Goal: Task Accomplishment & Management: Manage account settings

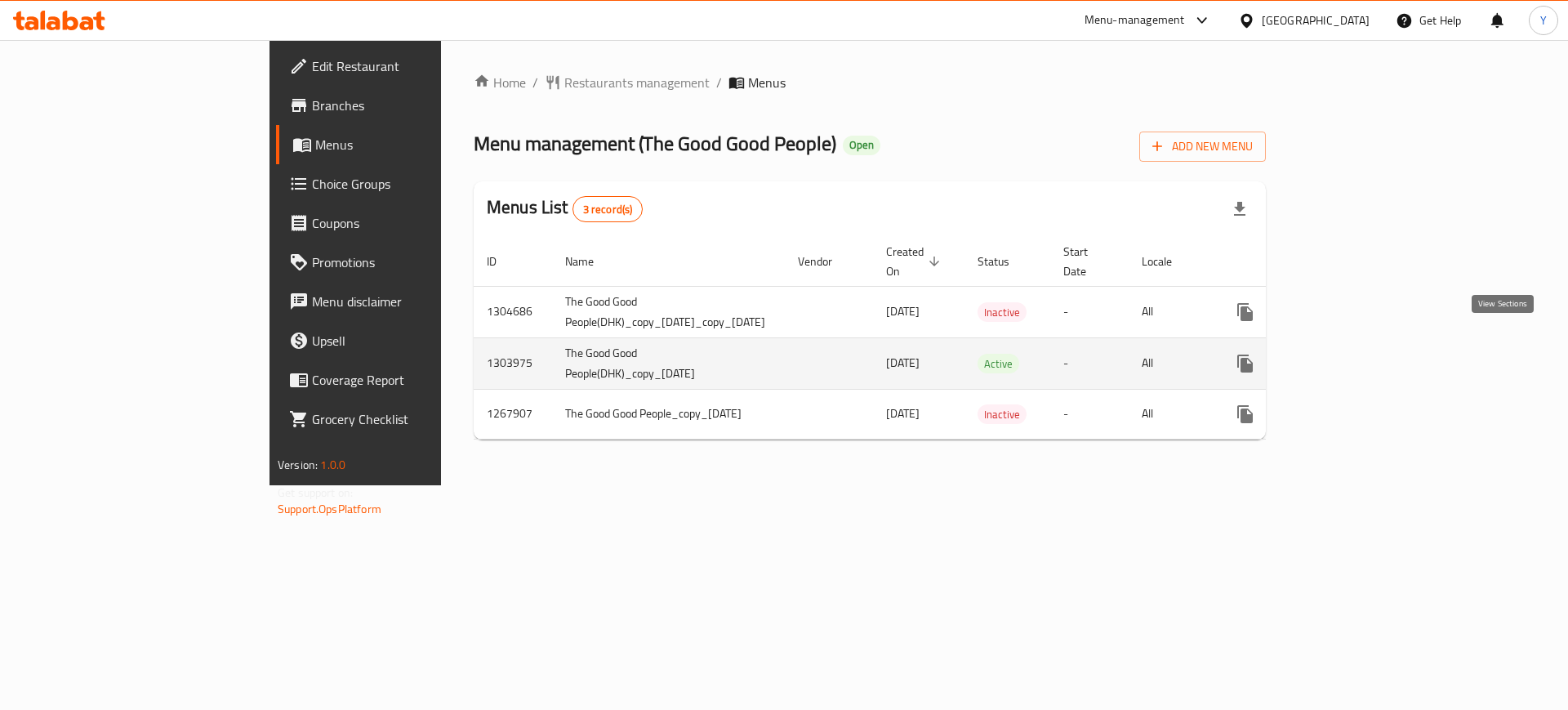
click at [1373, 354] on icon "enhanced table" at bounding box center [1363, 364] width 20 height 20
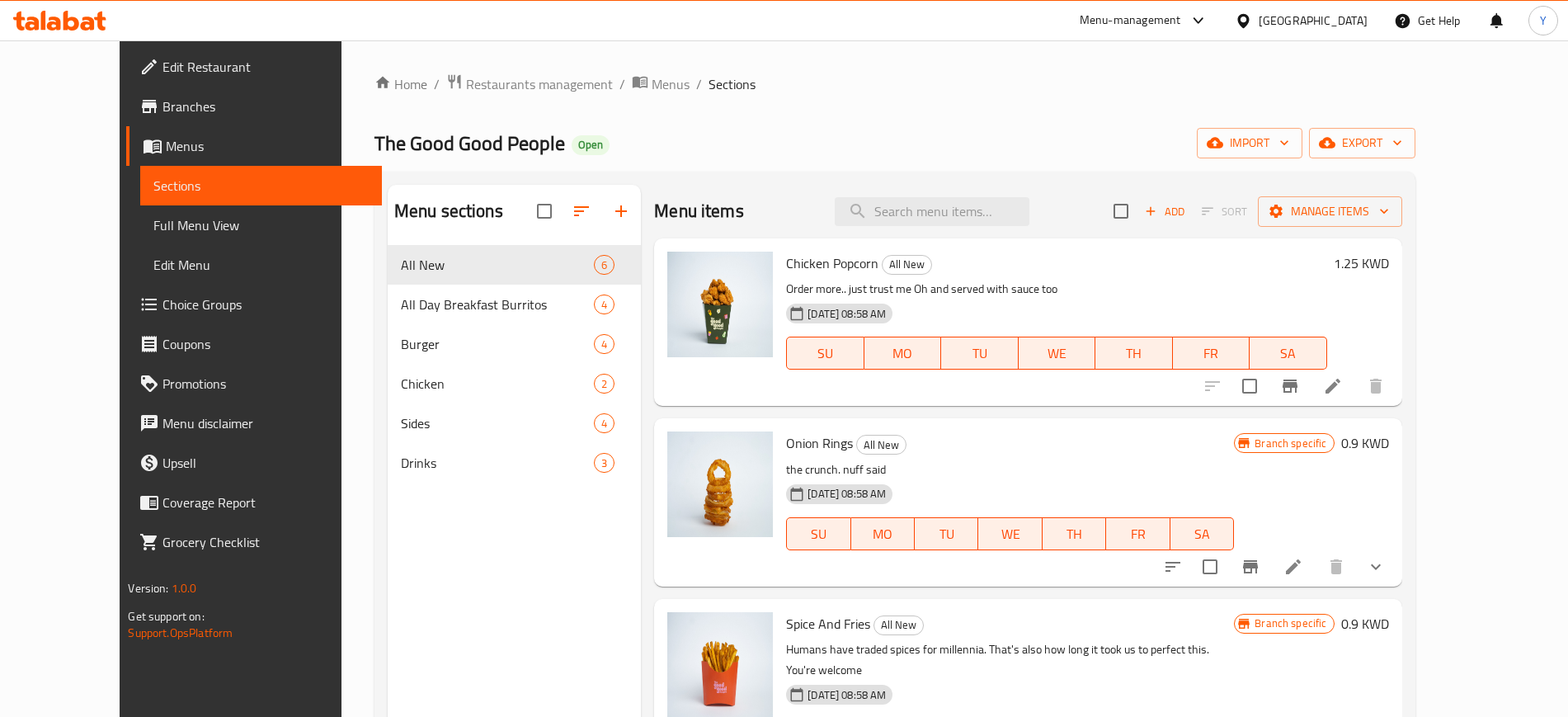
scroll to position [8, 0]
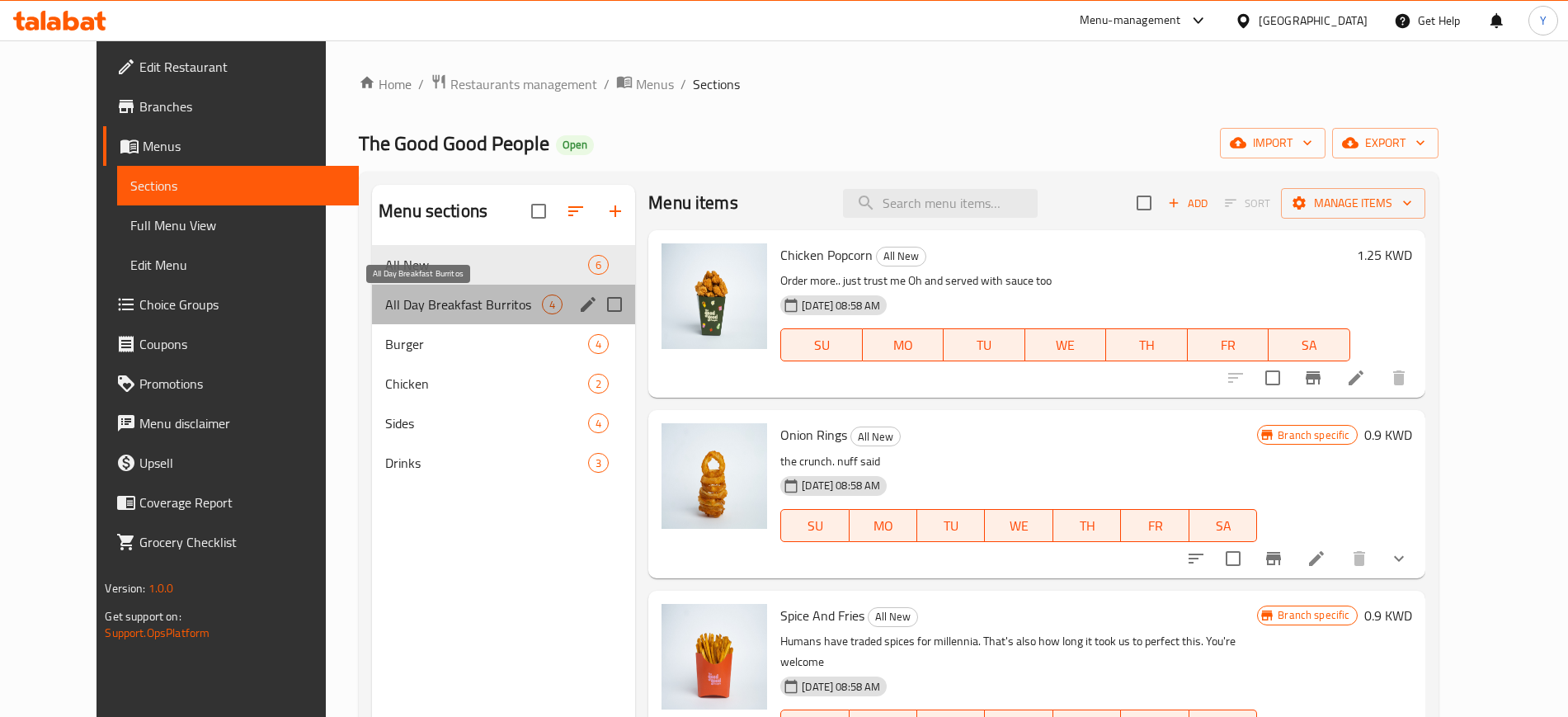
click at [439, 297] on span "All Day Breakfast Burritos" at bounding box center [464, 305] width 157 height 20
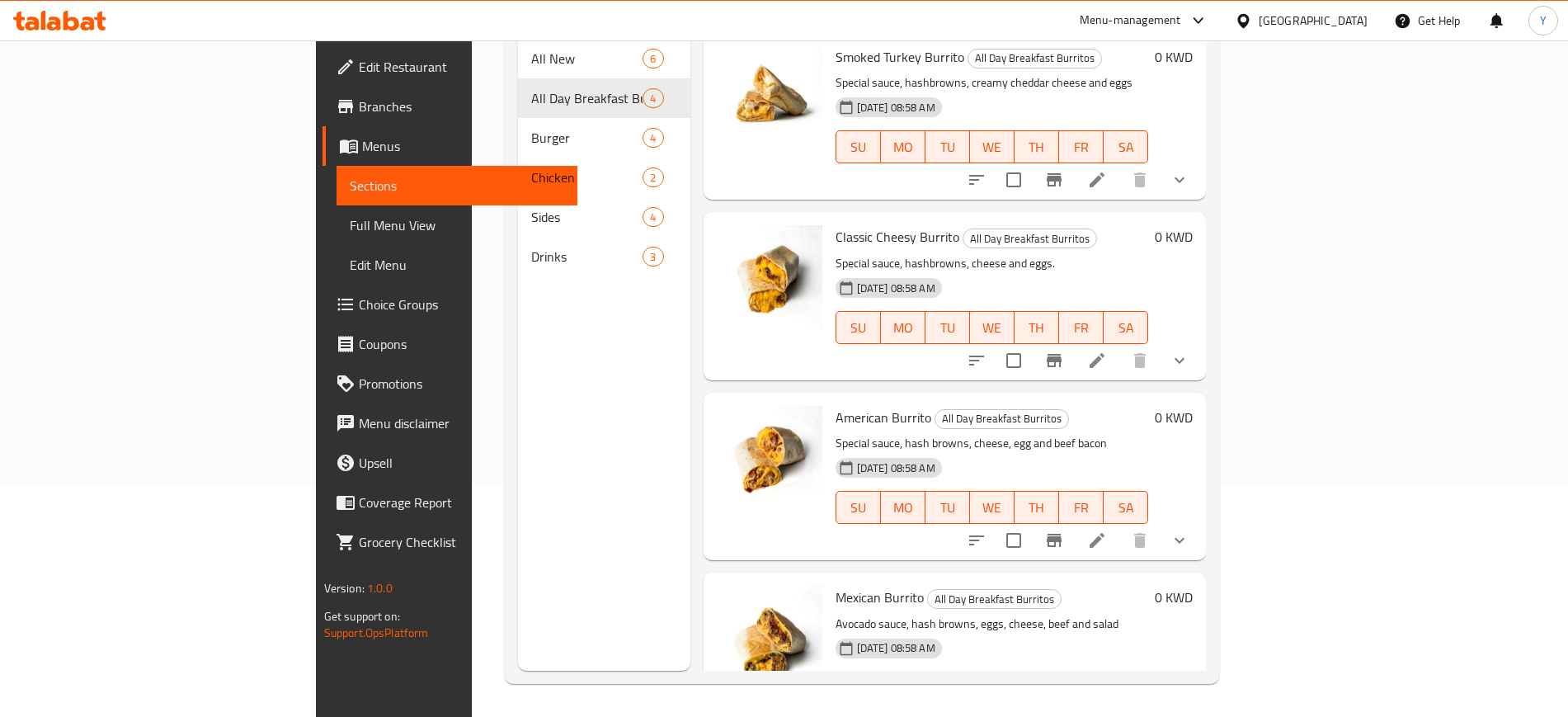
scroll to position [1, 0]
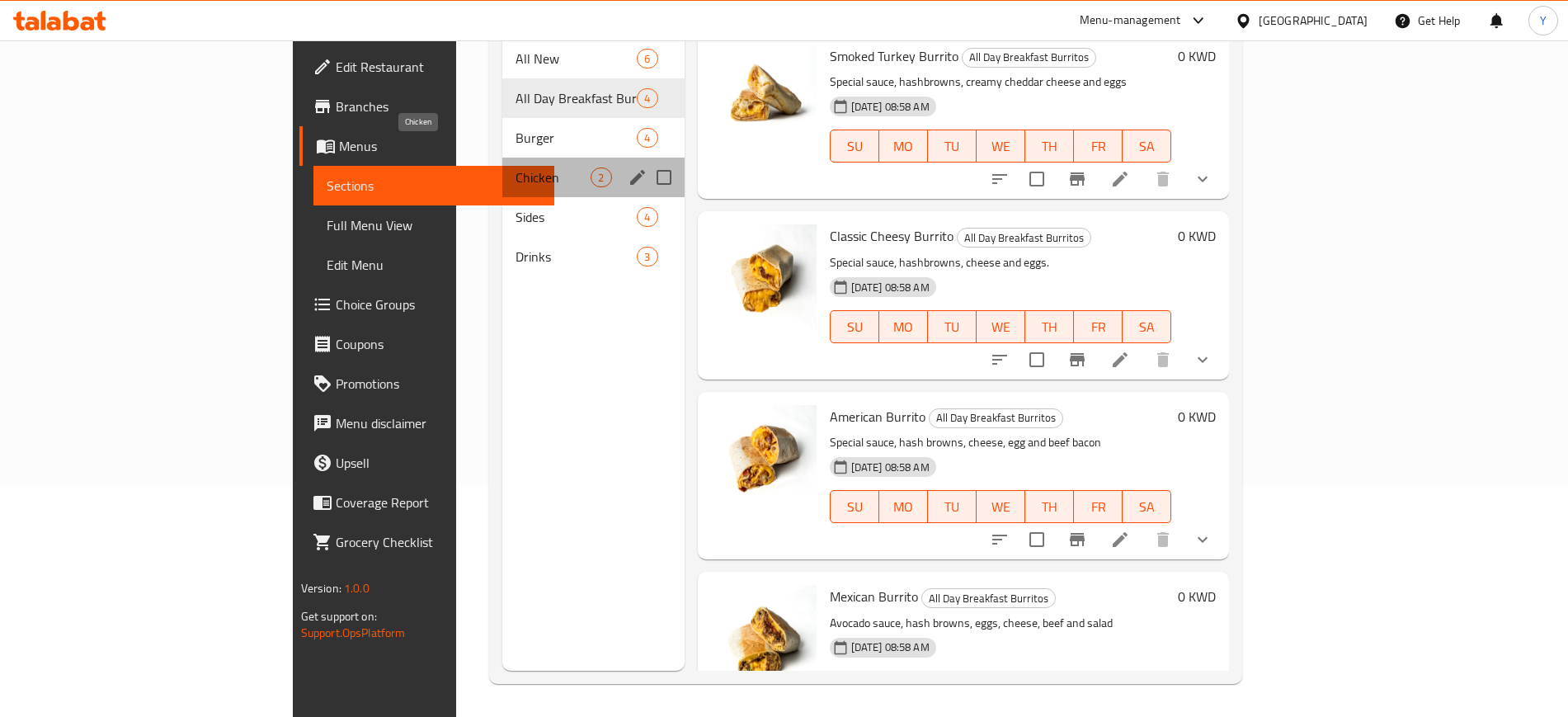
click at [515, 167] on span "Chicken" at bounding box center [553, 177] width 75 height 20
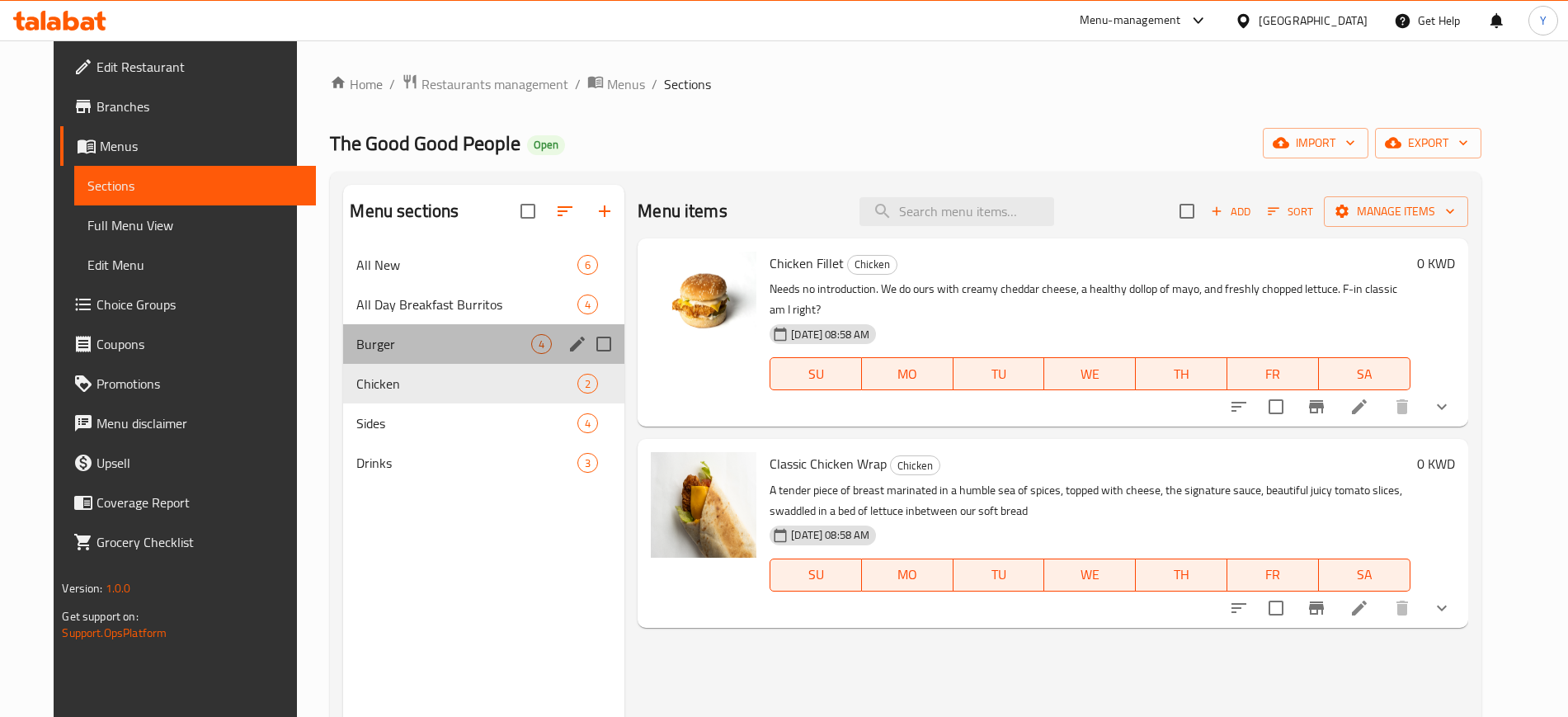
click at [388, 327] on div "Burger 4" at bounding box center [484, 343] width 282 height 39
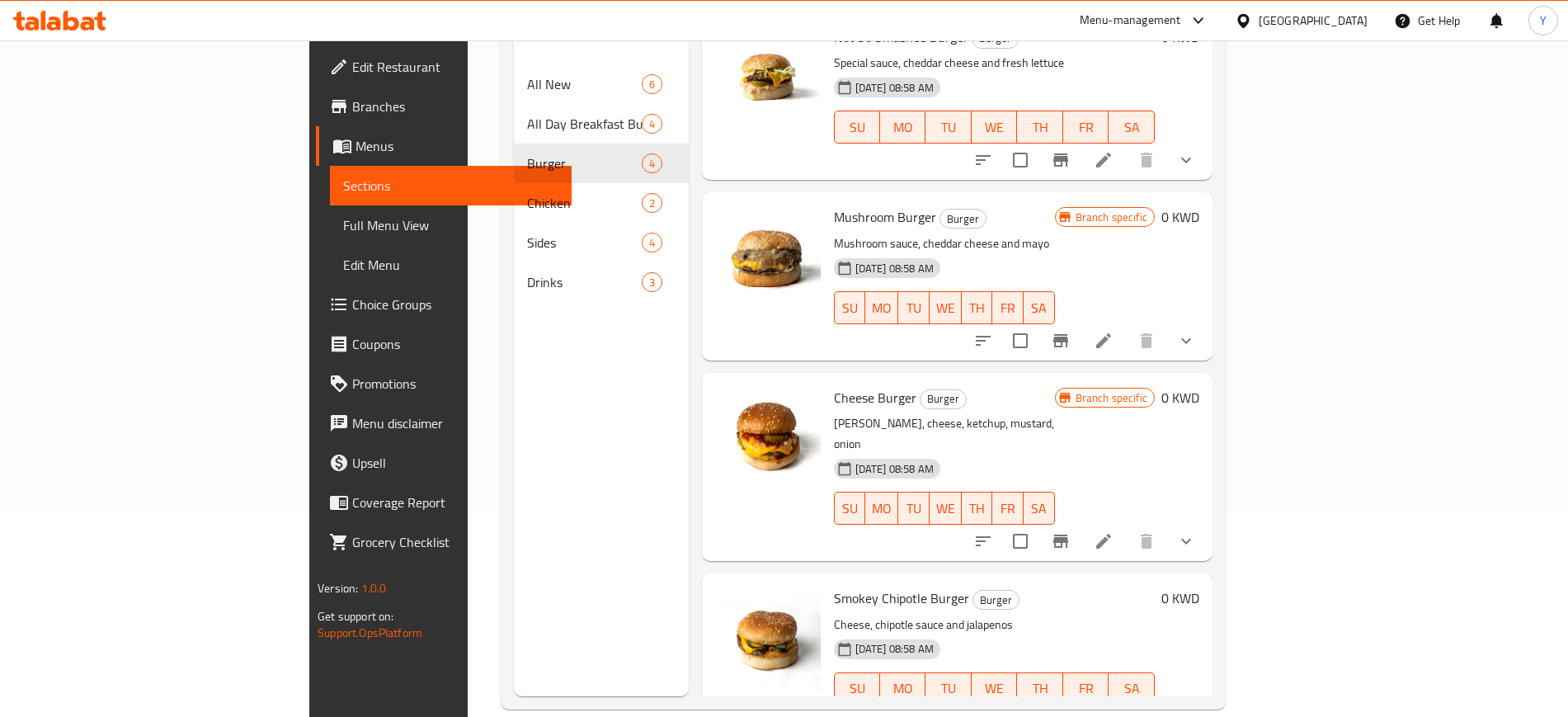
scroll to position [211, 0]
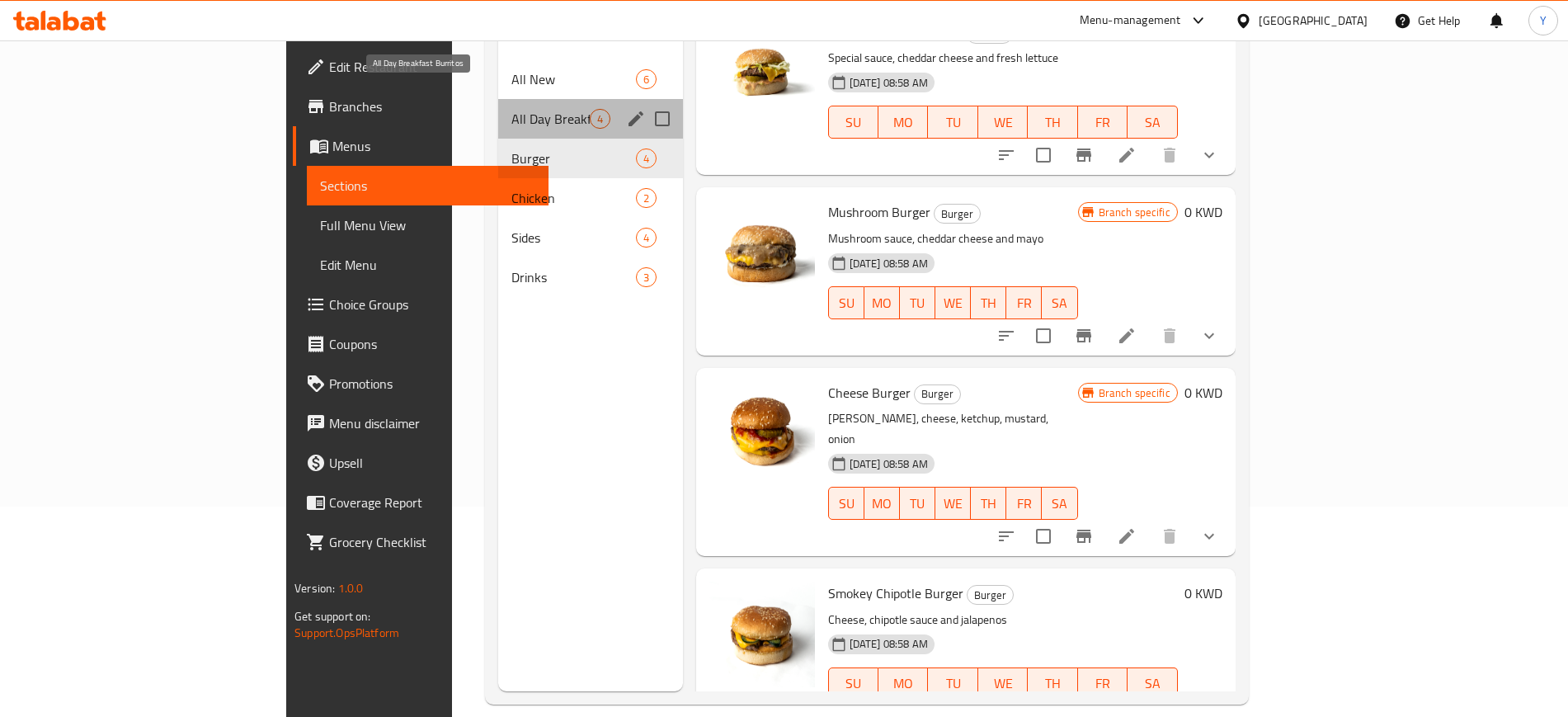
click at [511, 109] on span "All Day Breakfast Burritos" at bounding box center [550, 119] width 78 height 20
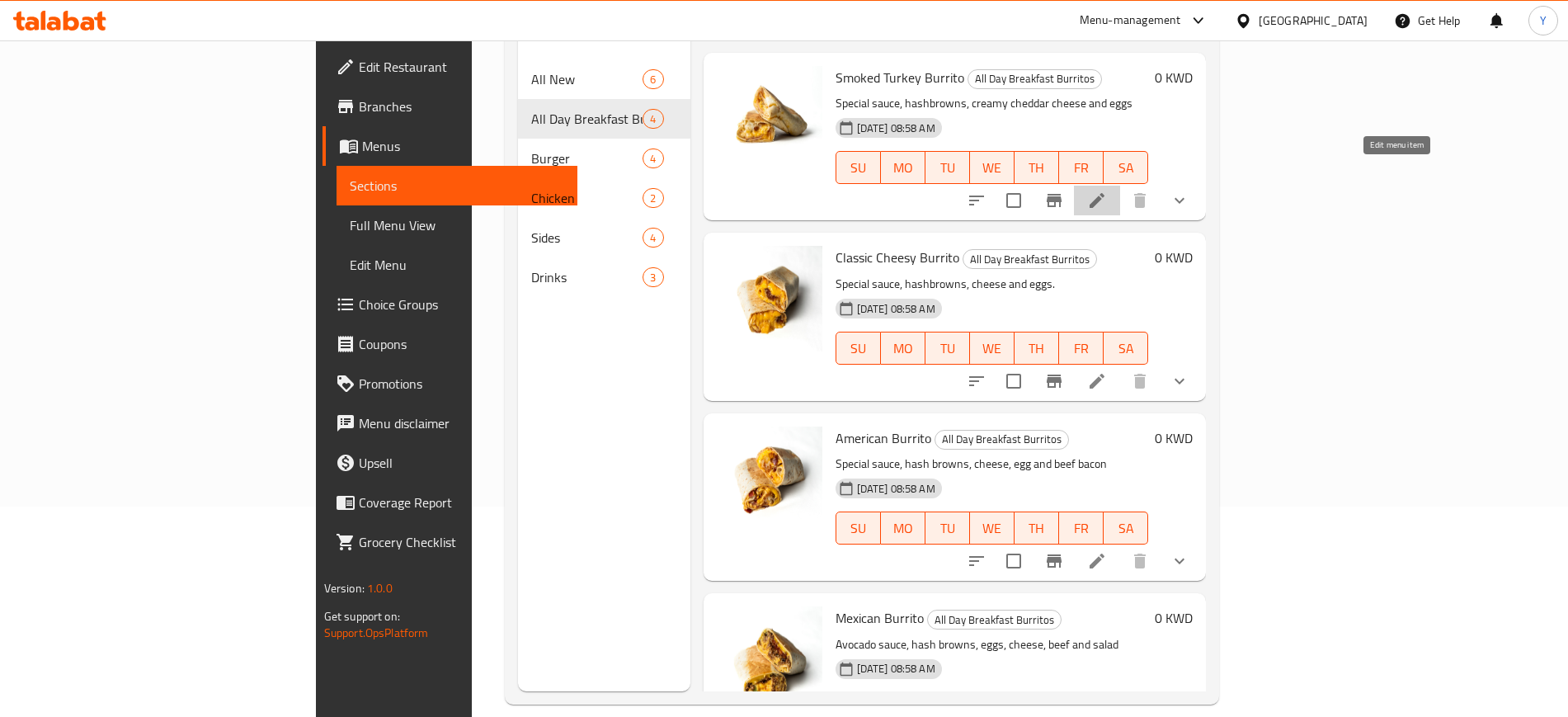
click at [1107, 191] on icon at bounding box center [1097, 201] width 20 height 20
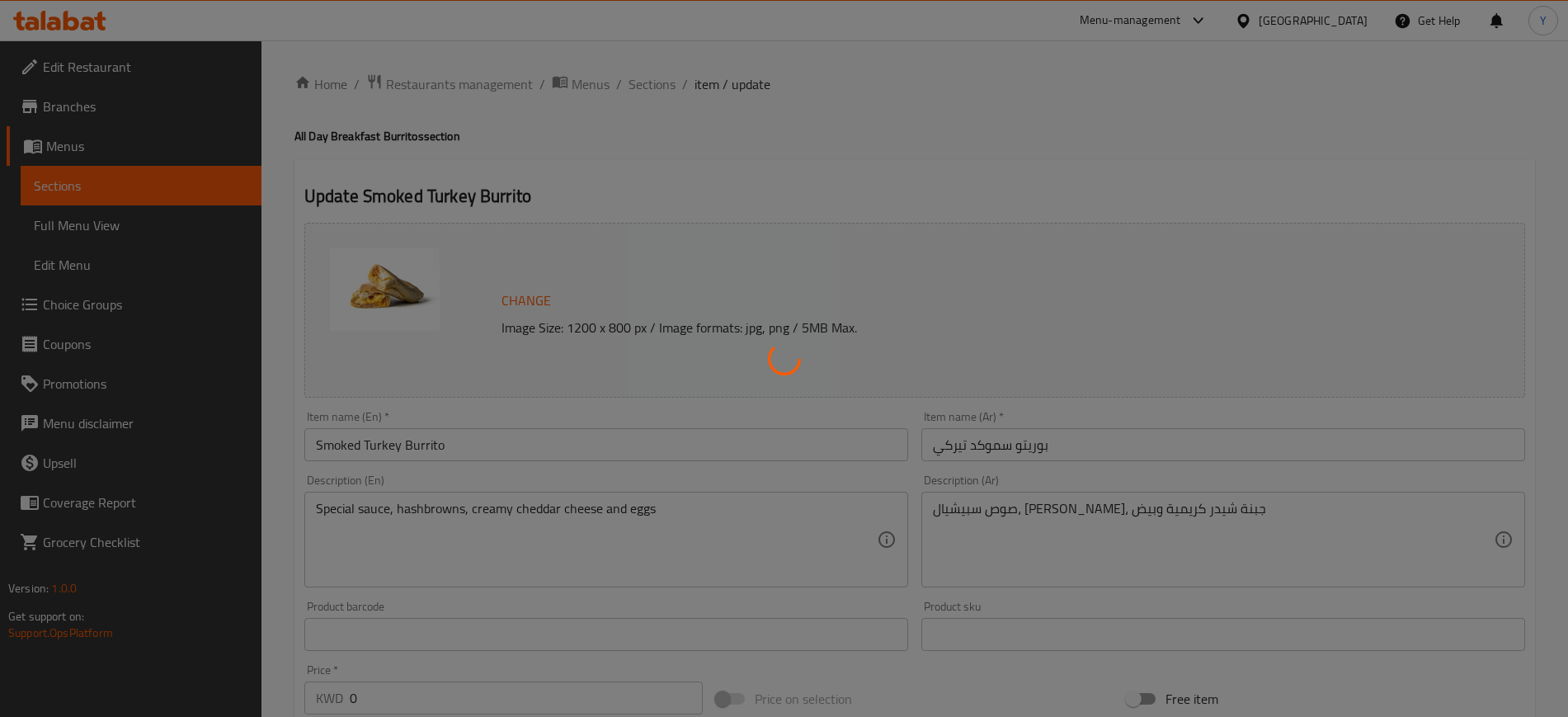
type input "تخصيص البوريتو الخاص بك"
type input "0"
type input "4"
type input "تخصيص البوريتو الخاص بك"
type input "0"
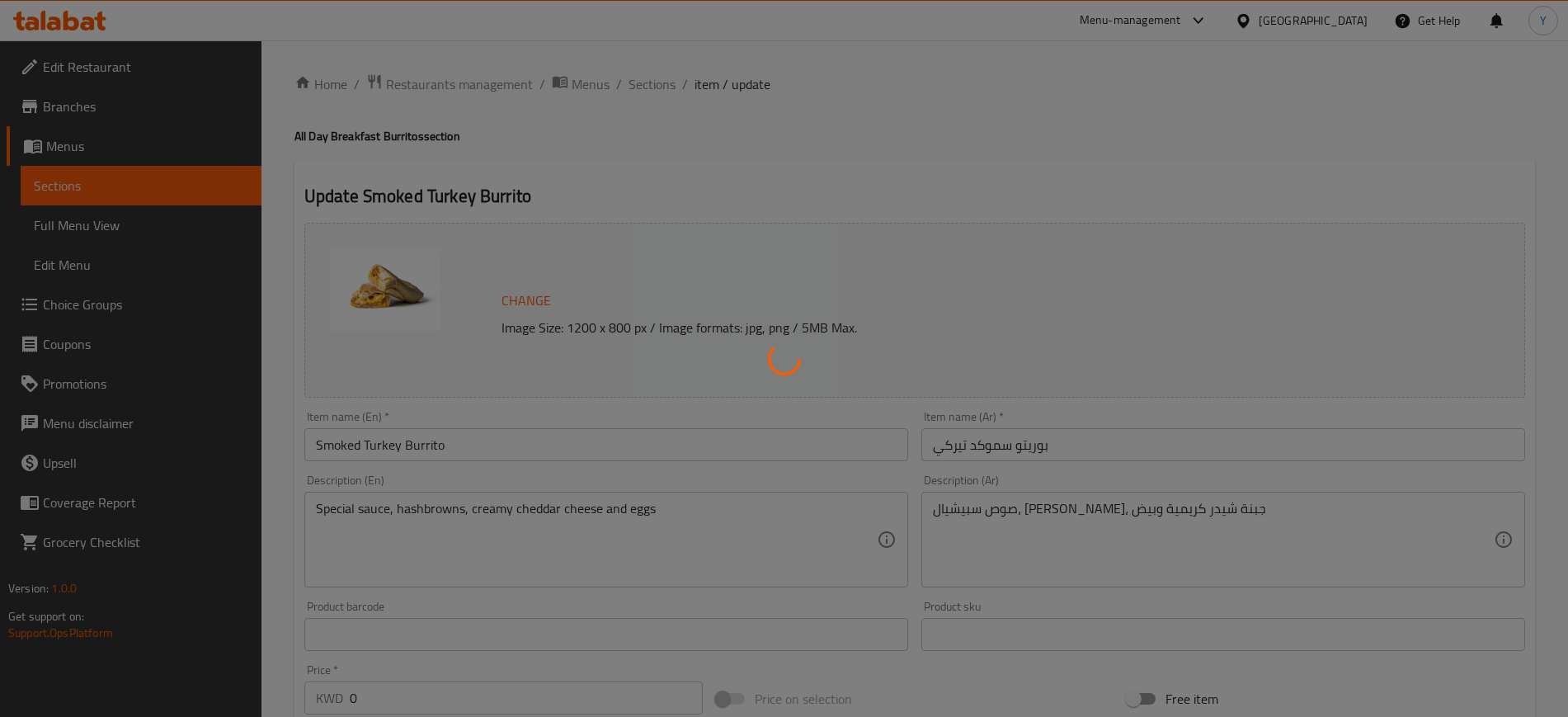
type input "3"
type input "أختر مشروبك"
type input "1"
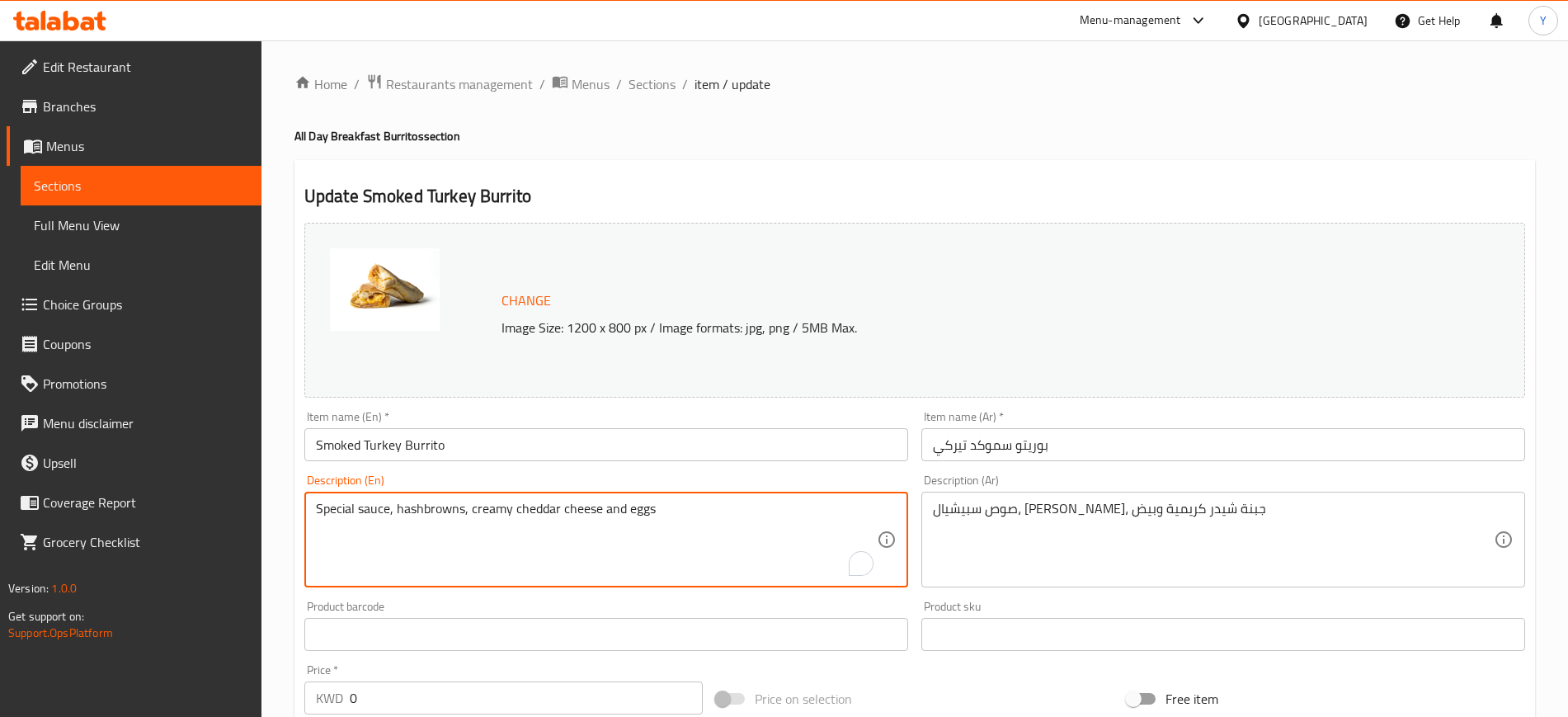
click at [454, 521] on textarea "Special sauce, hashbrowns, creamy cheddar cheese and eggs" at bounding box center [596, 540] width 561 height 79
paste textarea "Ordering only one of these is blasphemous. Slices of turkey, pillowy hashbrowns…"
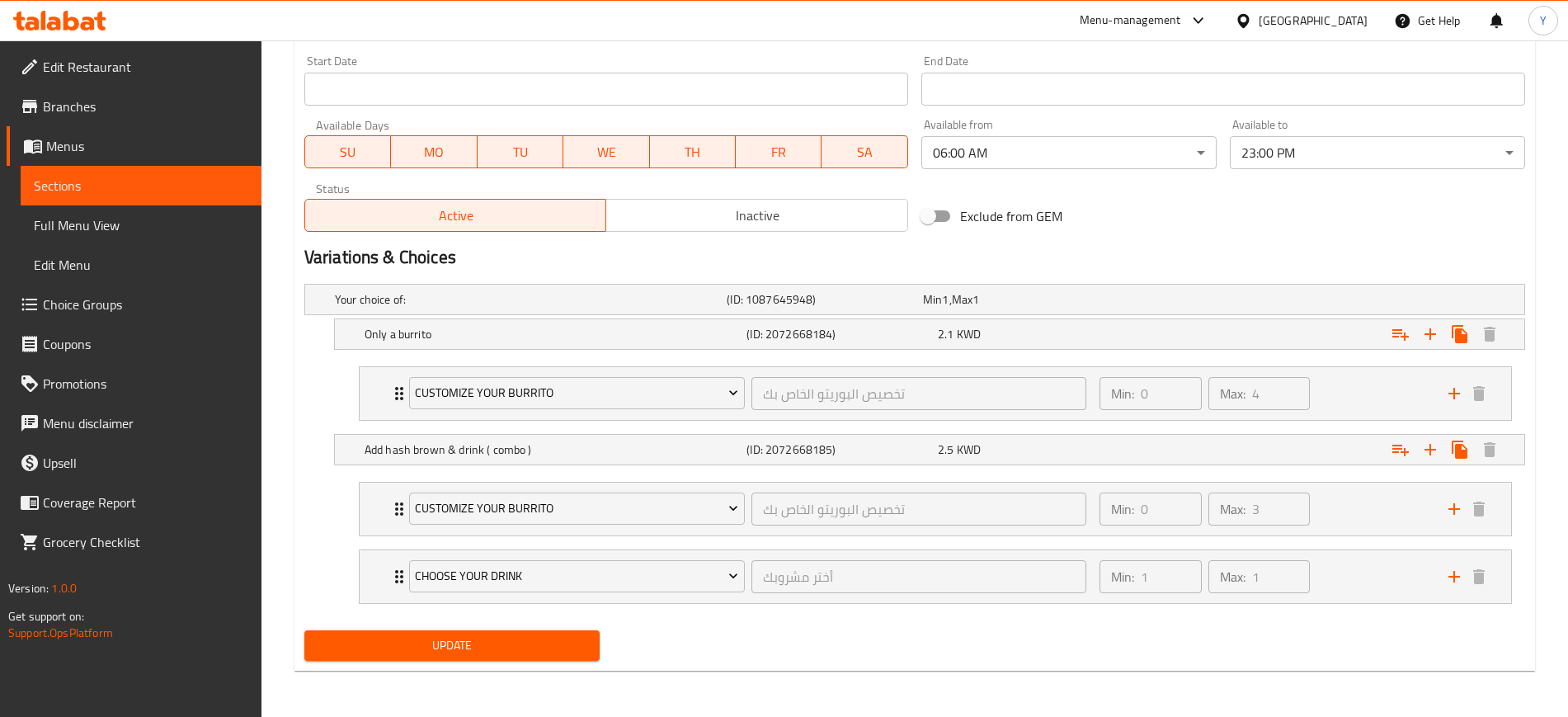
type textarea "Ordering only one of these is blasphemous. Slices of turkey, pillowy hashbrowns…"
click at [439, 628] on div "Update" at bounding box center [451, 645] width 308 height 43
click at [439, 644] on span "Update" at bounding box center [452, 645] width 269 height 21
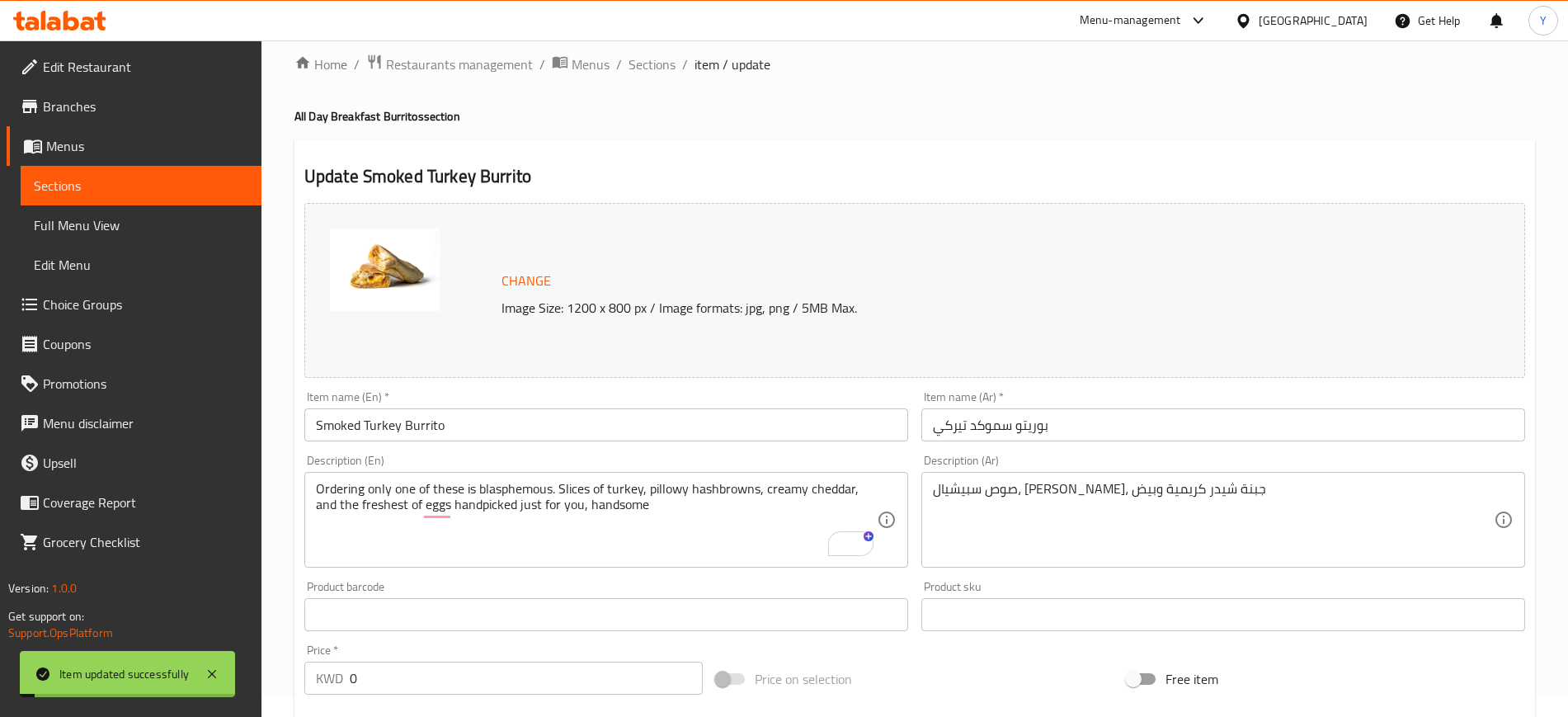
scroll to position [0, 0]
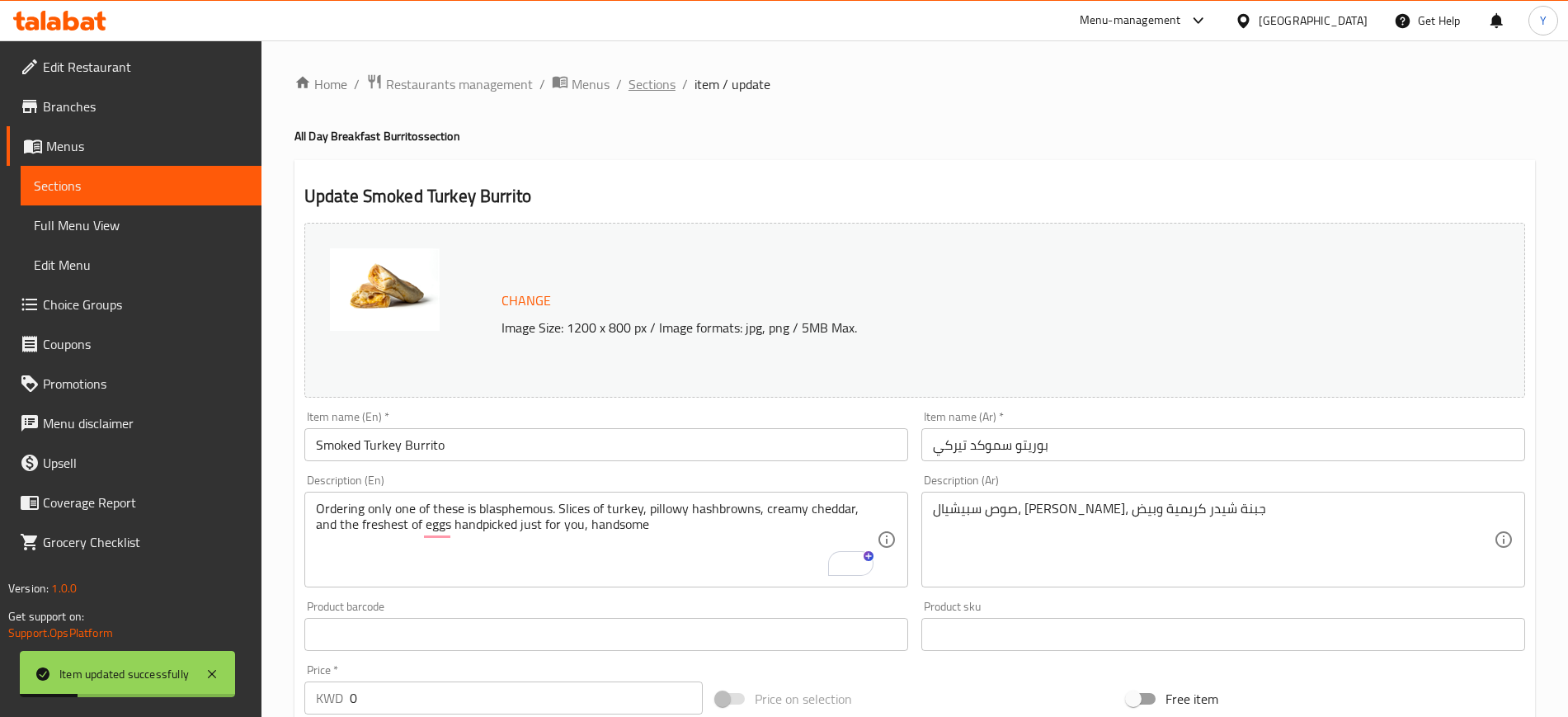
click at [638, 84] on span "Sections" at bounding box center [652, 84] width 47 height 20
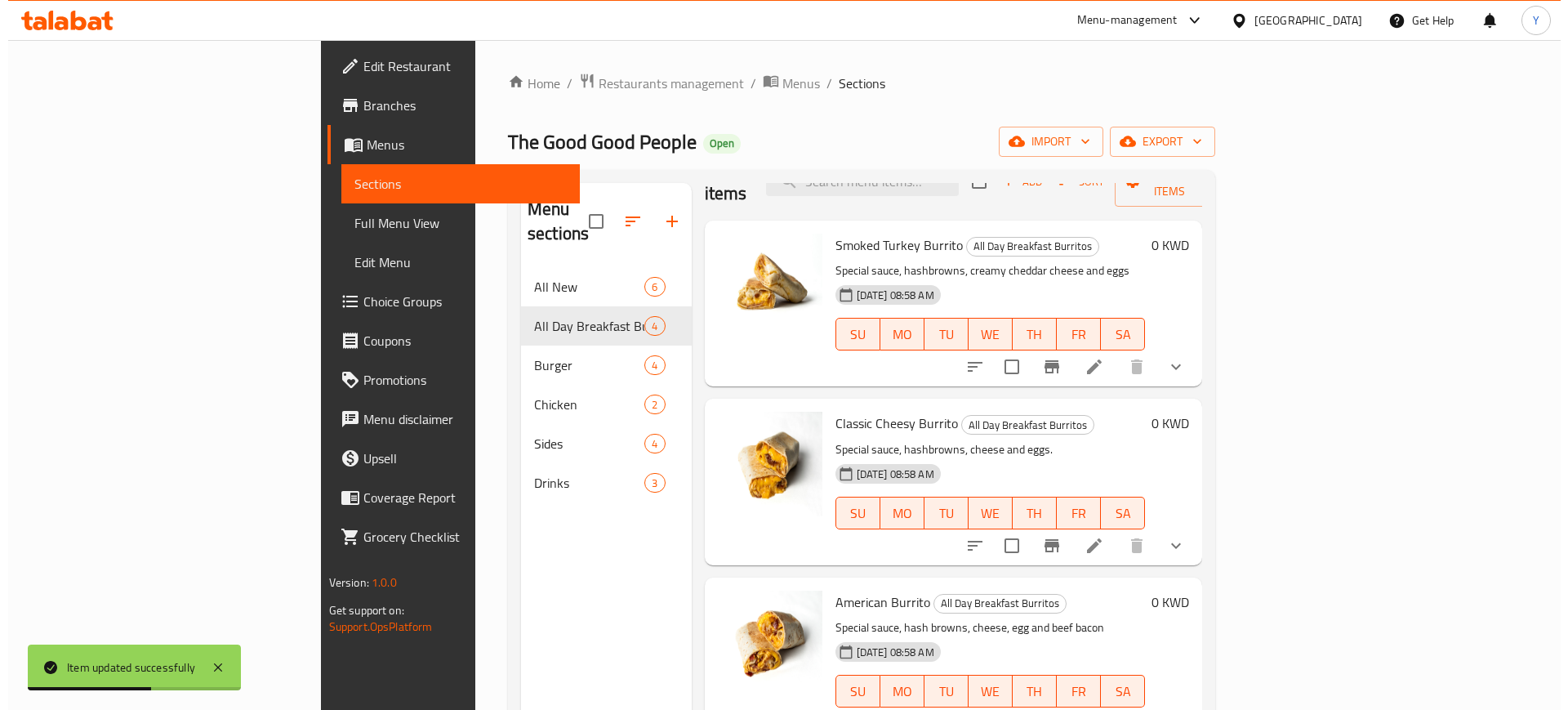
scroll to position [41, 0]
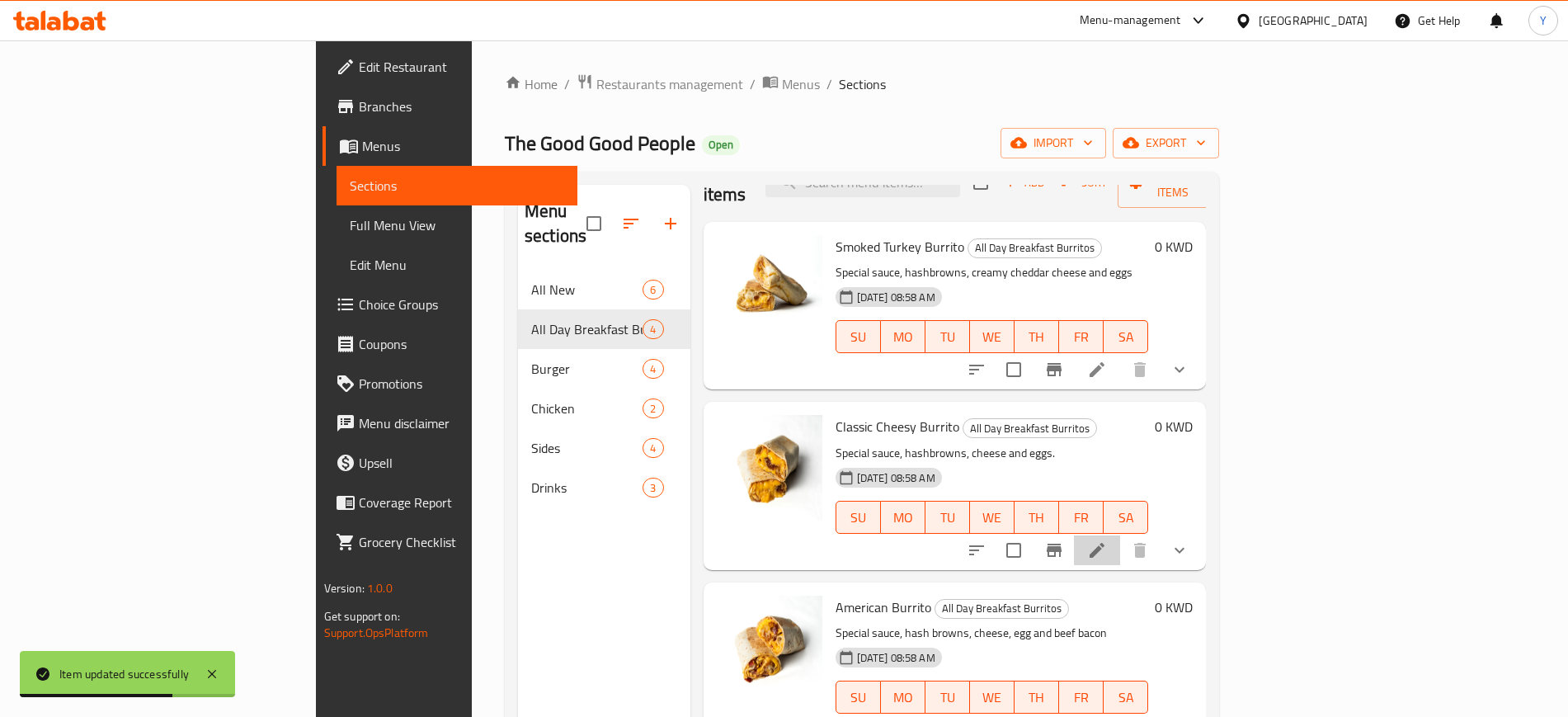
click at [1120, 536] on li at bounding box center [1097, 551] width 46 height 30
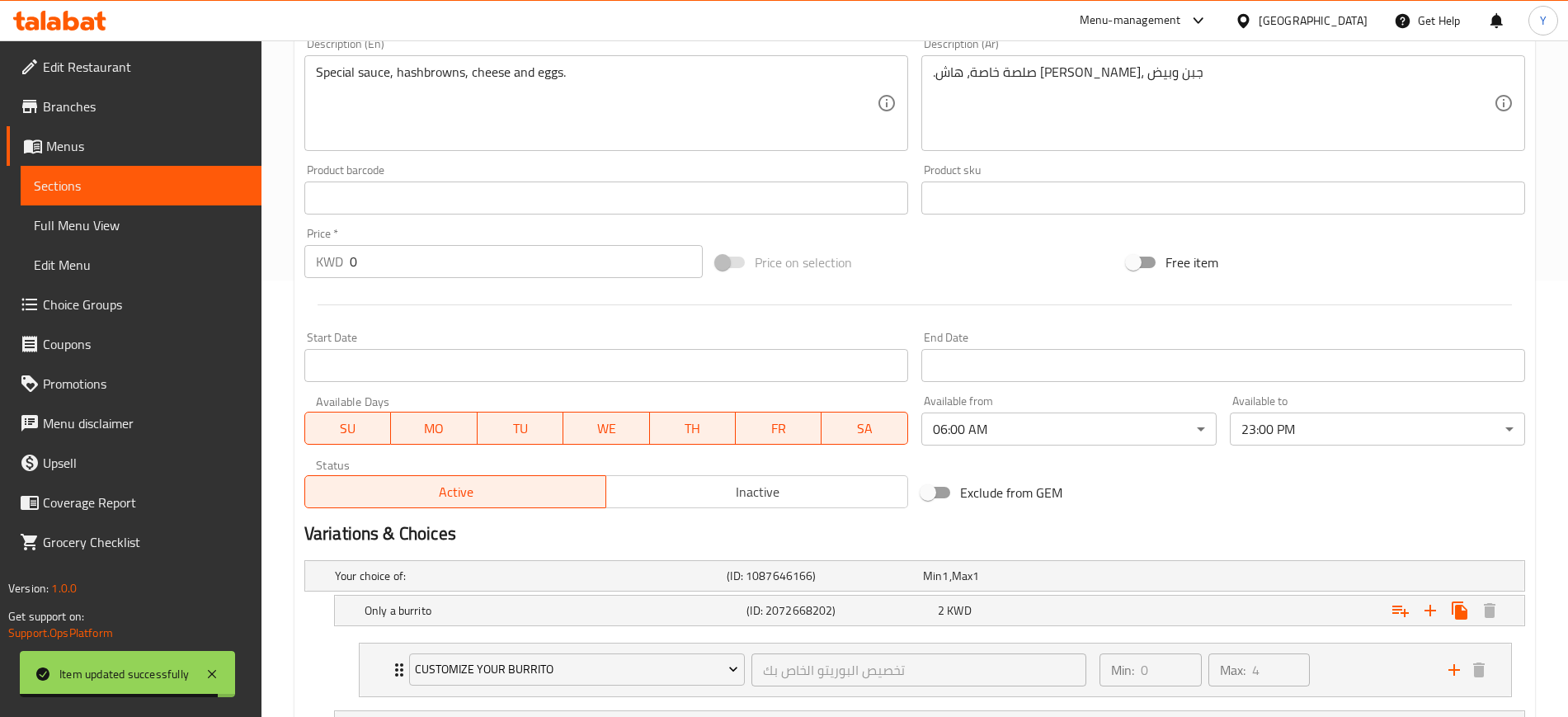
scroll to position [435, 0]
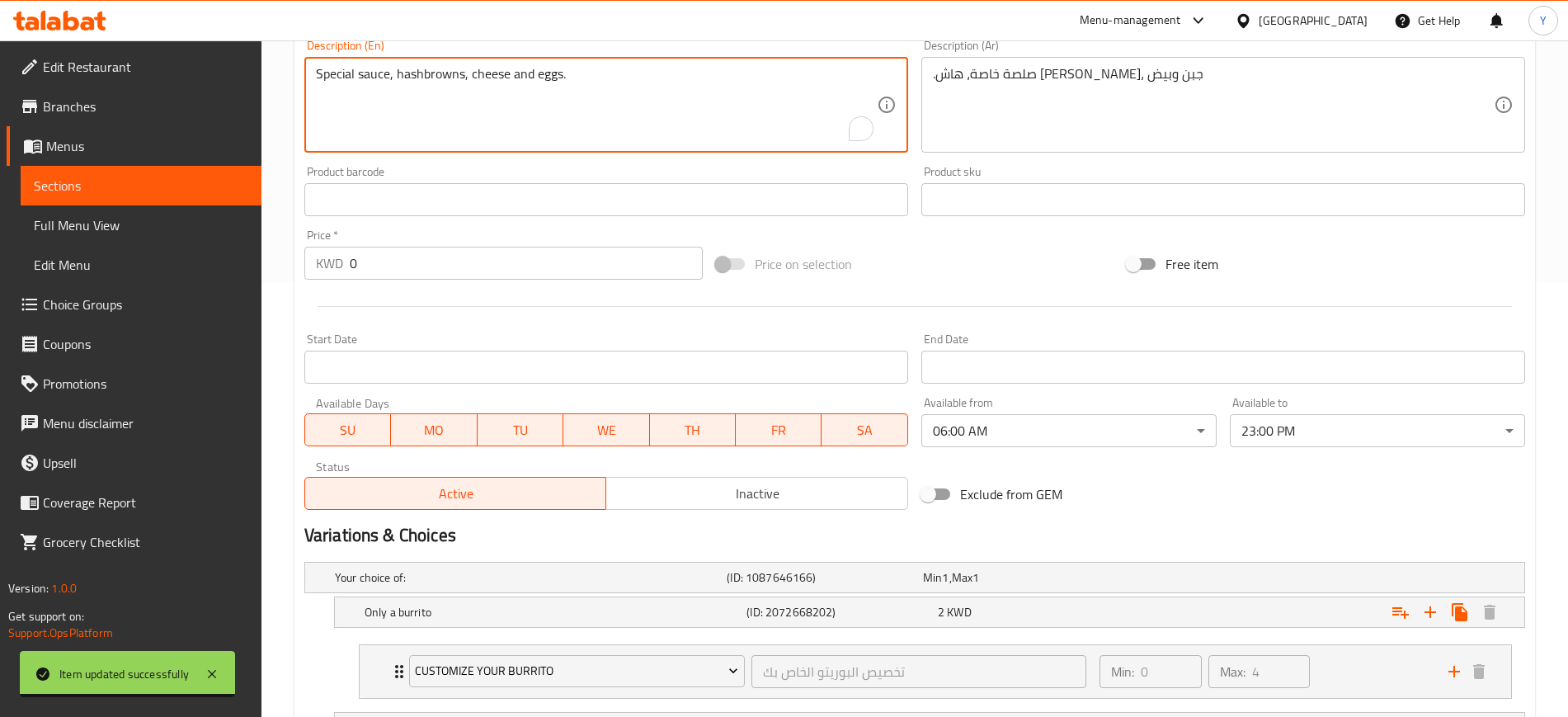
click at [501, 118] on textarea "Special sauce, hashbrowns, cheese and eggs." at bounding box center [596, 105] width 561 height 79
paste textarea "This one comes with hashbrowns, our signature sauce, and that good good cheese"
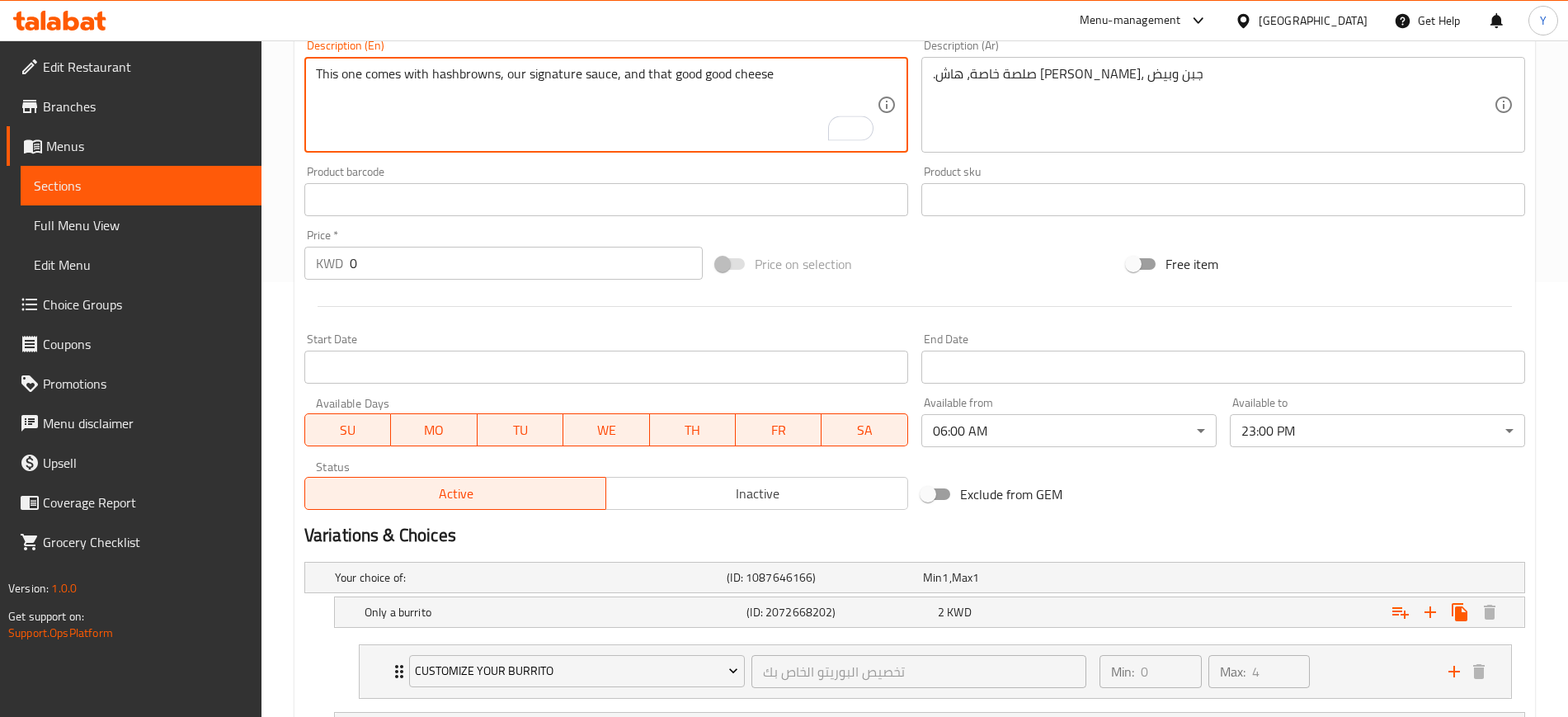
scroll to position [713, 0]
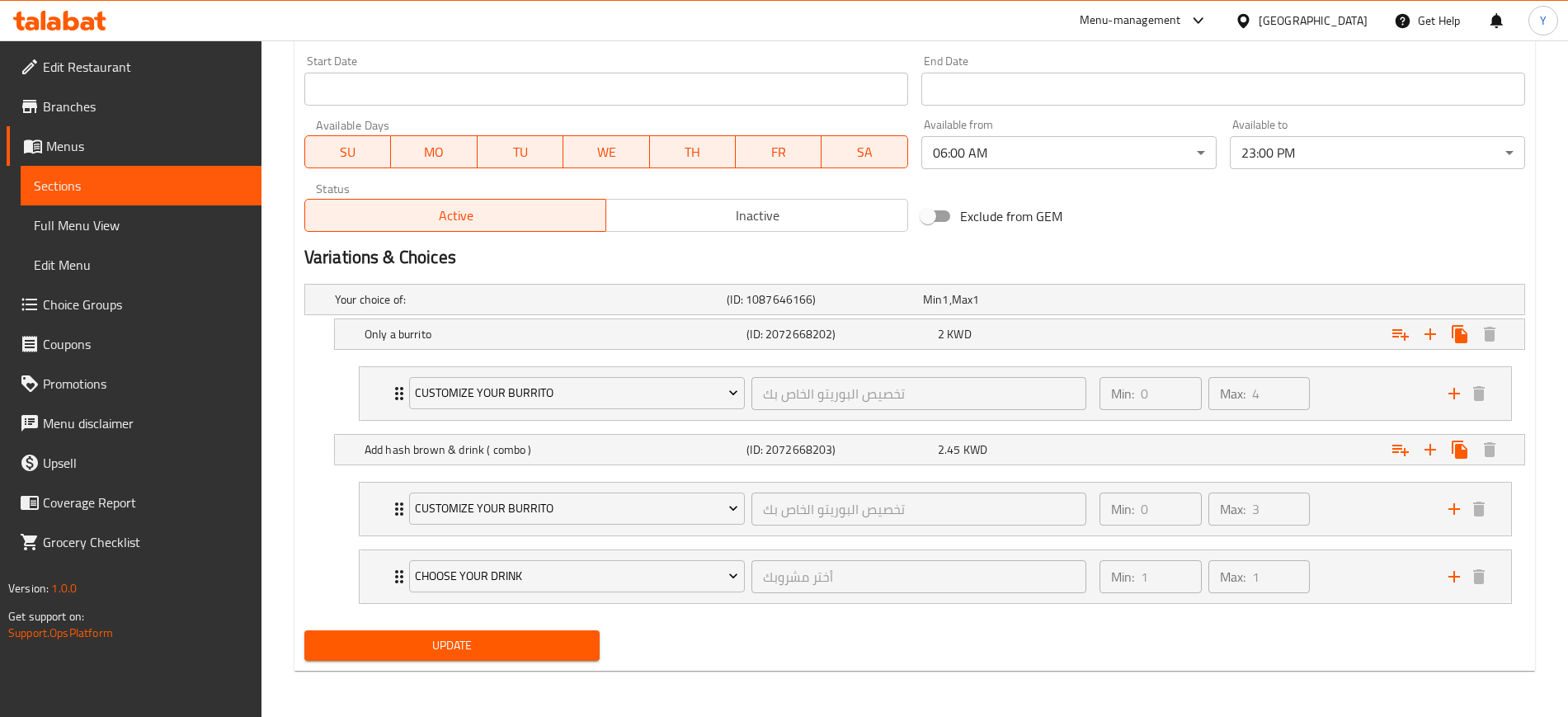
type textarea "This one comes with hashbrowns, our signature sauce, and that good good cheese"
click at [401, 658] on button "Update" at bounding box center [451, 645] width 295 height 31
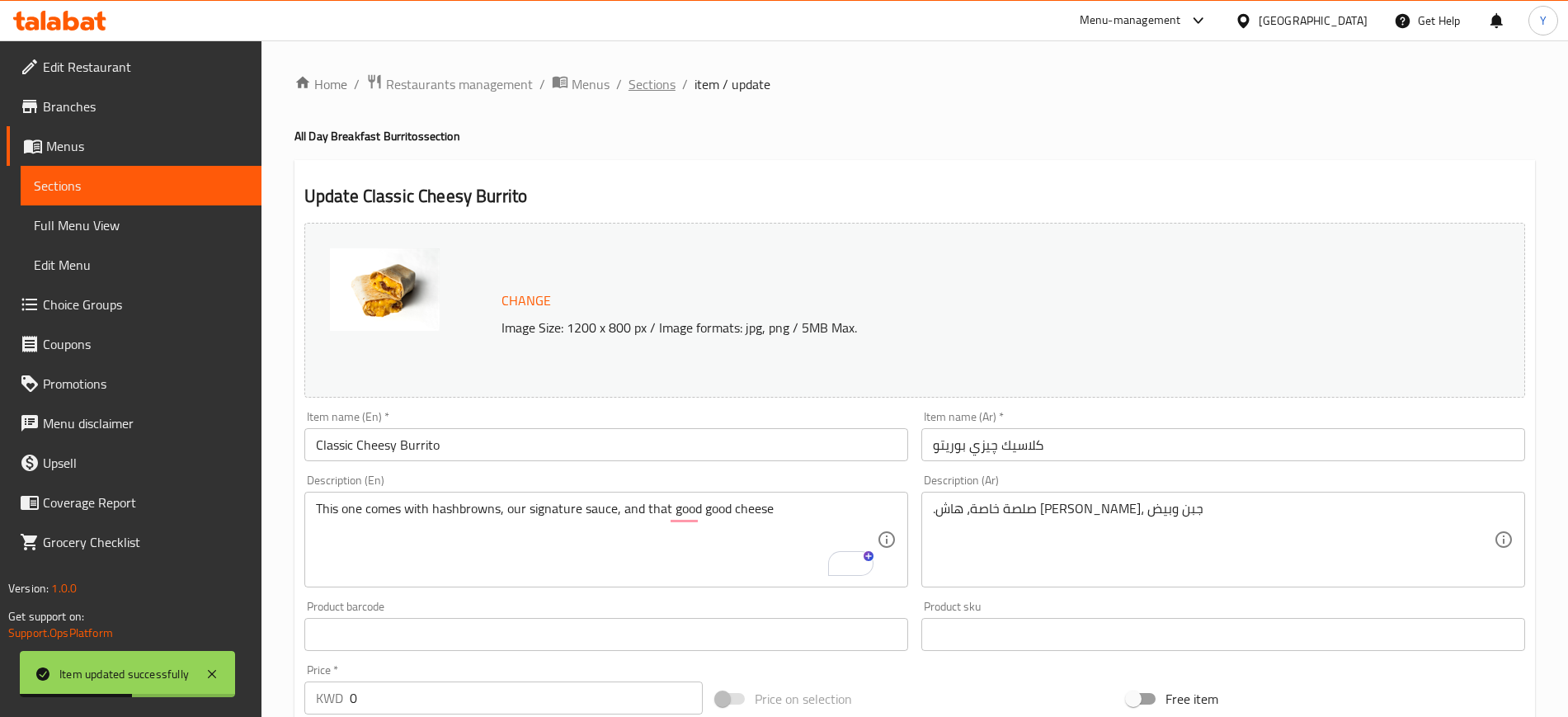
click at [657, 79] on span "Sections" at bounding box center [652, 84] width 47 height 20
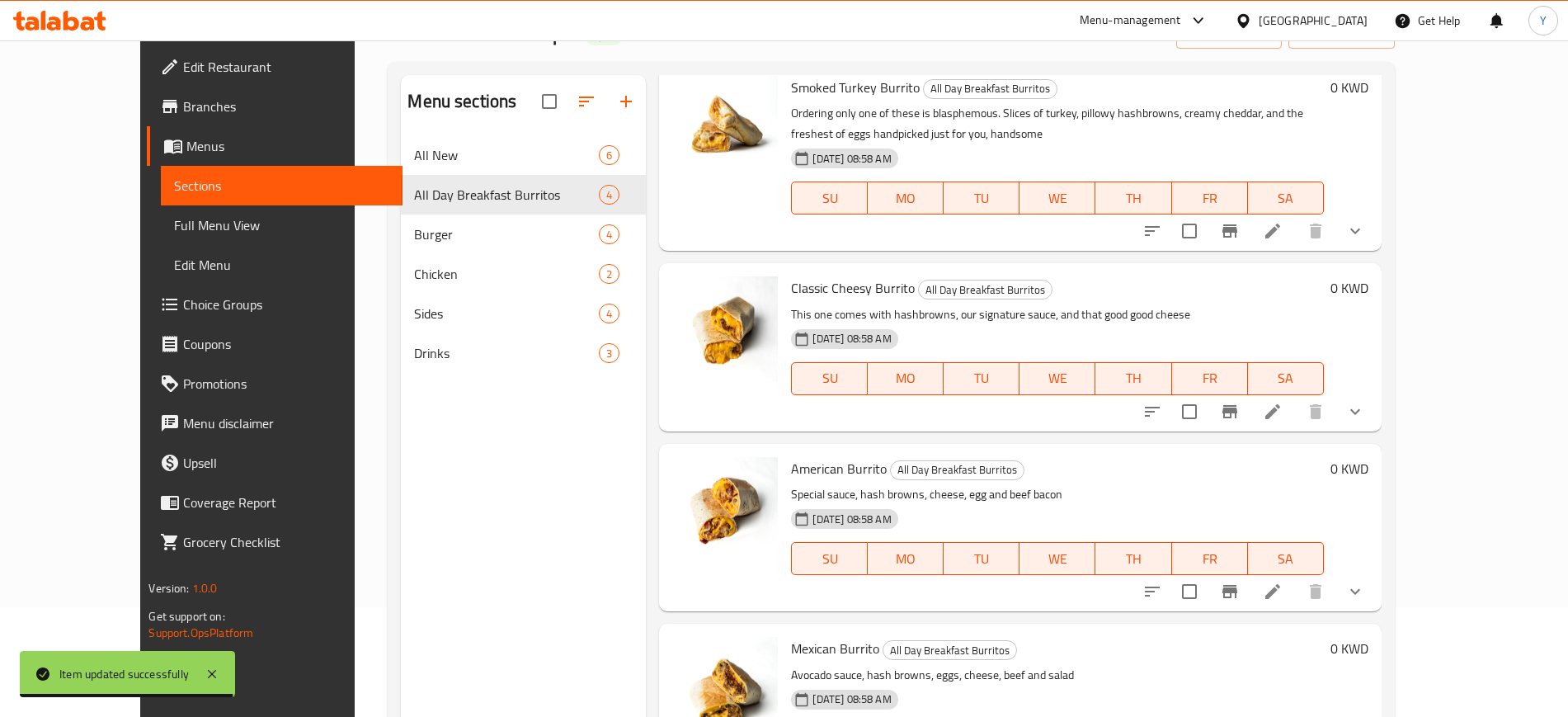
scroll to position [116, 0]
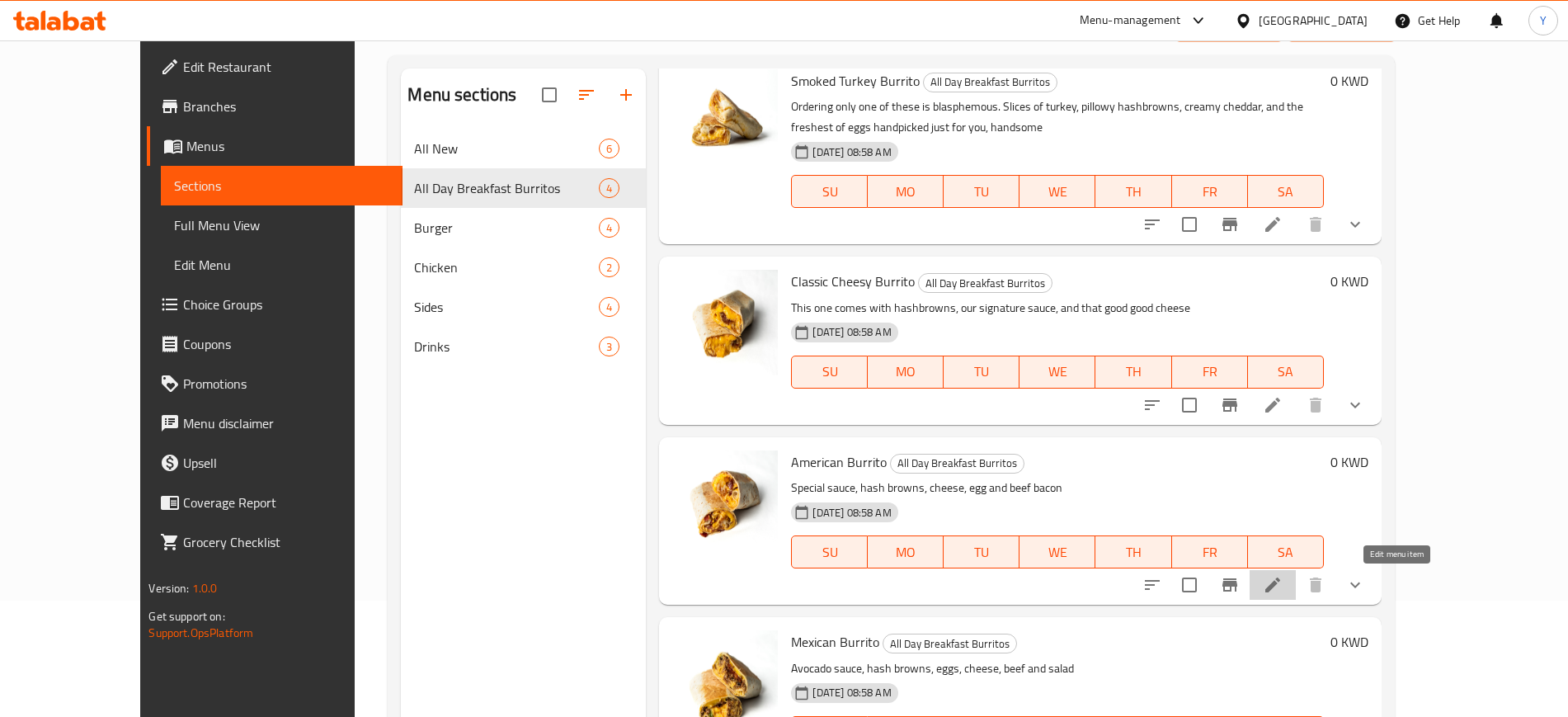
click at [1280, 586] on icon at bounding box center [1273, 585] width 15 height 15
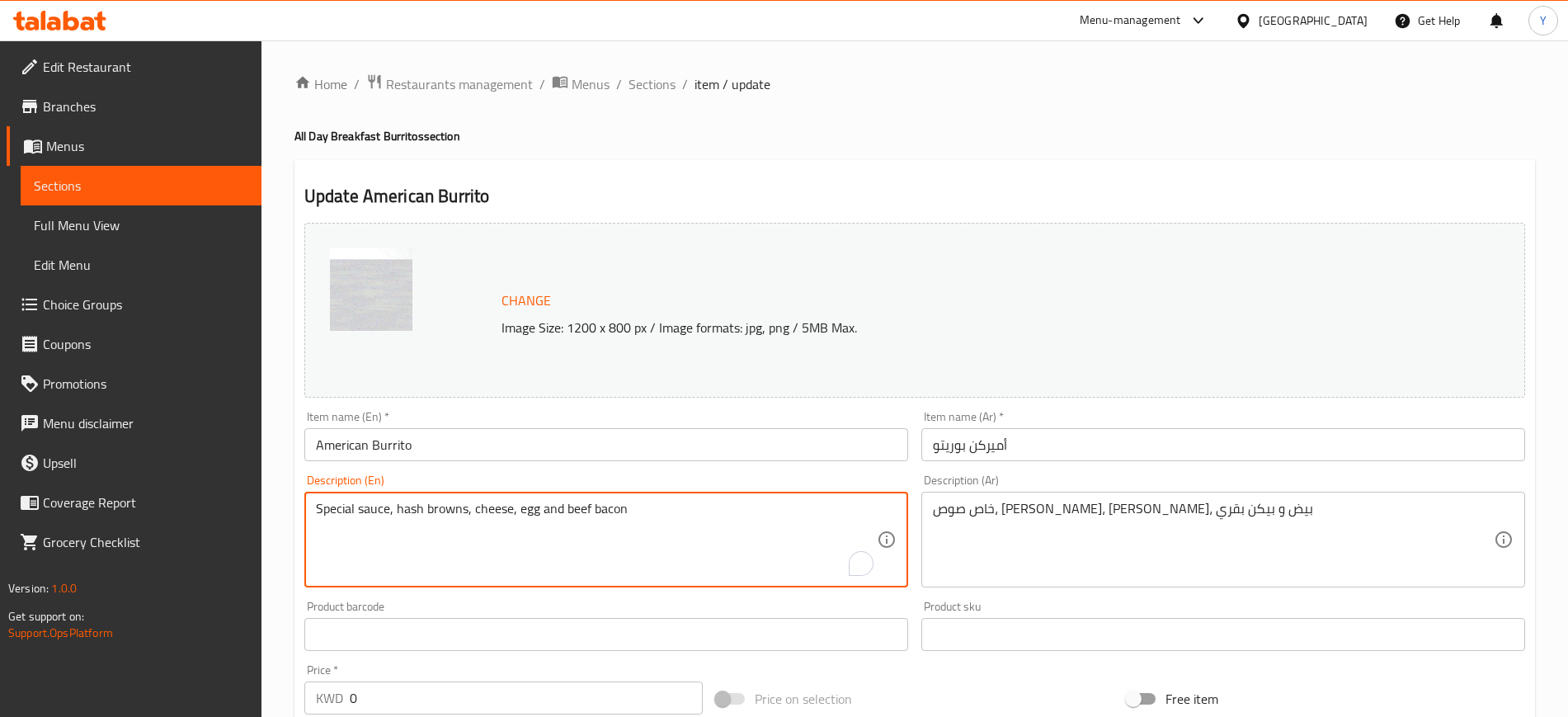
click at [564, 533] on textarea "Special sauce, hash browns, cheese, egg and beef bacon" at bounding box center [596, 540] width 561 height 79
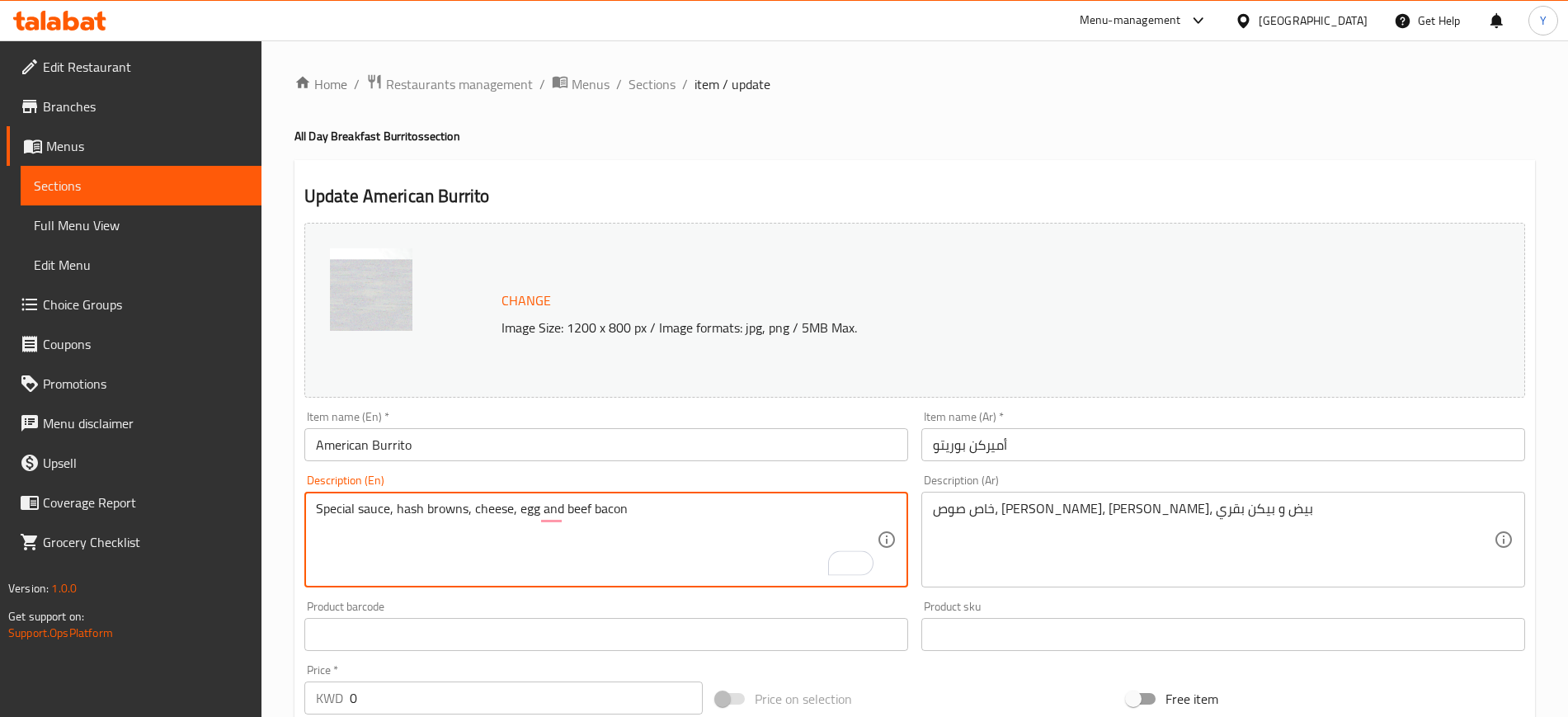
click at [564, 533] on textarea "Special sauce, hash browns, cheese, egg and beef bacon" at bounding box center [596, 540] width 561 height 79
paste textarea "Breakfast is the most important meal of the day. What's healthier than some bac…"
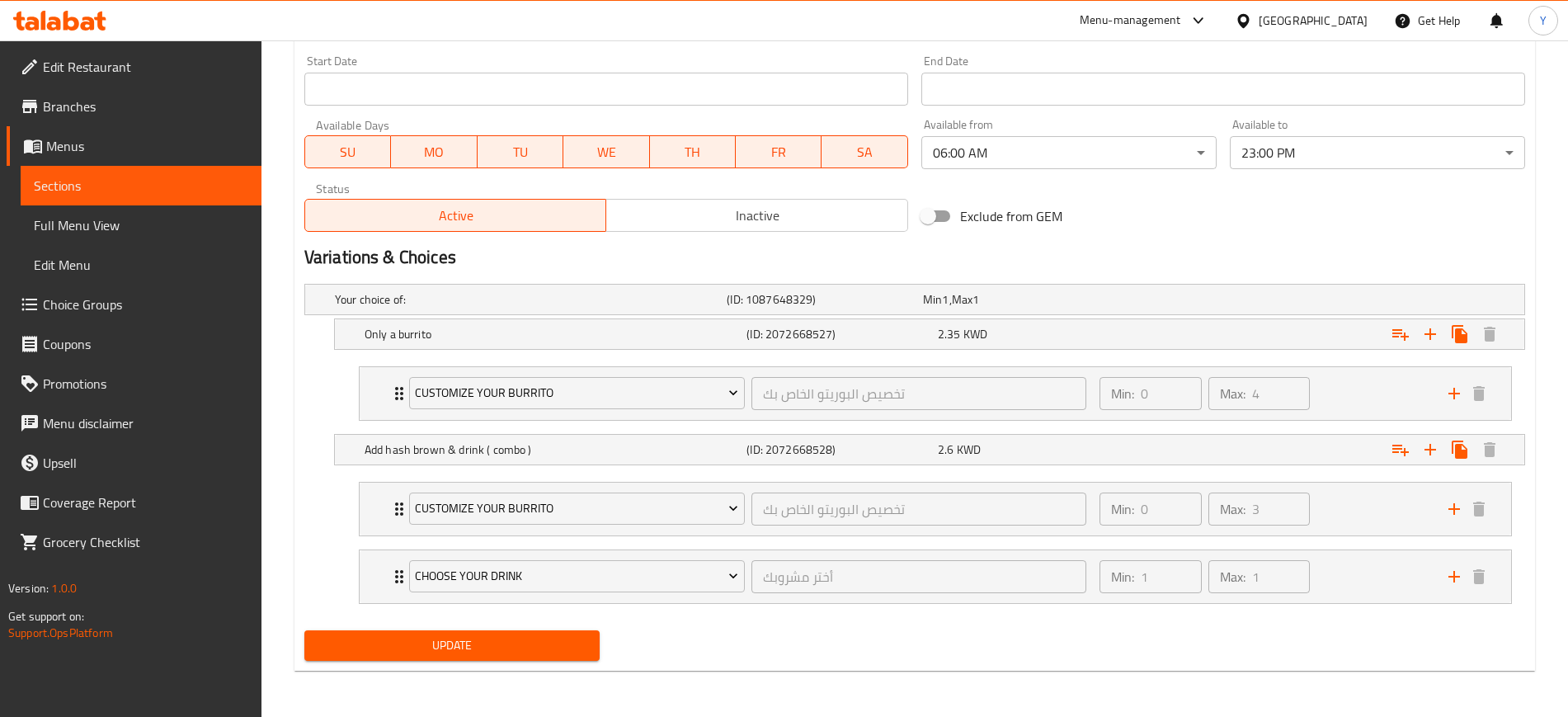
type textarea "Breakfast is the most important meal of the day. What's healthier than some bac…"
click at [530, 656] on button "Update" at bounding box center [451, 645] width 295 height 31
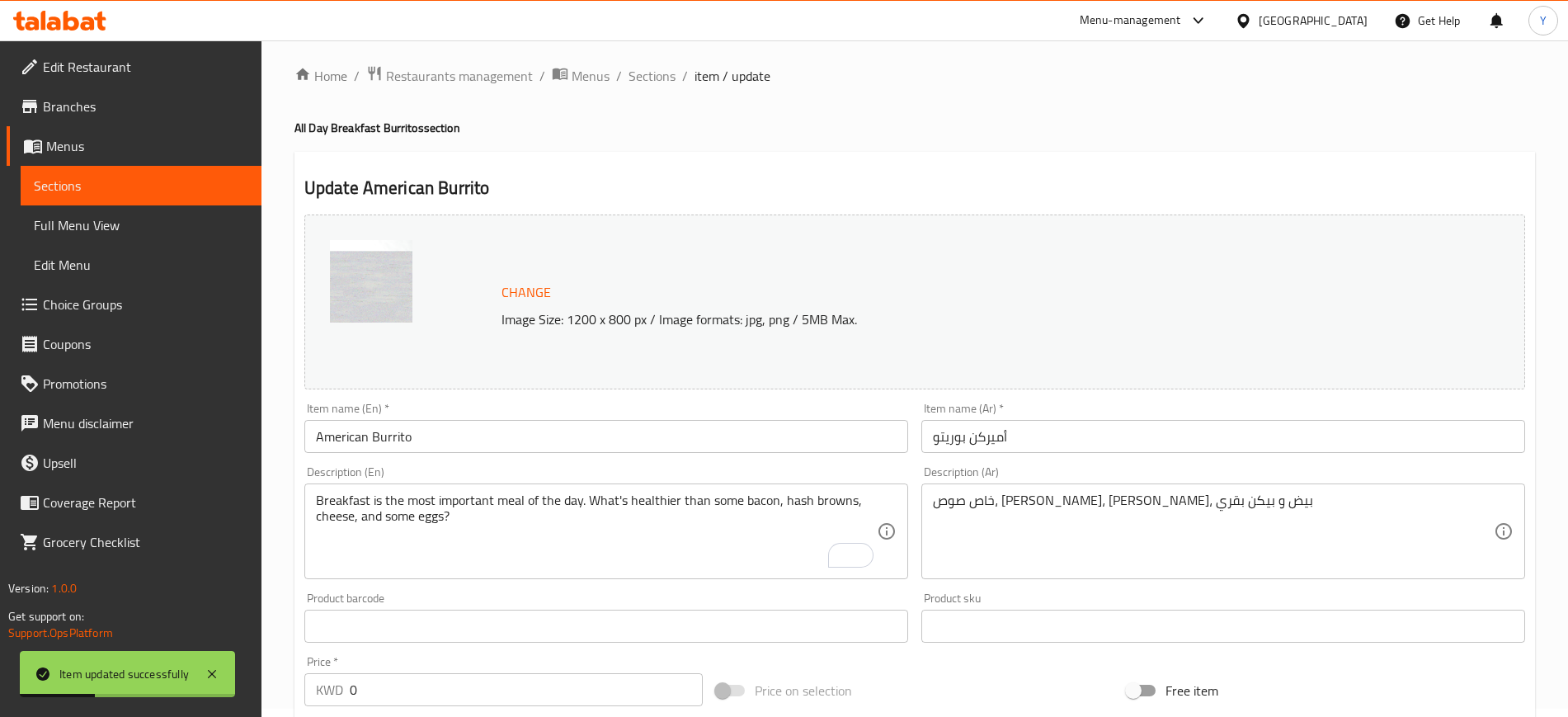
scroll to position [0, 0]
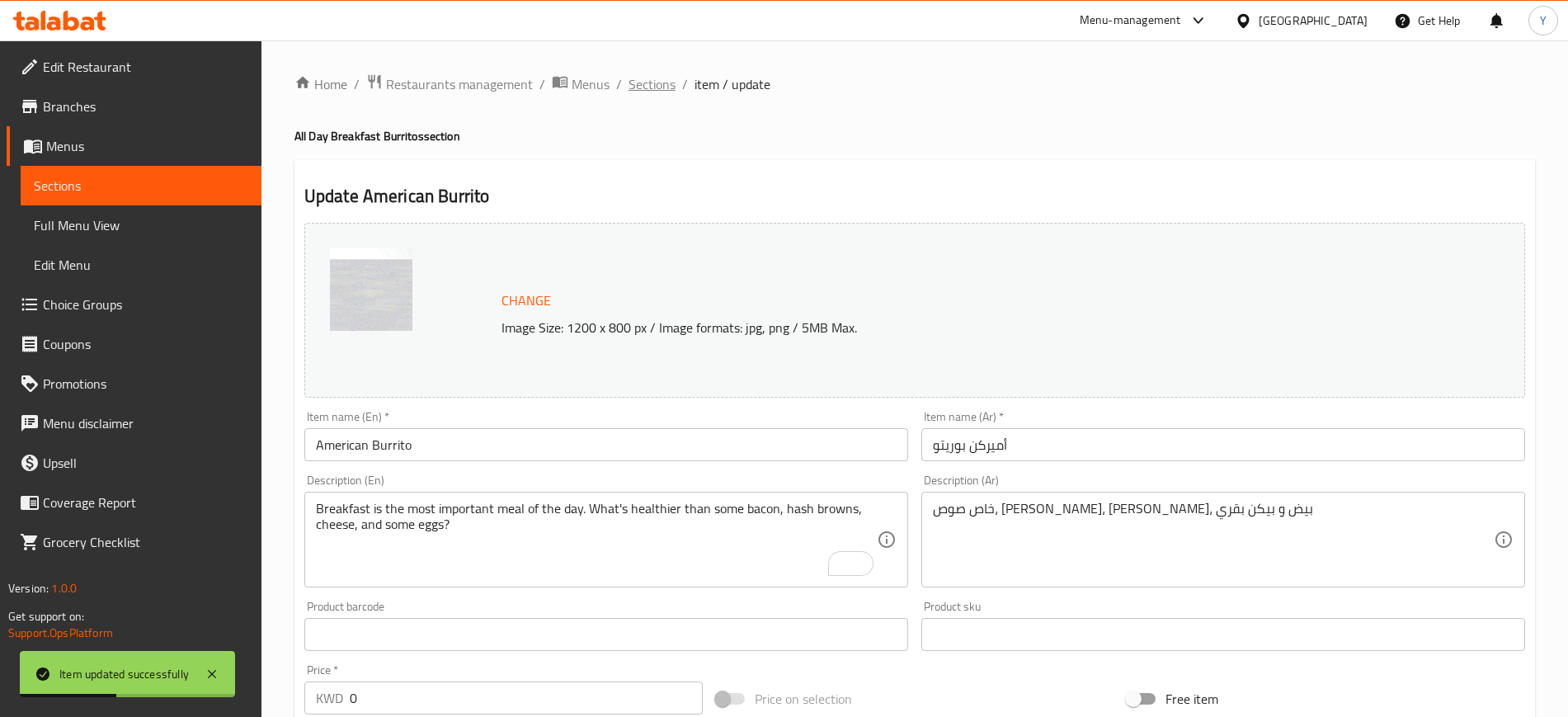
click at [642, 77] on span "Sections" at bounding box center [652, 84] width 47 height 20
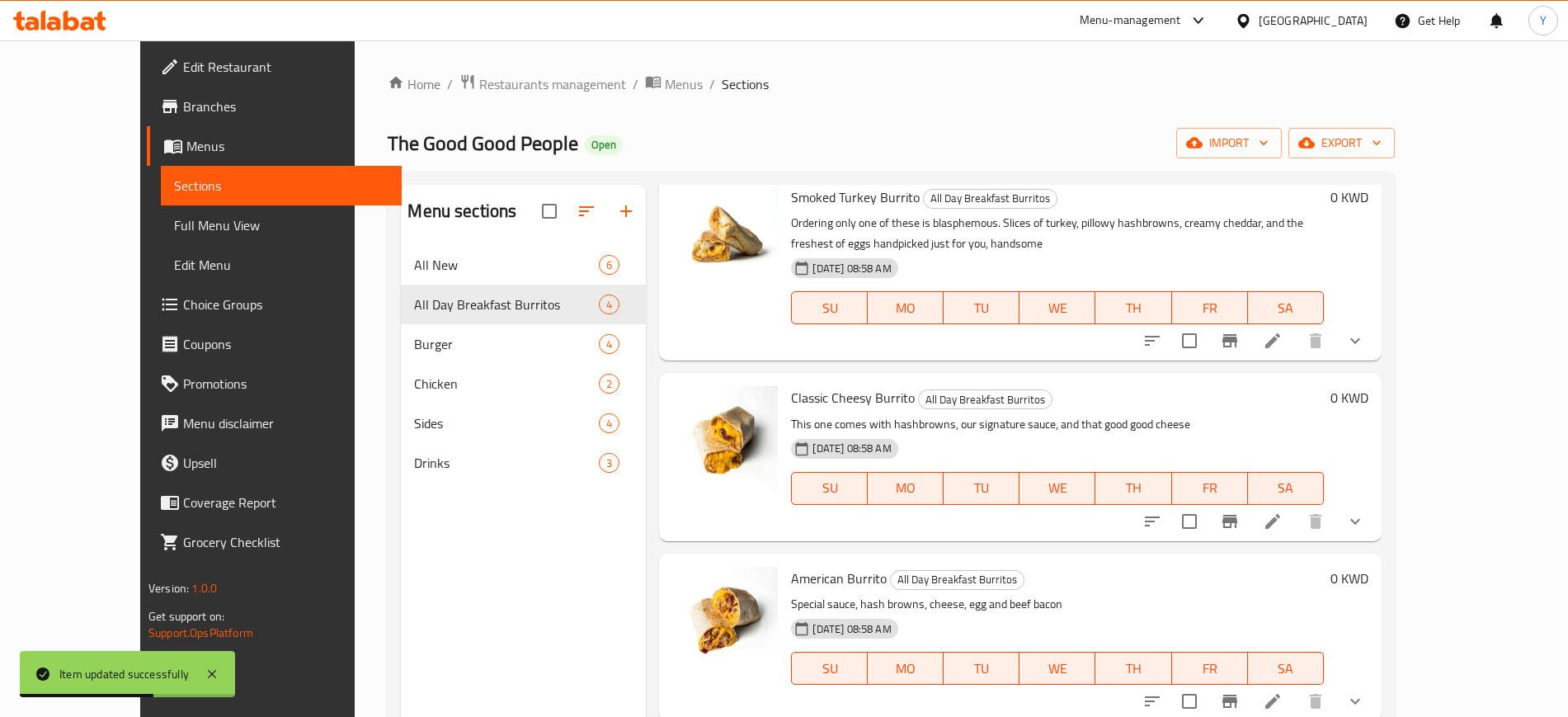
scroll to position [231, 0]
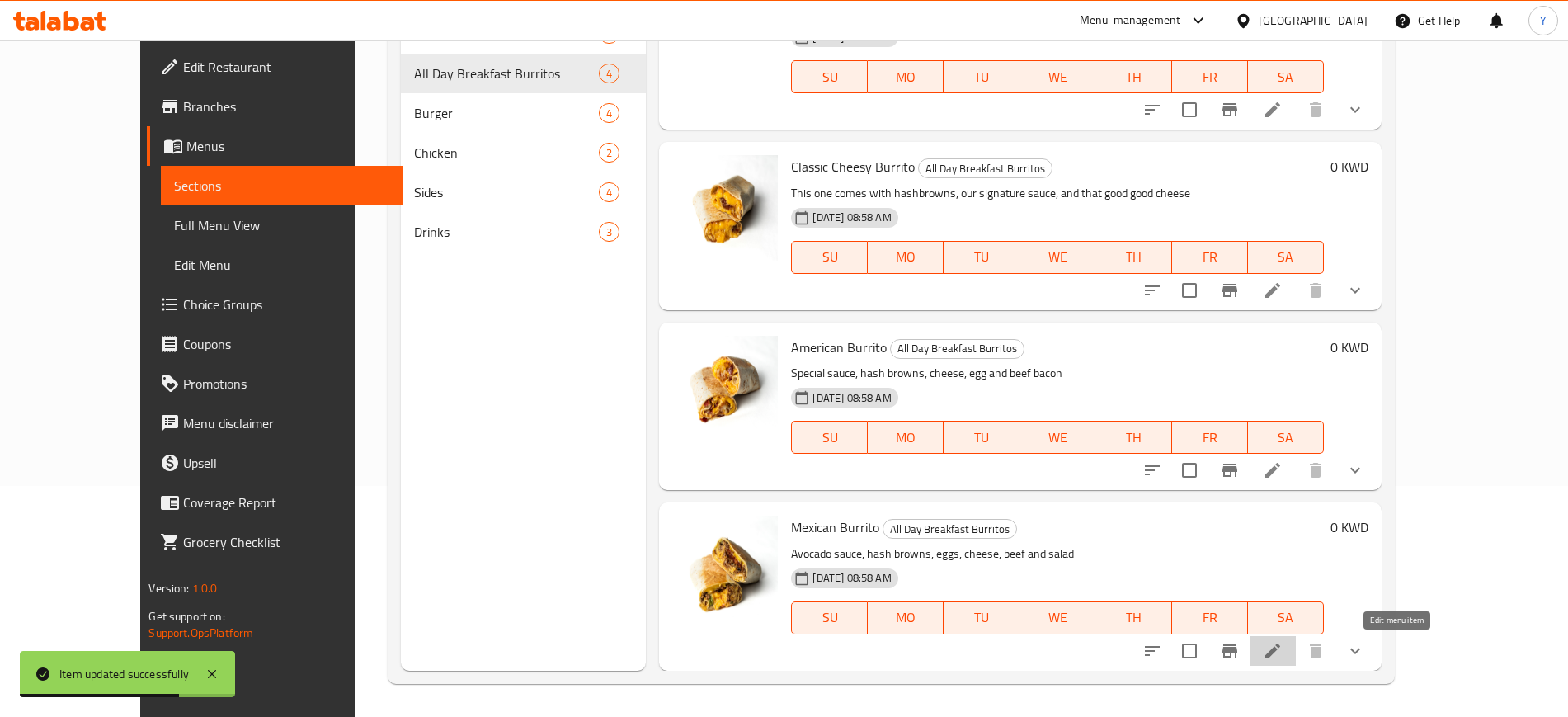
click at [1282, 643] on icon at bounding box center [1273, 651] width 20 height 20
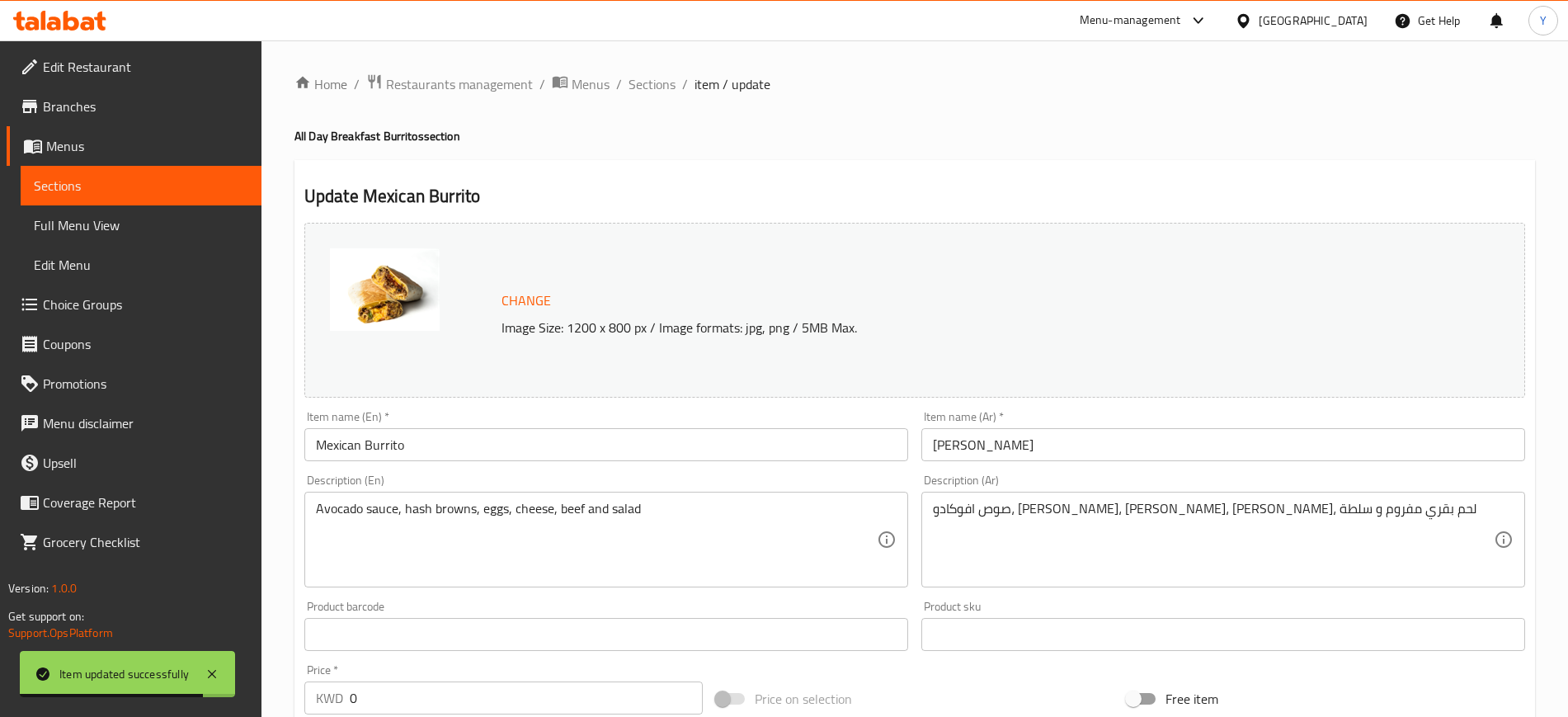
scroll to position [101, 0]
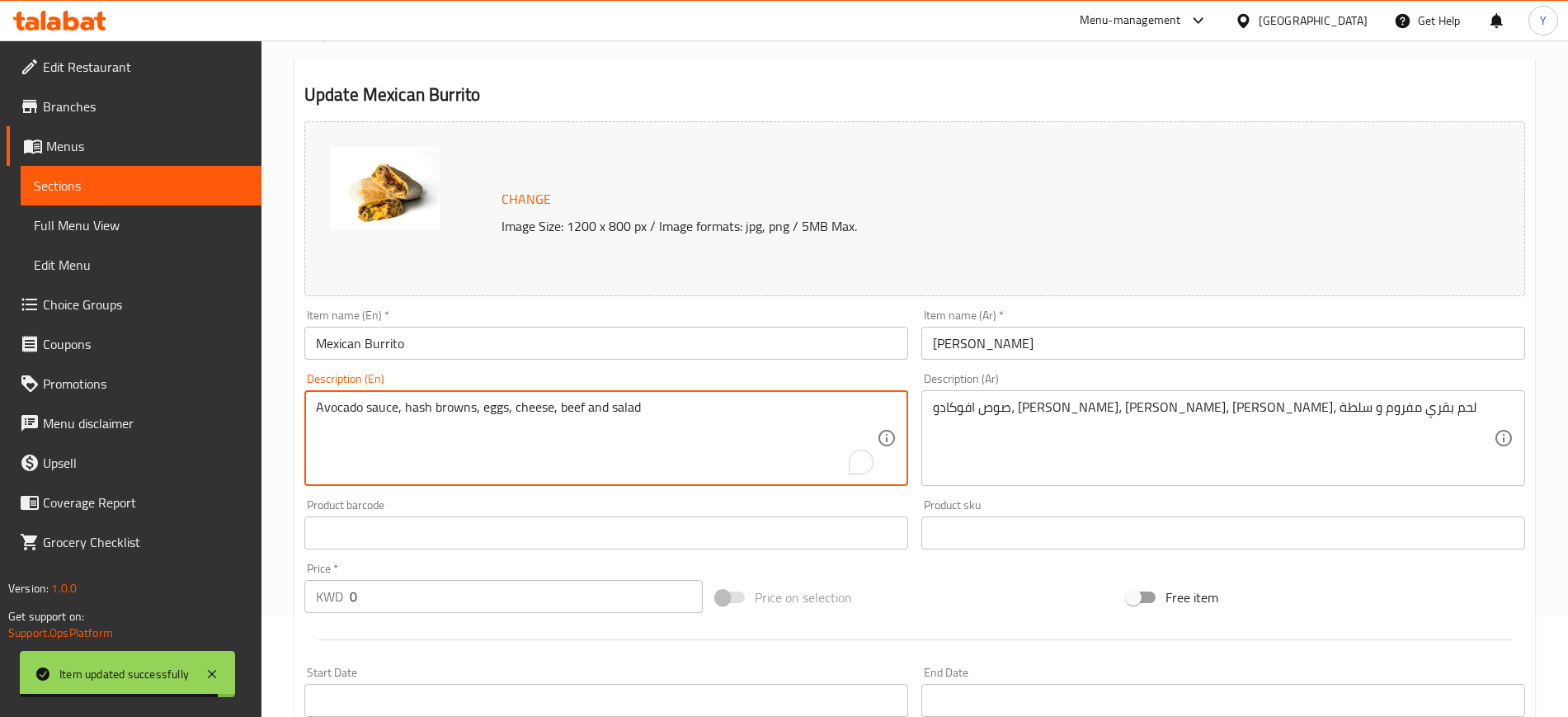
click at [557, 407] on textarea "Avocado sauce, hash browns, eggs, cheese, beef and salad" at bounding box center [596, 439] width 561 height 79
paste textarea "Guacamole a nuestra manera, queso, hashbrowns, huevos y algunas tiras de tocino…"
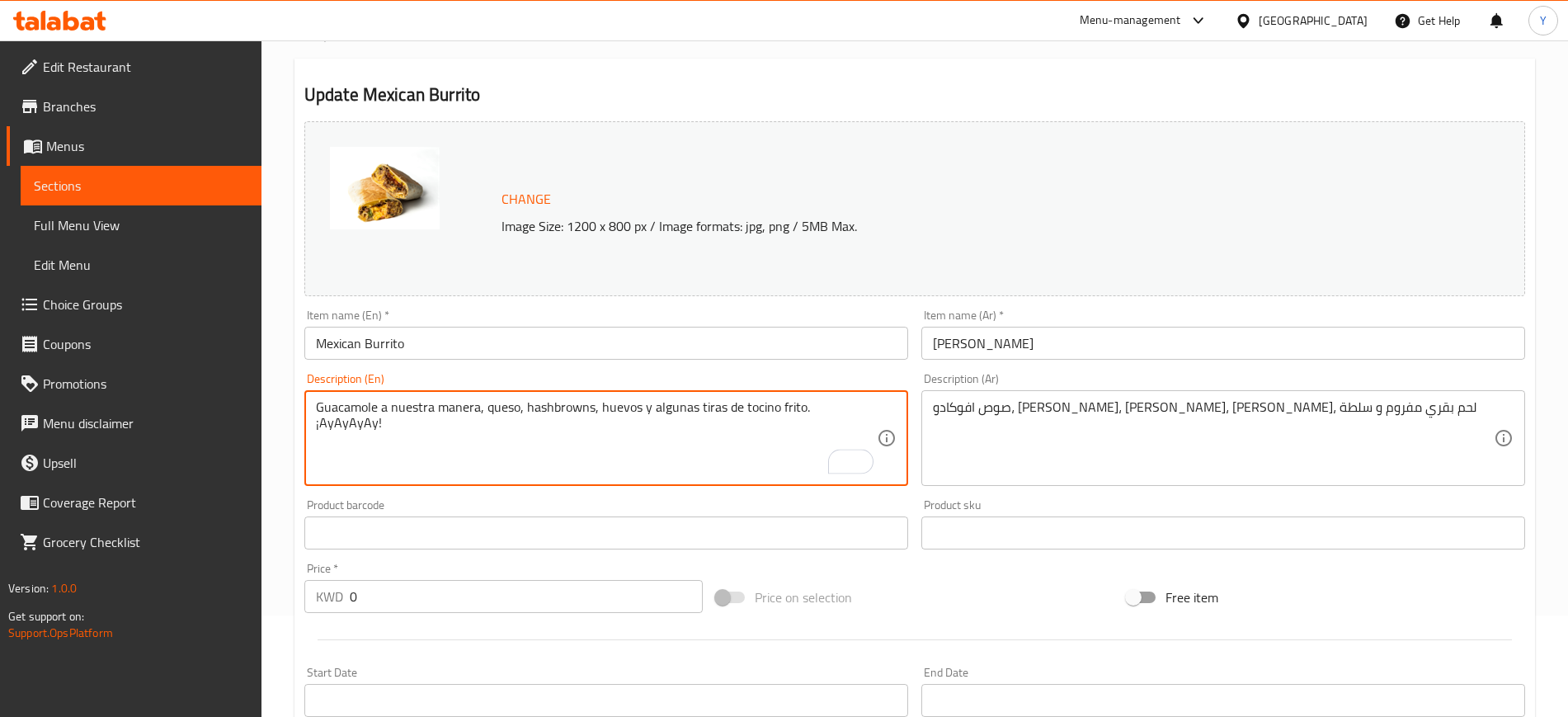
scroll to position [713, 0]
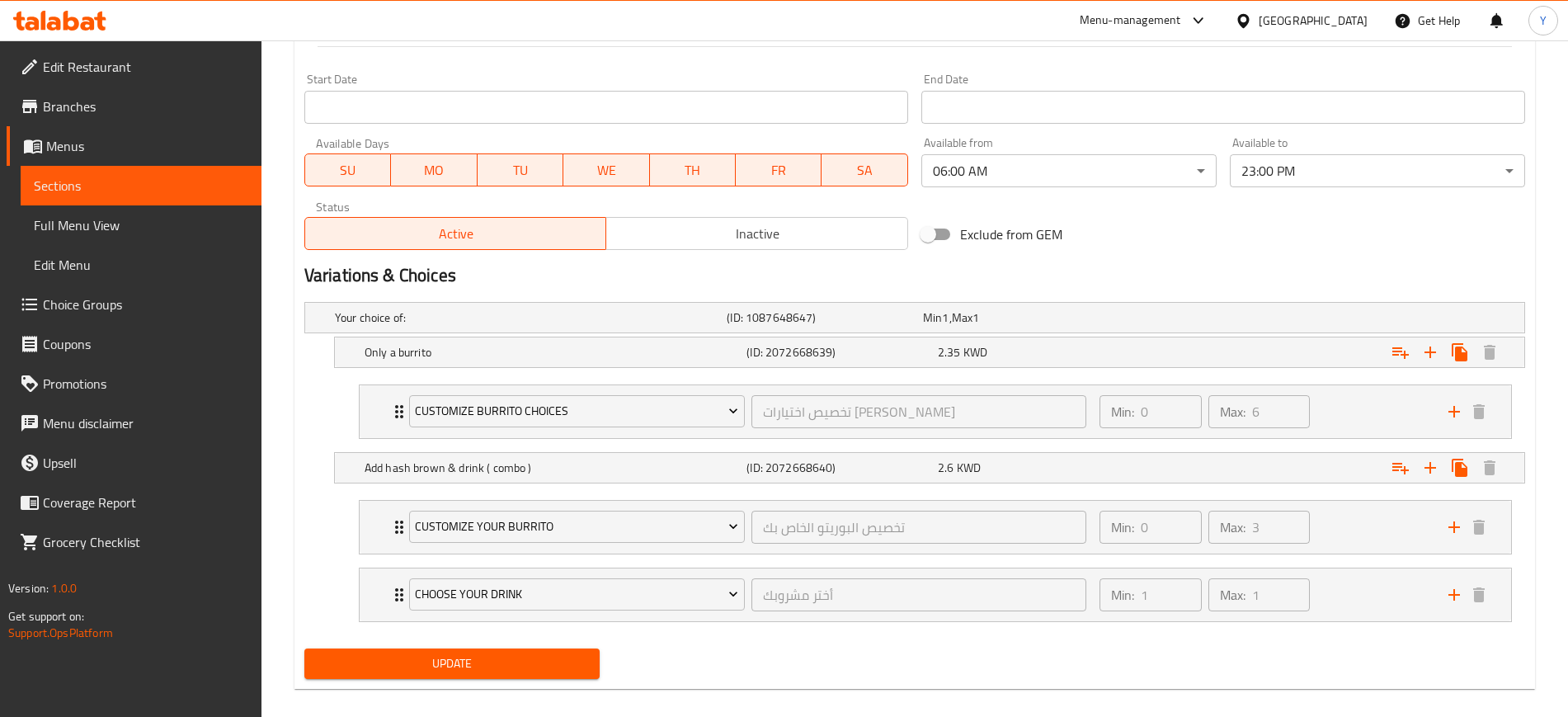
click at [500, 642] on div "Update" at bounding box center [451, 664] width 308 height 43
click at [548, 671] on span "Update" at bounding box center [452, 664] width 269 height 21
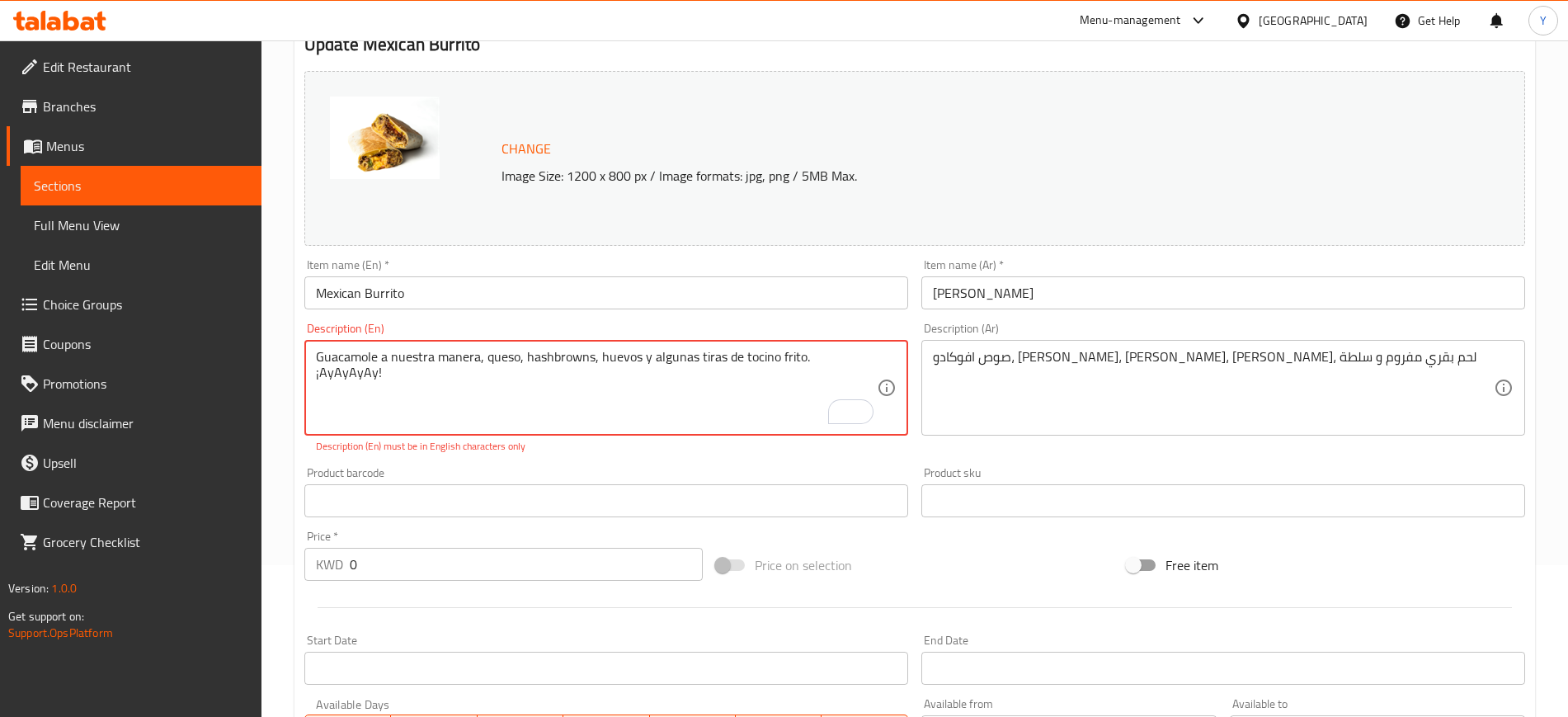
click at [812, 360] on textarea "Guacamole a nuestra manera, queso, hashbrowns, huevos y algunas tiras de tocino…" at bounding box center [596, 389] width 561 height 79
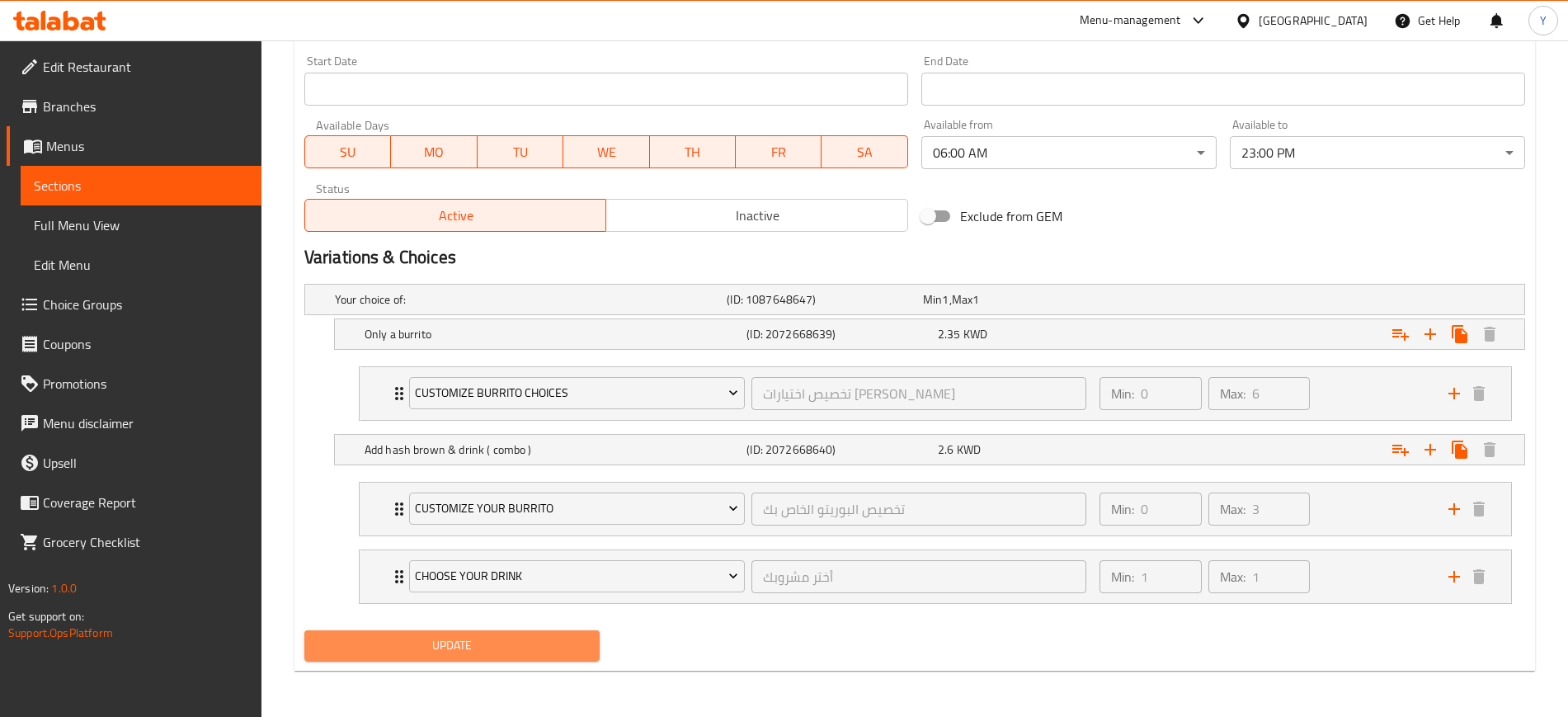
click at [547, 648] on span "Update" at bounding box center [452, 645] width 269 height 21
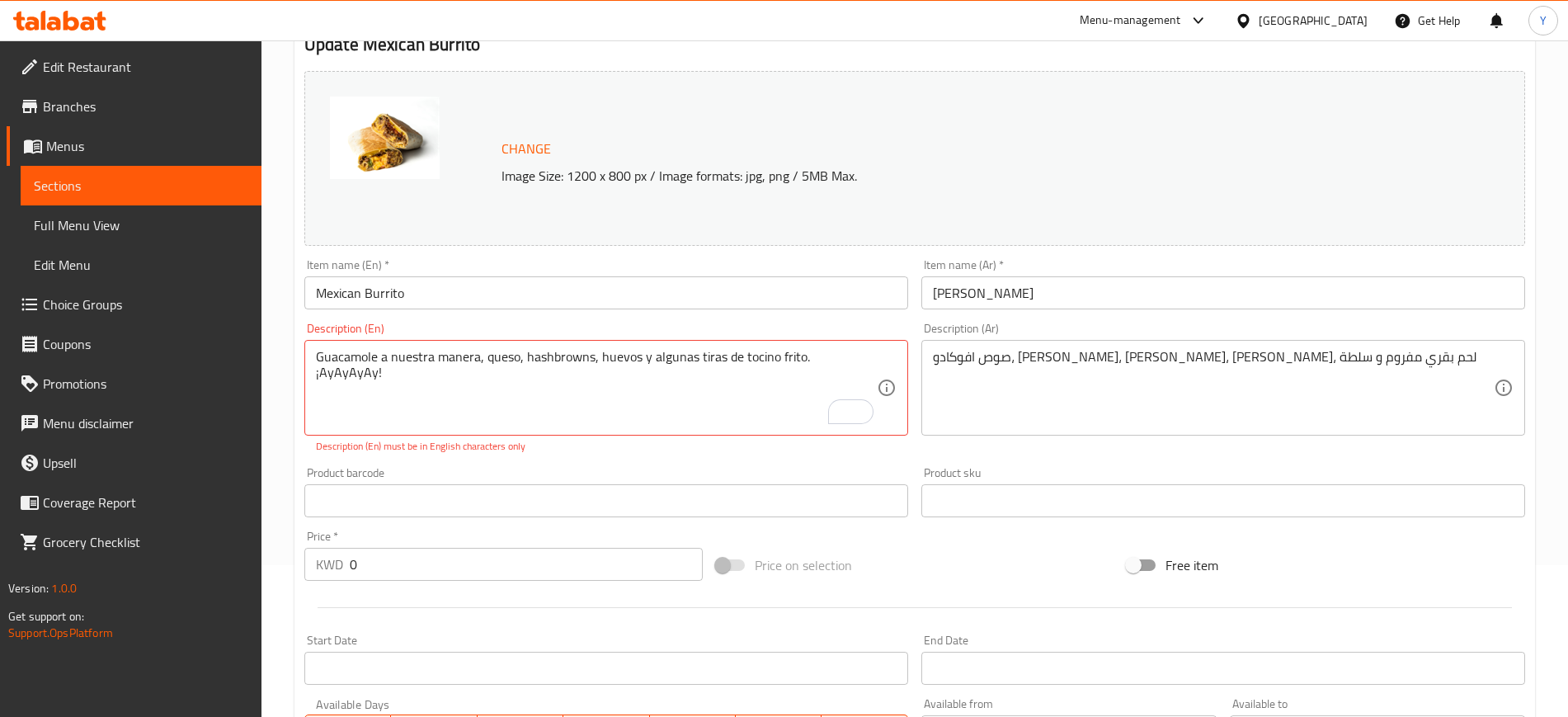
click at [547, 648] on div "Start Date Start Date" at bounding box center [606, 659] width 604 height 50
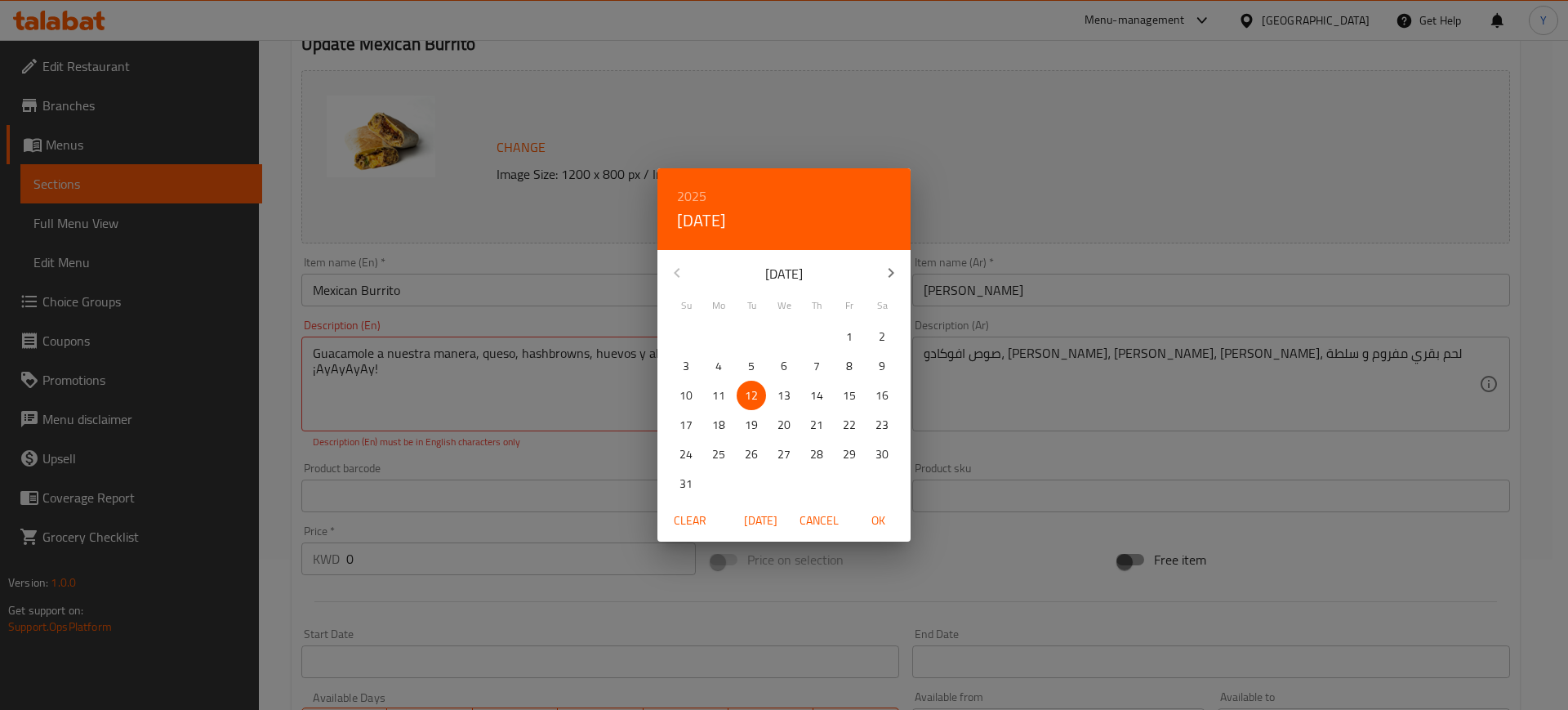
click at [595, 383] on div "2025 Tue, Aug 12 August 2025 Su Mo Tu We Th Fr Sa 27 28 29 30 31 1 2 3 4 5 6 7 …" at bounding box center [784, 355] width 1568 height 710
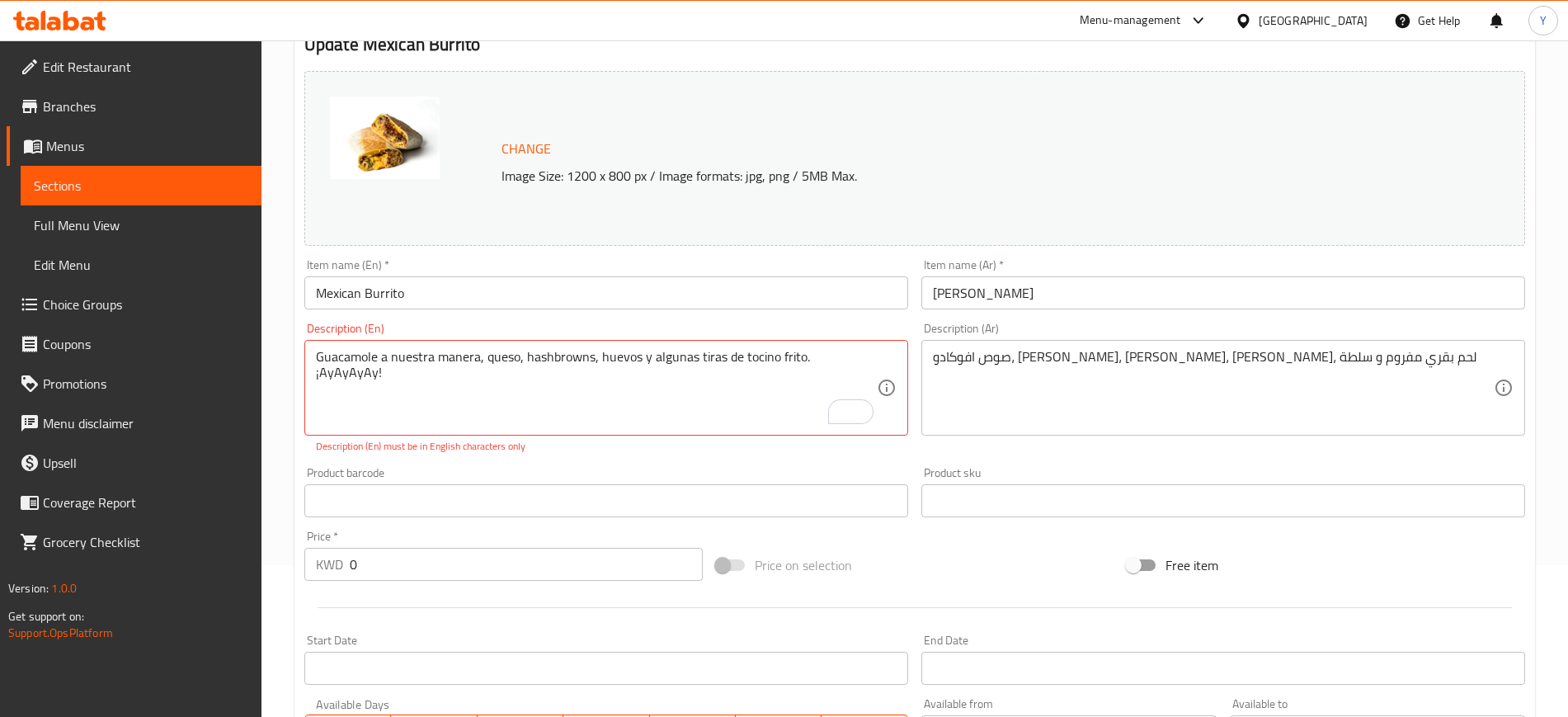
click at [896, 353] on div "Guacamole a nuestra manera, queso, hashbrowns, huevos y algunas tiras de tocino…" at bounding box center [606, 388] width 604 height 96
click at [870, 358] on textarea "Guacamole a nuestra manera, queso, hashbrowns, huevos y algunas tiras de tocino…" at bounding box center [596, 389] width 561 height 79
click at [808, 354] on textarea "Guacamole a nuestra manera, queso, hashbrowns, huevos y algunas tiras de tocino…" at bounding box center [596, 389] width 561 height 79
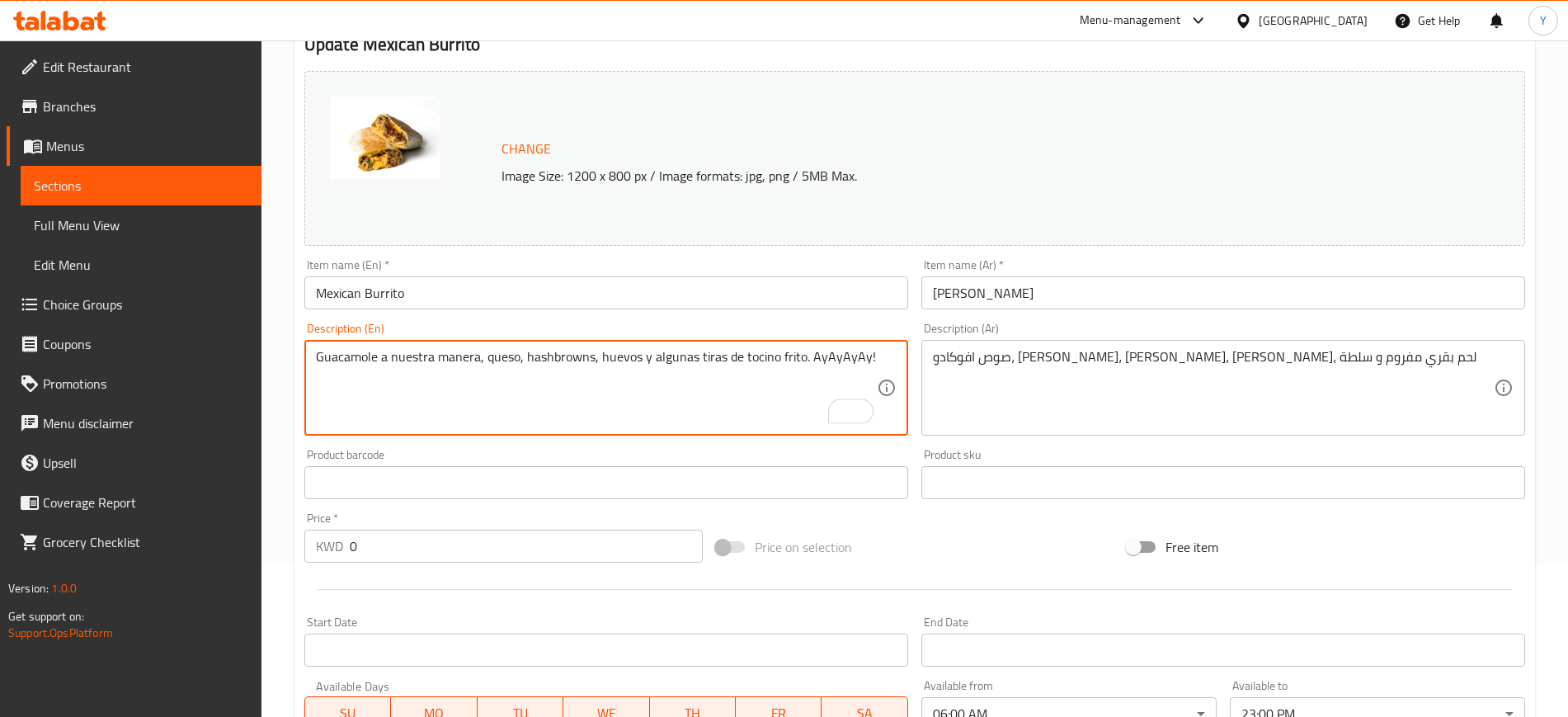
click at [876, 353] on textarea "Guacamole a nuestra manera, queso, hashbrowns, huevos y algunas tiras de tocino…" at bounding box center [596, 389] width 561 height 79
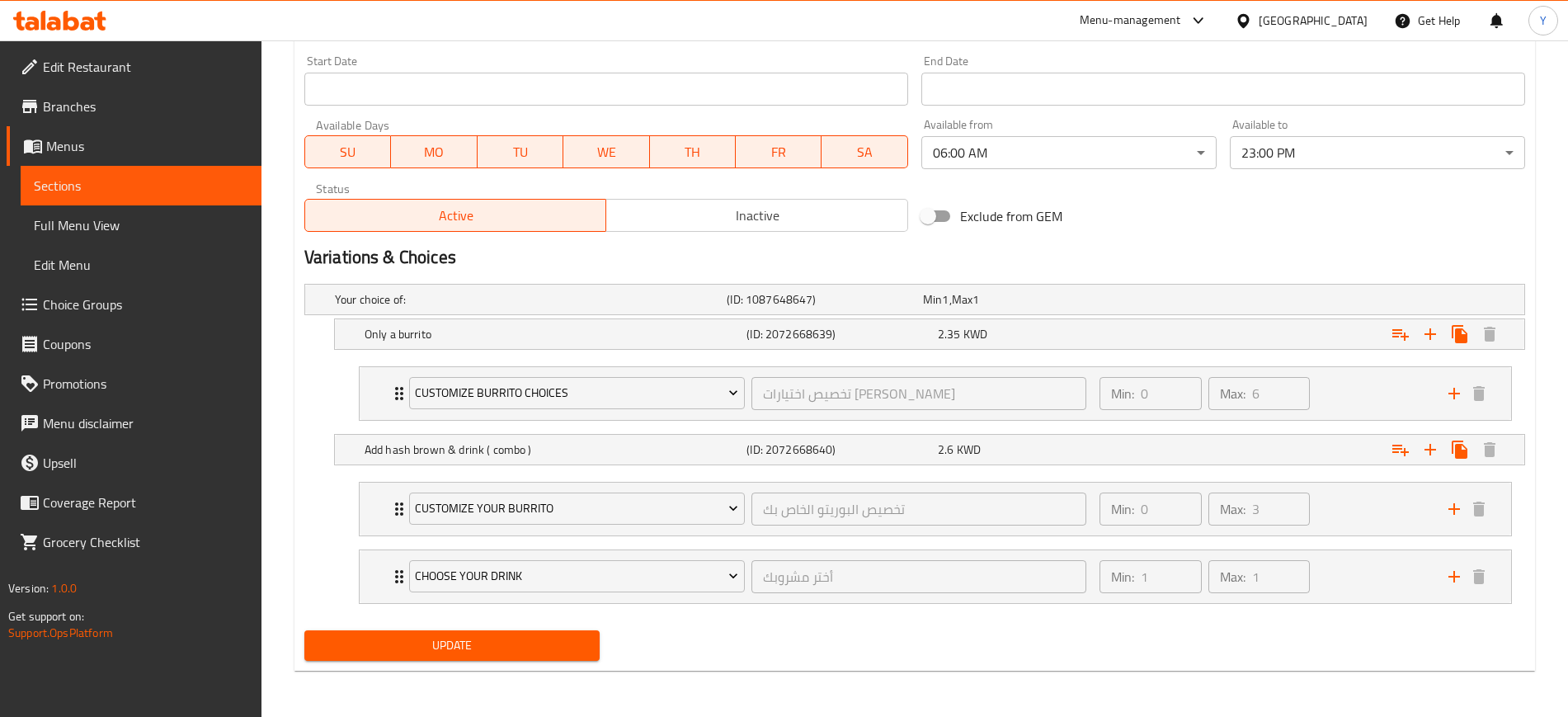
type textarea "Guacamole a nuestra manera, queso, hashbrowns, huevos y algunas tiras de tocino…"
click at [525, 638] on span "Update" at bounding box center [452, 645] width 269 height 21
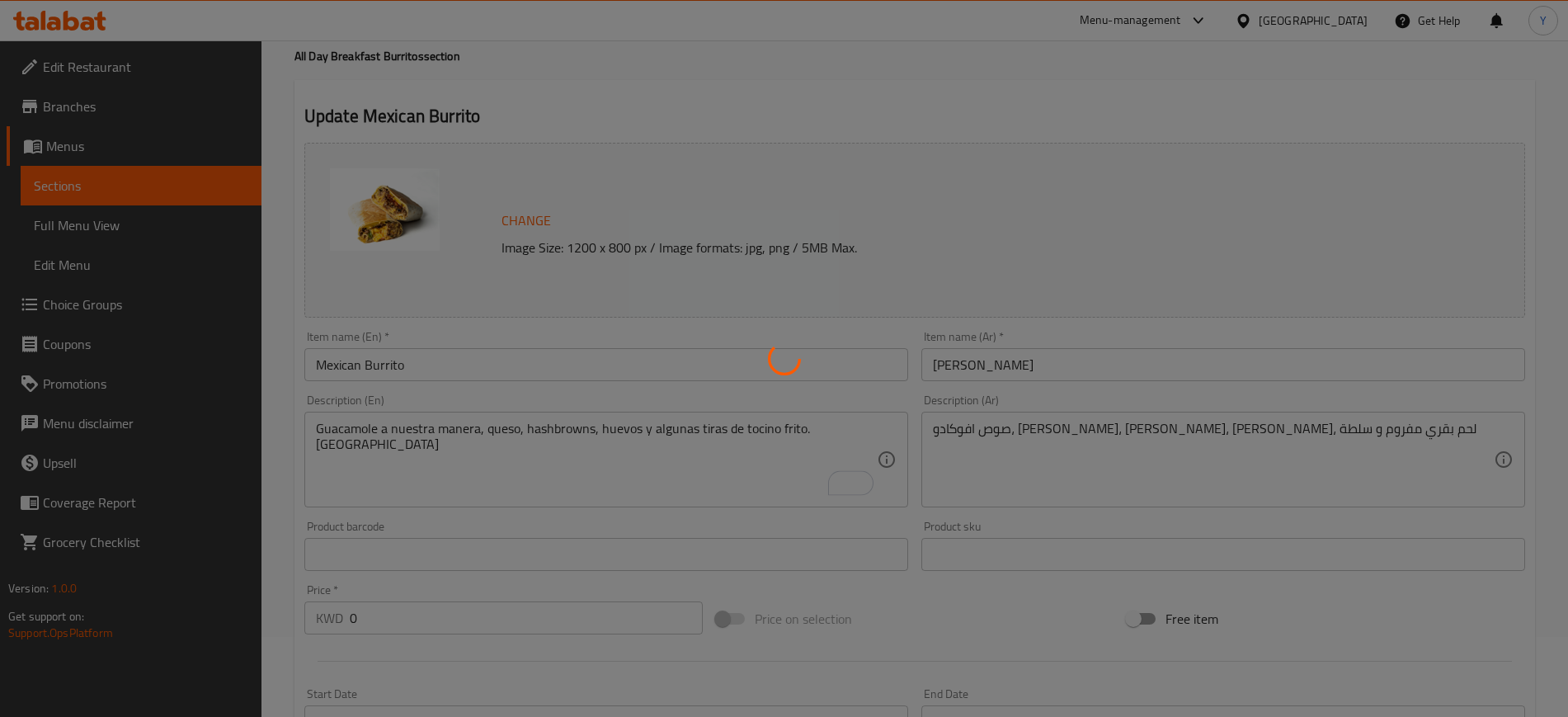
scroll to position [0, 0]
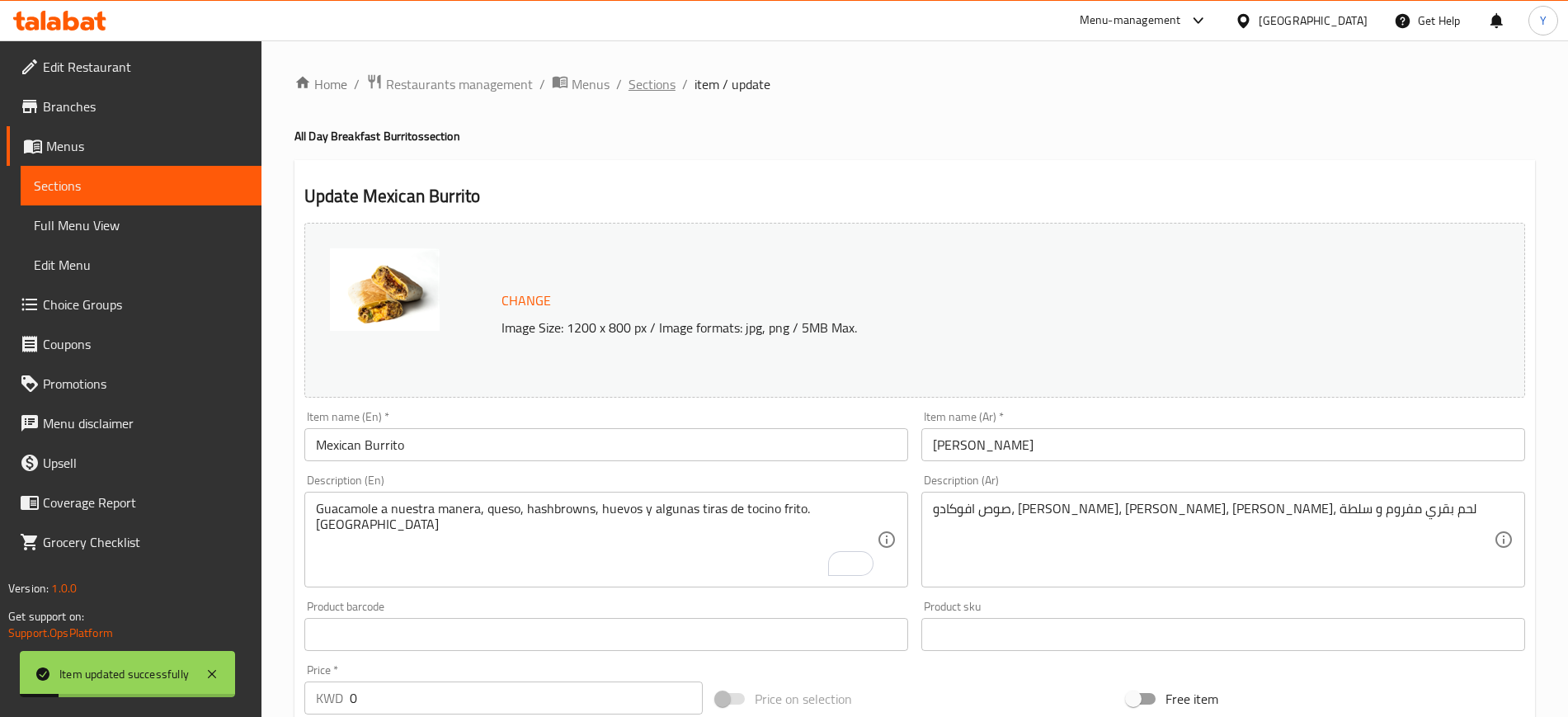
click at [650, 89] on span "Sections" at bounding box center [652, 84] width 47 height 20
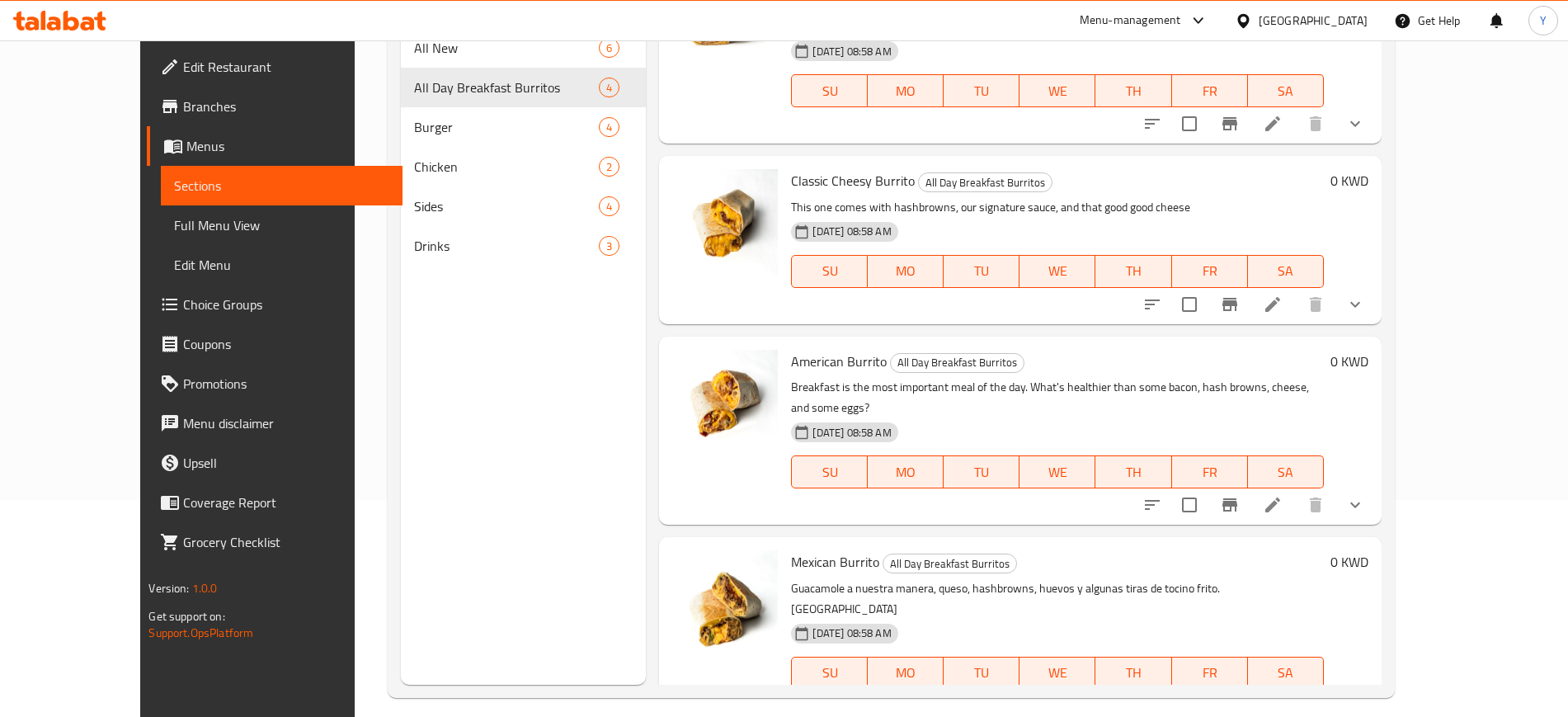
scroll to position [231, 0]
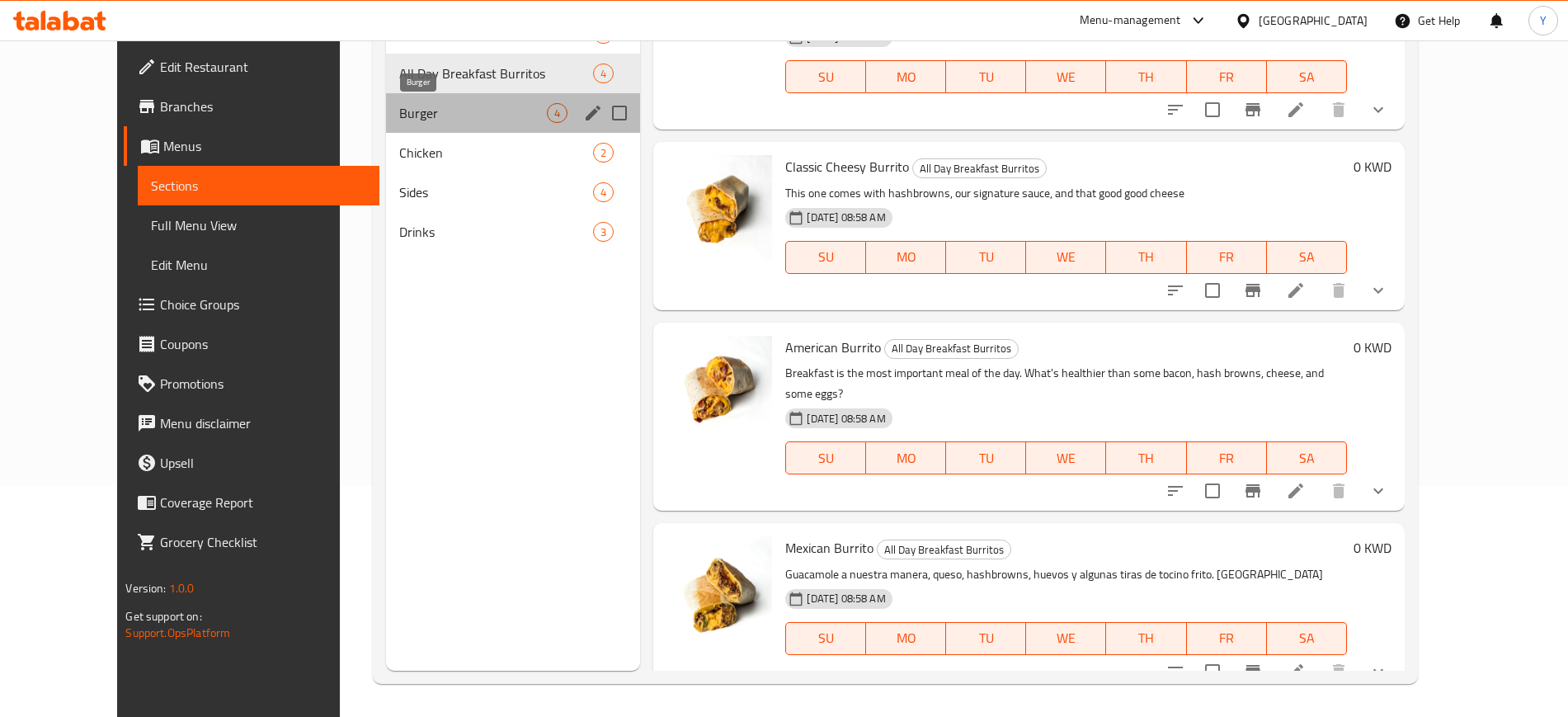
click at [399, 103] on span "Burger" at bounding box center [474, 113] width 149 height 20
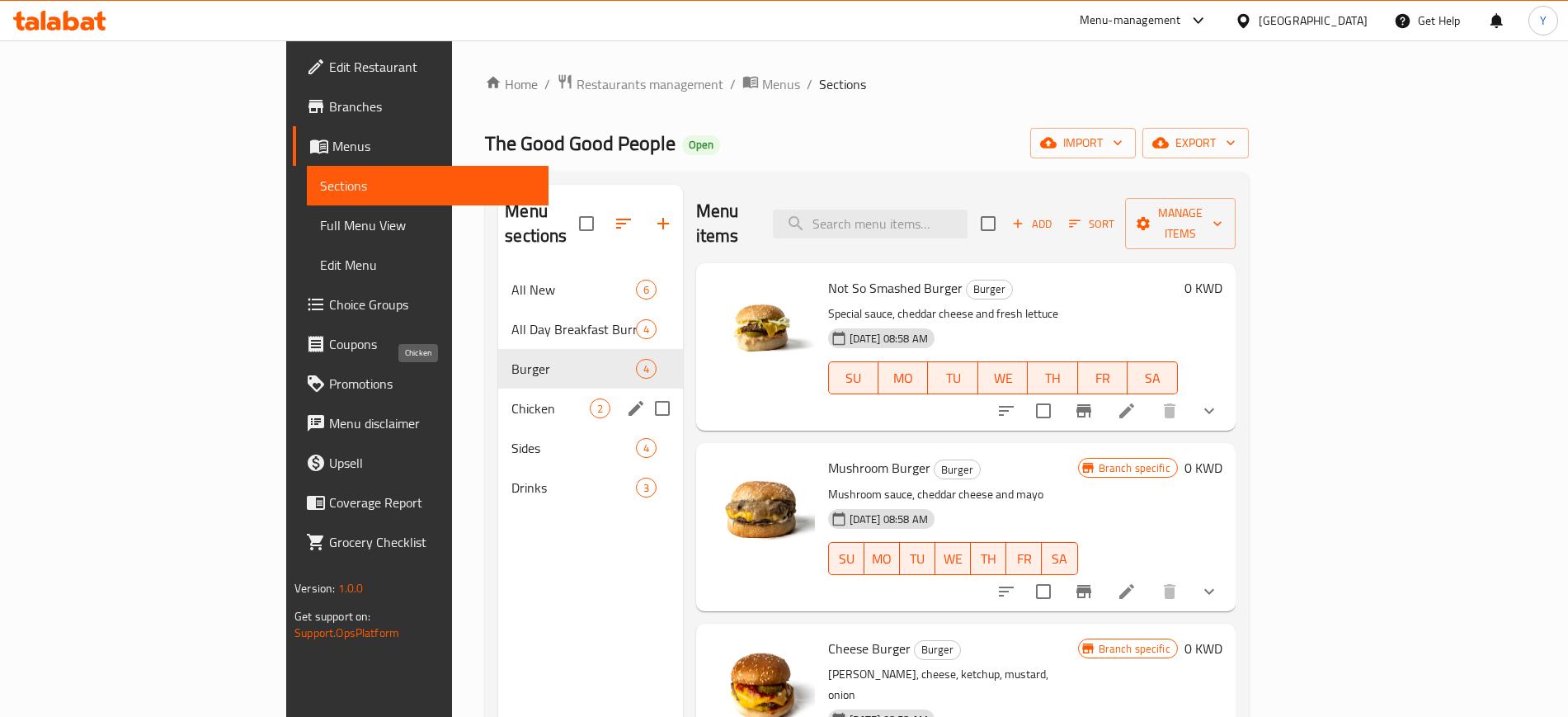
click at [511, 399] on span "Chicken" at bounding box center [550, 409] width 78 height 20
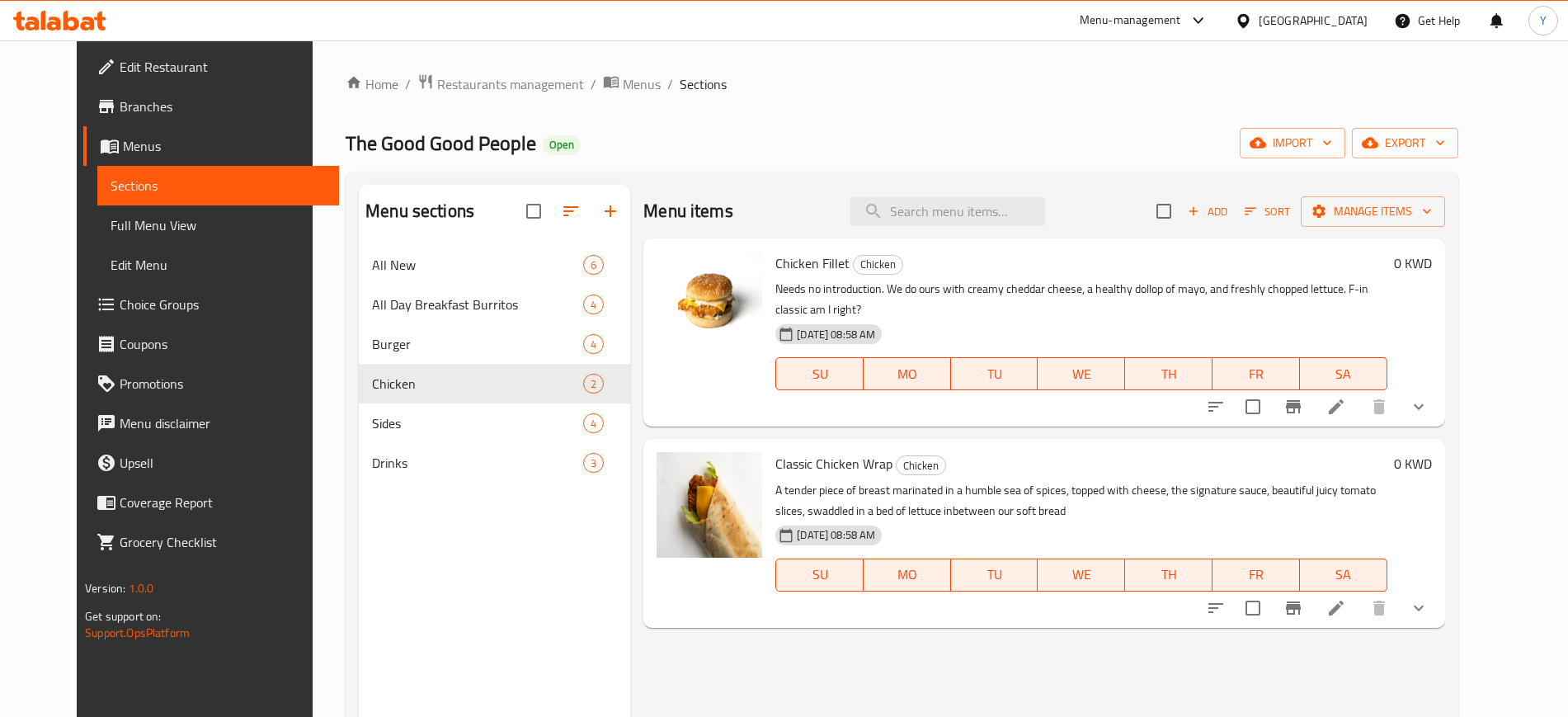
scroll to position [231, 0]
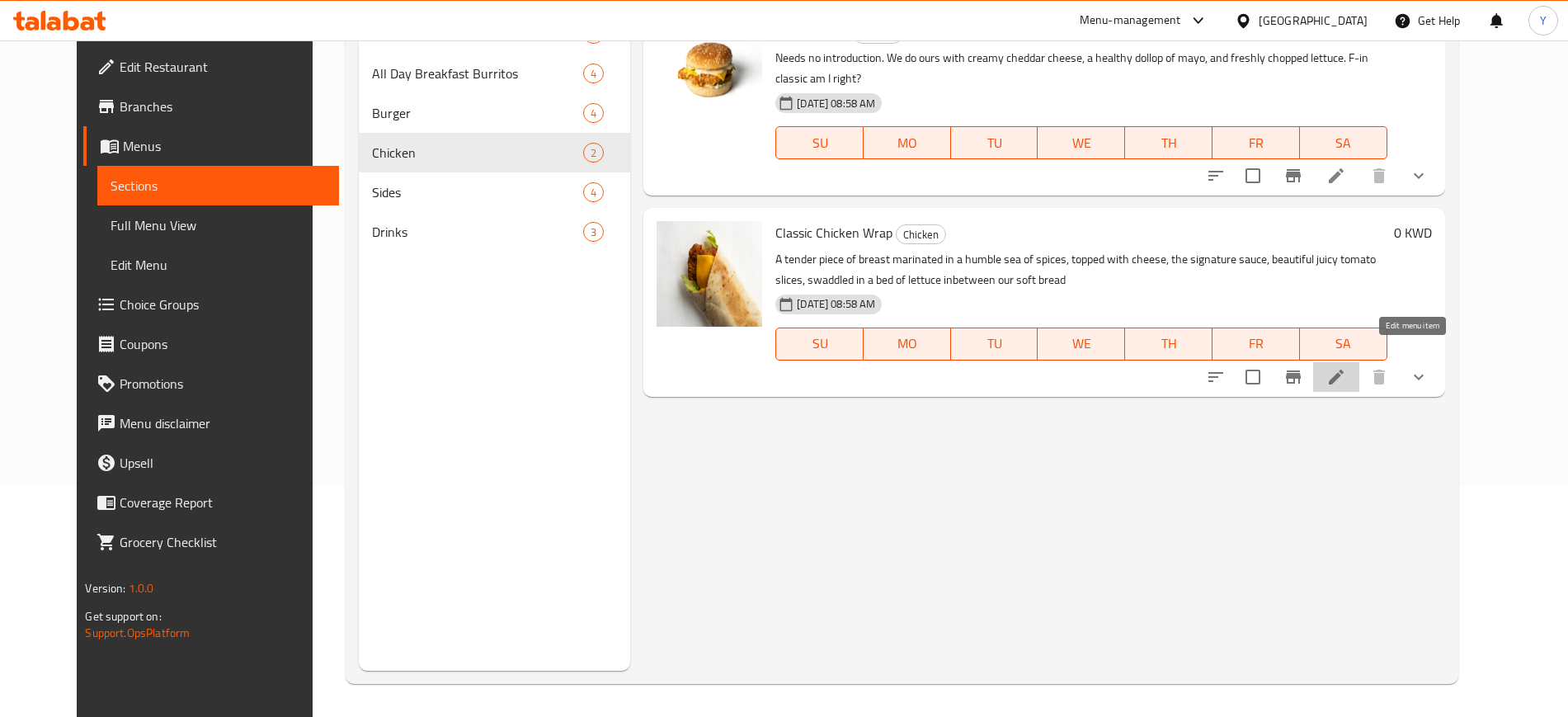
click at [1346, 367] on icon at bounding box center [1337, 377] width 20 height 20
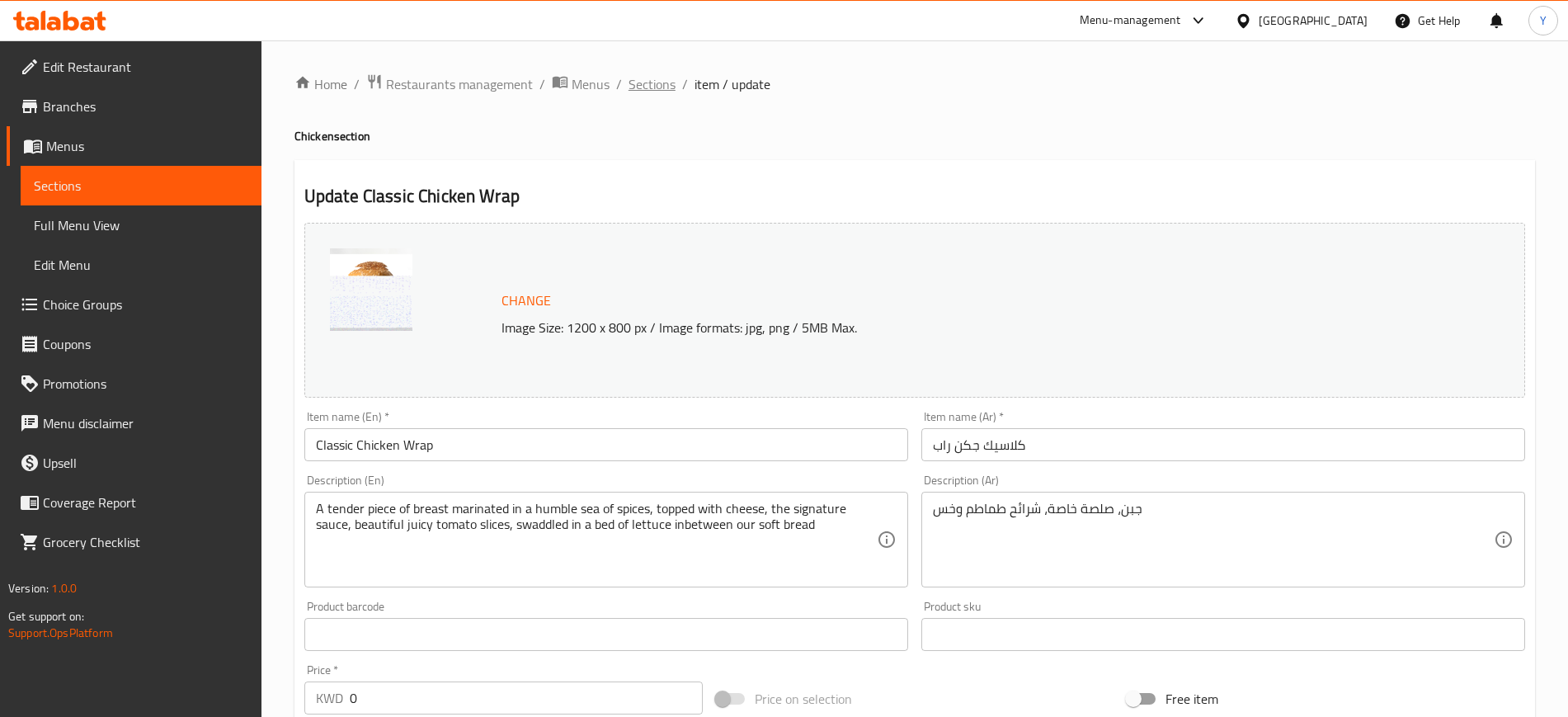
click at [665, 82] on span "Sections" at bounding box center [652, 84] width 47 height 20
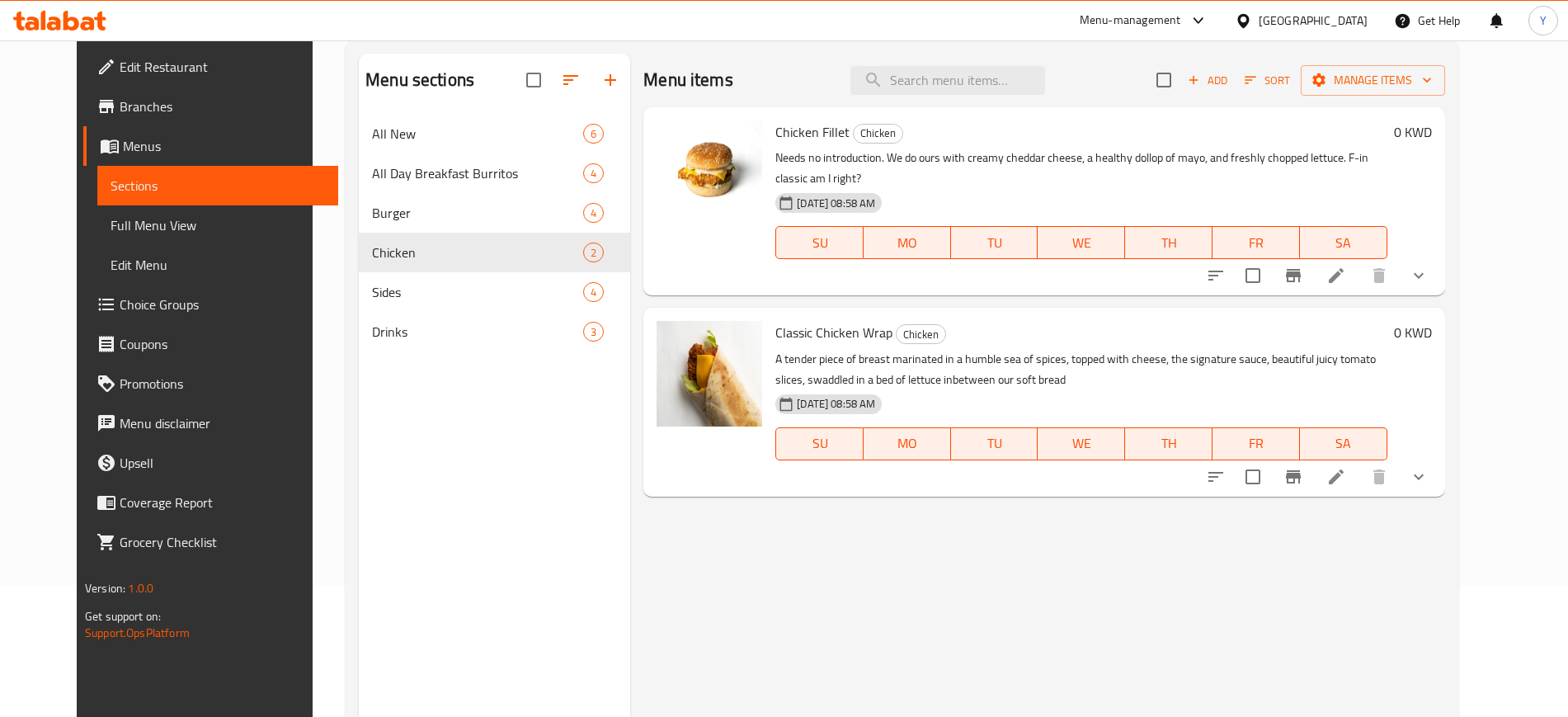
scroll to position [140, 0]
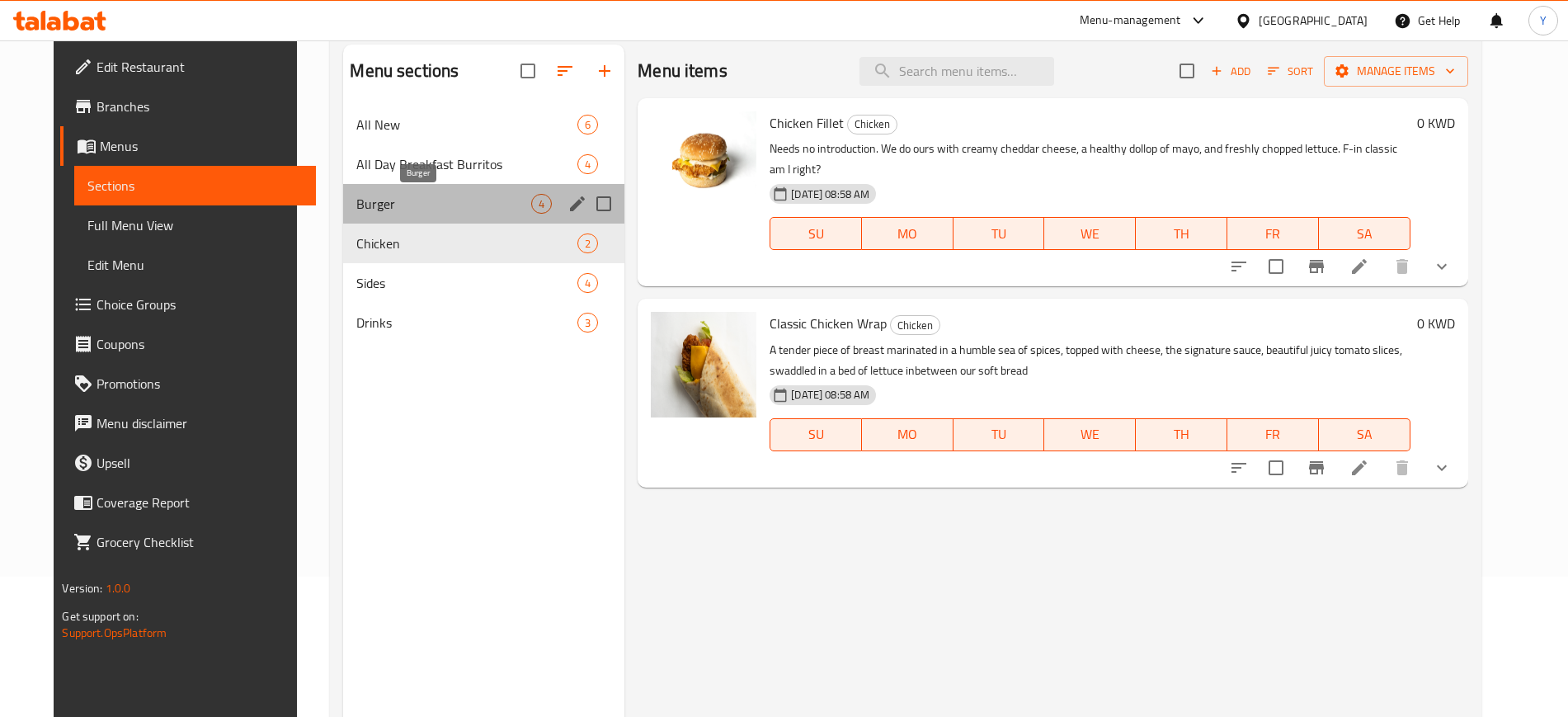
click at [375, 207] on span "Burger" at bounding box center [444, 204] width 175 height 20
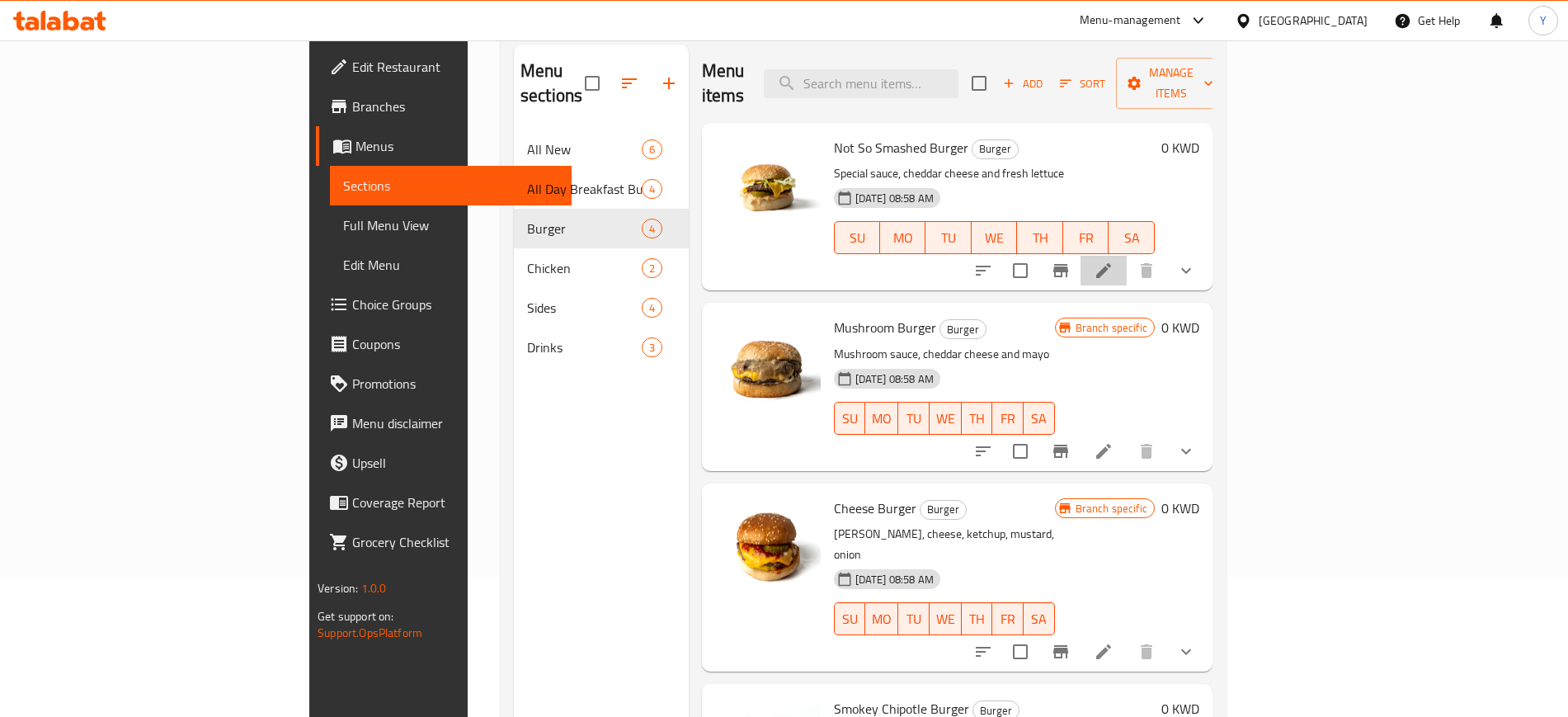
click at [1127, 256] on li at bounding box center [1103, 271] width 46 height 30
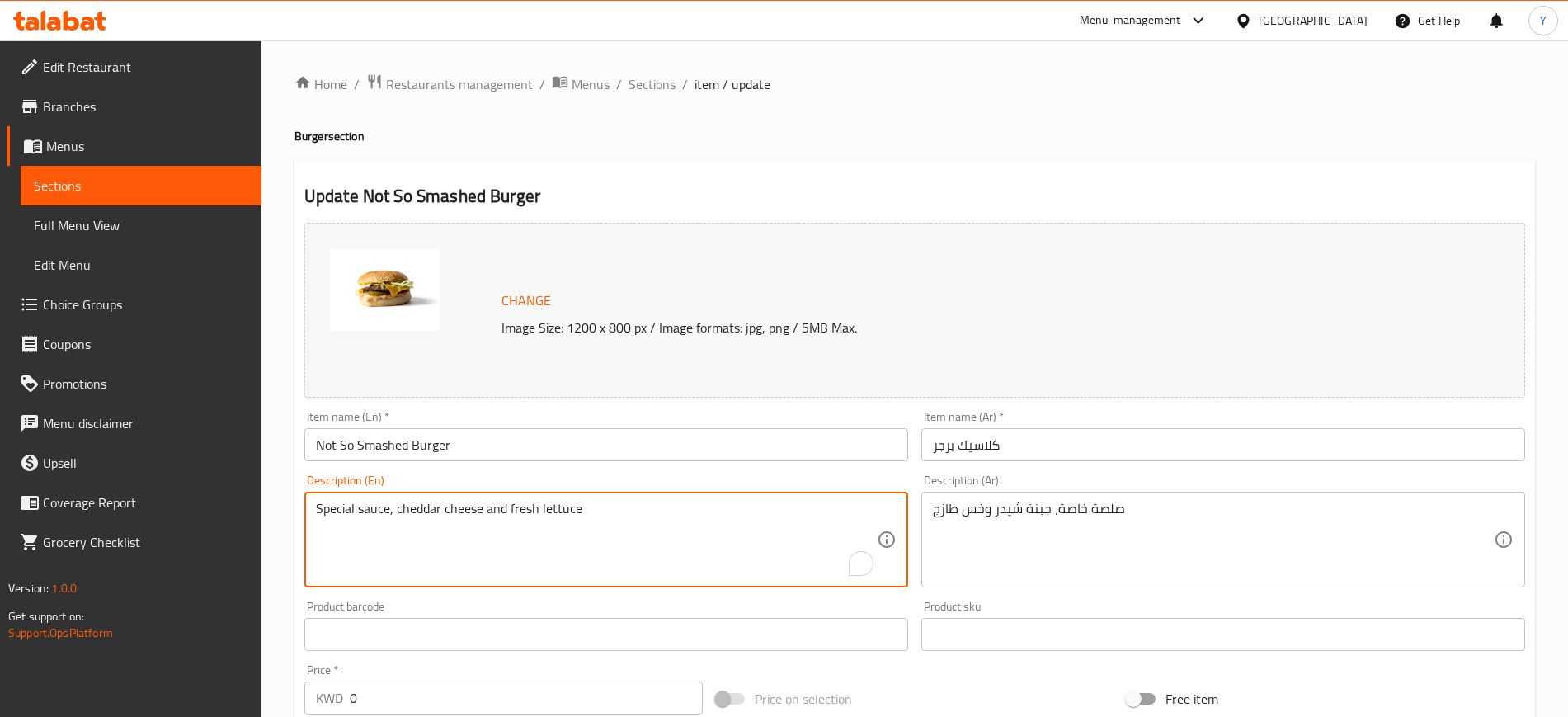
click at [561, 514] on textarea "Special sauce, cheddar cheese and fresh lettuce" at bounding box center [596, 540] width 561 height 79
paste textarea "OG patty. special sauce. cheddar cheese. freshly chopped lettuce. just a plain …"
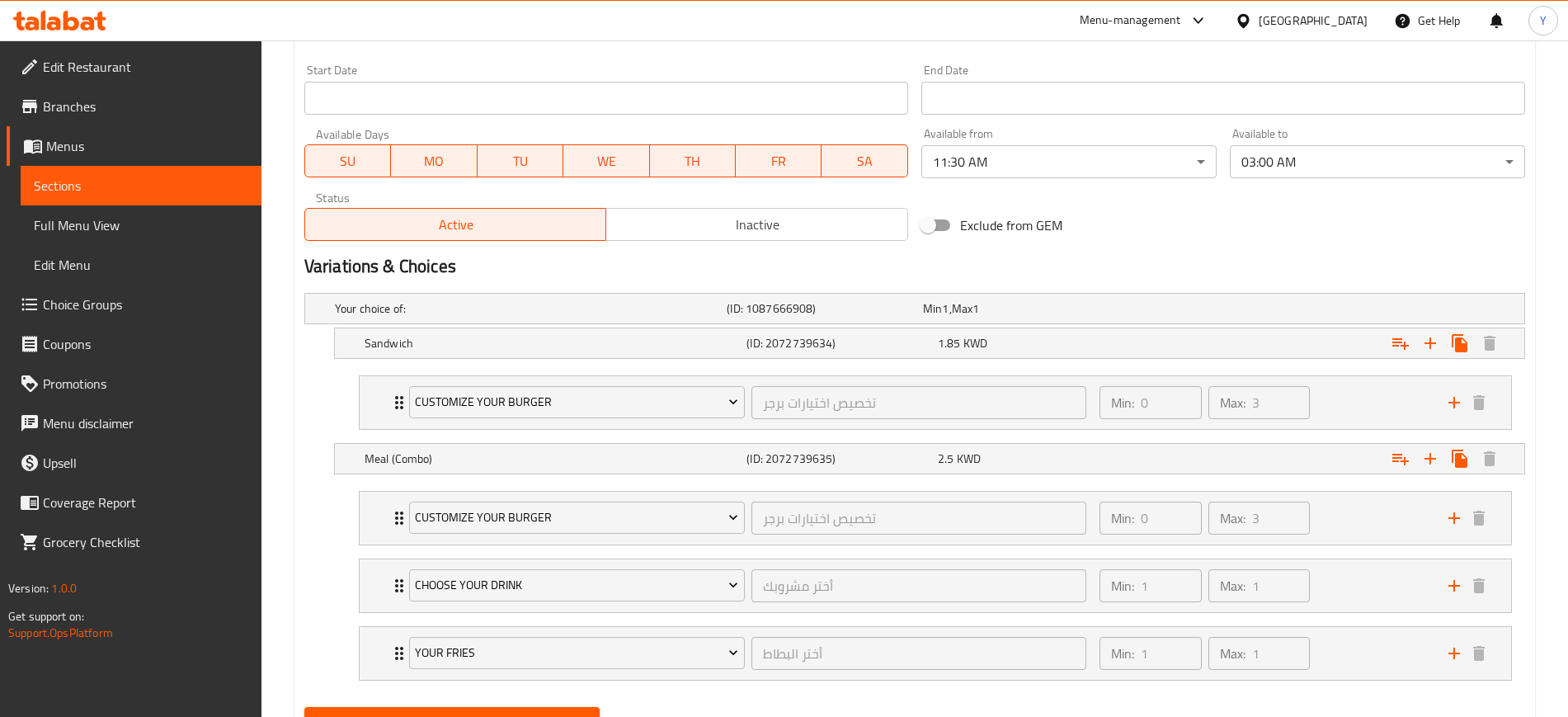
scroll to position [781, 0]
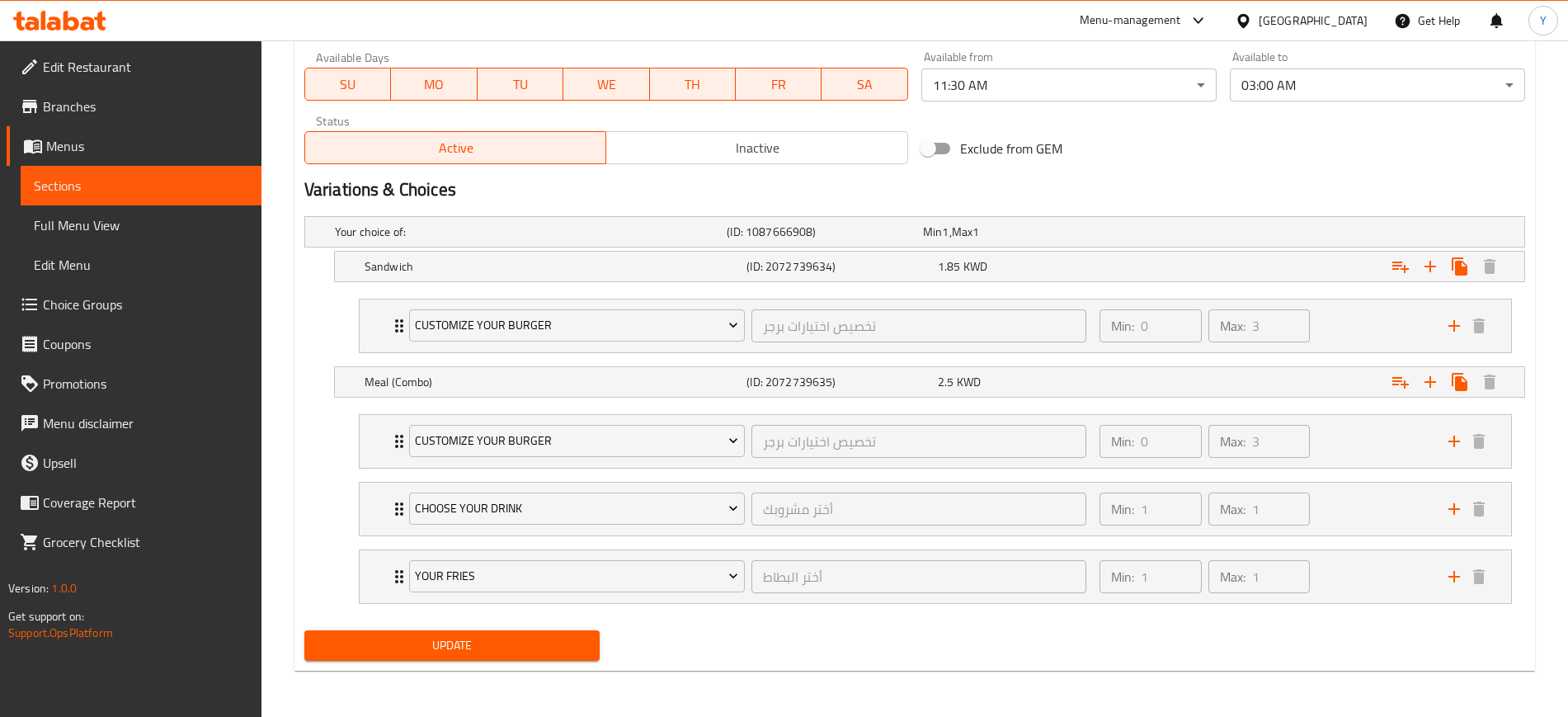
type textarea "OG patty. special sauce. cheddar cheese. freshly chopped lettuce. just a plain …"
click at [485, 649] on span "Update" at bounding box center [452, 645] width 269 height 21
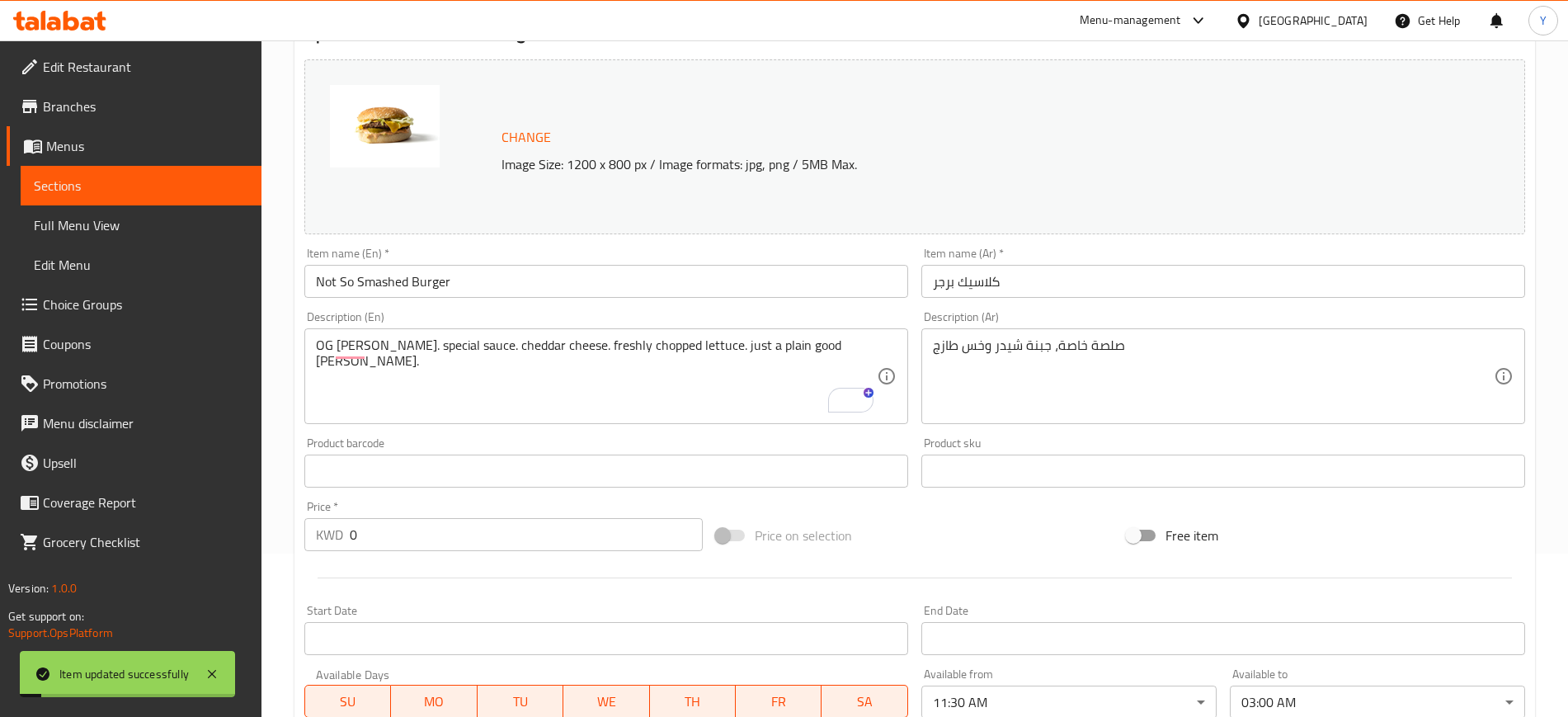
scroll to position [176, 0]
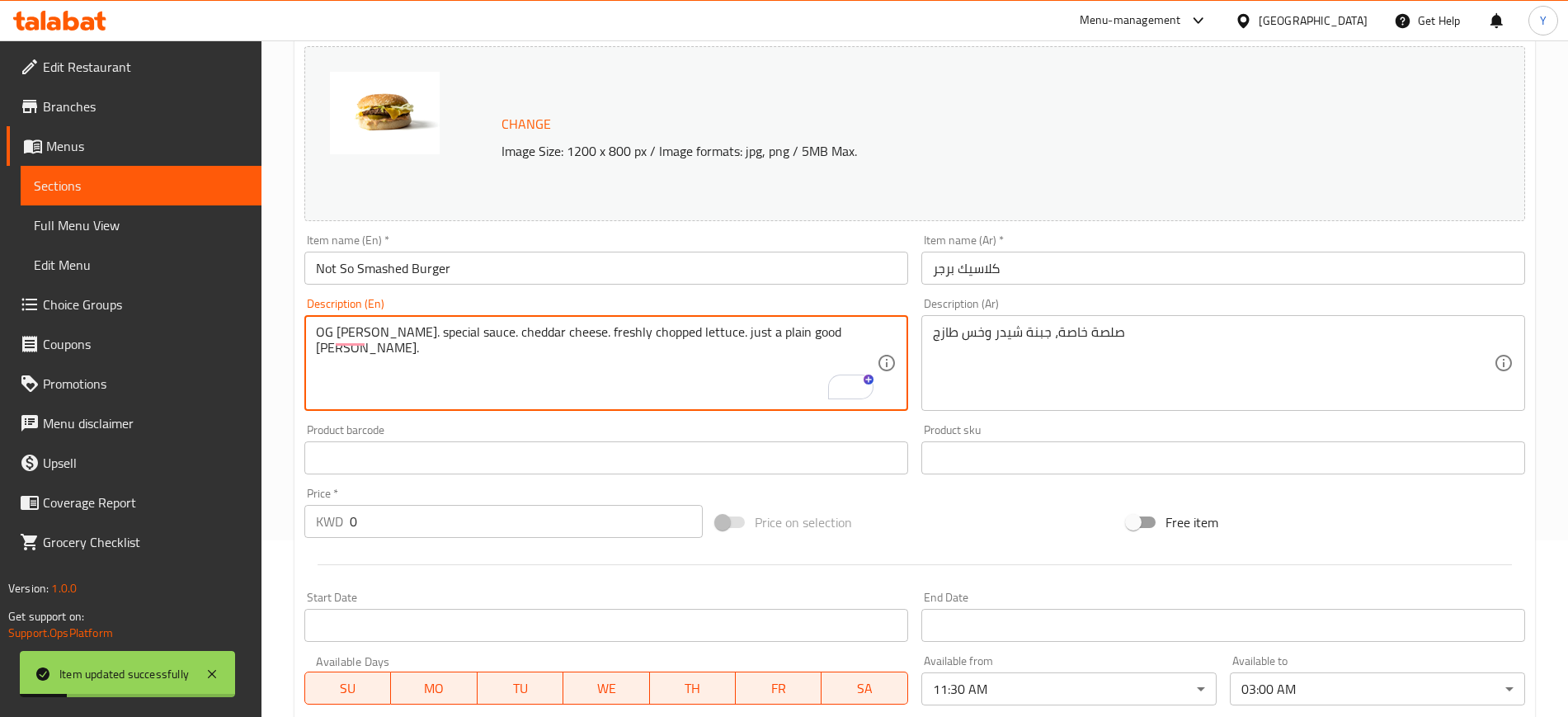
click at [567, 373] on textarea "OG patty. special sauce. cheddar cheese. freshly chopped lettuce. just a plain …" at bounding box center [596, 364] width 561 height 79
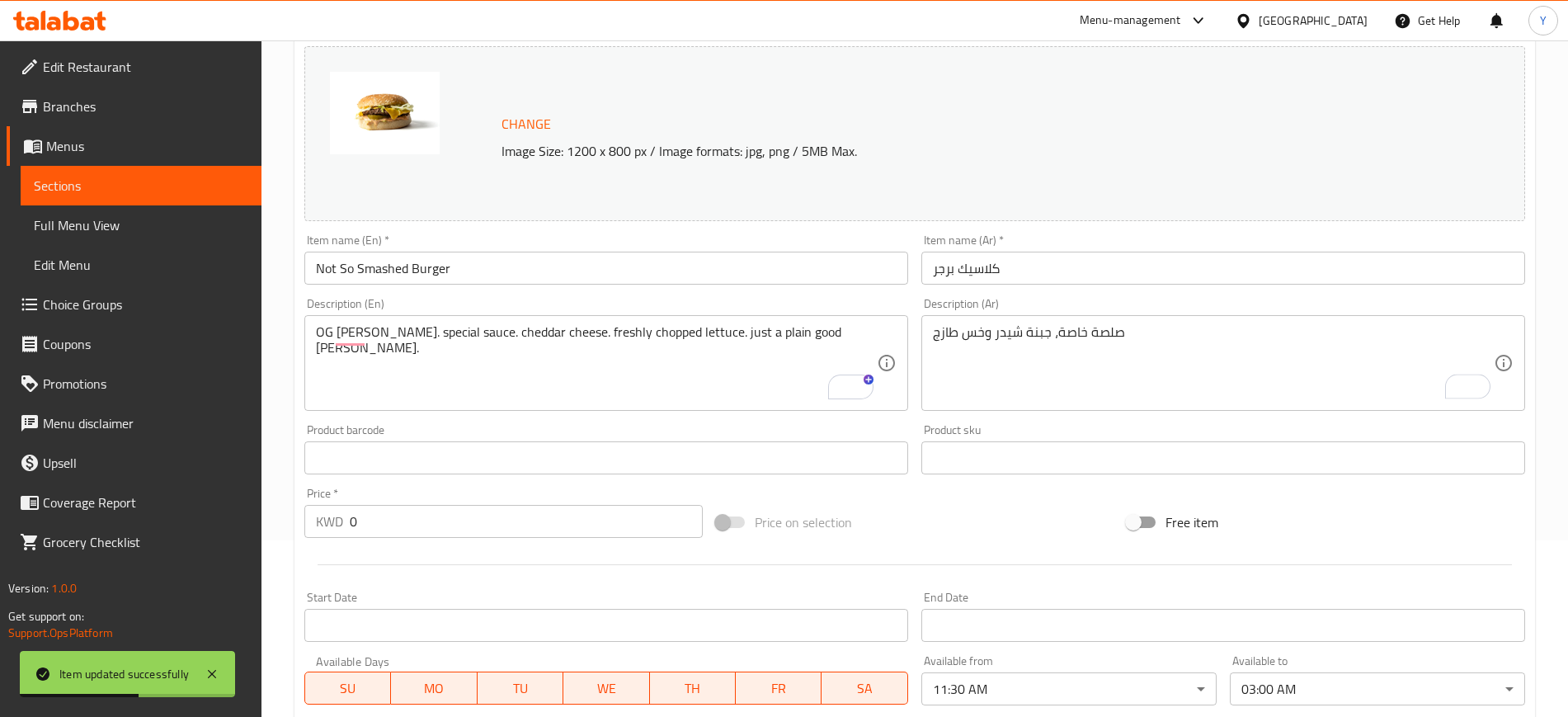
click at [533, 426] on div "Product barcode Product barcode" at bounding box center [606, 450] width 604 height 50
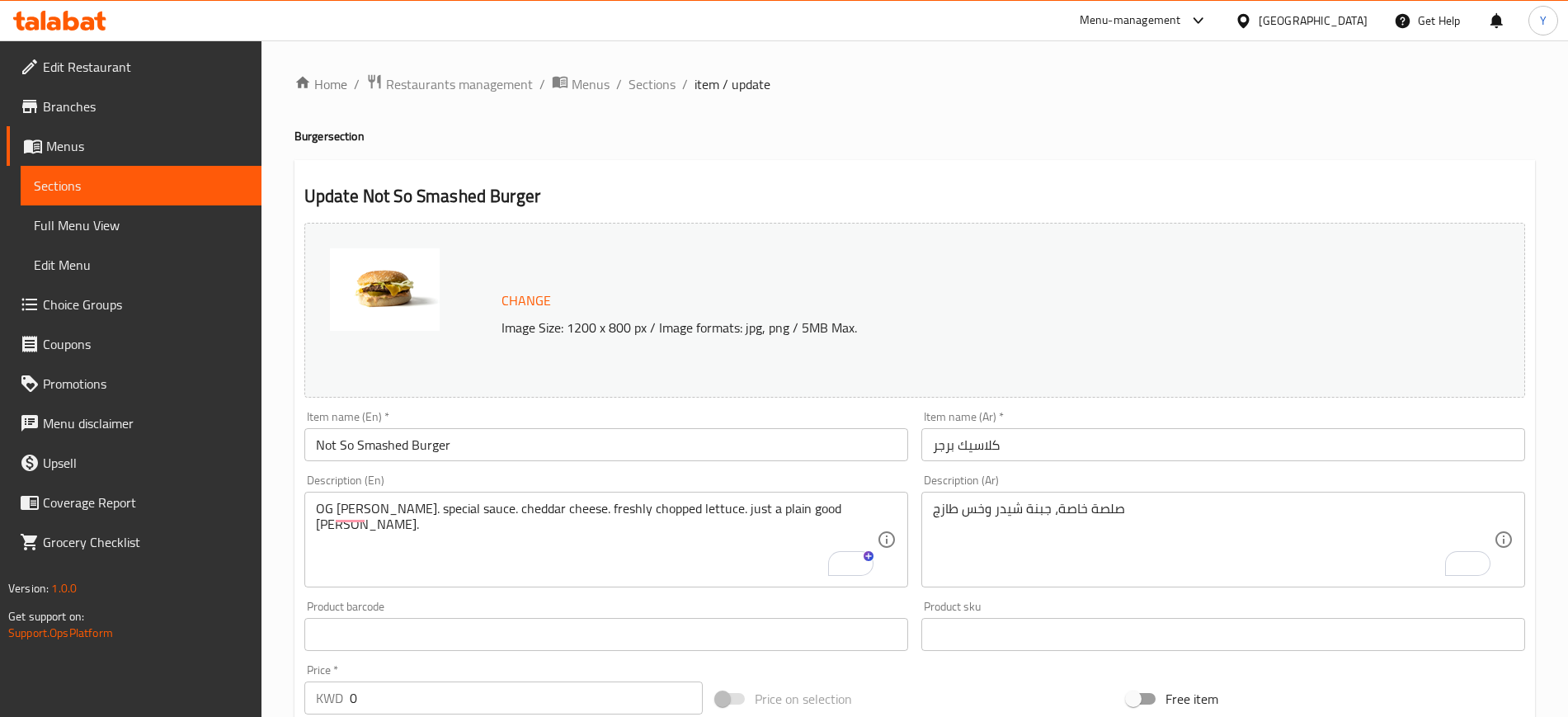
scroll to position [176, 0]
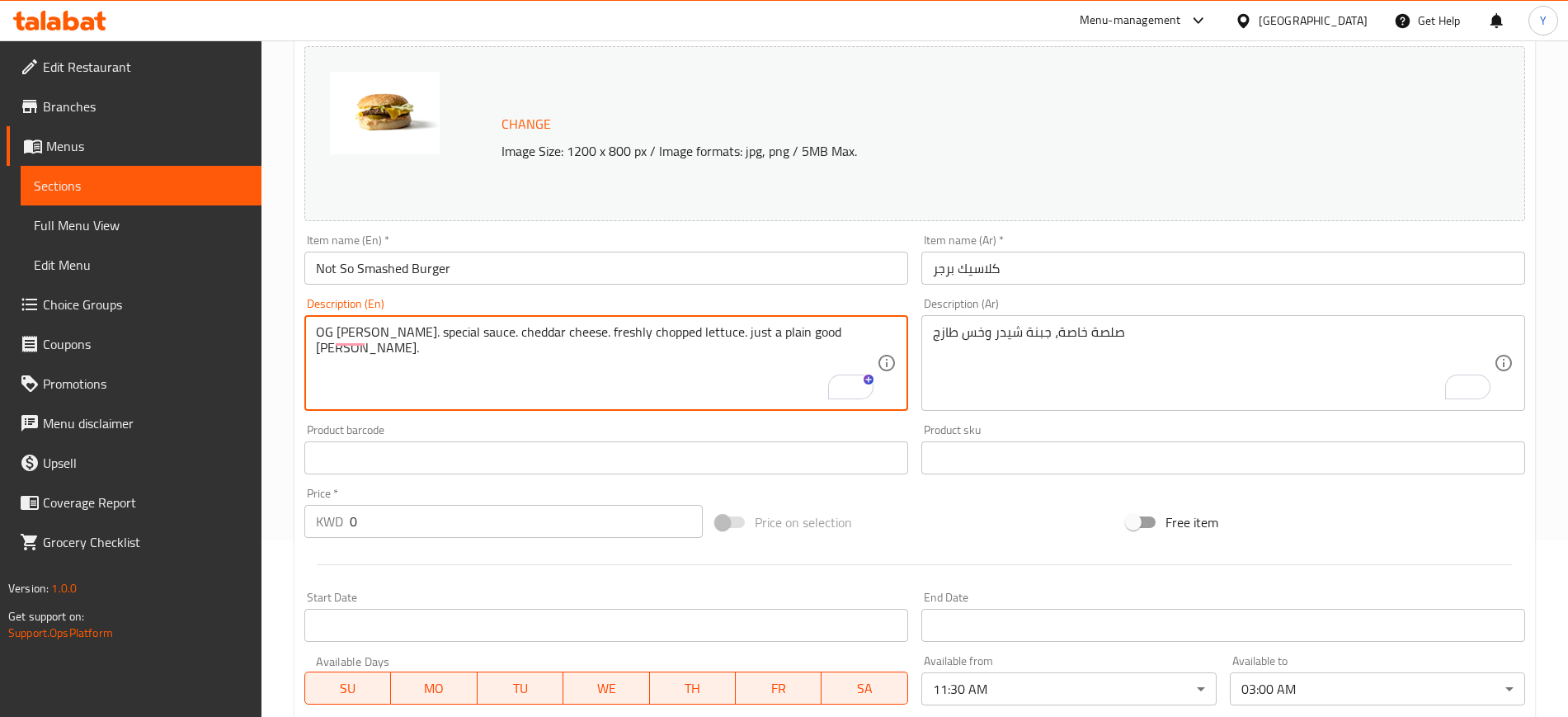
click at [487, 344] on textarea "OG [PERSON_NAME]. special sauce. cheddar cheese. freshly chopped lettuce. just …" at bounding box center [596, 364] width 561 height 79
paste textarea "Not every mushroom needs to be paired with a pretend truffle, am I right?. A bi…"
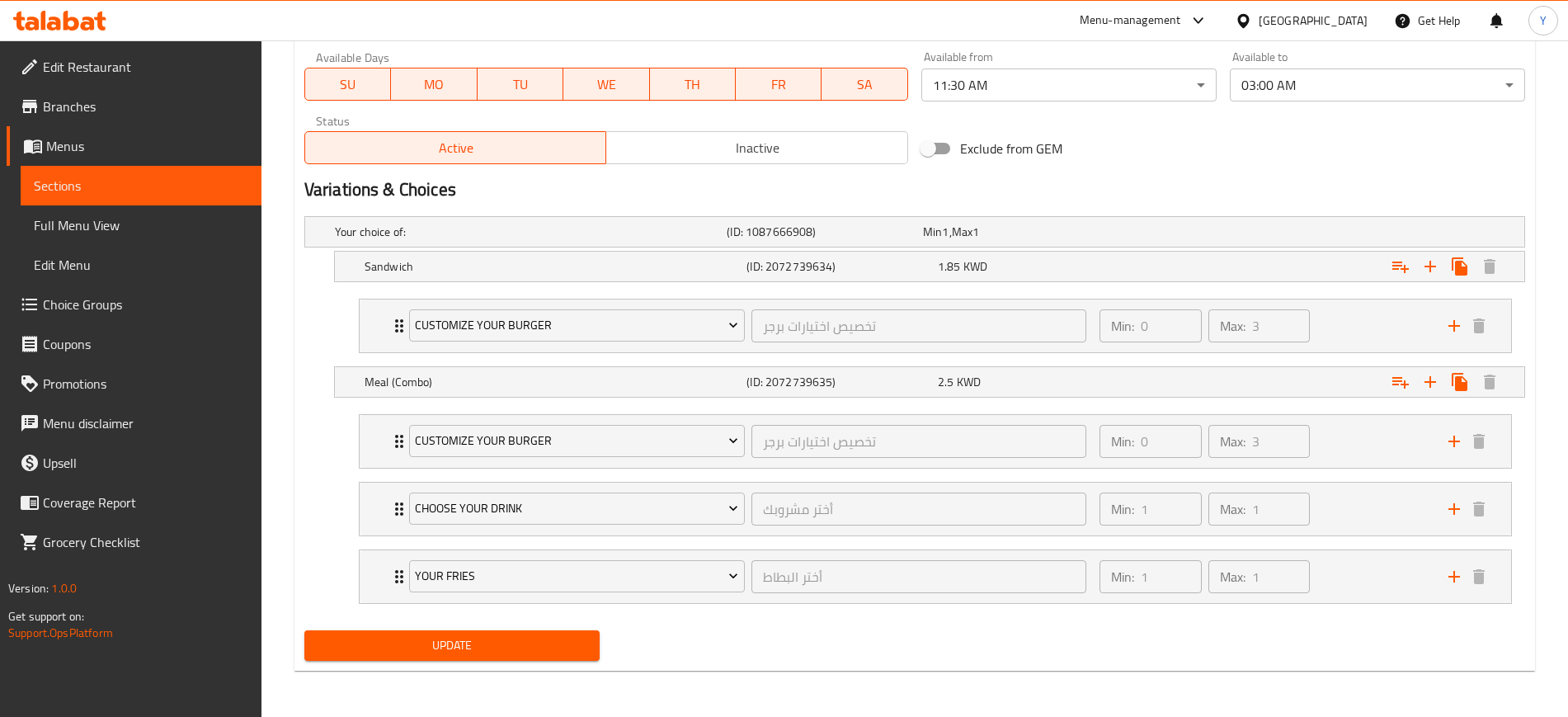
type textarea "Not every mushroom needs to be paired with a pretend truffle, am I right?. A bi…"
click at [488, 644] on span "Update" at bounding box center [452, 645] width 269 height 21
click at [502, 642] on span "Update" at bounding box center [452, 645] width 269 height 21
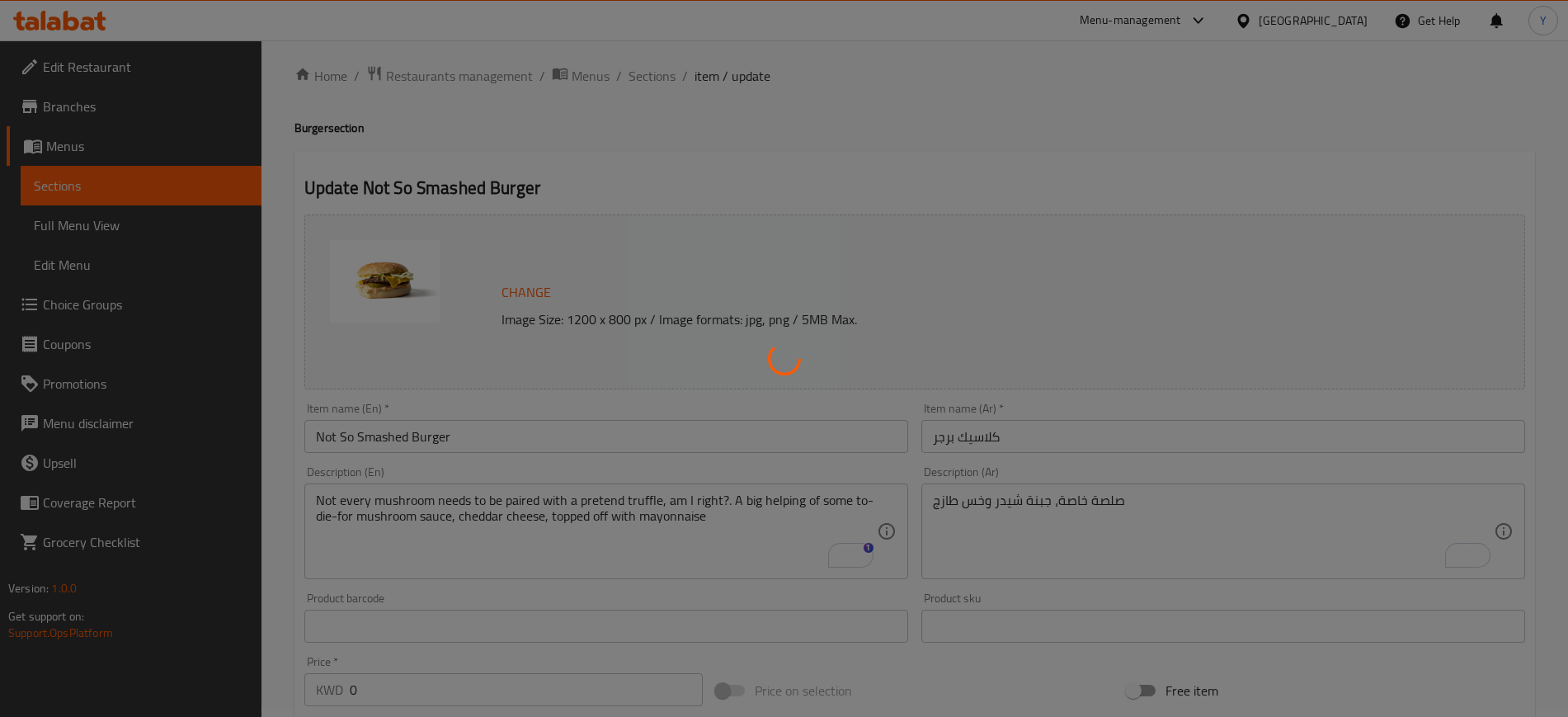
scroll to position [0, 0]
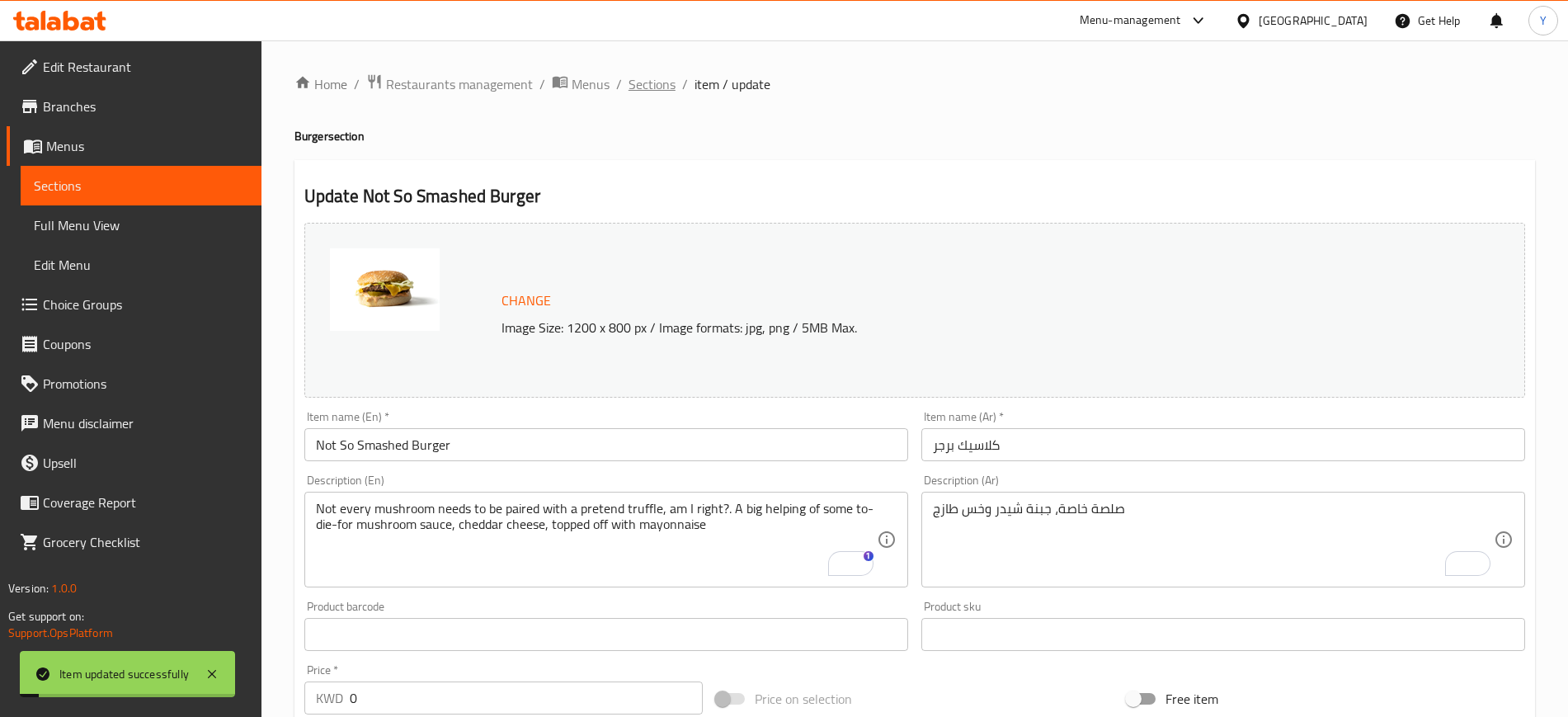
click at [645, 74] on span "Sections" at bounding box center [652, 84] width 47 height 20
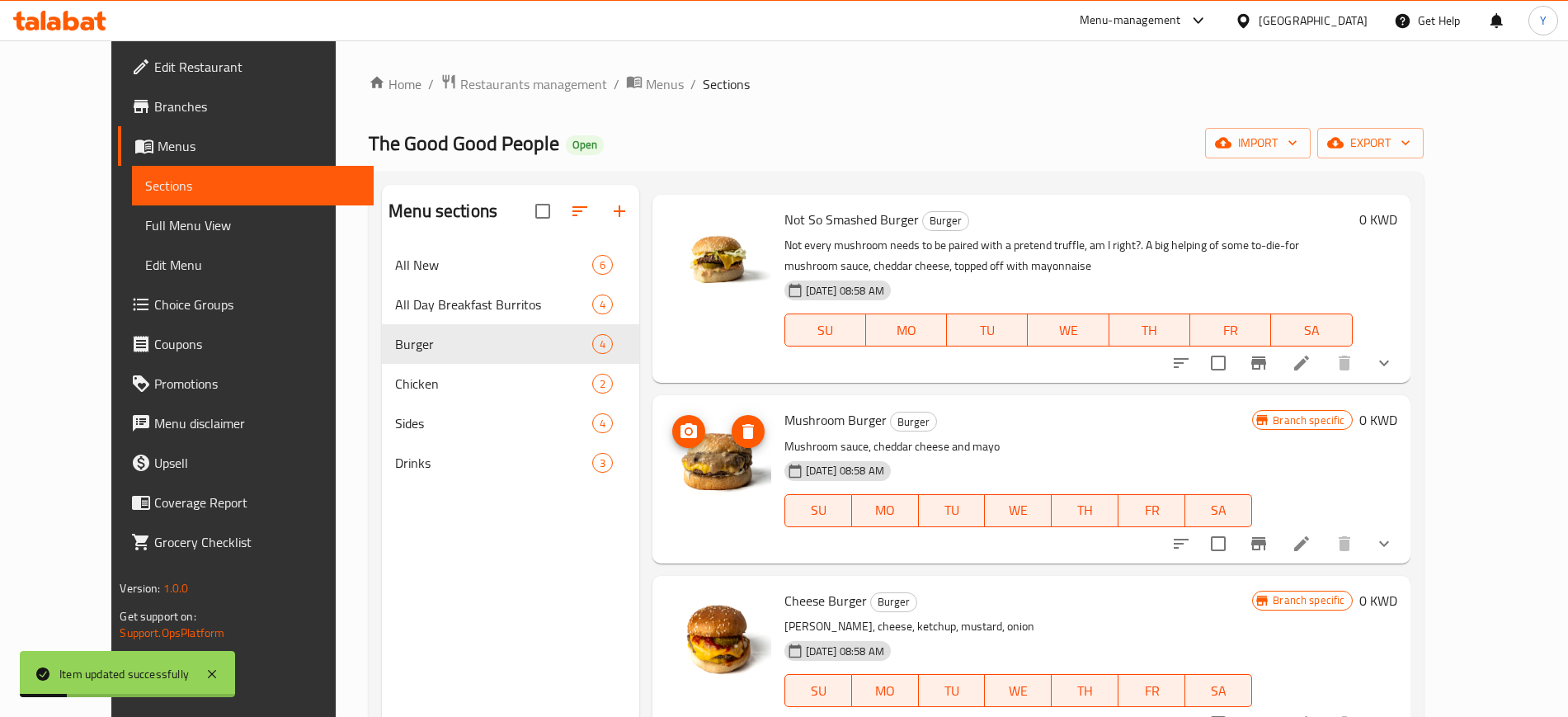
scroll to position [44, 0]
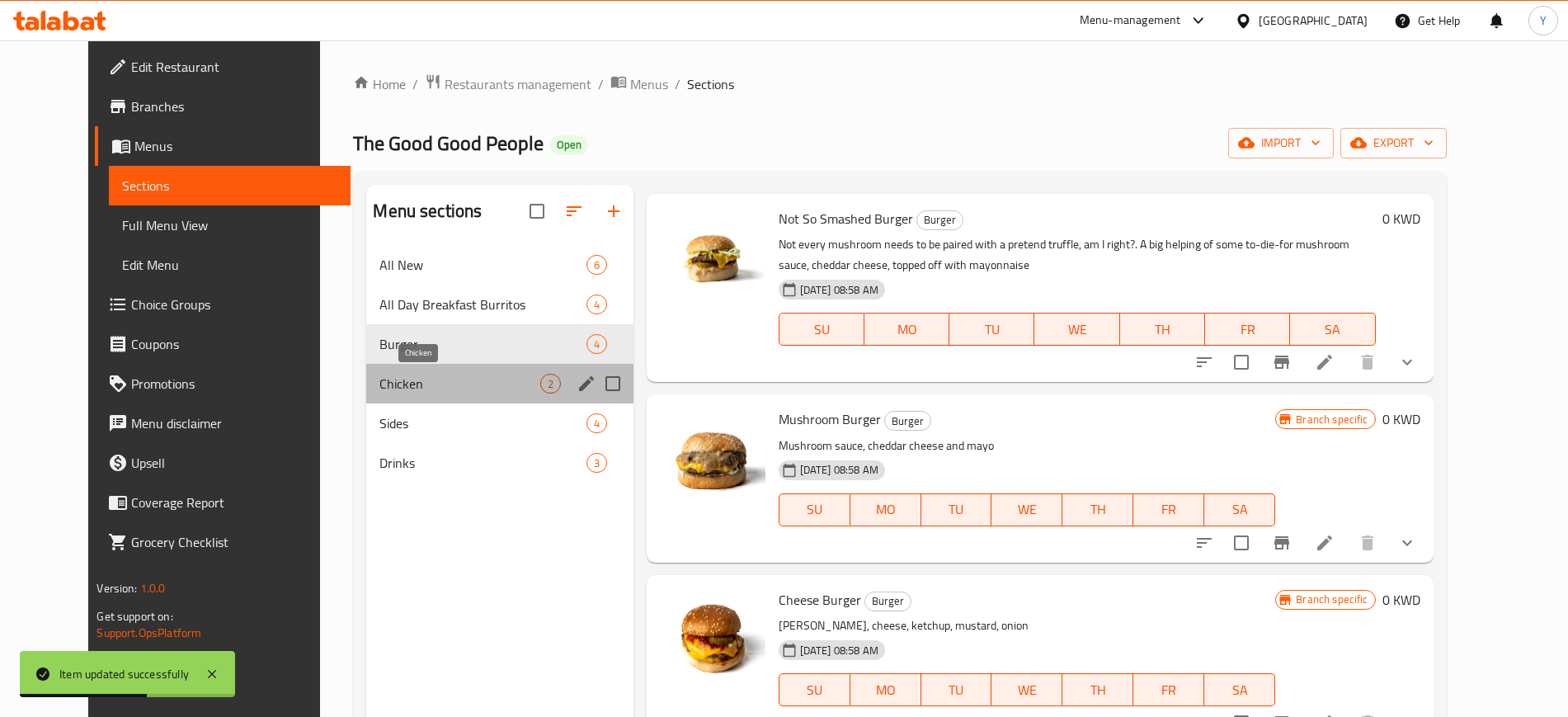
click at [435, 382] on span "Chicken" at bounding box center [459, 384] width 160 height 20
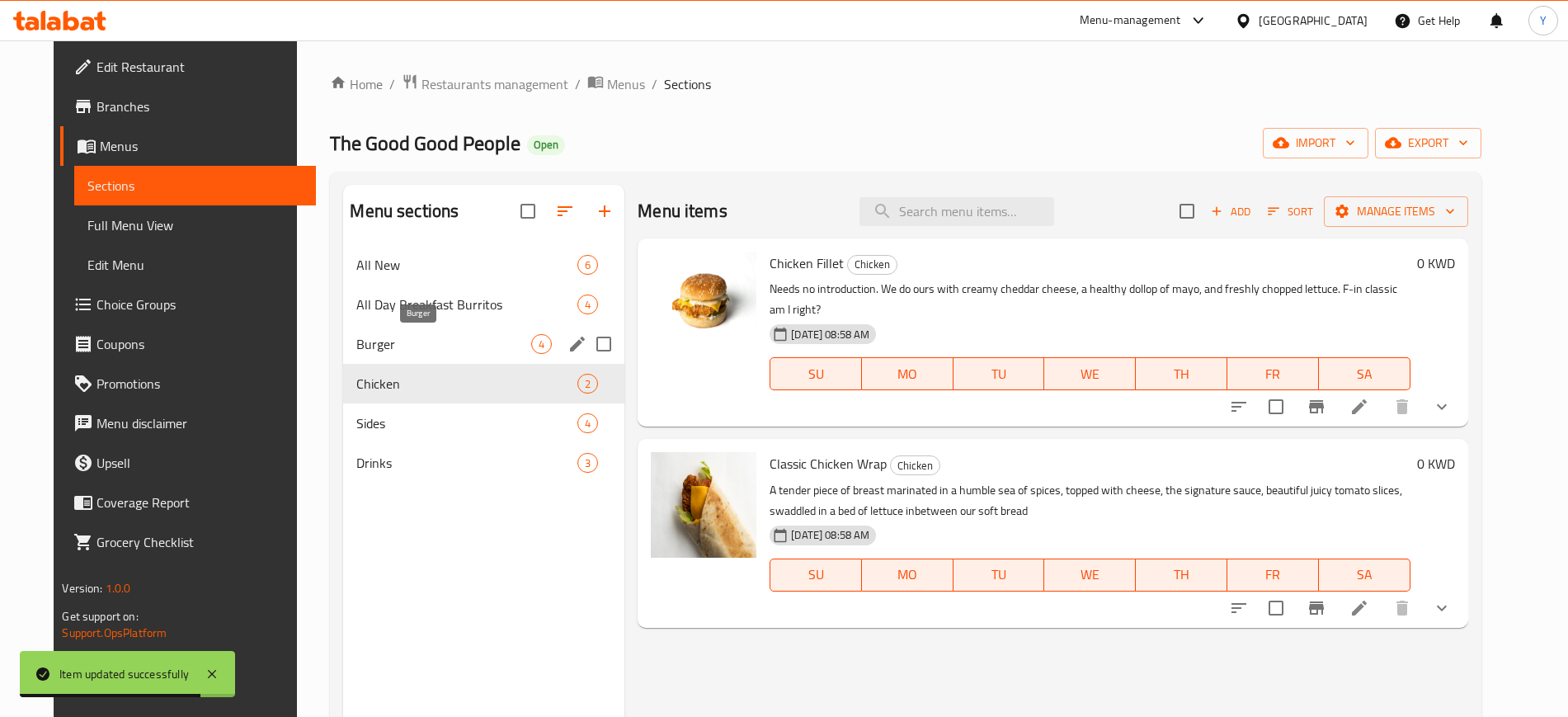
click at [412, 344] on span "Burger" at bounding box center [444, 344] width 175 height 20
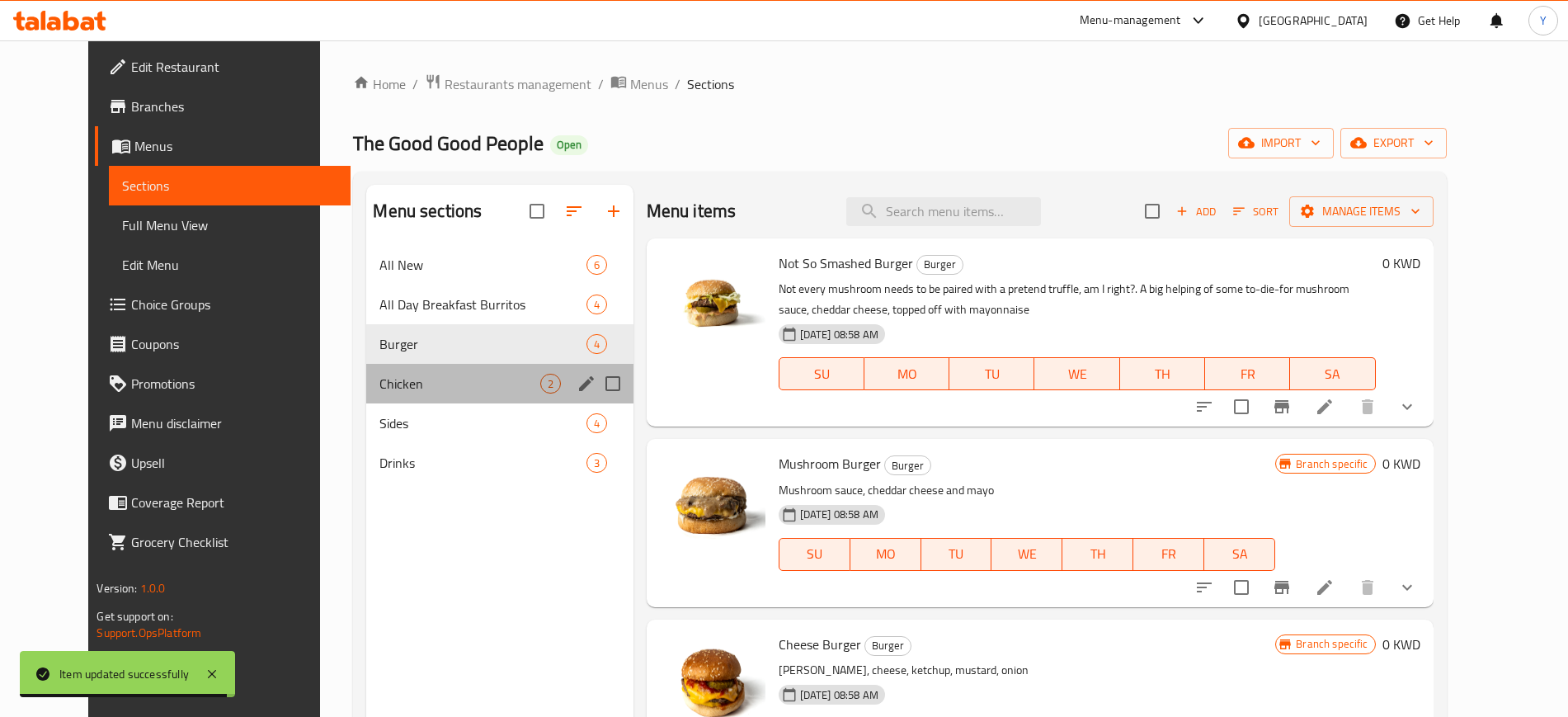
click at [414, 372] on div "Chicken 2" at bounding box center [499, 383] width 266 height 39
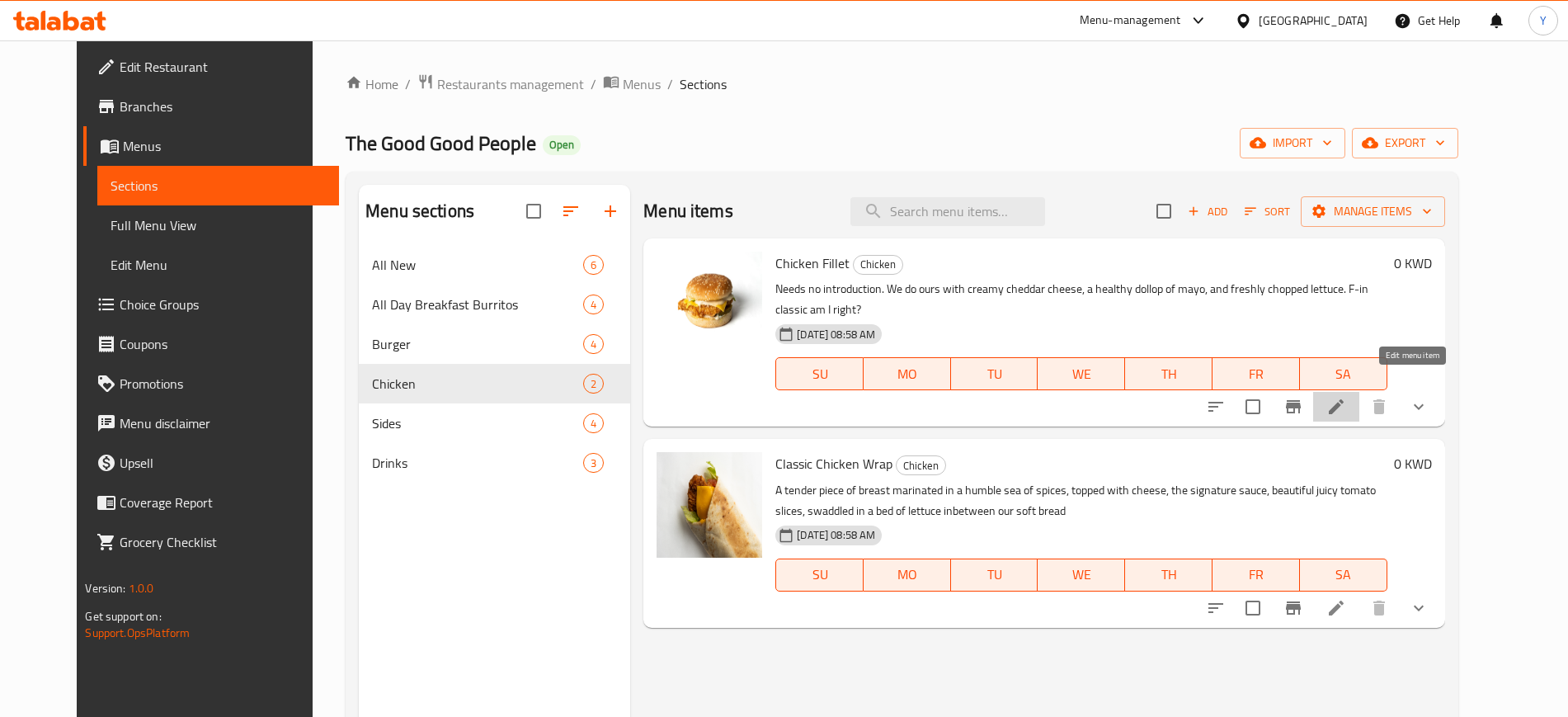
click at [1346, 397] on icon at bounding box center [1337, 407] width 20 height 20
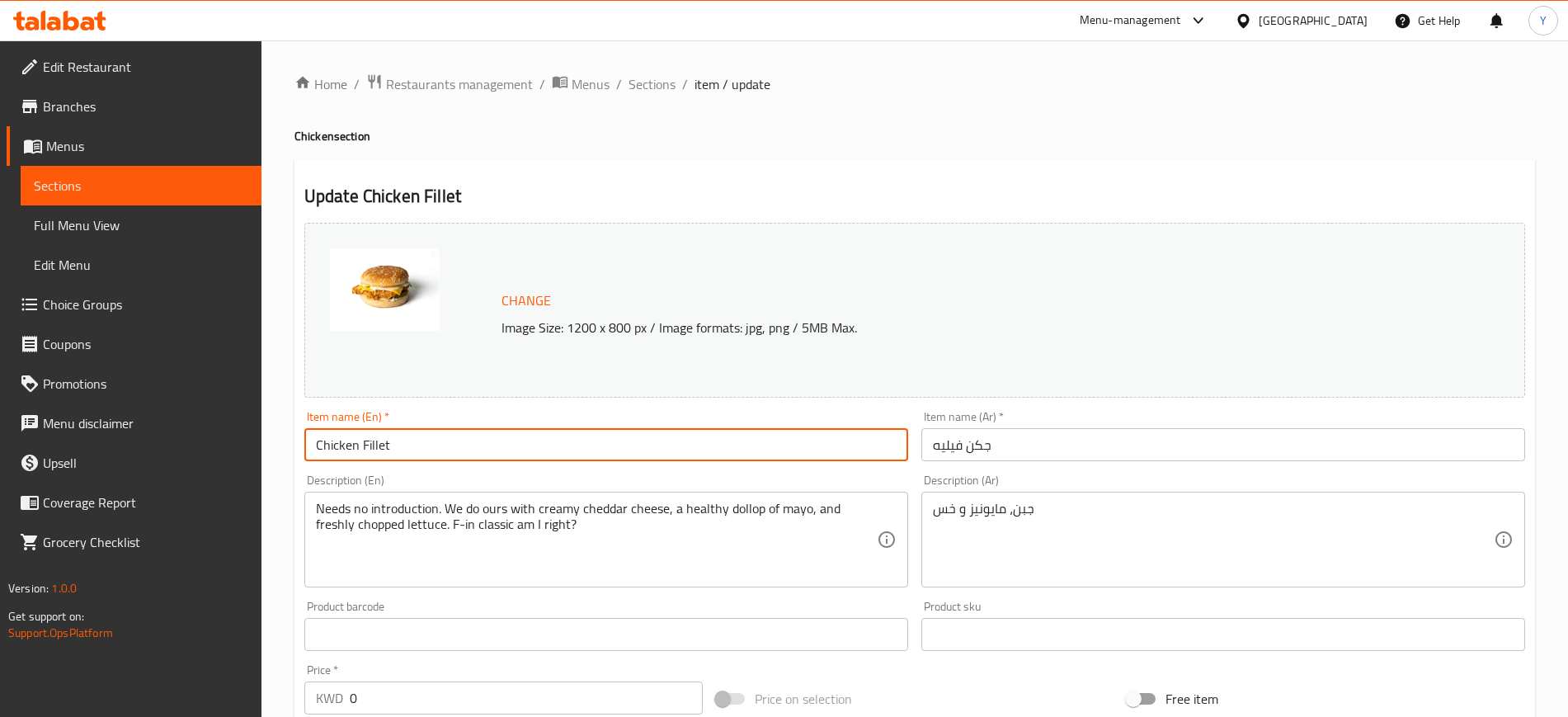
click at [312, 439] on input "Chicken Fillet" at bounding box center [606, 444] width 604 height 33
click at [492, 448] on input "Classic Chicken Fillet" at bounding box center [606, 444] width 604 height 33
type input "Classic Chicken Fillet"
click at [997, 446] on input "جكن فيليه" at bounding box center [1223, 444] width 604 height 33
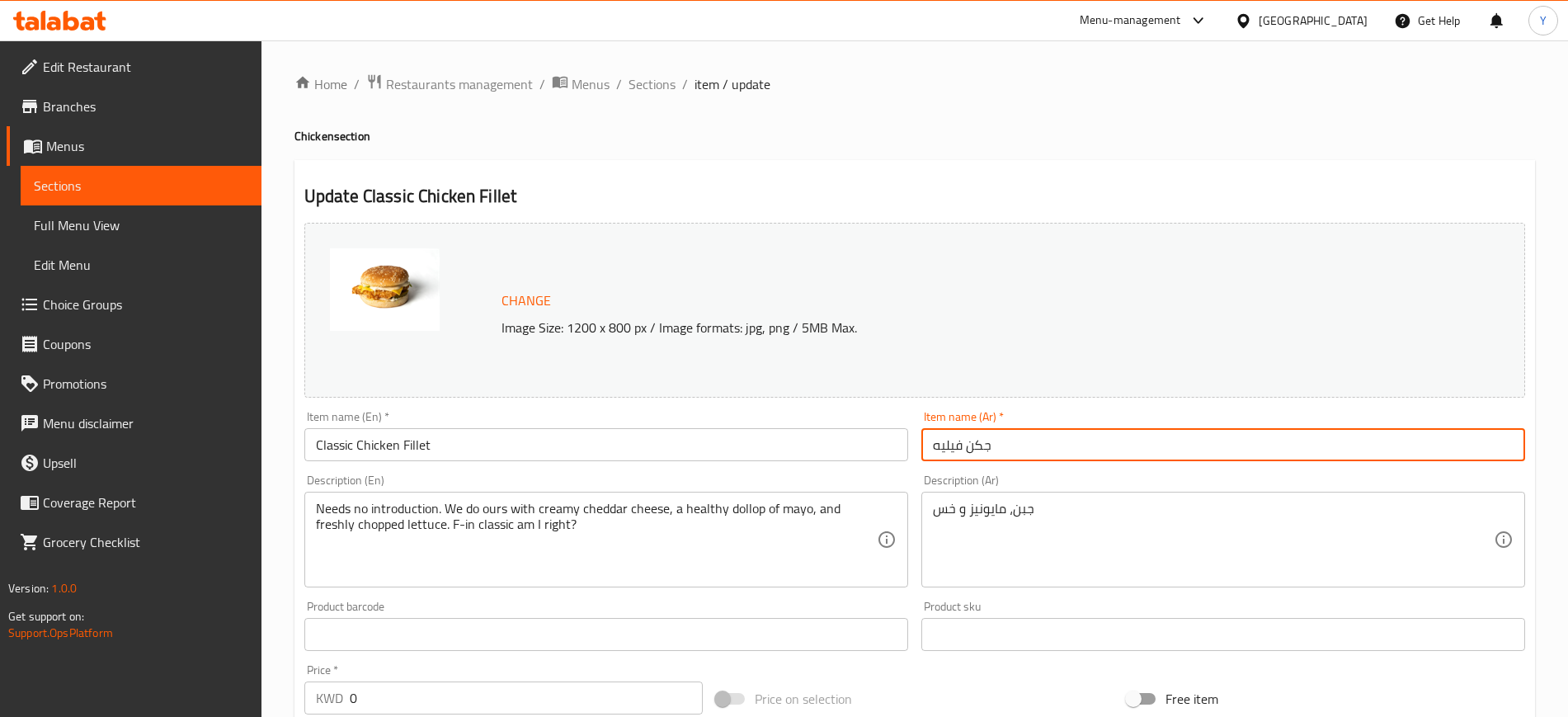
click at [997, 446] on input "جكن فيليه" at bounding box center [1223, 444] width 604 height 33
type input ";"
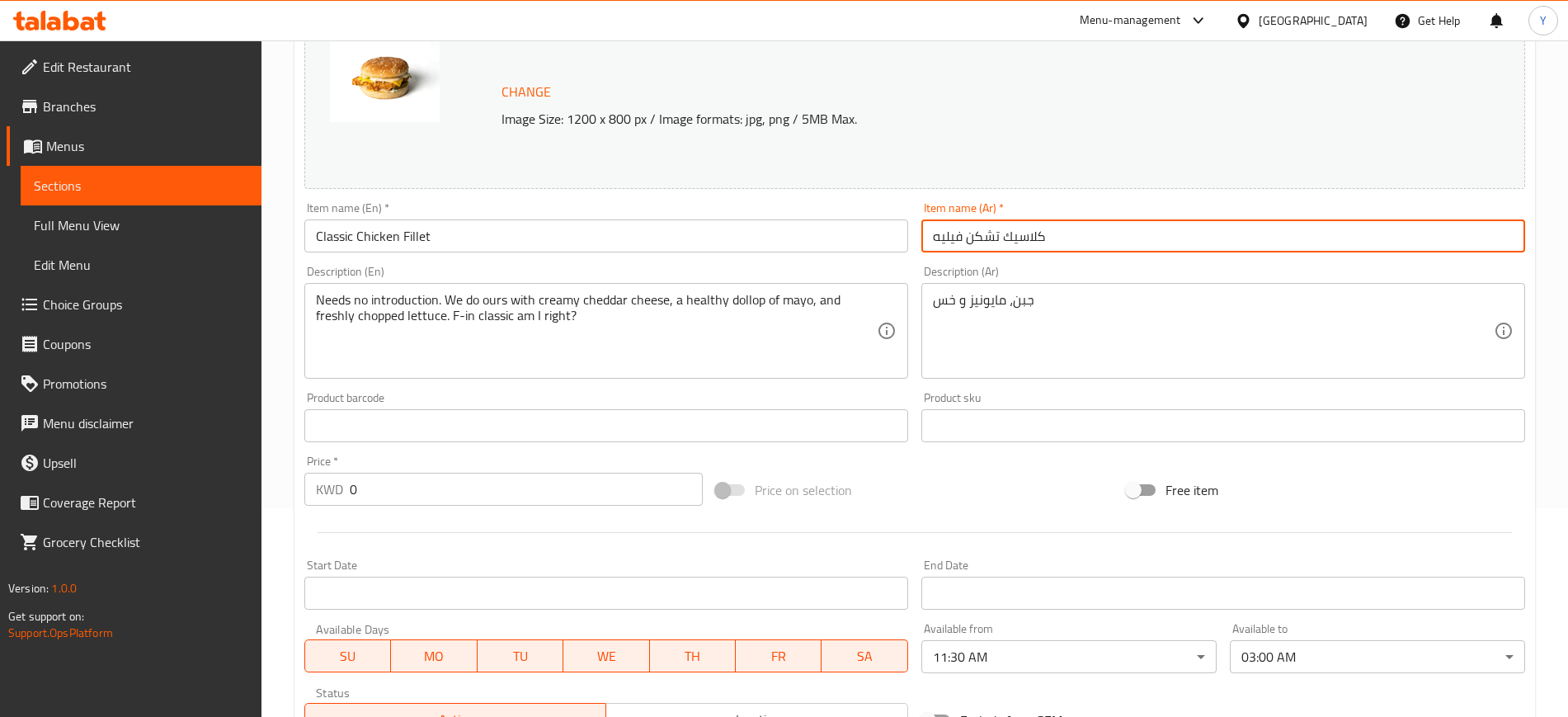
scroll to position [211, 0]
type input "كلاسيك تشكن فيليه"
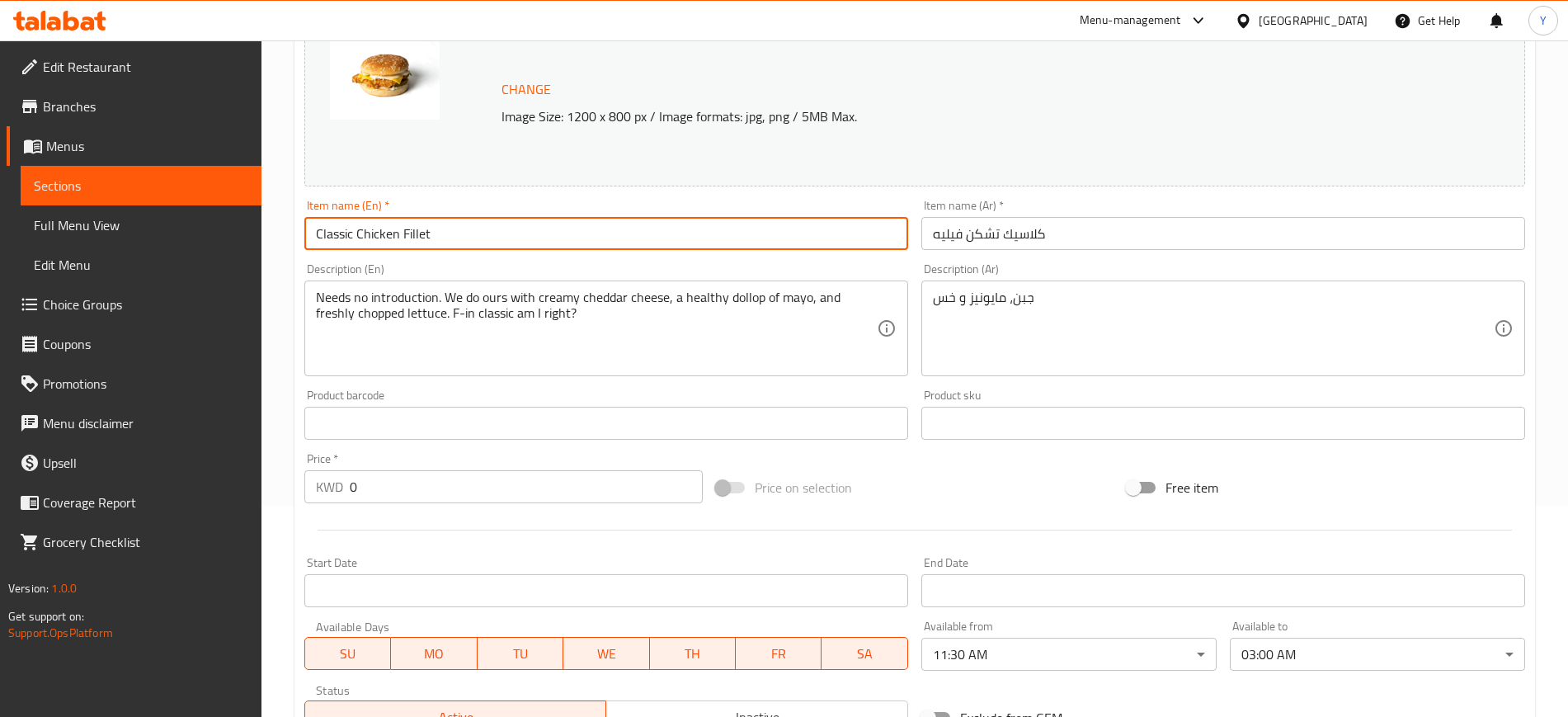
click at [374, 233] on input "Classic Chicken Fillet" at bounding box center [606, 233] width 604 height 33
type input "Classic Fillet"
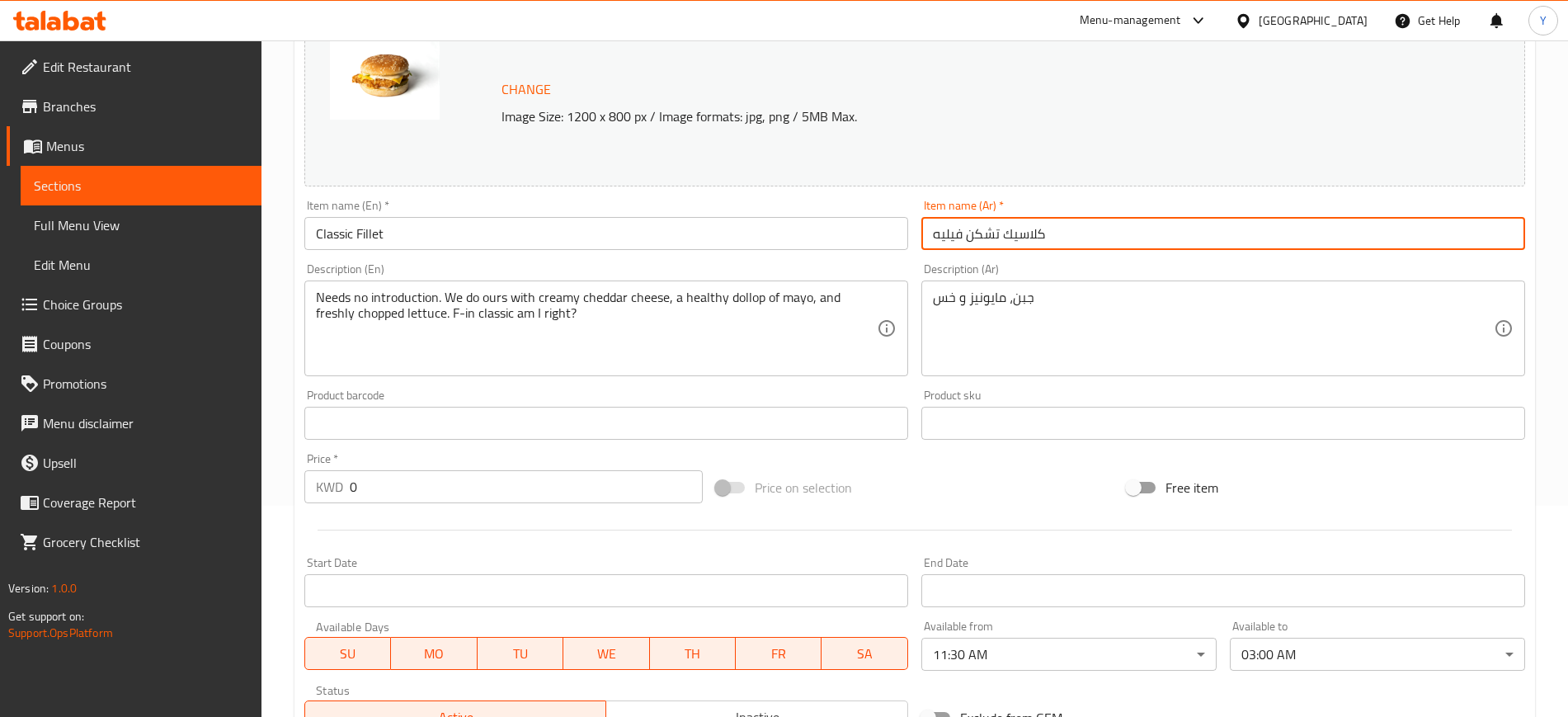
click at [983, 236] on input "كلاسيك تشكن فيليه" at bounding box center [1223, 233] width 604 height 33
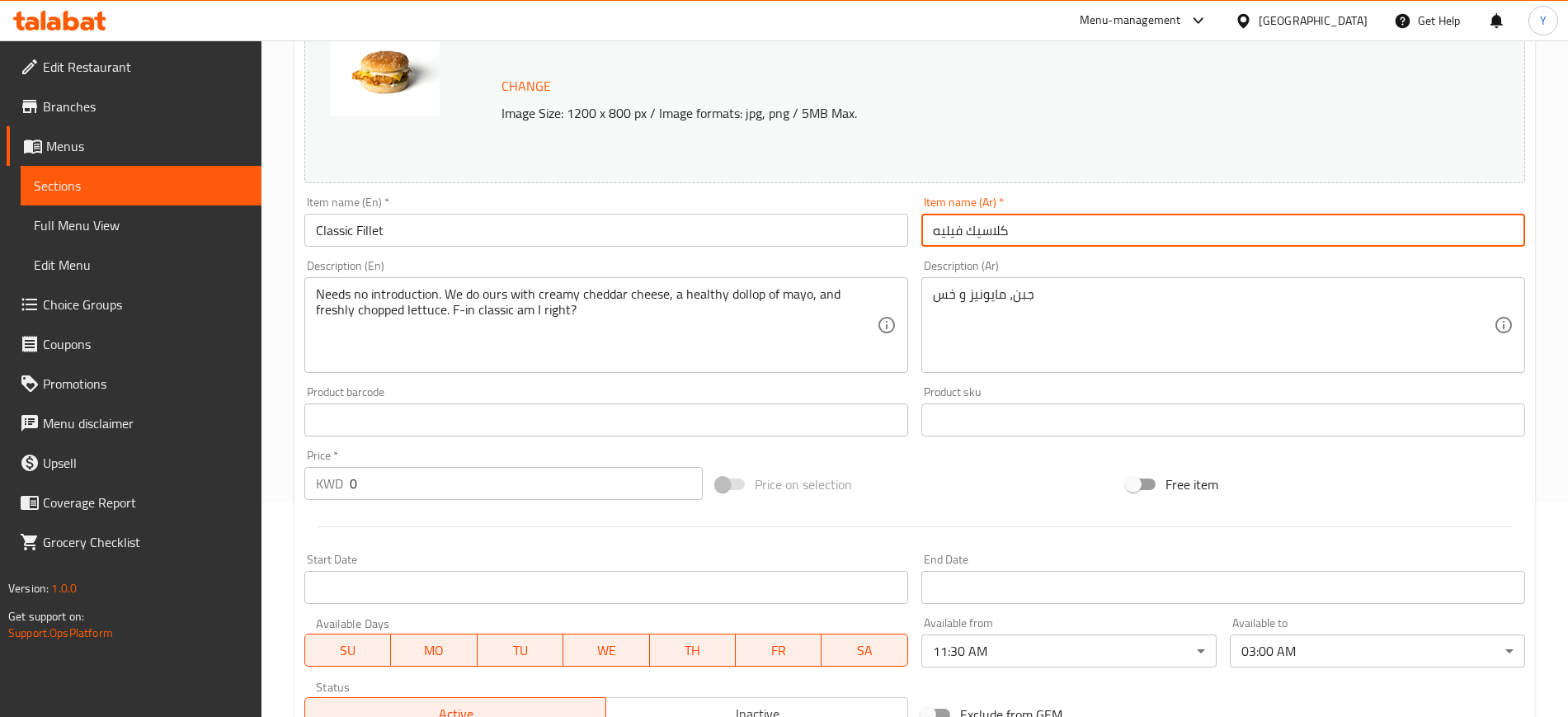
scroll to position [645, 0]
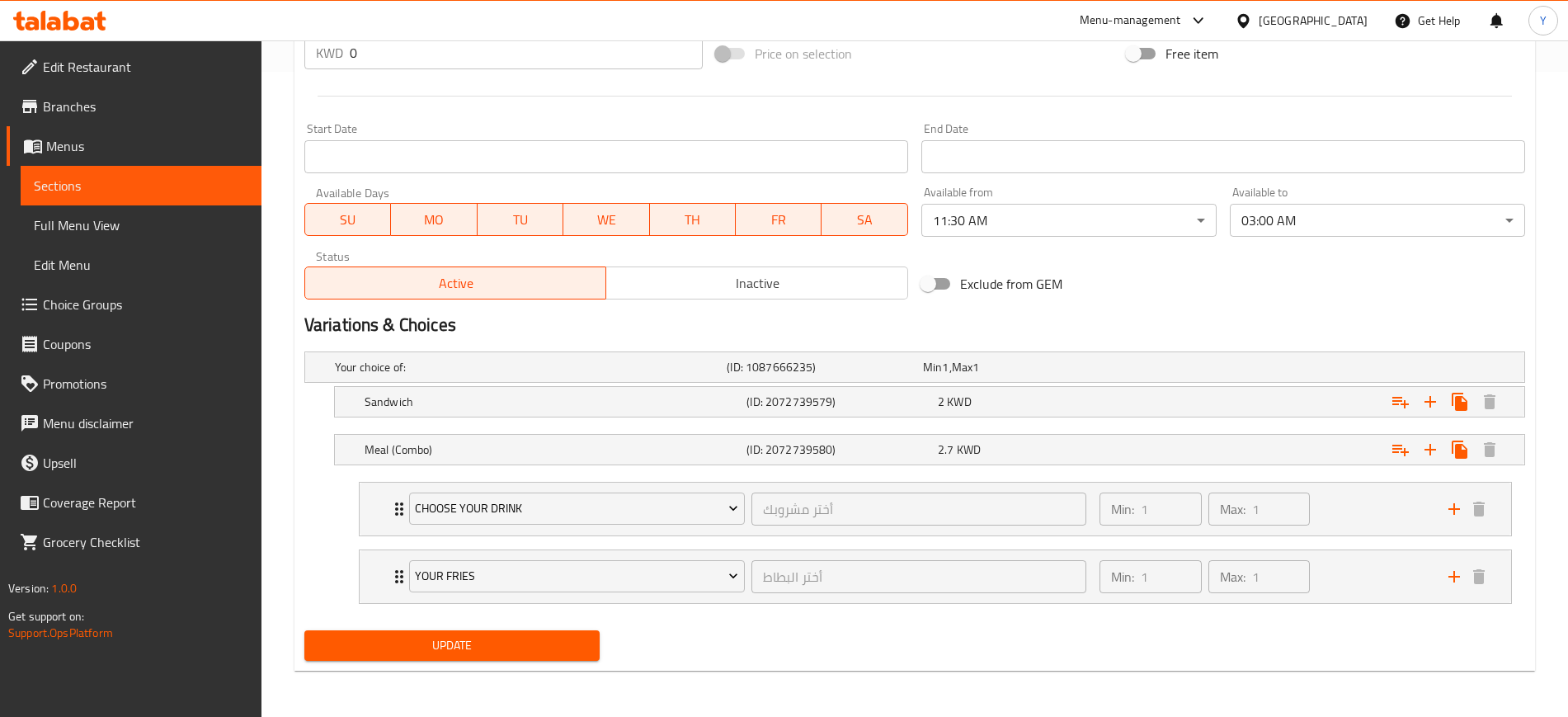
type input "كلاسيك فيليه"
click at [473, 647] on span "Update" at bounding box center [452, 645] width 269 height 21
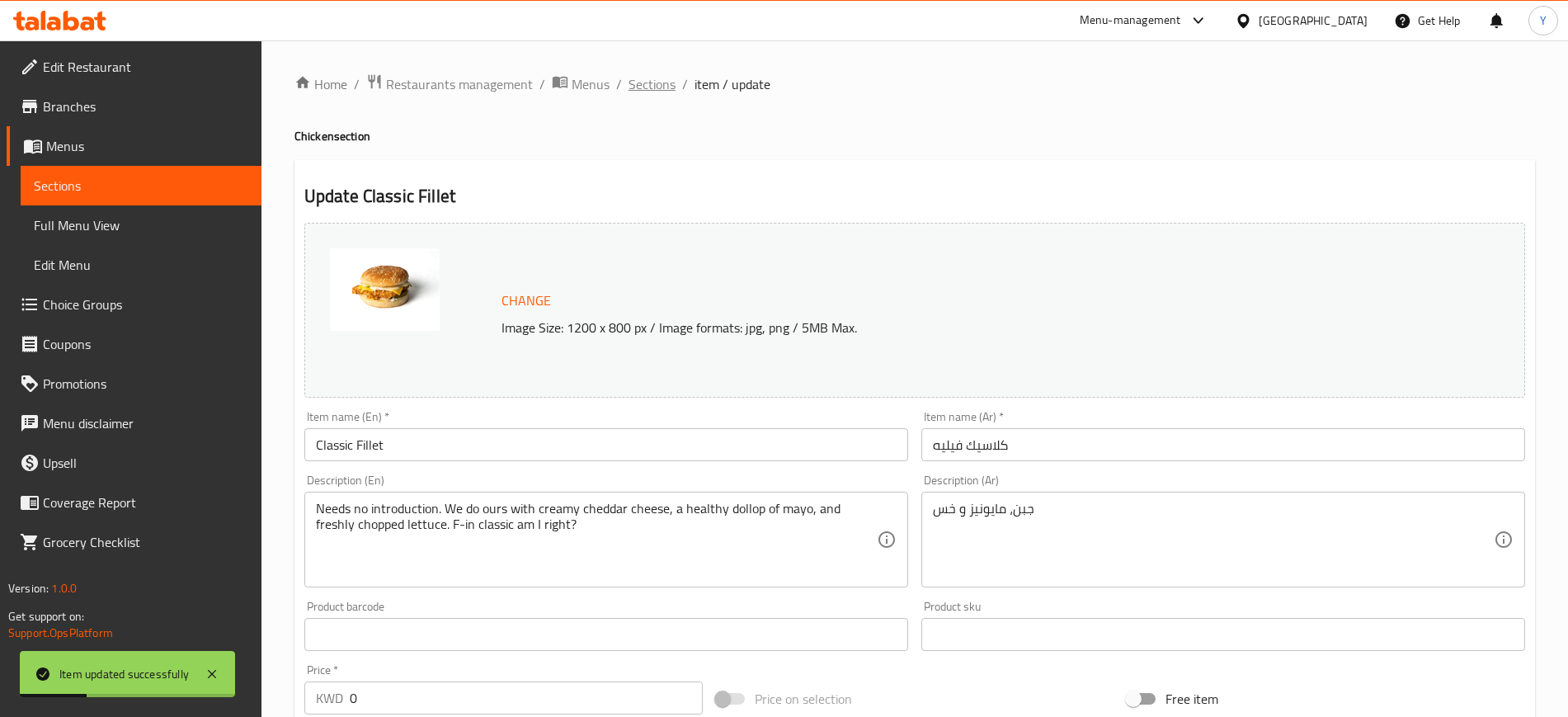
drag, startPoint x: 650, startPoint y: 98, endPoint x: 654, endPoint y: 84, distance: 14.6
click at [654, 84] on div "Home / Restaurants management / Menus / Sections / item / update Chicken sectio…" at bounding box center [915, 701] width 1241 height 1256
click at [654, 84] on span "Sections" at bounding box center [652, 84] width 47 height 20
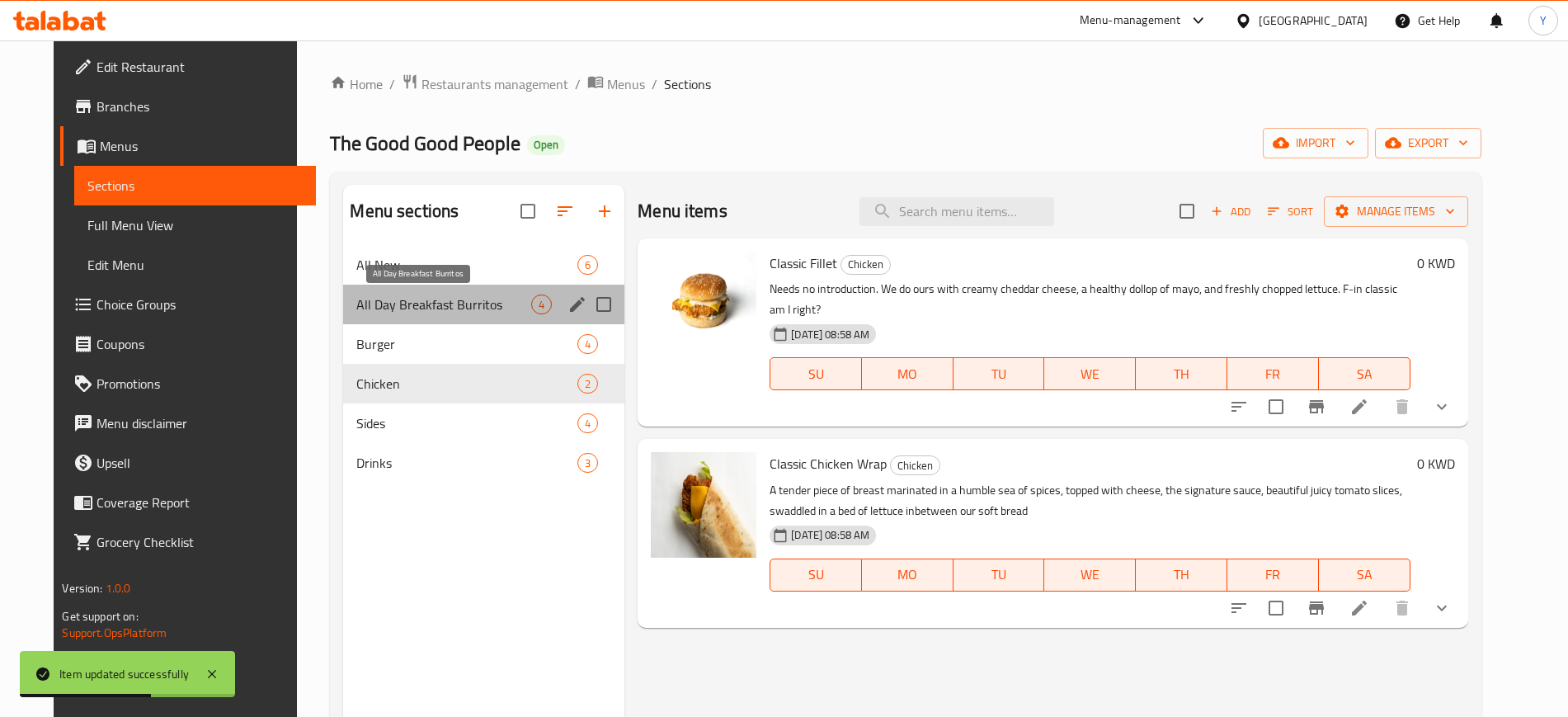
click at [379, 308] on span "All Day Breakfast Burritos" at bounding box center [444, 305] width 175 height 20
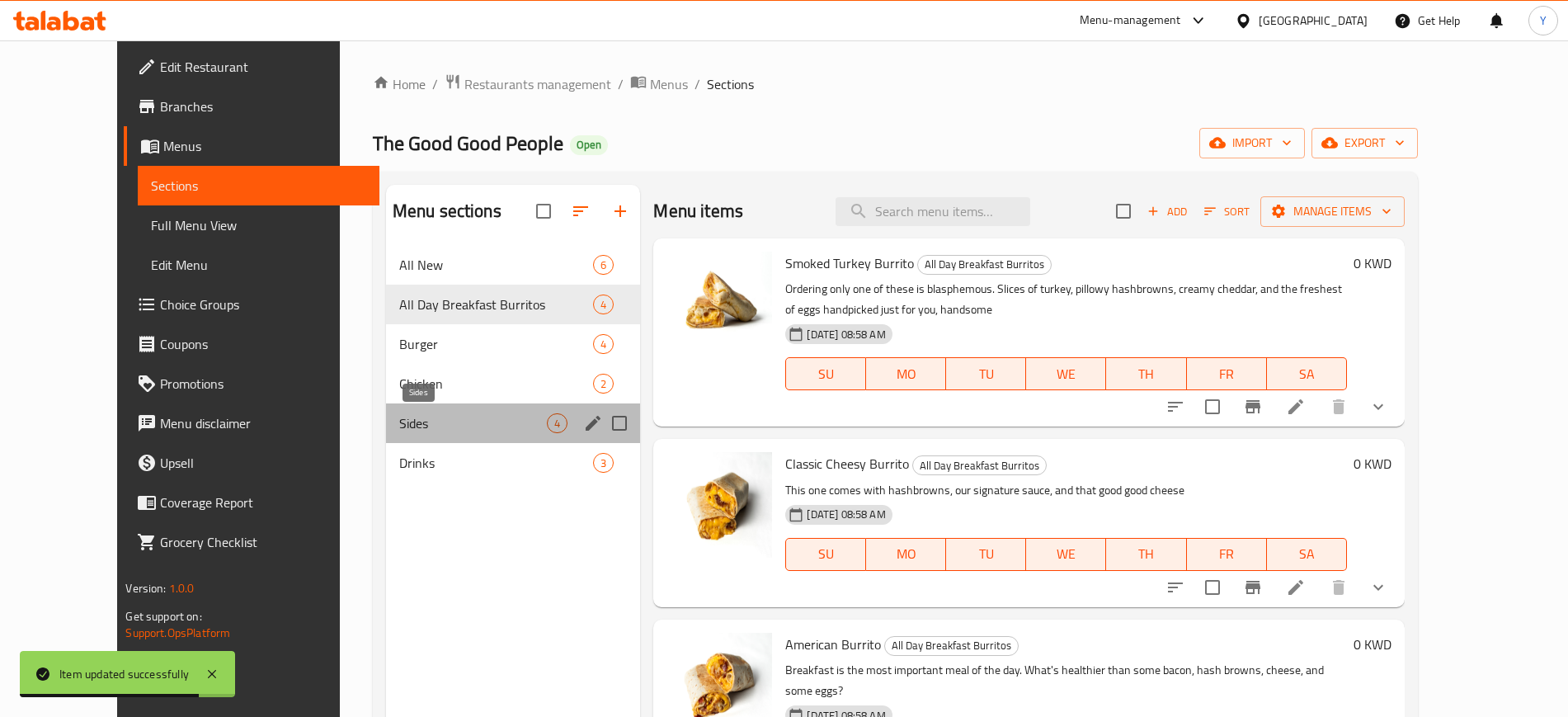
click at [399, 414] on span "Sides" at bounding box center [474, 424] width 149 height 20
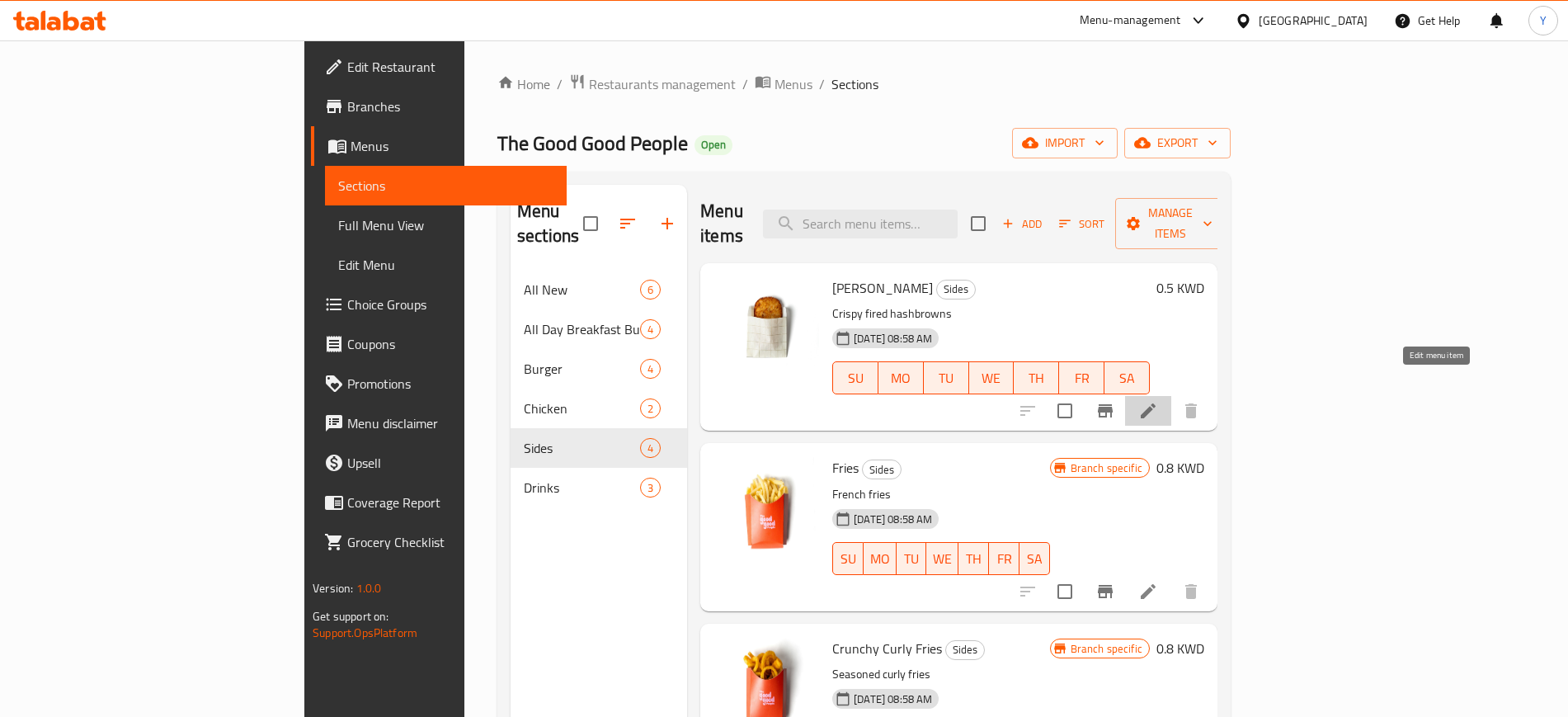
click at [1158, 401] on icon at bounding box center [1149, 411] width 20 height 20
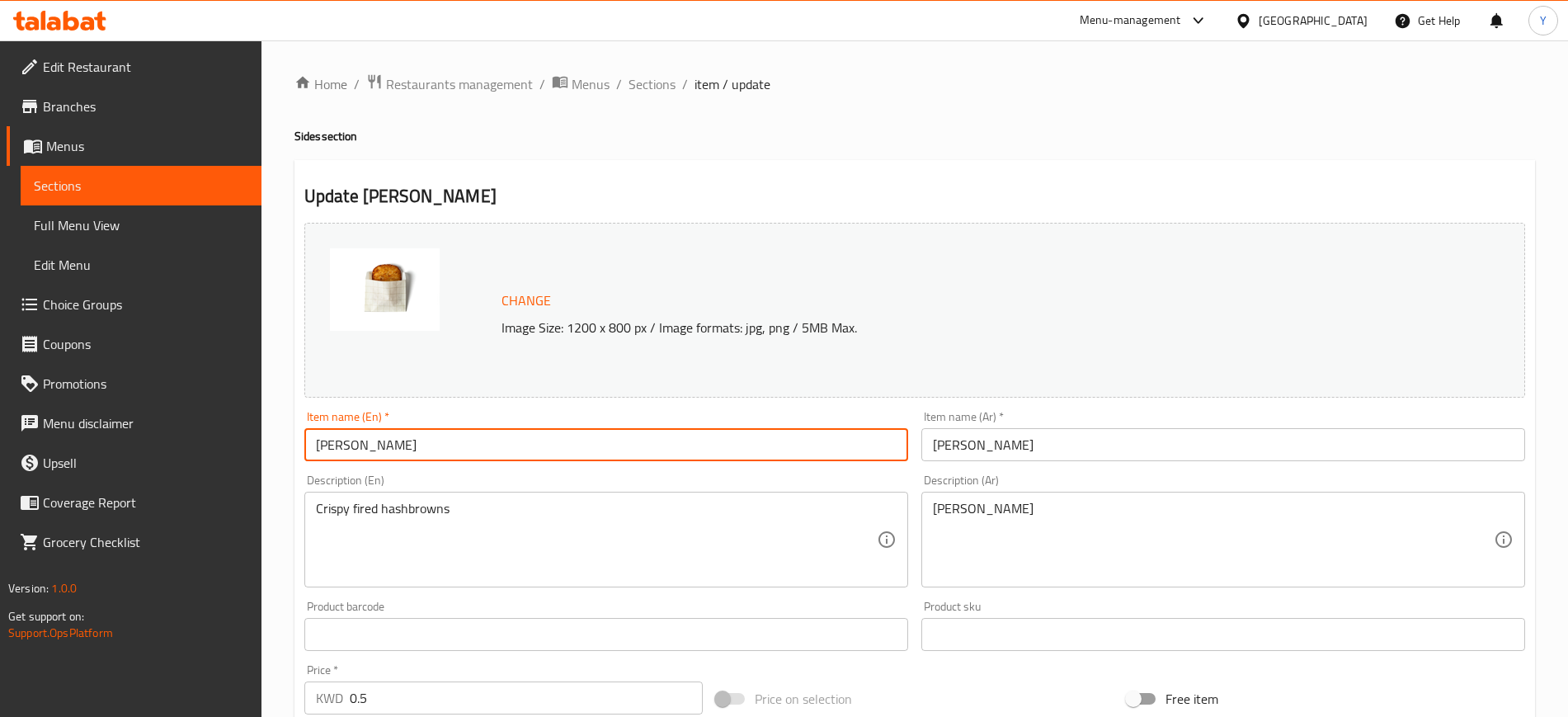
click at [353, 449] on input "Mashy Hashbrown" at bounding box center [606, 444] width 604 height 33
click at [338, 449] on input "Mashy Hashbrown" at bounding box center [606, 444] width 604 height 33
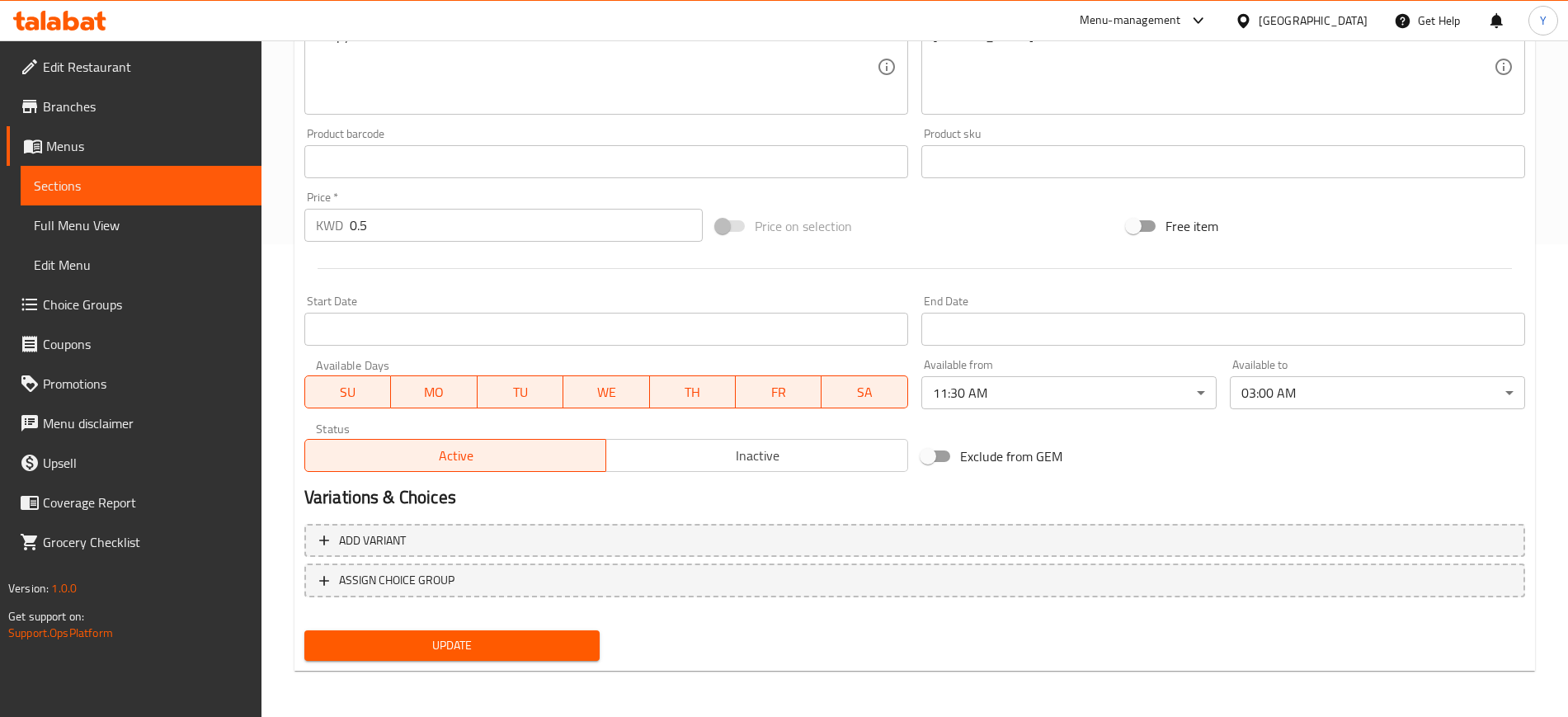
type input "Hashbrown"
click at [490, 648] on span "Update" at bounding box center [452, 645] width 269 height 21
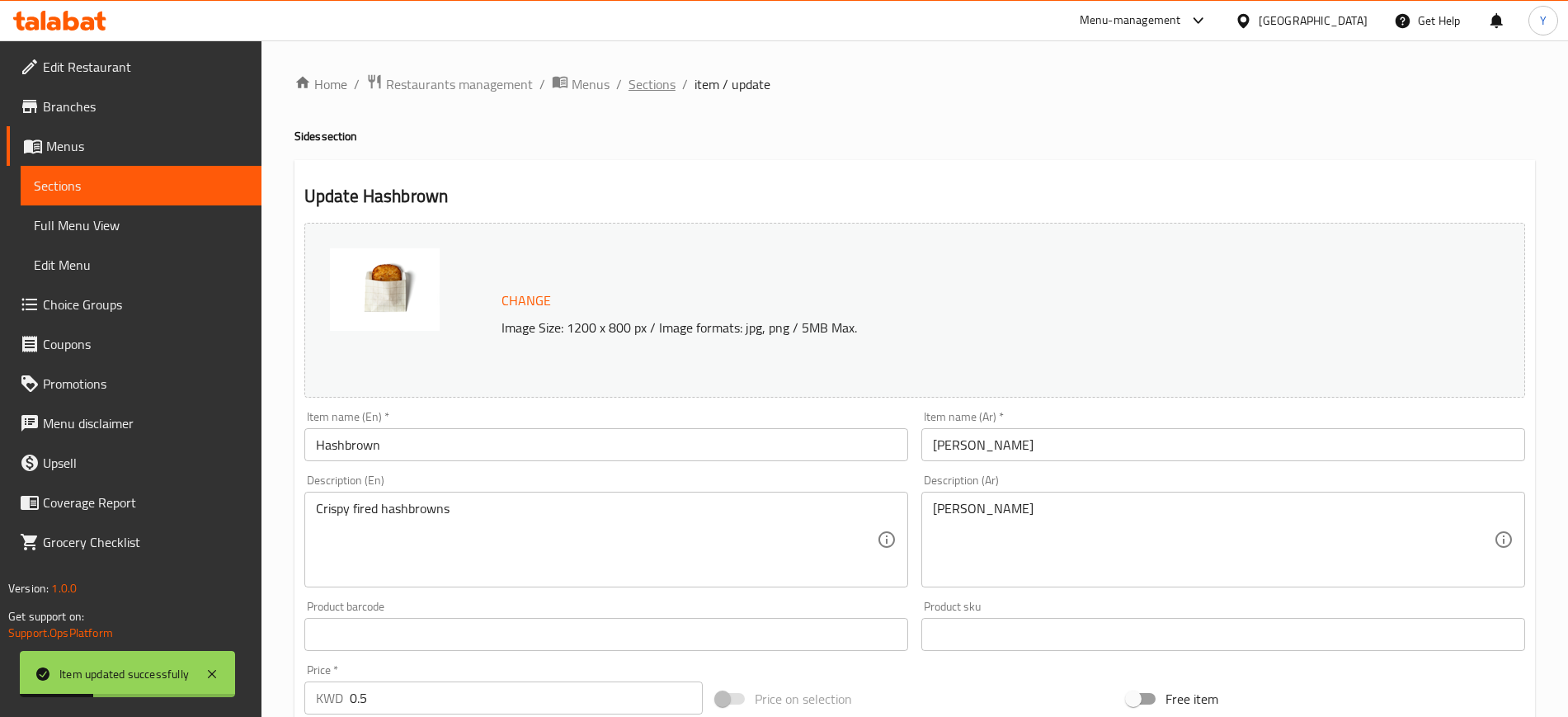
click at [639, 89] on span "Sections" at bounding box center [652, 84] width 47 height 20
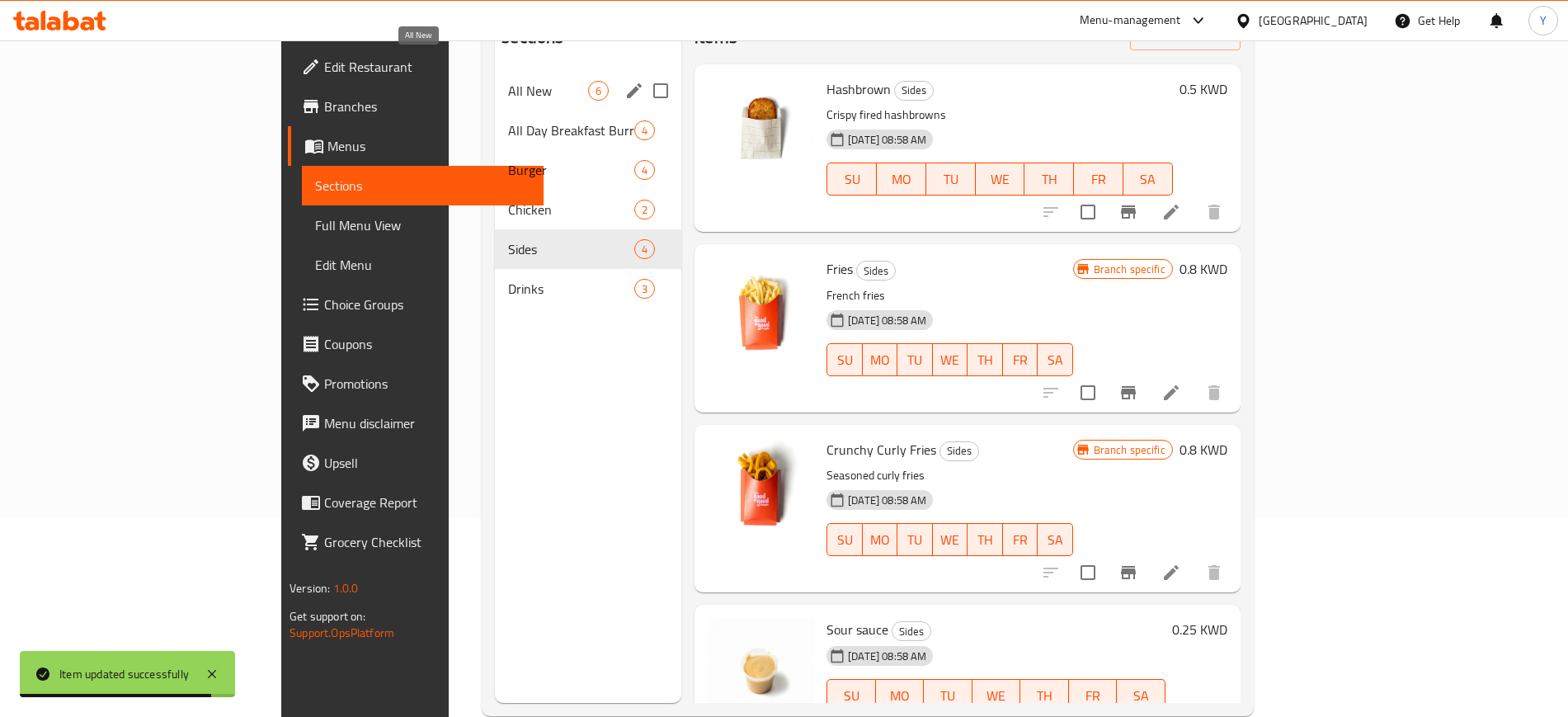
scroll to position [197, 0]
click at [508, 83] on span "All New" at bounding box center [548, 93] width 80 height 20
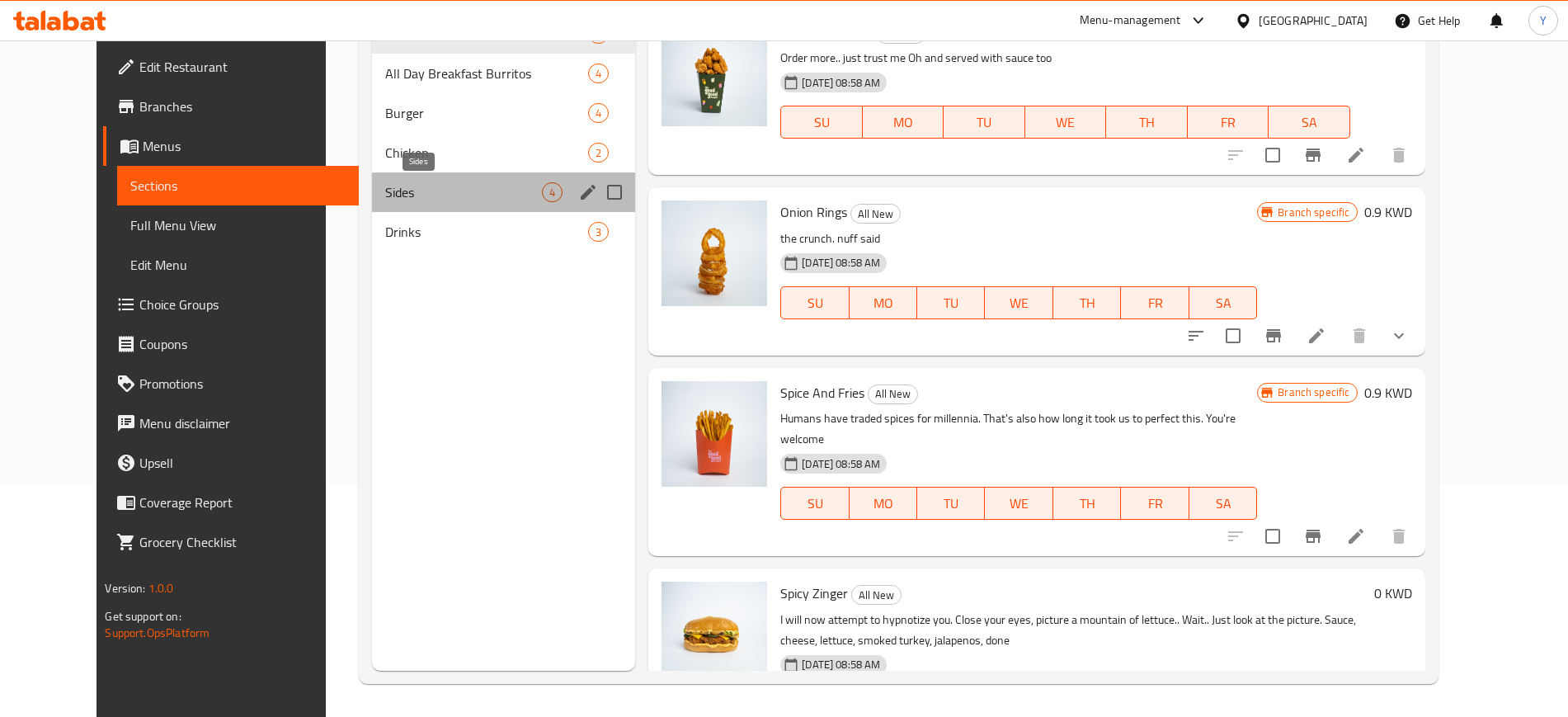
click at [399, 193] on span "Sides" at bounding box center [464, 192] width 157 height 20
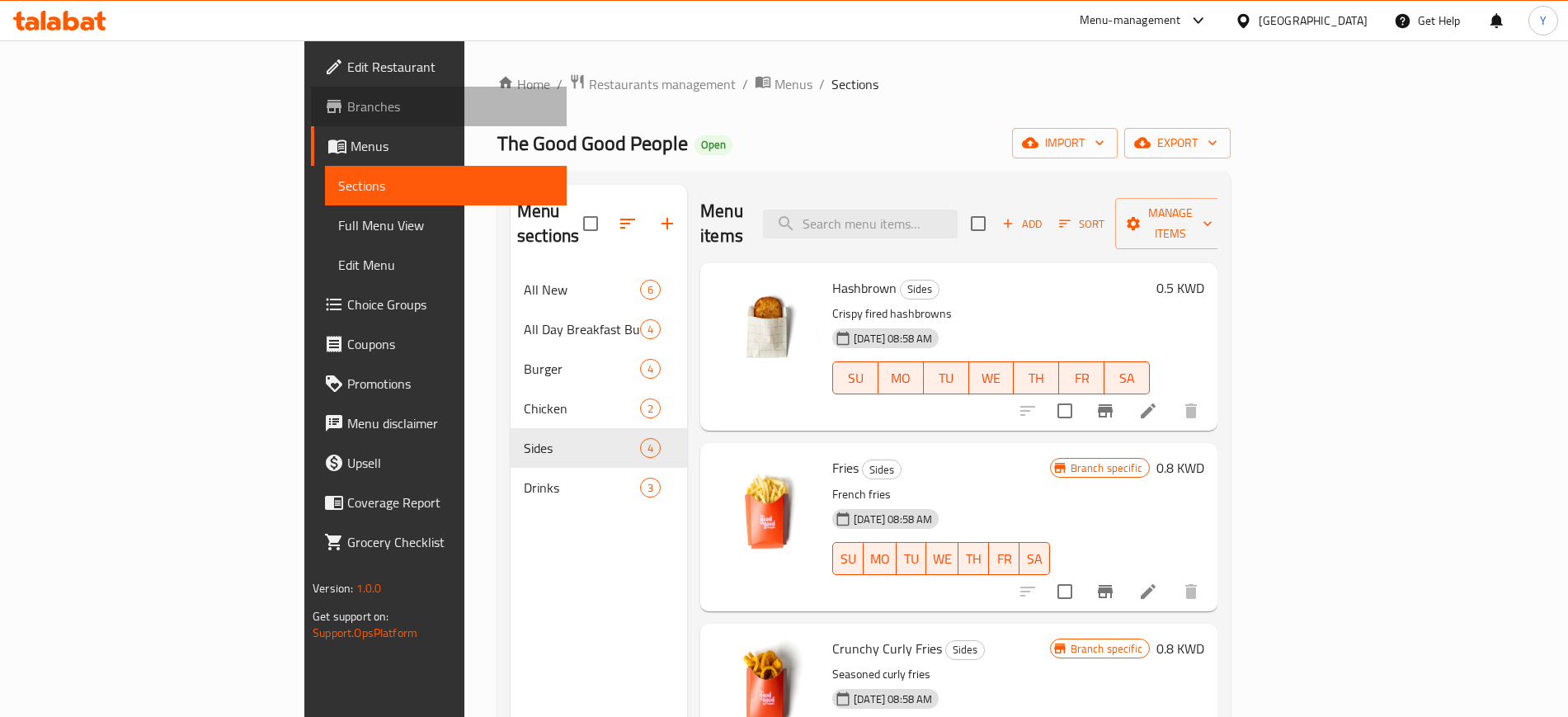
click at [348, 103] on span "Branches" at bounding box center [450, 107] width 206 height 20
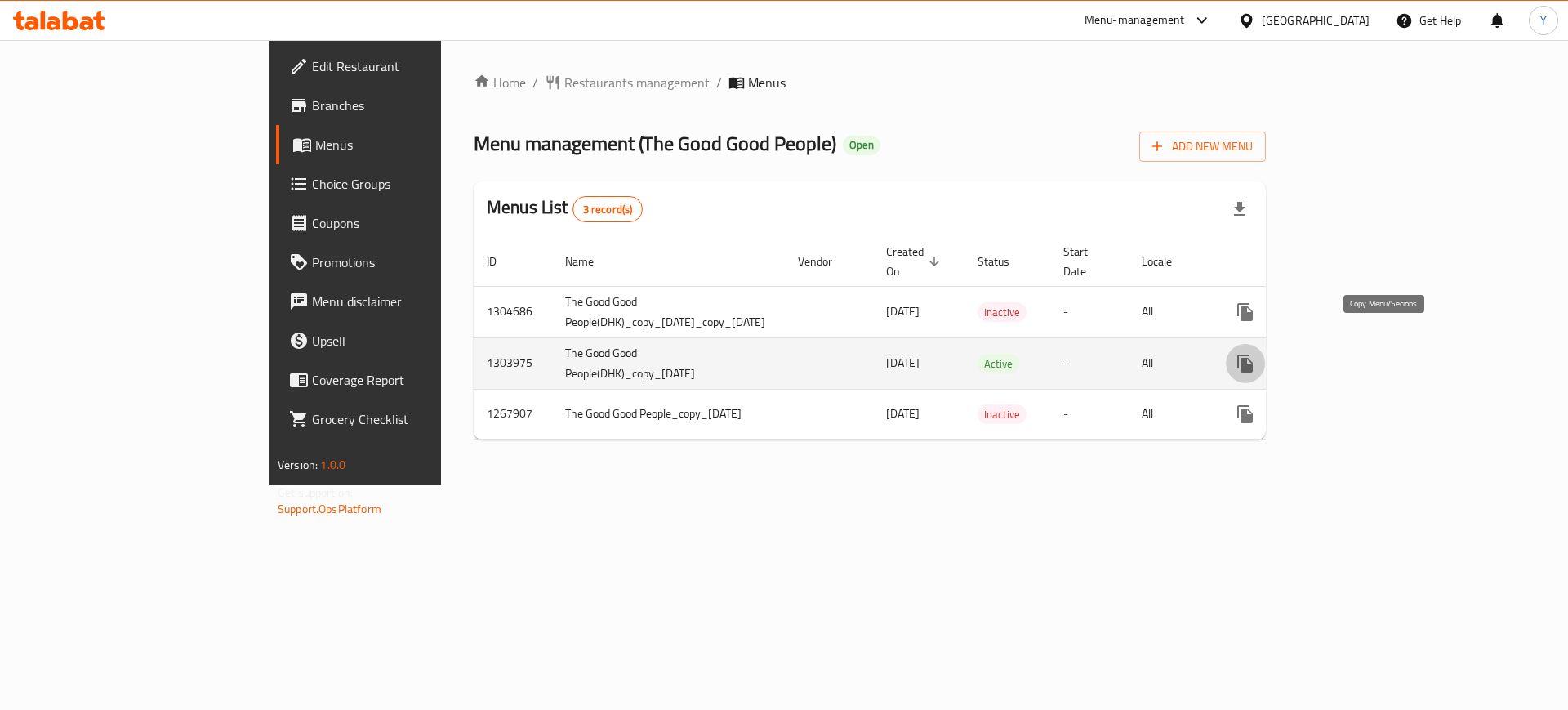
click at [1253, 355] on icon "more" at bounding box center [1245, 364] width 16 height 18
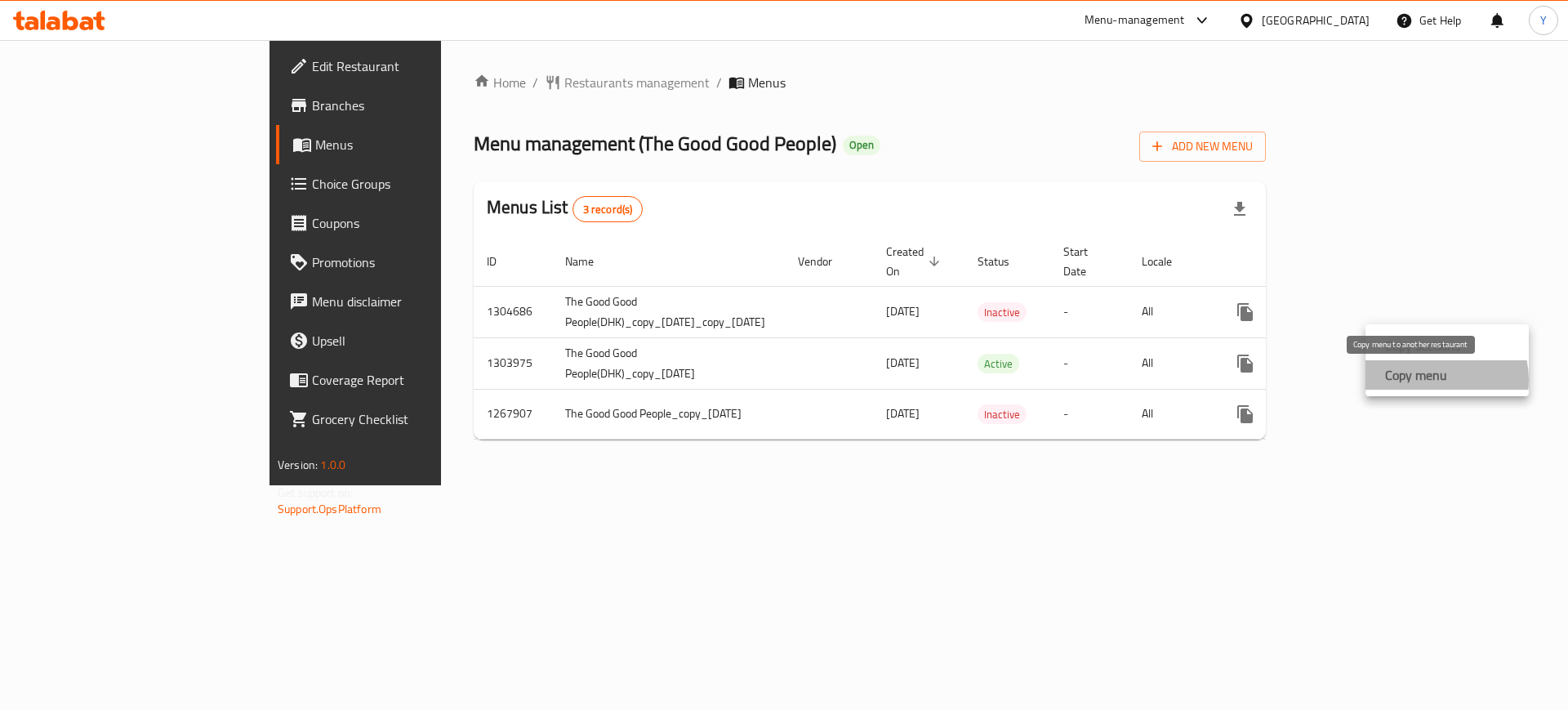
click at [1432, 380] on strong "Copy menu" at bounding box center [1416, 375] width 62 height 20
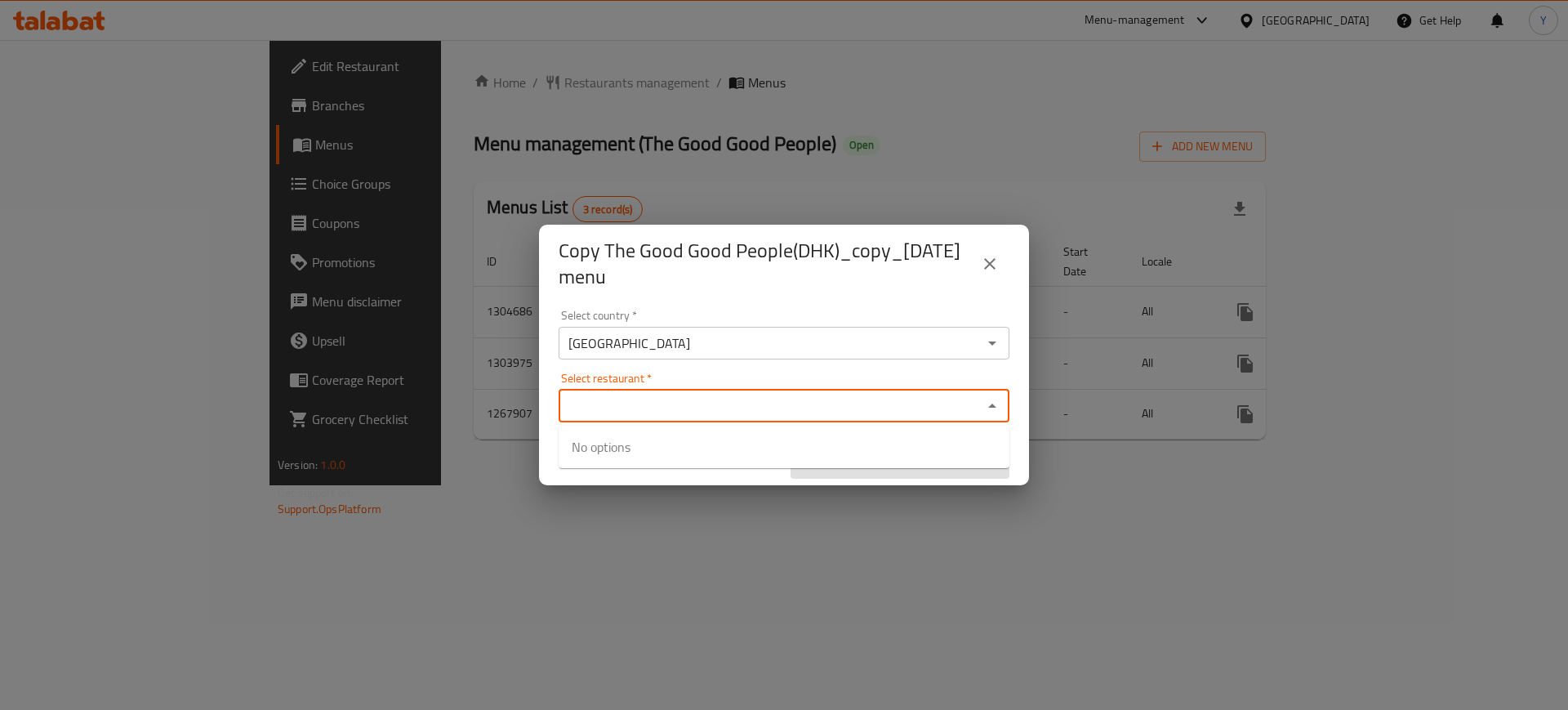
click at [700, 402] on input "Select restaurant   *" at bounding box center [770, 406] width 414 height 23
type input "ف"
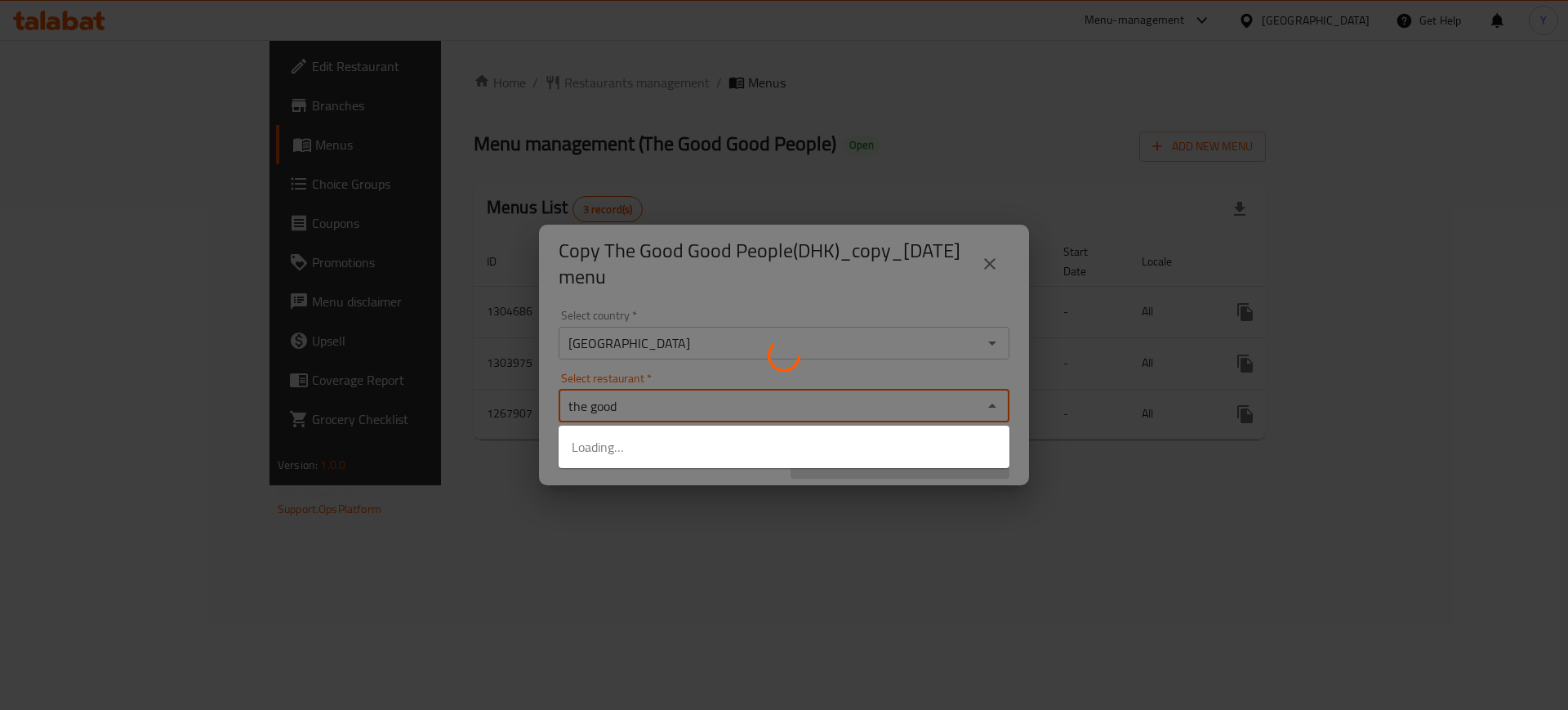
type input "the good"
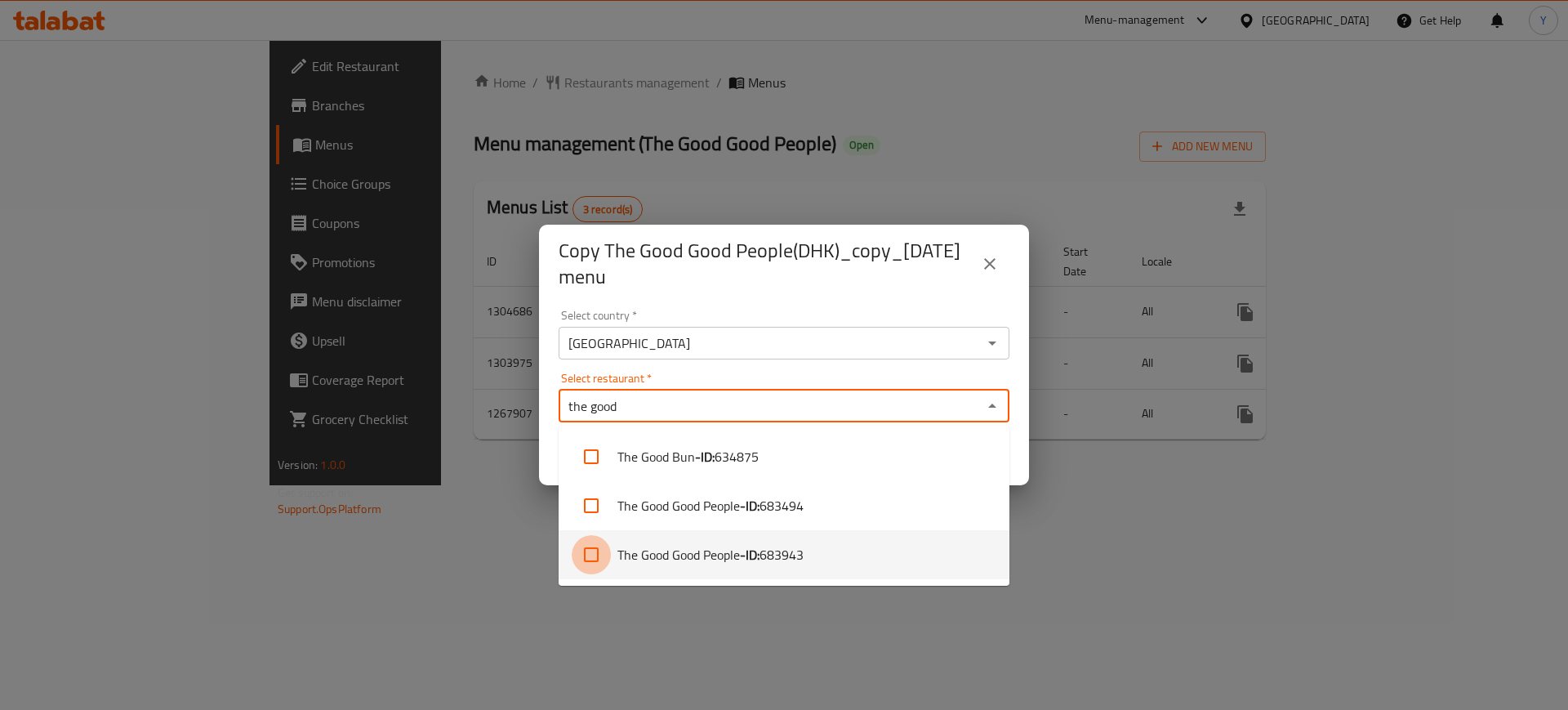
click at [600, 556] on input "checkbox" at bounding box center [590, 554] width 39 height 39
checkbox input "true"
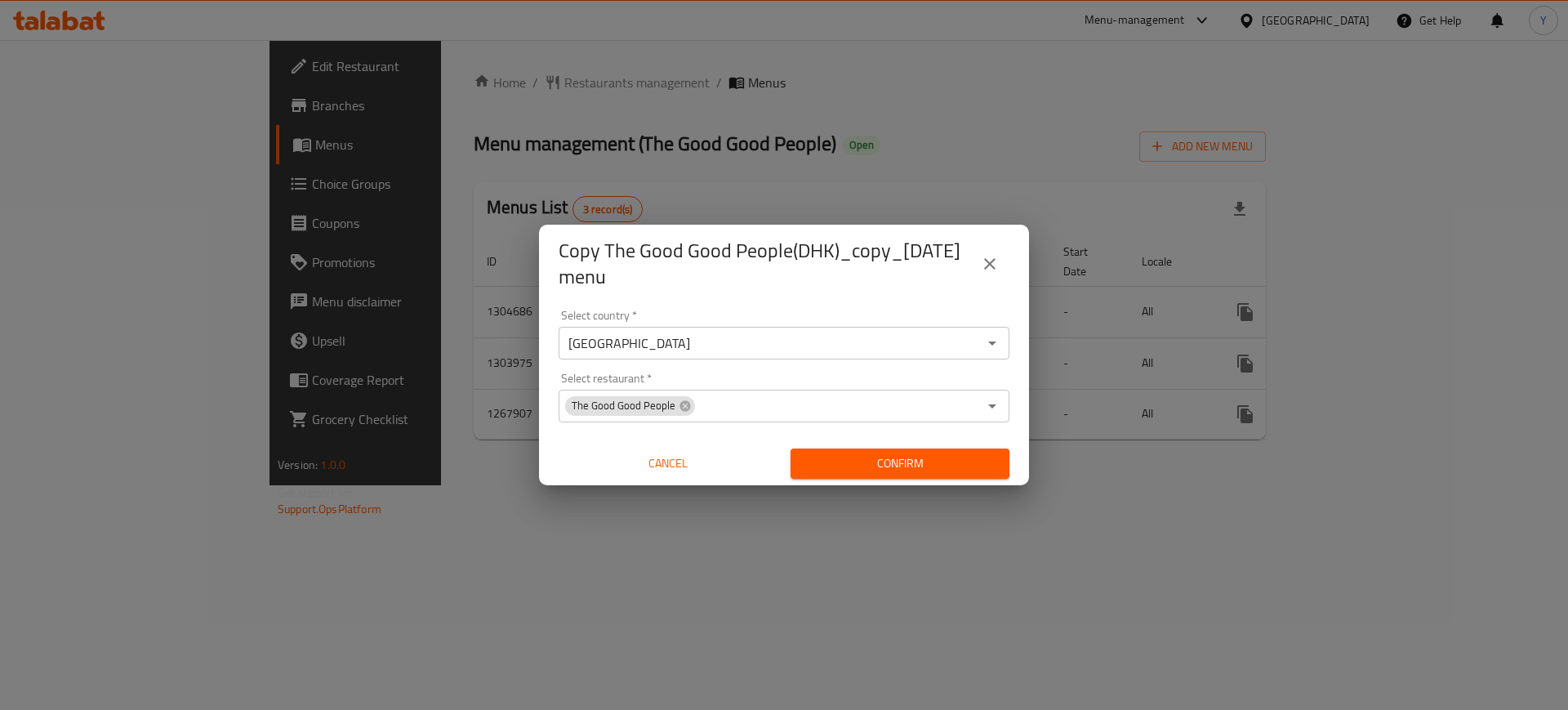
click at [1198, 589] on div "Copy The Good Good People(DHK)_copy_04/08/2025 menu Select country   * Kuwait S…" at bounding box center [784, 355] width 1568 height 710
click at [913, 473] on span "Confirm" at bounding box center [900, 463] width 193 height 21
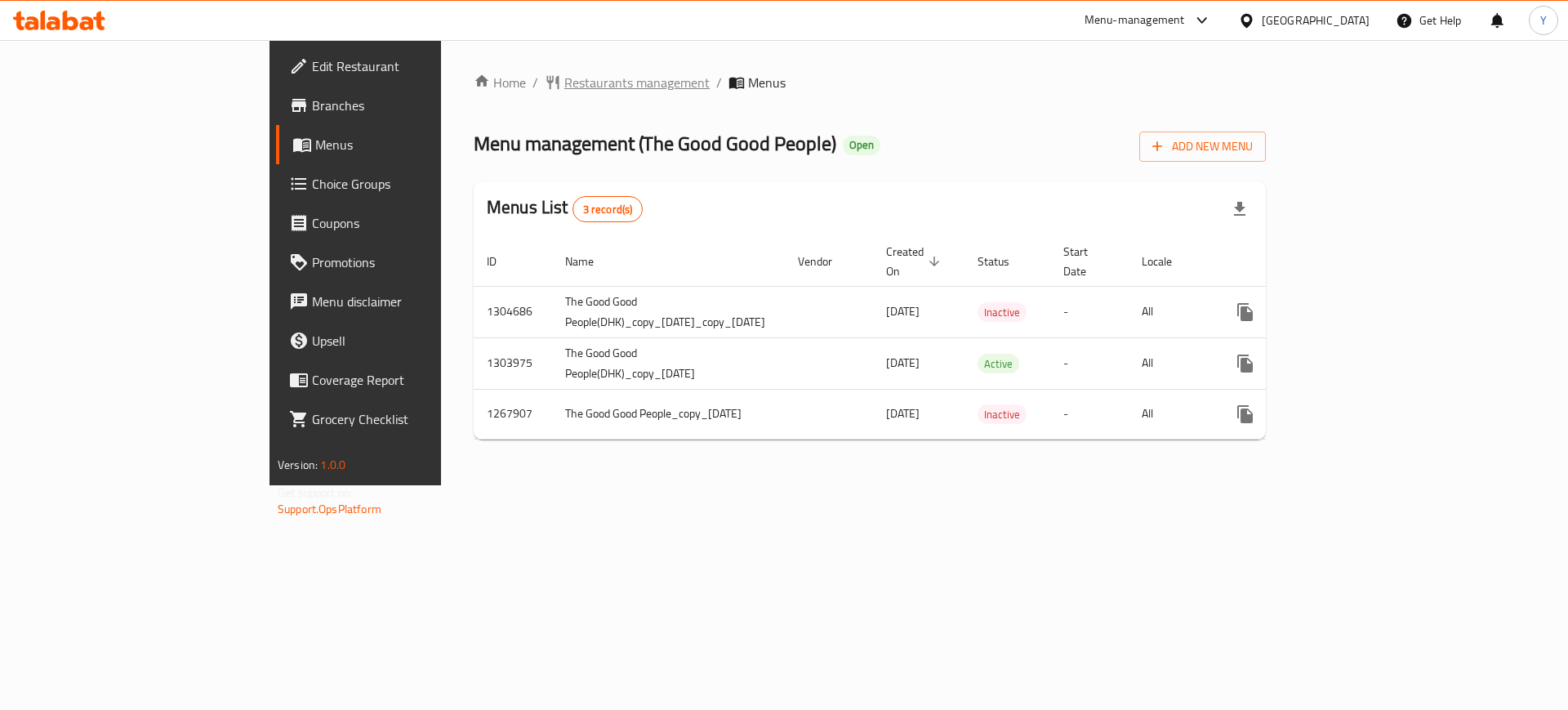
click at [564, 81] on span "Restaurants management" at bounding box center [637, 83] width 146 height 20
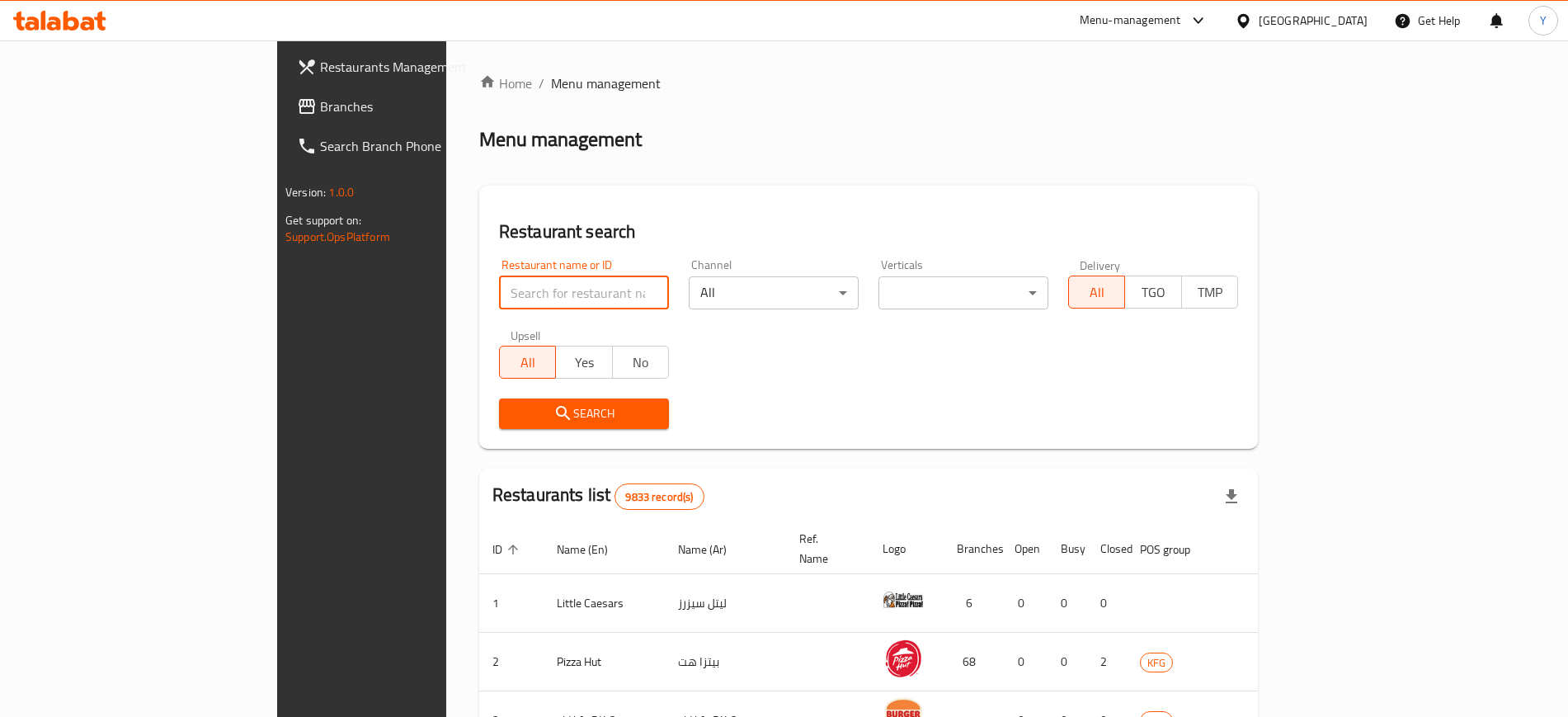
click at [499, 279] on input "search" at bounding box center [583, 292] width 170 height 33
type input "the good"
click button "Search" at bounding box center [583, 414] width 170 height 31
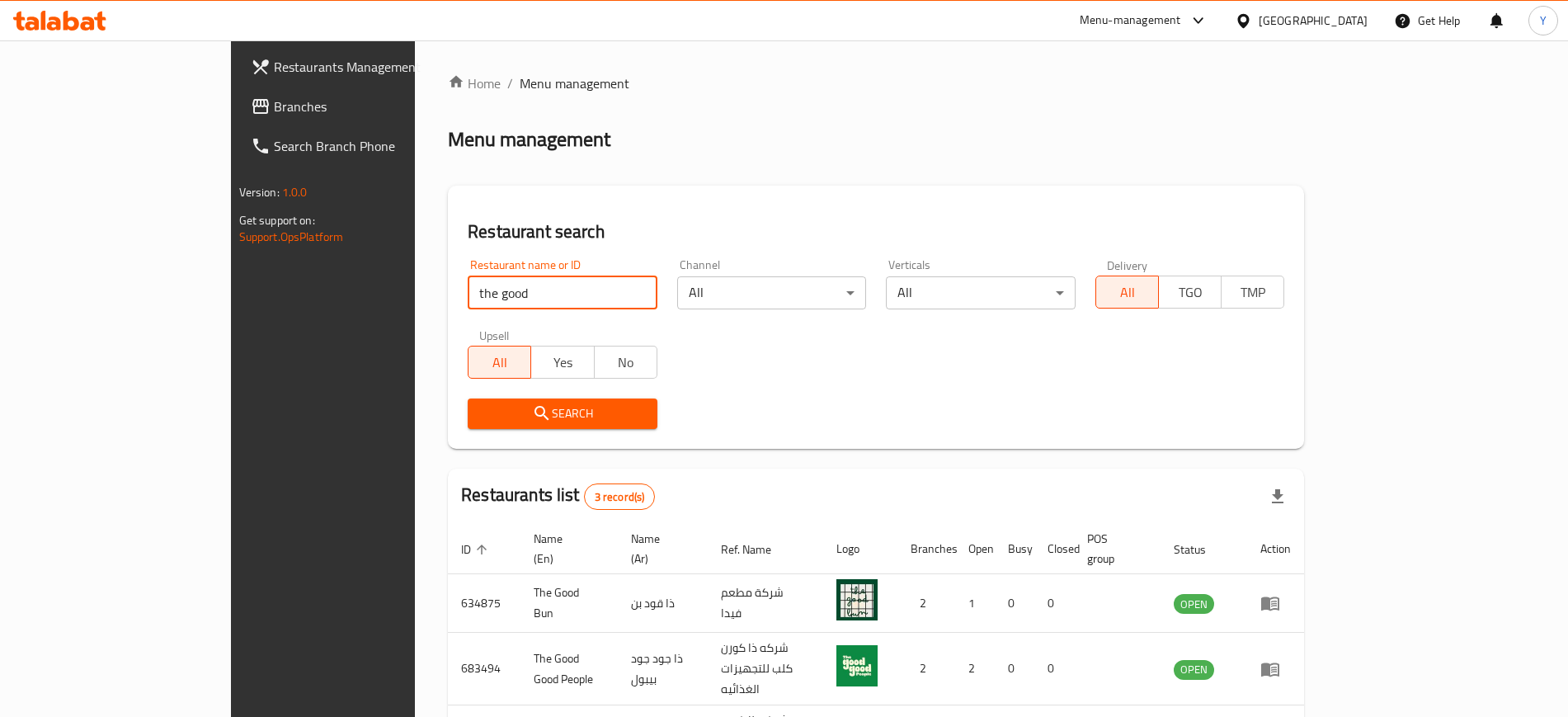
scroll to position [104, 0]
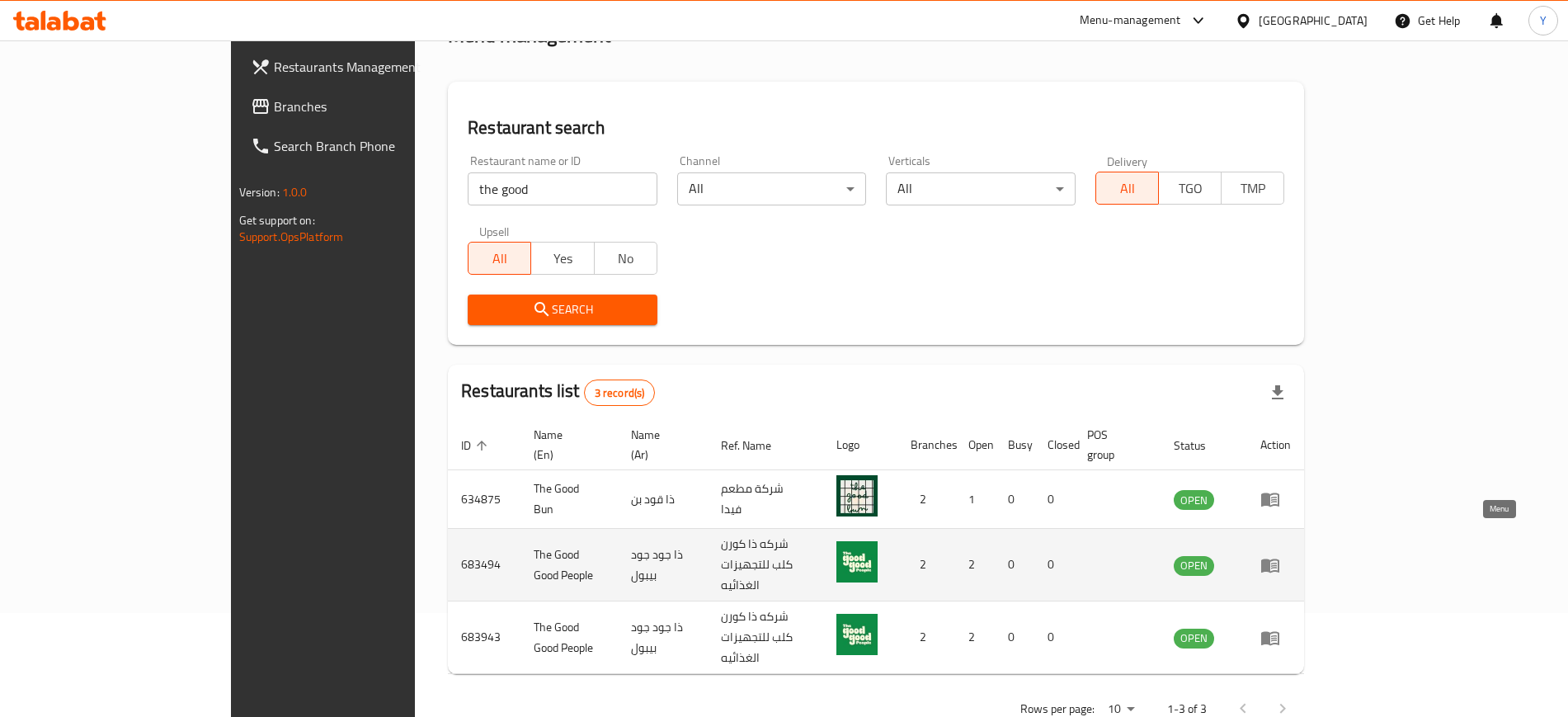
click at [1279, 558] on icon "enhanced table" at bounding box center [1271, 565] width 18 height 14
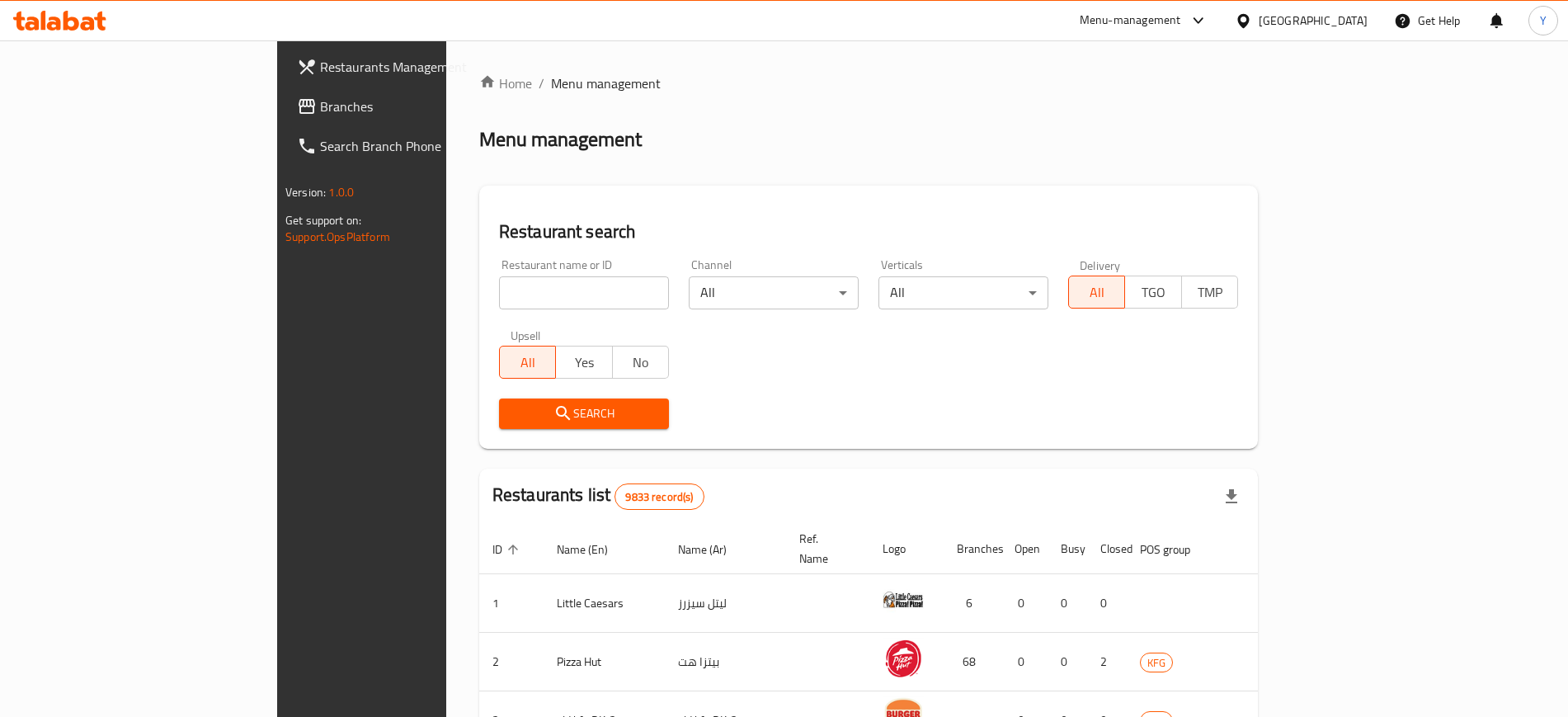
scroll to position [104, 0]
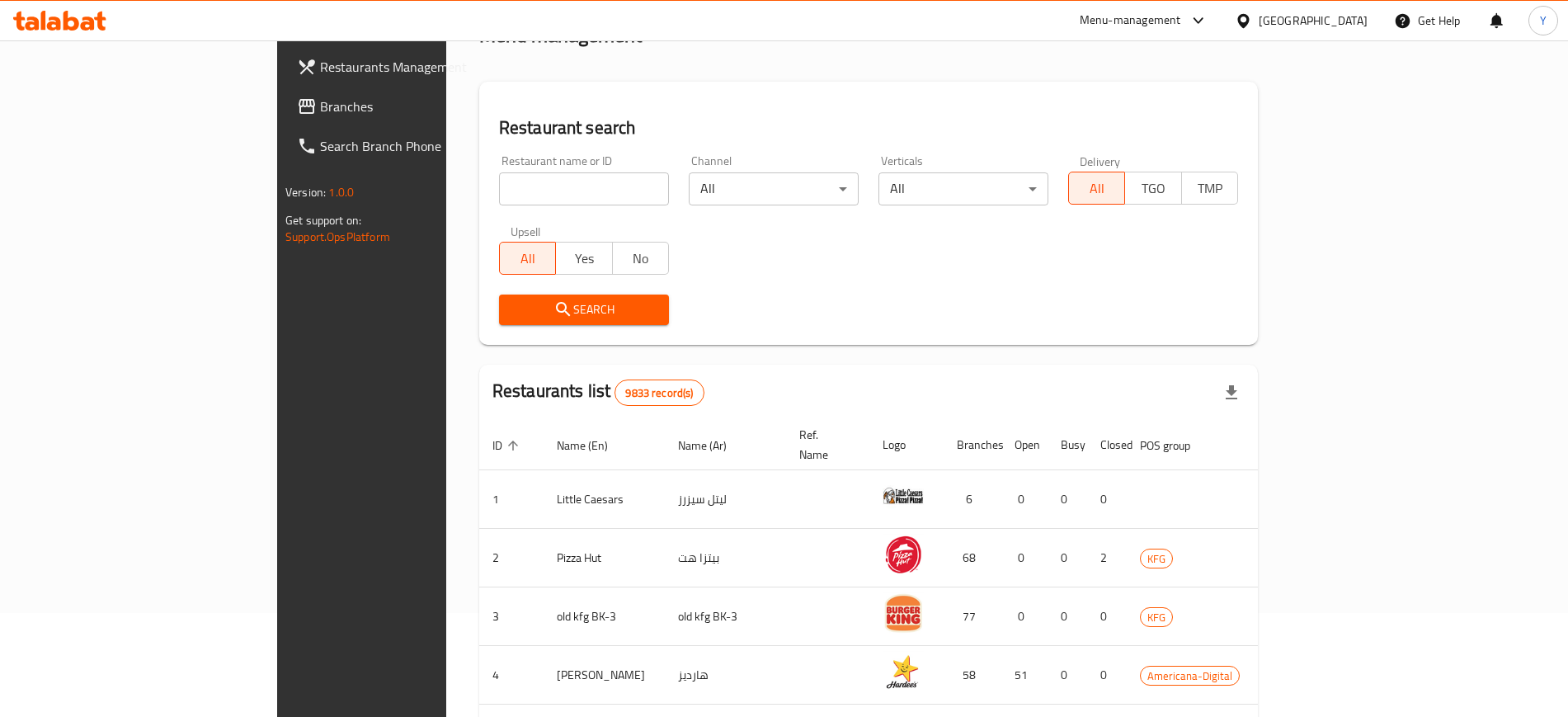
click at [499, 196] on input "search" at bounding box center [583, 188] width 170 height 33
click at [499, 196] on input "t" at bounding box center [583, 188] width 170 height 33
type input "the good"
click button "Search" at bounding box center [583, 310] width 170 height 31
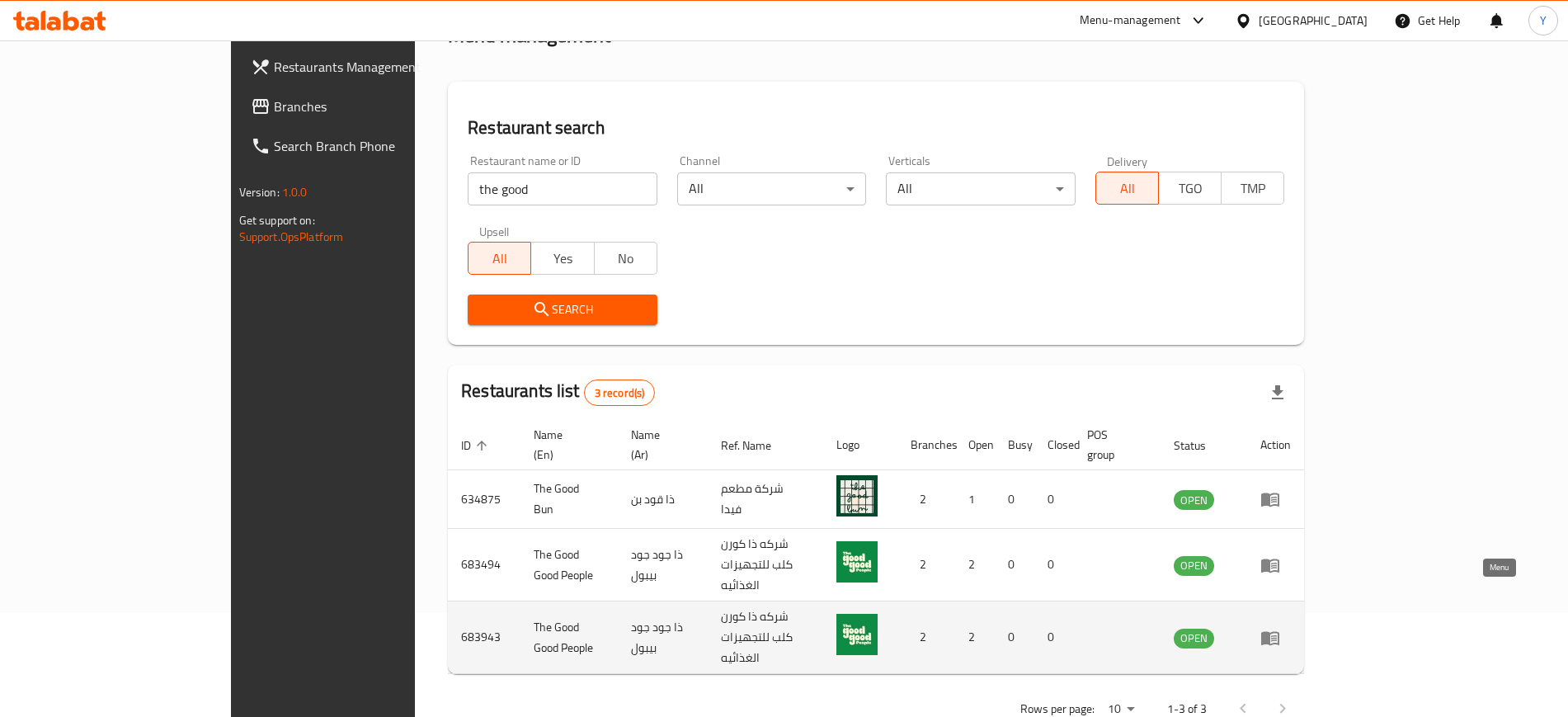
click at [1279, 631] on icon "enhanced table" at bounding box center [1271, 638] width 18 height 14
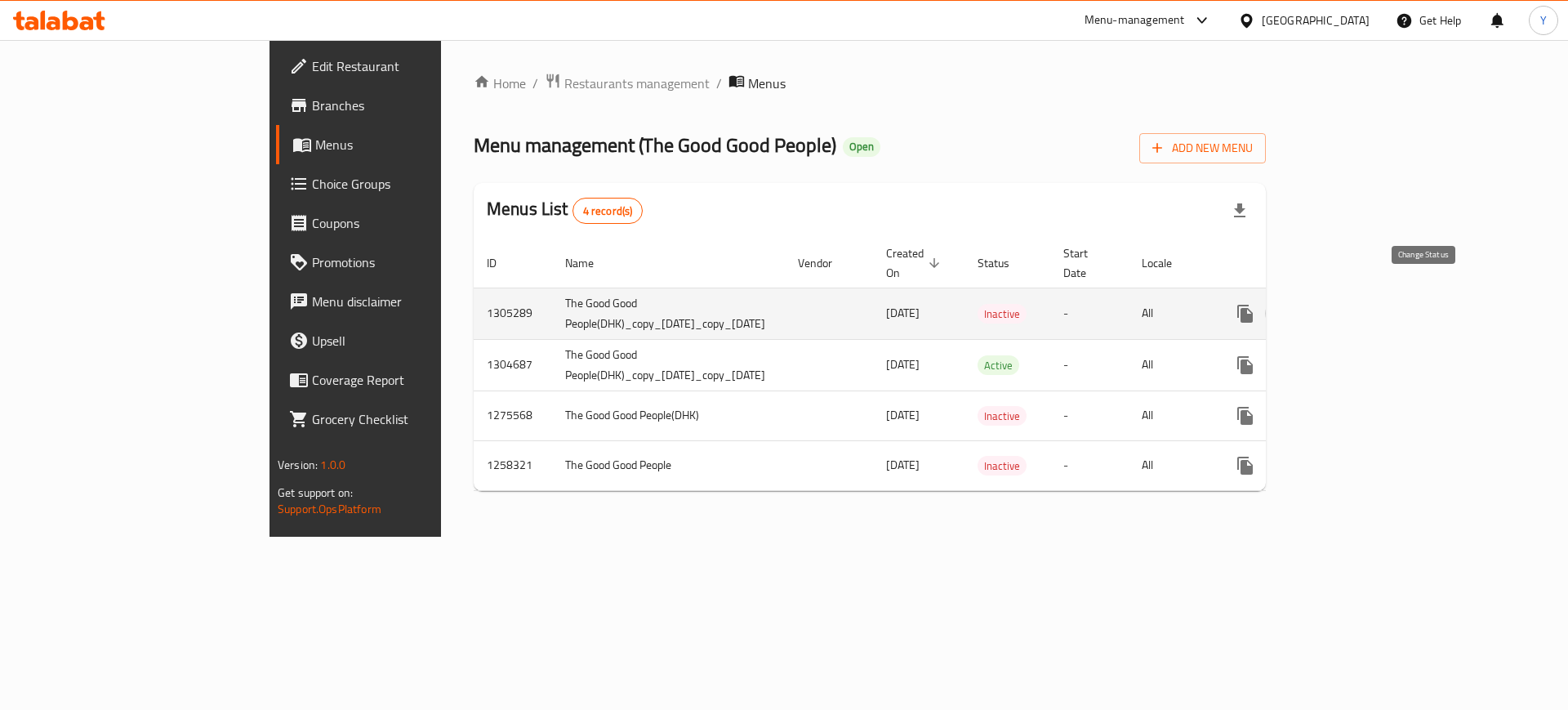
click at [1294, 304] on icon "enhanced table" at bounding box center [1284, 314] width 20 height 20
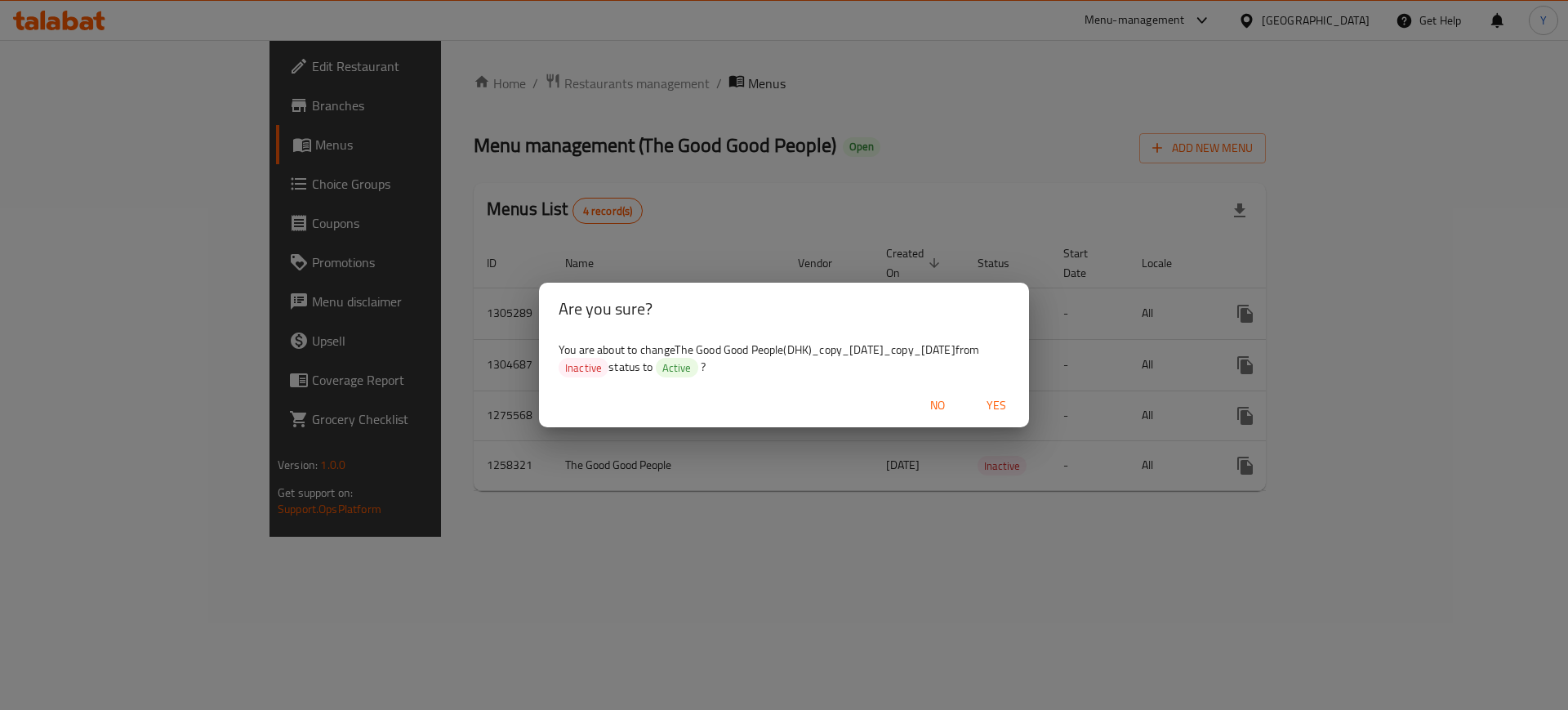
click at [1000, 402] on span "Yes" at bounding box center [996, 405] width 39 height 21
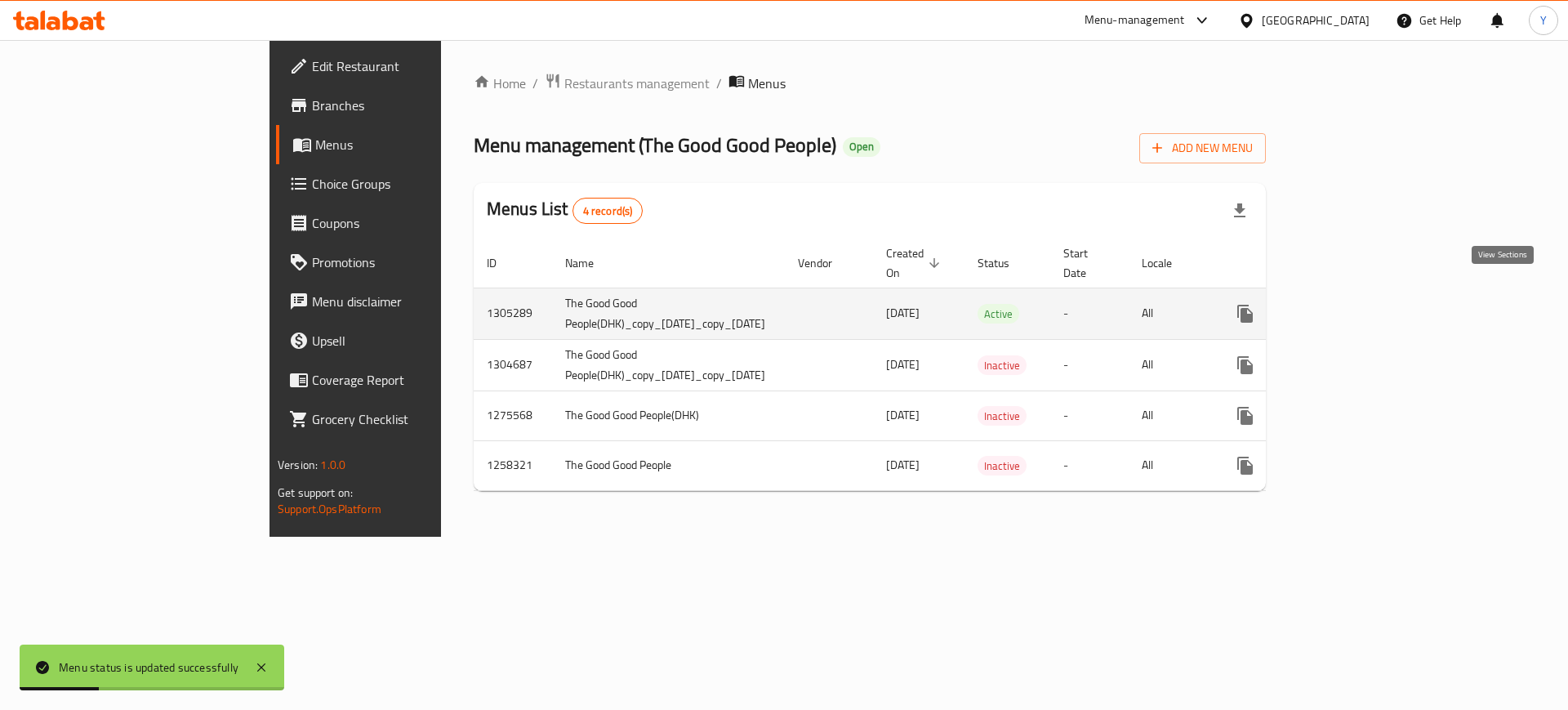
click at [1373, 304] on icon "enhanced table" at bounding box center [1363, 314] width 20 height 20
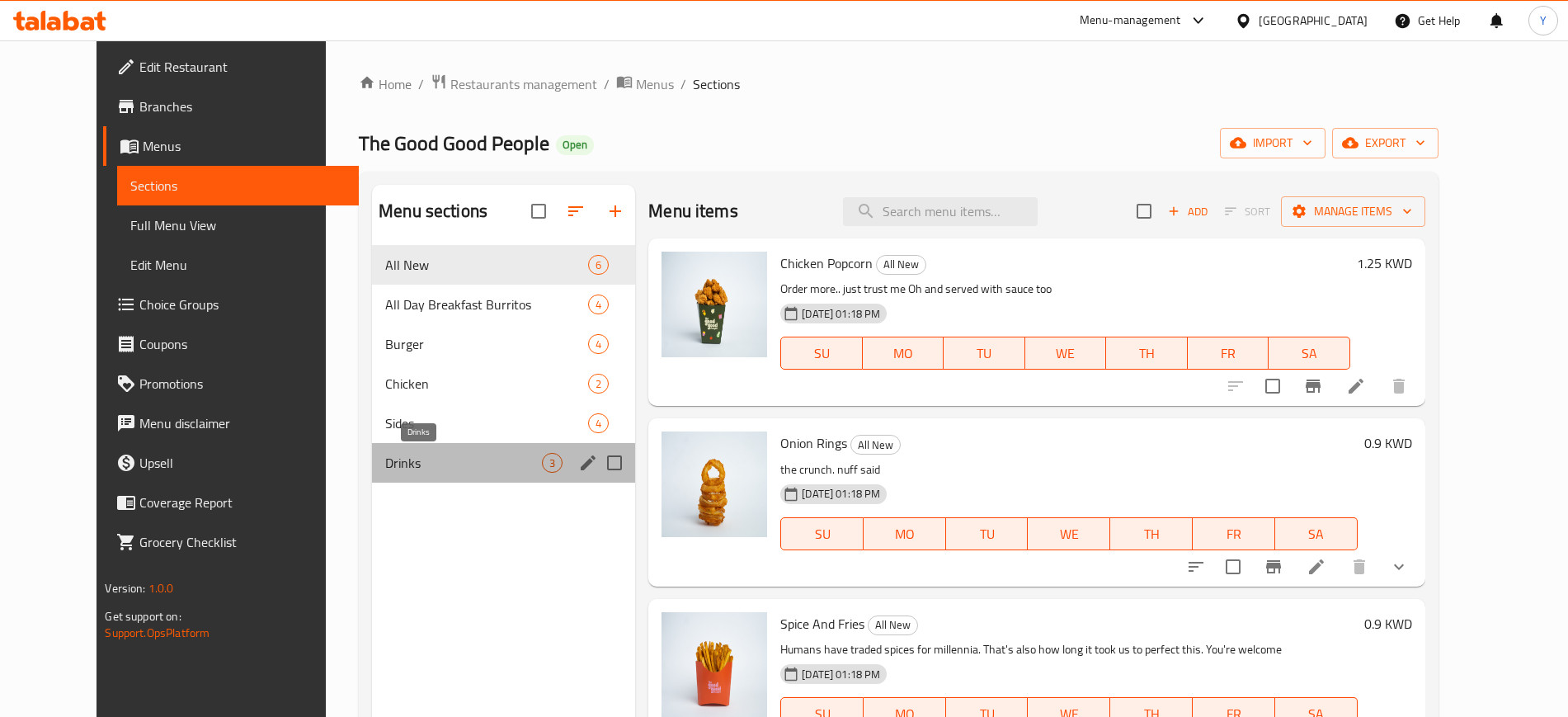
click at [424, 469] on span "Drinks" at bounding box center [464, 463] width 157 height 20
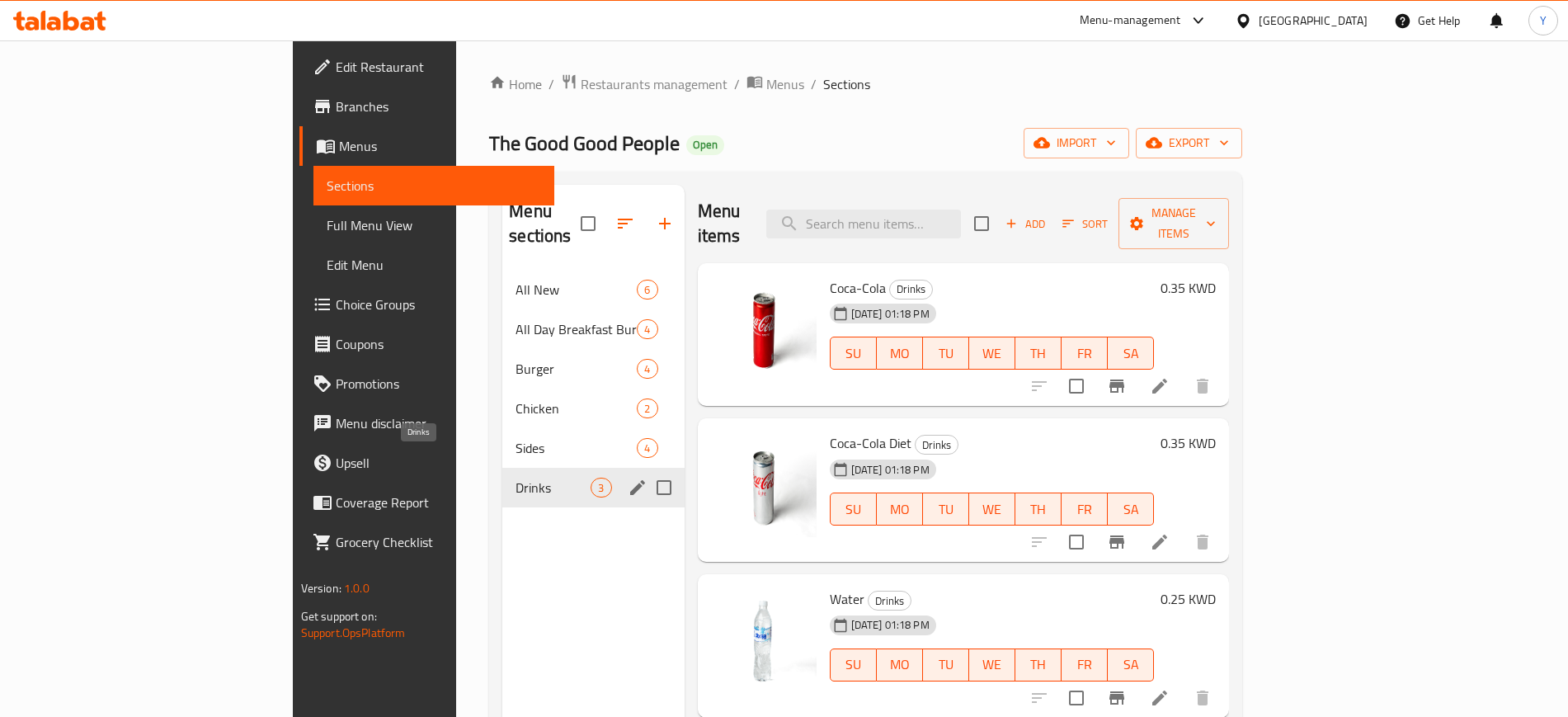
scroll to position [231, 0]
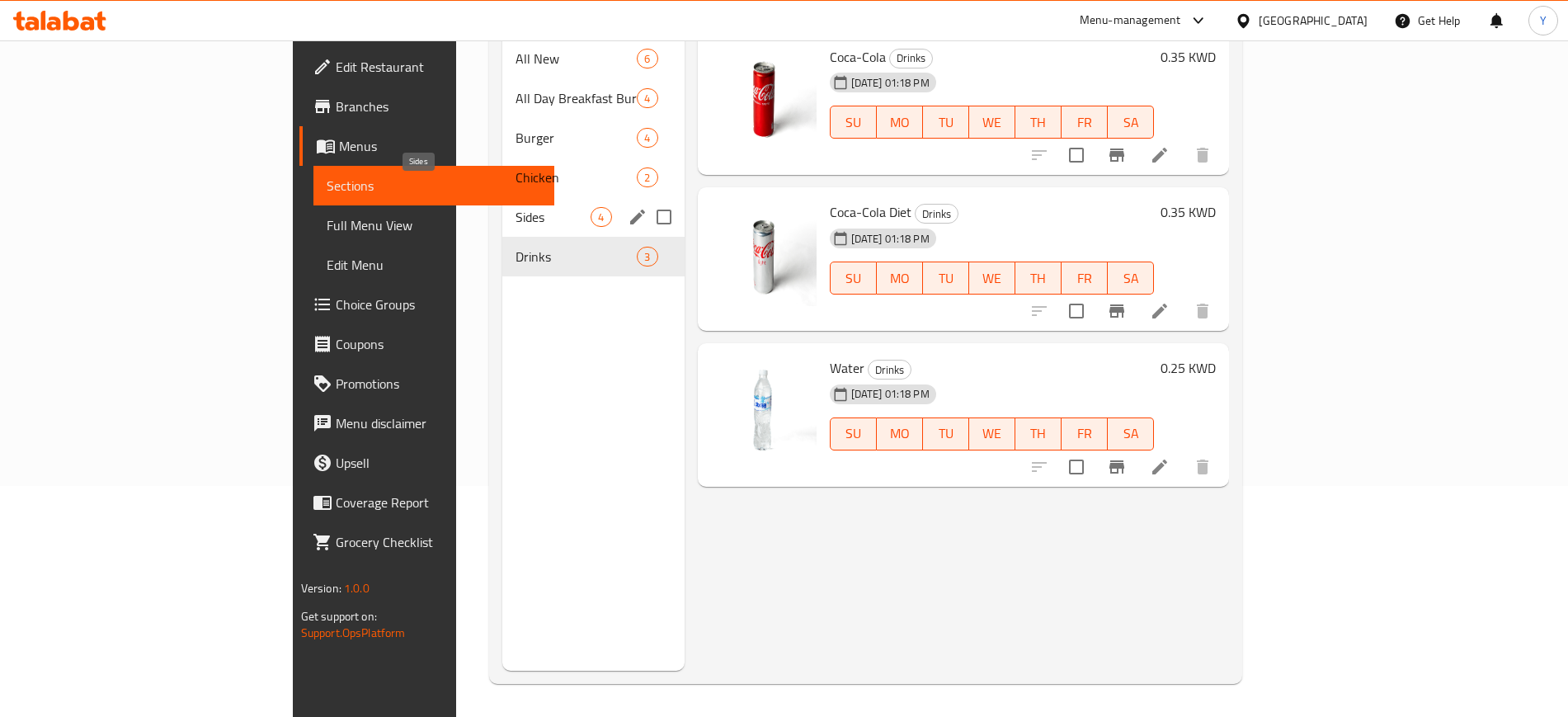
click at [515, 207] on span "Sides" at bounding box center [553, 217] width 75 height 20
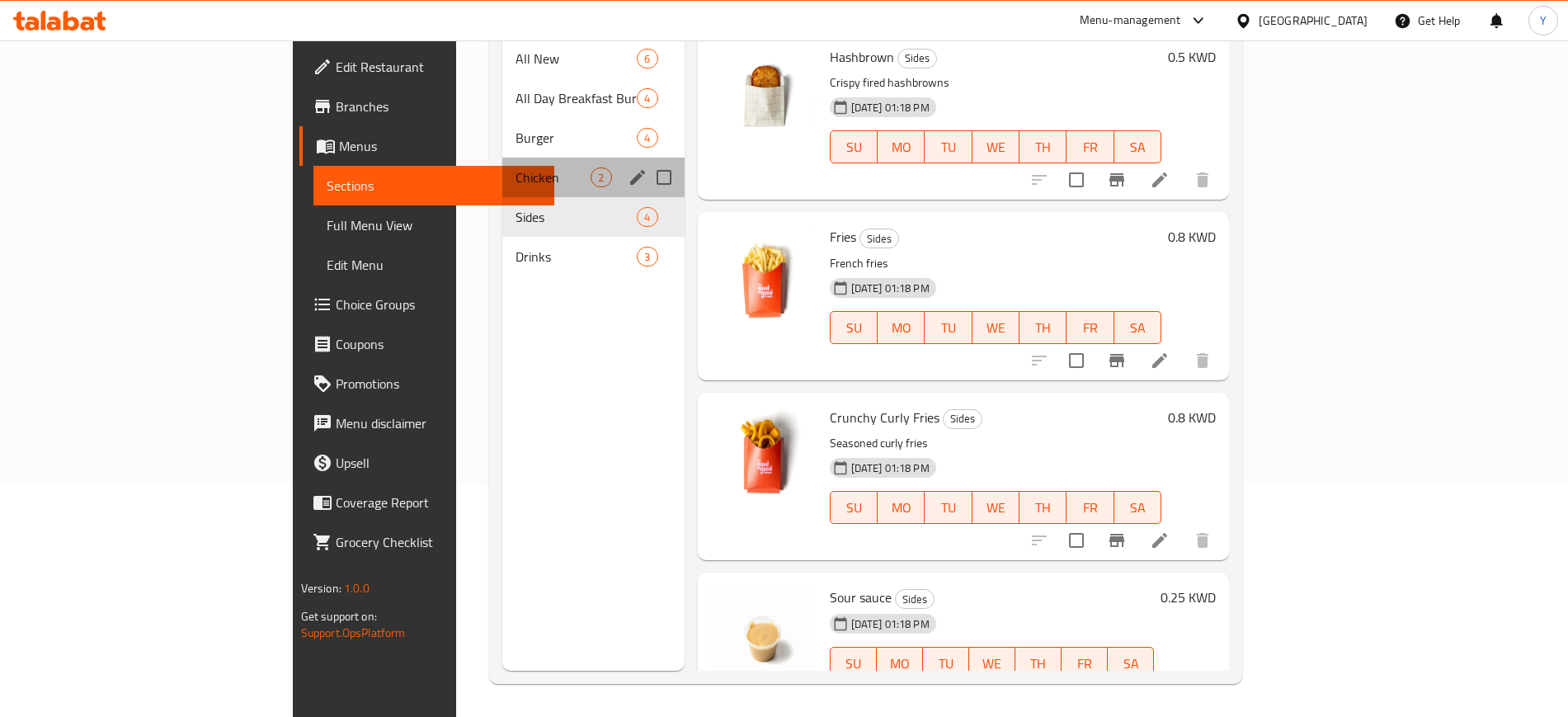
click at [502, 169] on div "Chicken 2" at bounding box center [592, 177] width 181 height 39
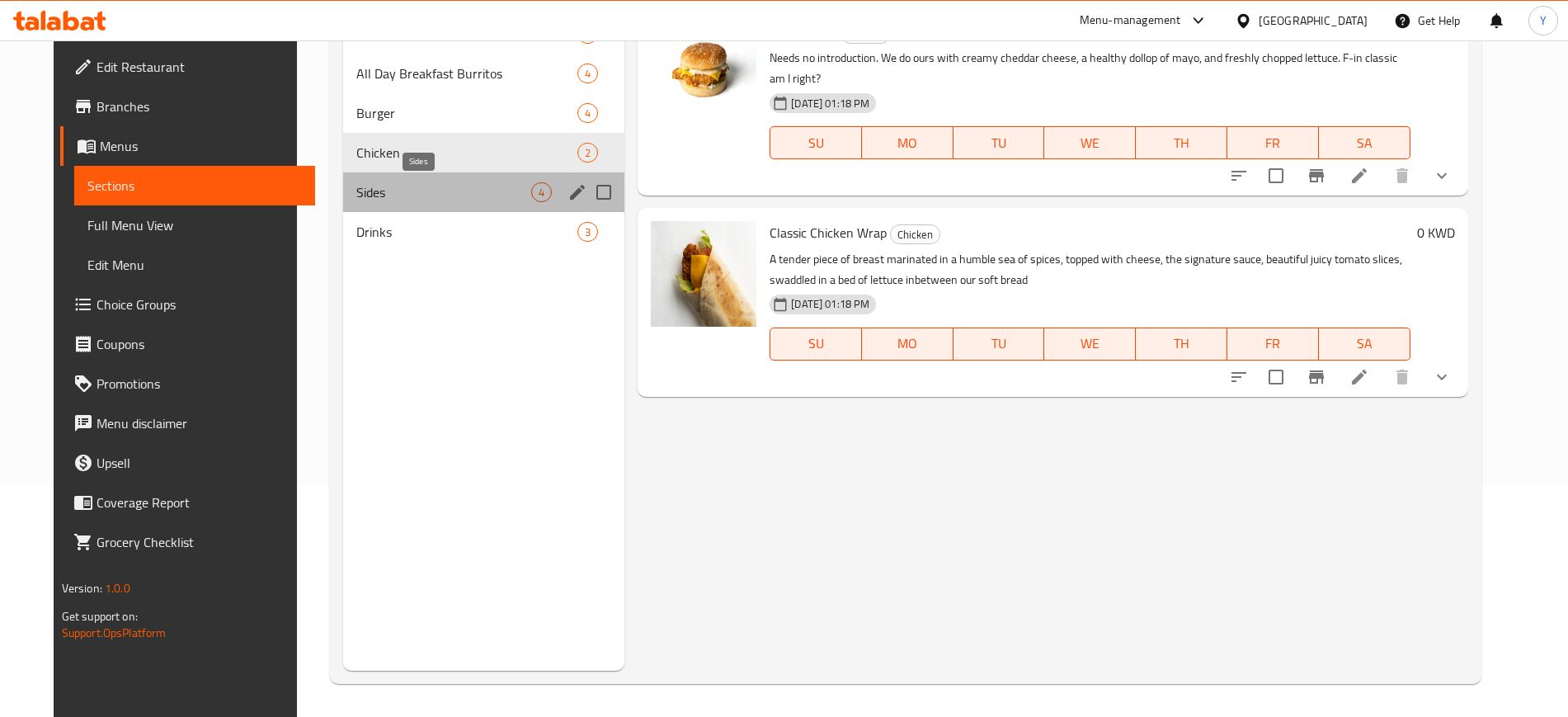
click at [412, 200] on span "Sides" at bounding box center [444, 192] width 175 height 20
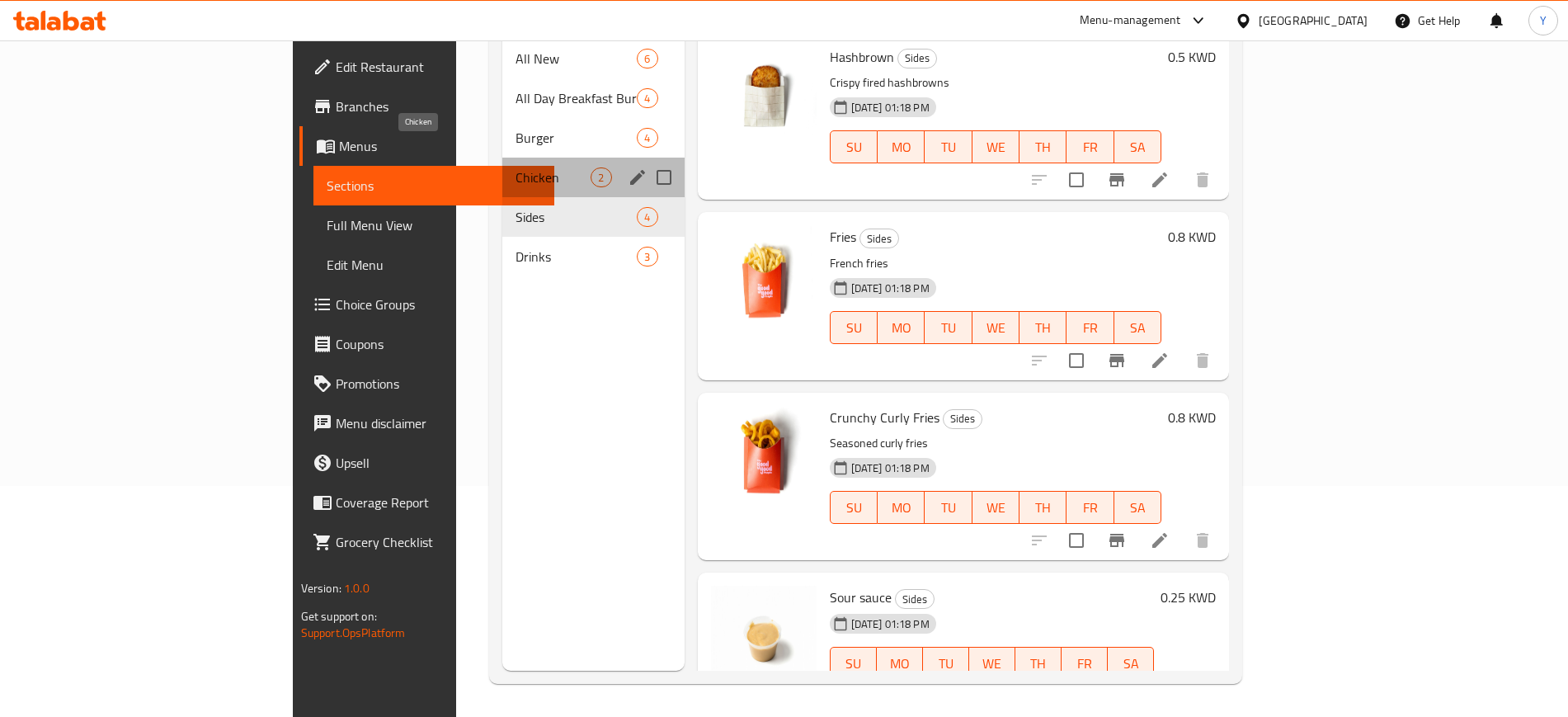
click at [515, 167] on span "Chicken" at bounding box center [553, 177] width 75 height 20
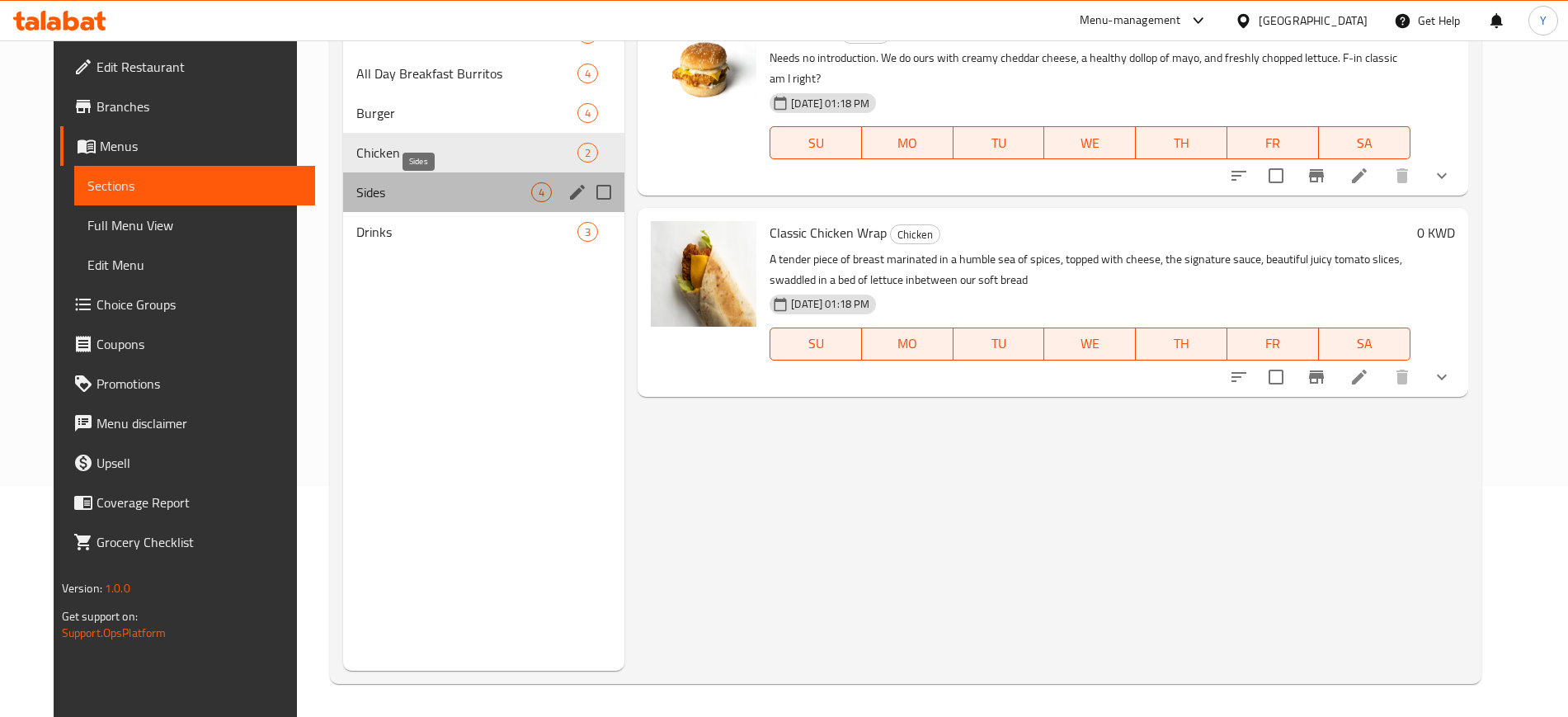
click at [417, 195] on span "Sides" at bounding box center [444, 192] width 175 height 20
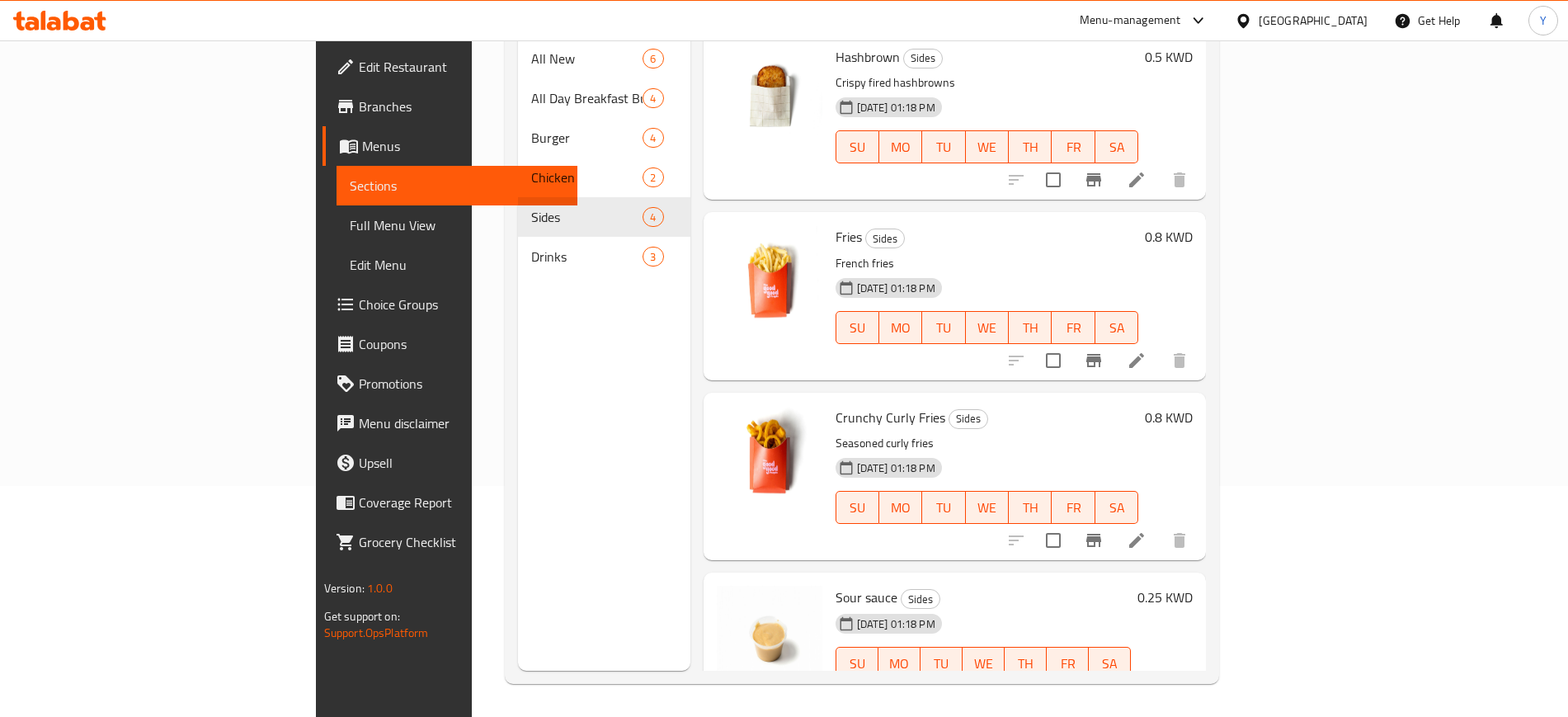
scroll to position [87, 0]
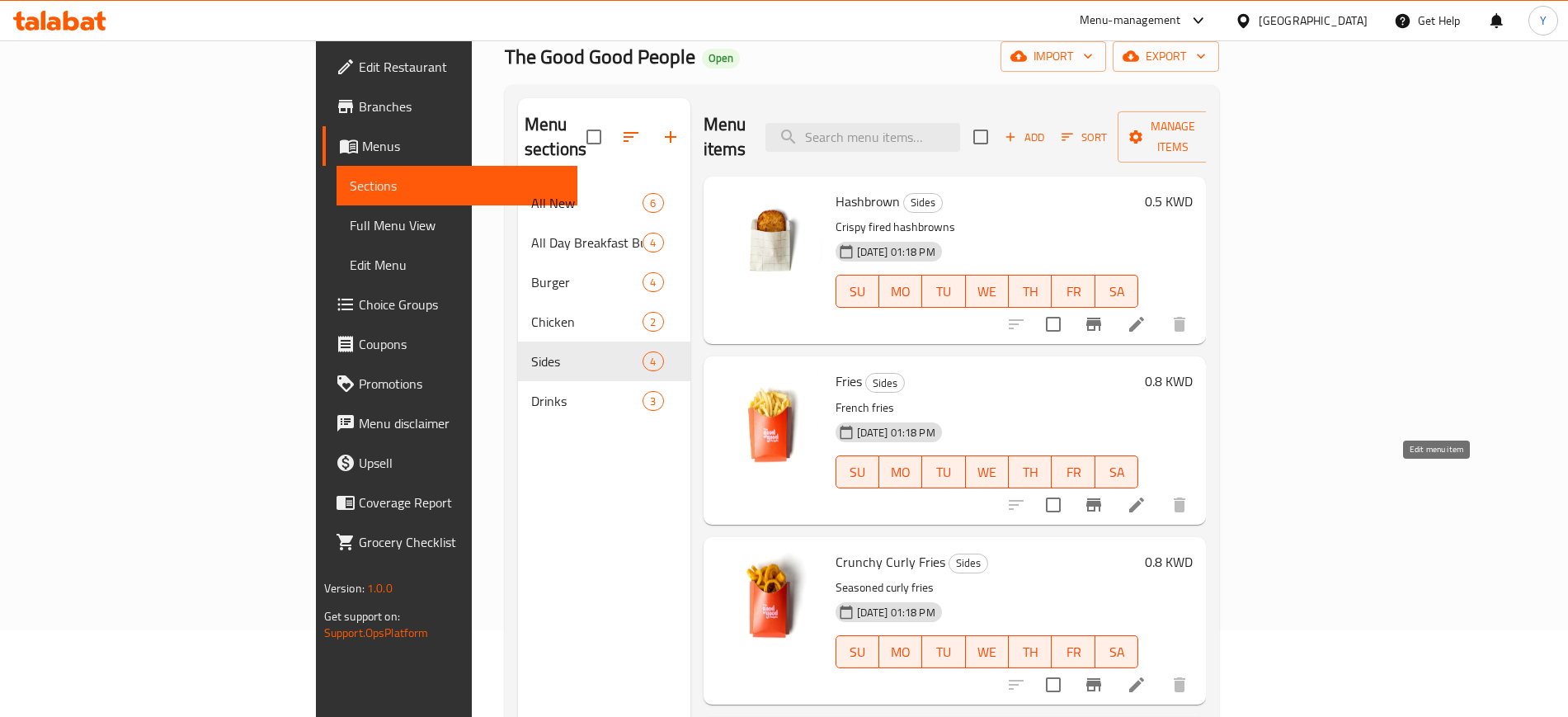
click at [1146, 495] on icon at bounding box center [1137, 505] width 20 height 20
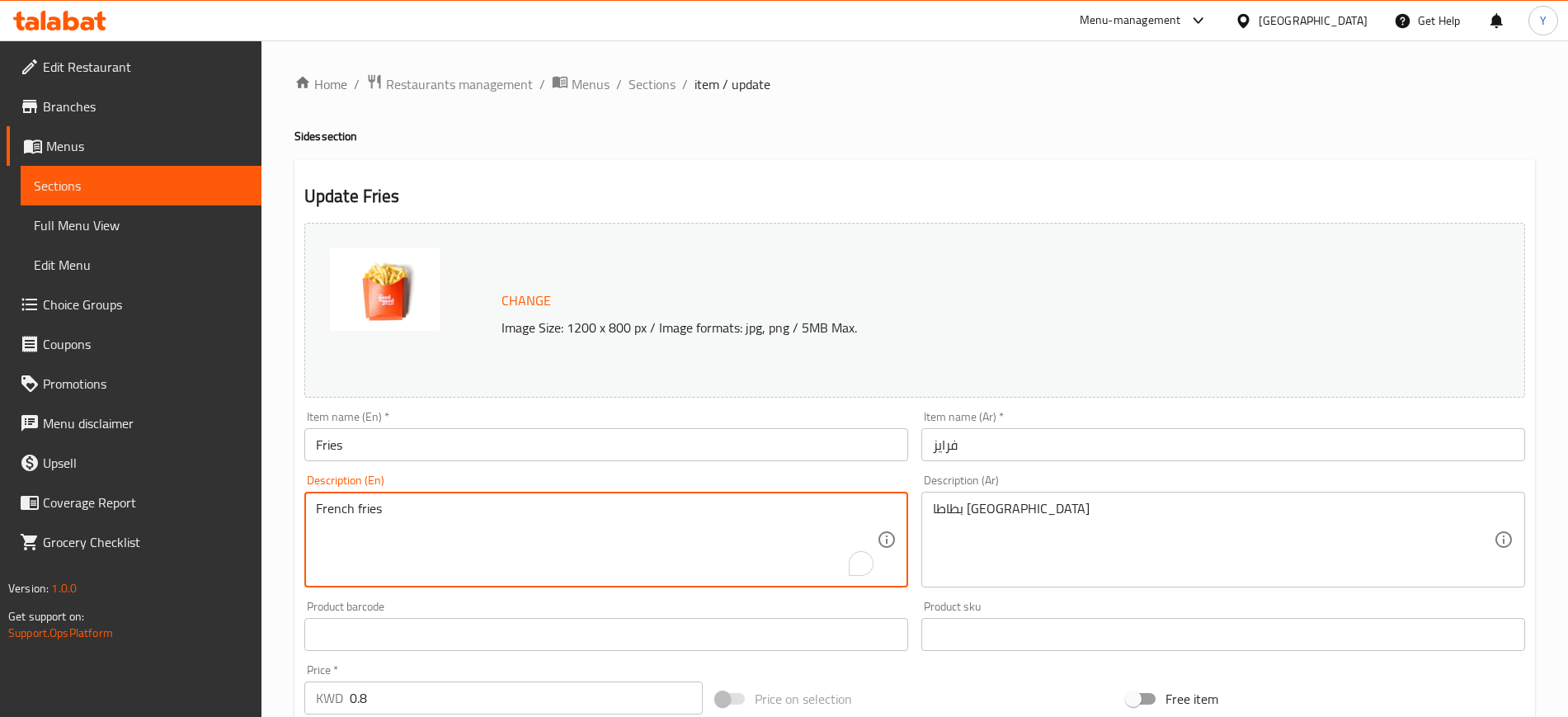
click at [446, 521] on textarea "French fries" at bounding box center [596, 540] width 561 height 79
paste textarea "La frite.. Pomme, patata, kartoffel"
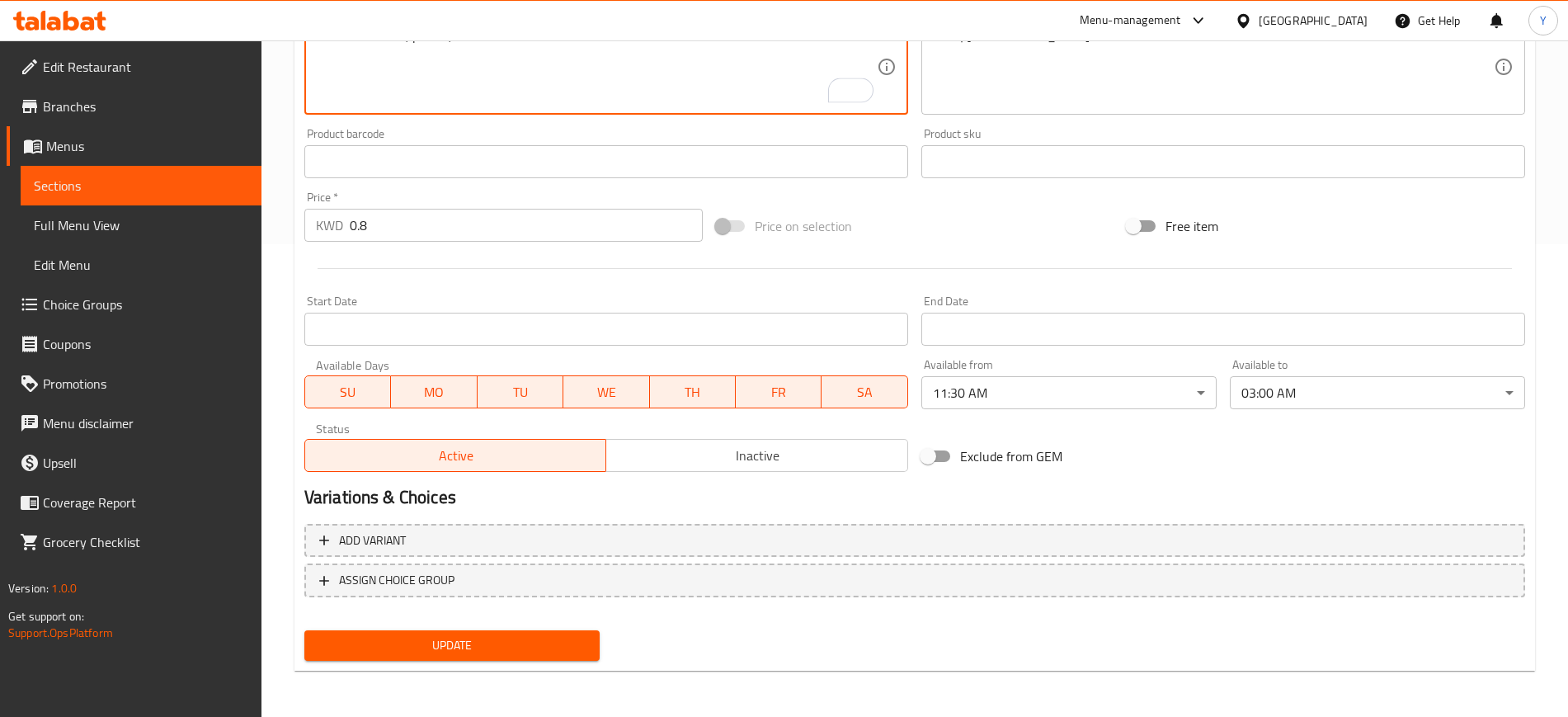
type textarea "La frite.. Pomme, patata, kartoffel"
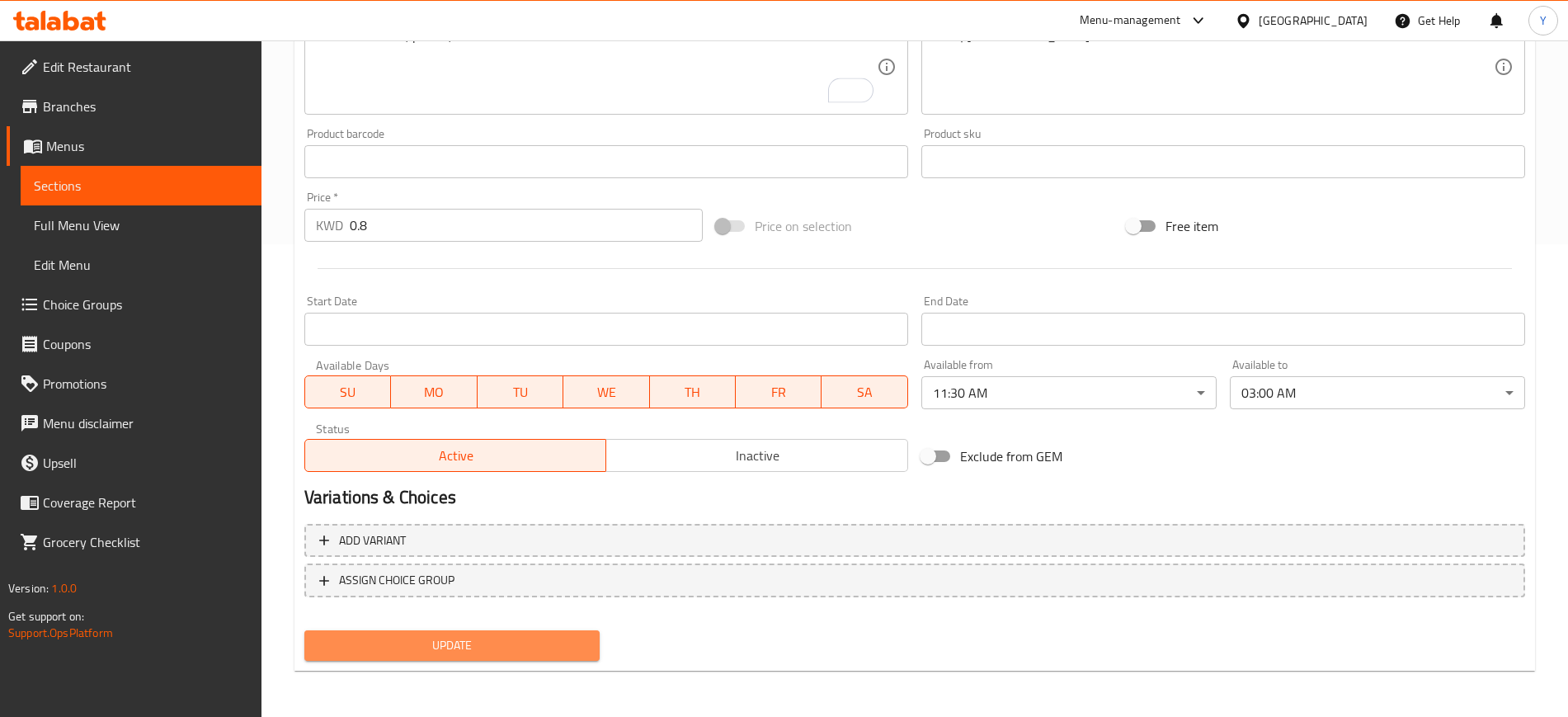
click at [433, 649] on span "Update" at bounding box center [452, 645] width 269 height 21
click at [507, 636] on span "Update" at bounding box center [452, 645] width 269 height 21
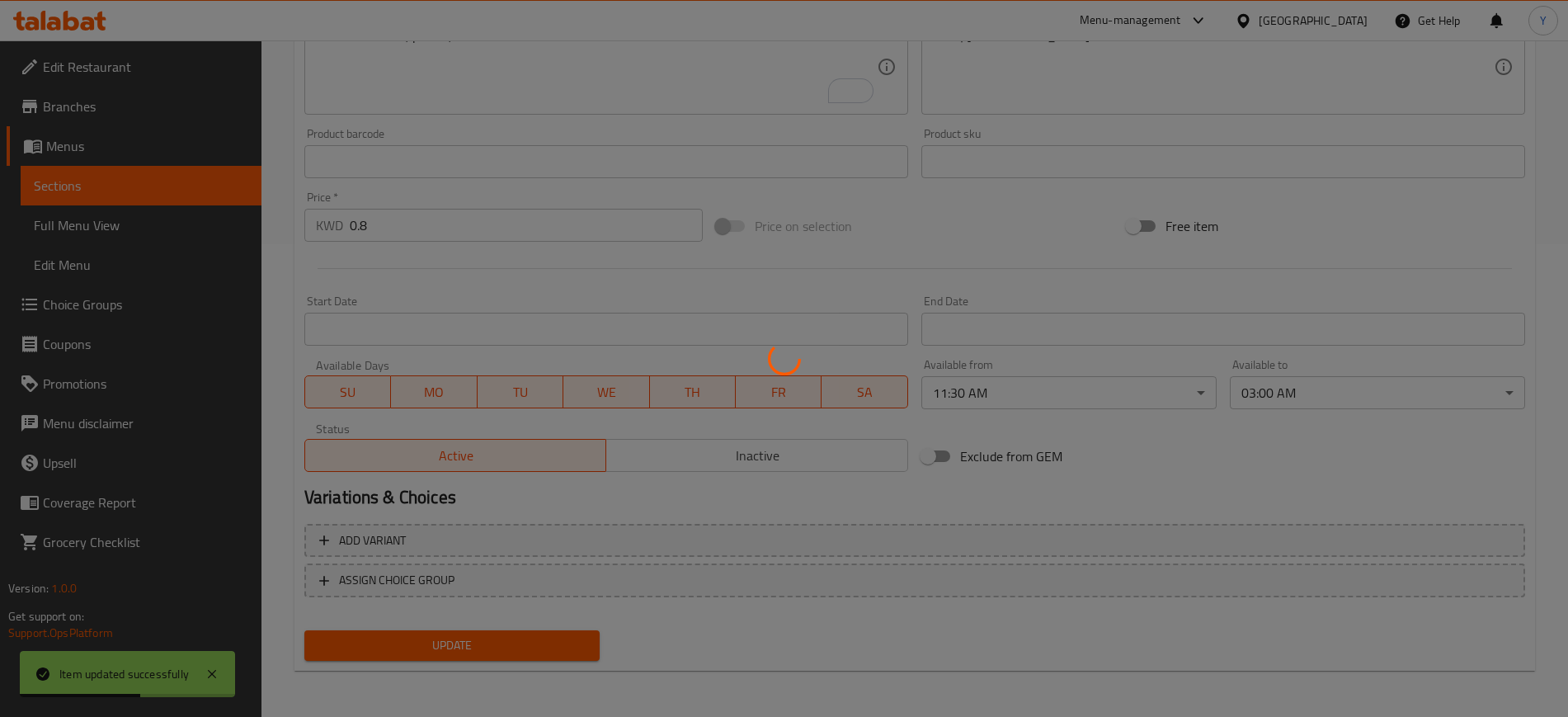
scroll to position [0, 0]
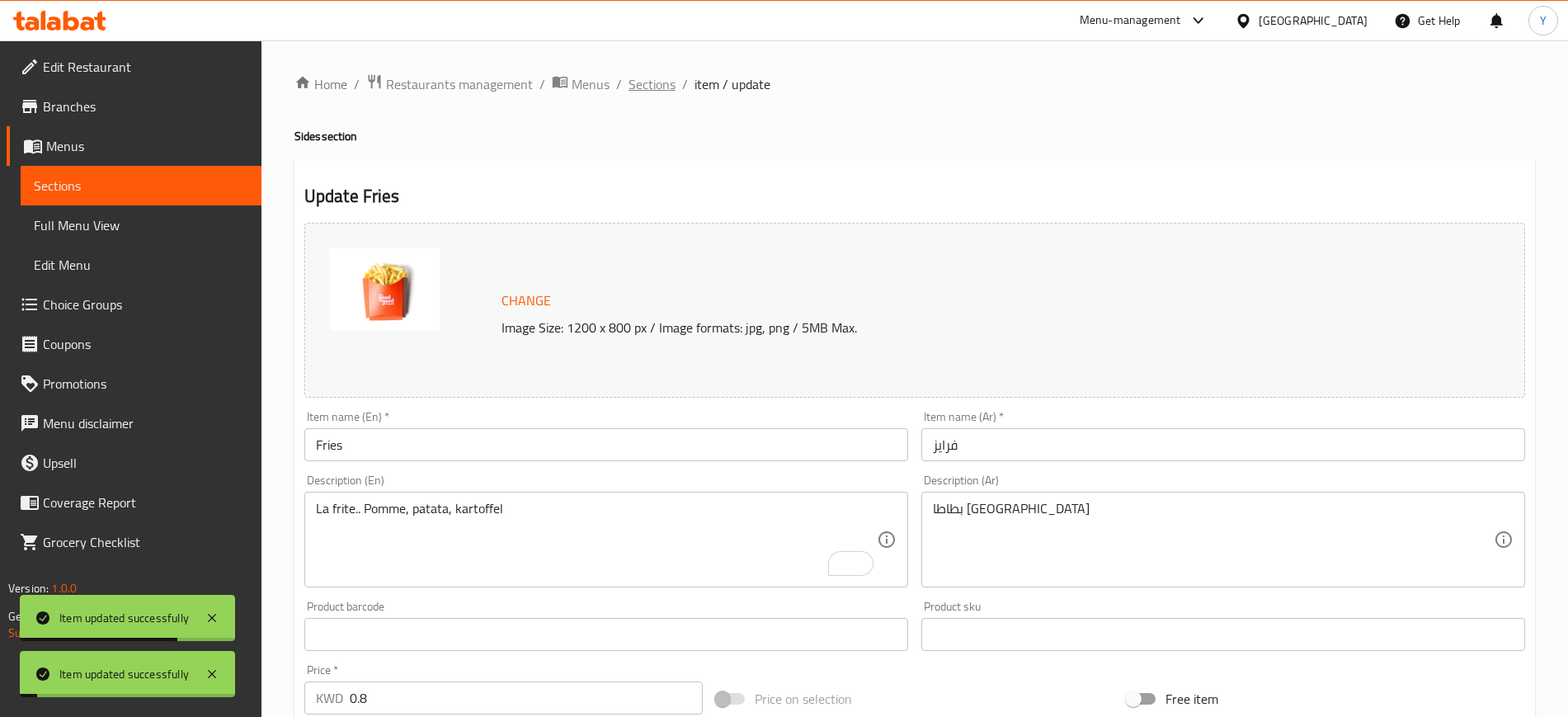
click at [667, 89] on span "Sections" at bounding box center [652, 84] width 47 height 20
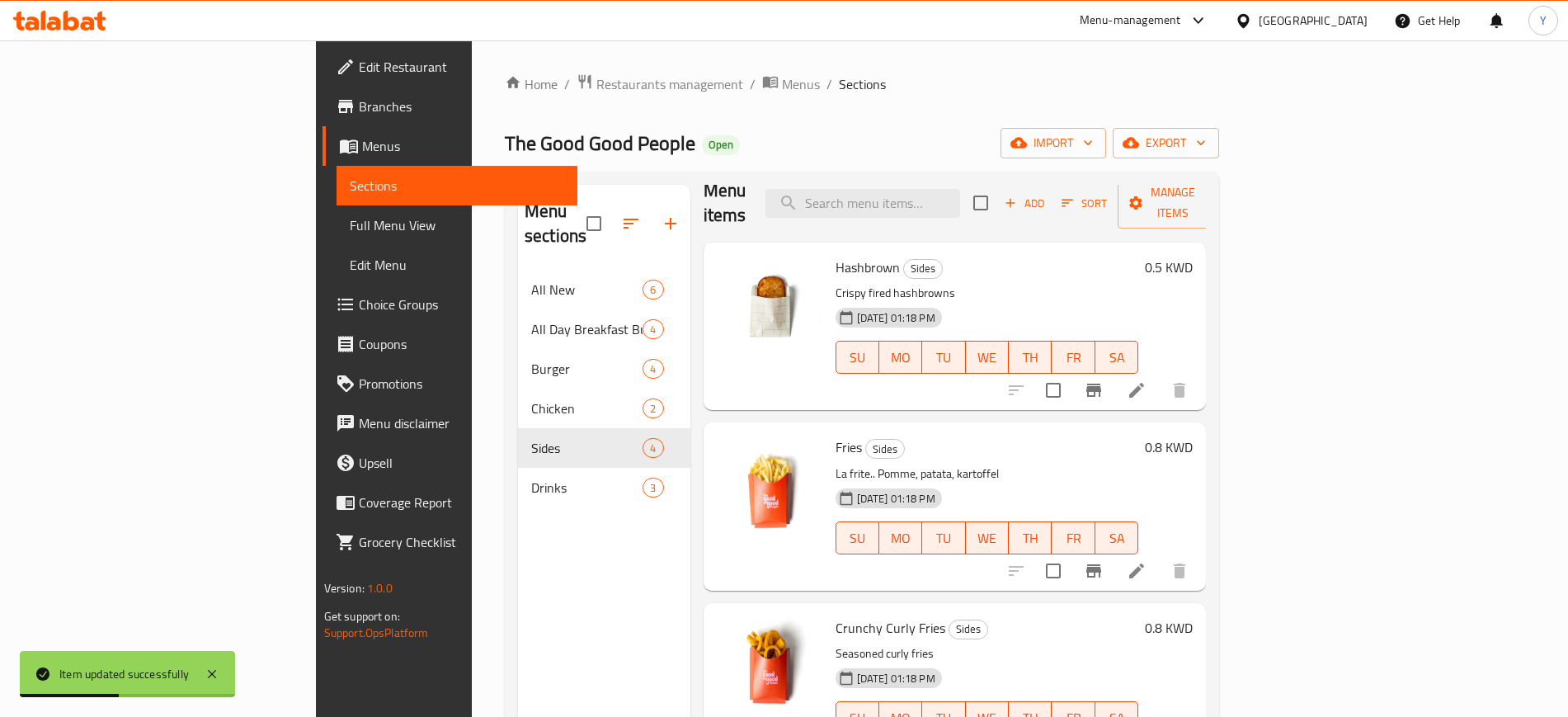
scroll to position [102, 0]
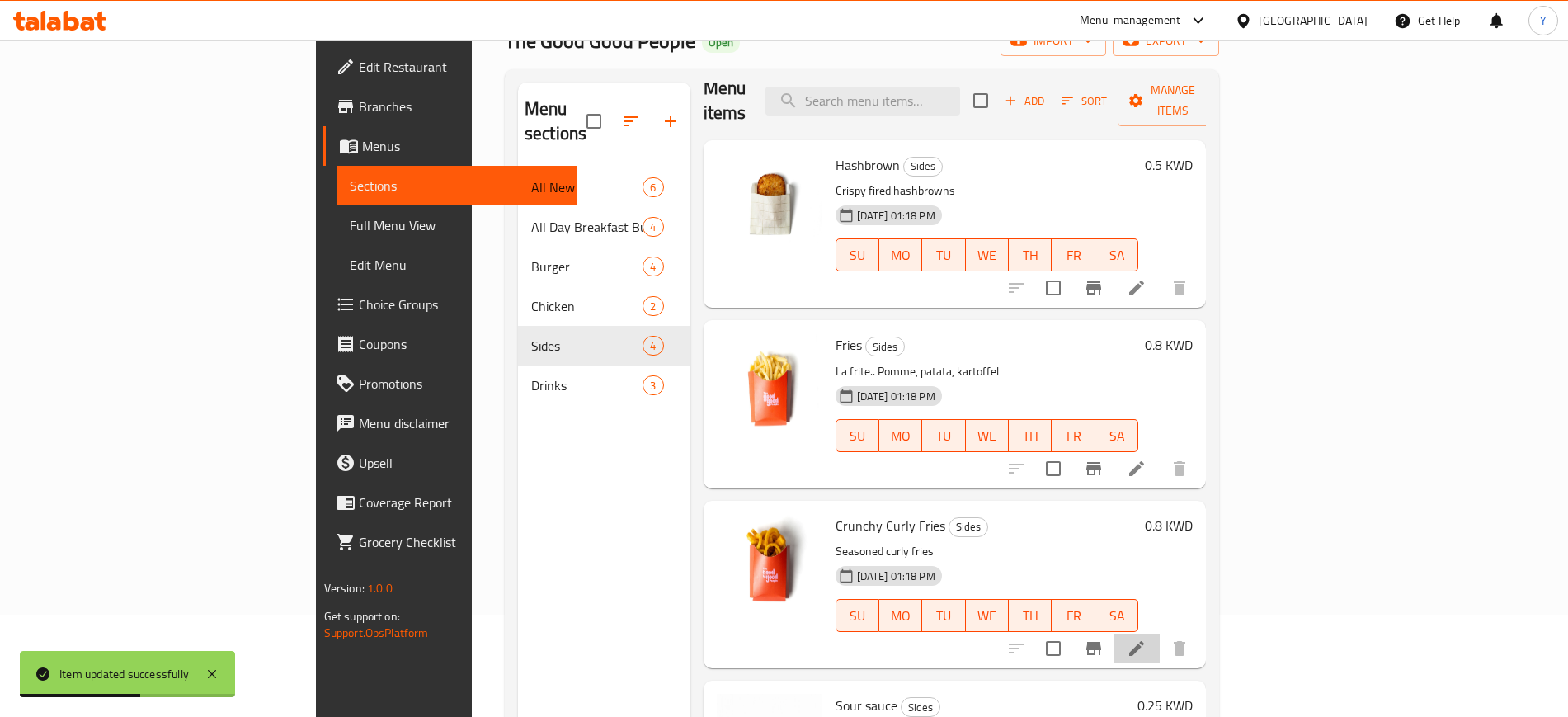
click at [1160, 633] on li at bounding box center [1136, 648] width 46 height 30
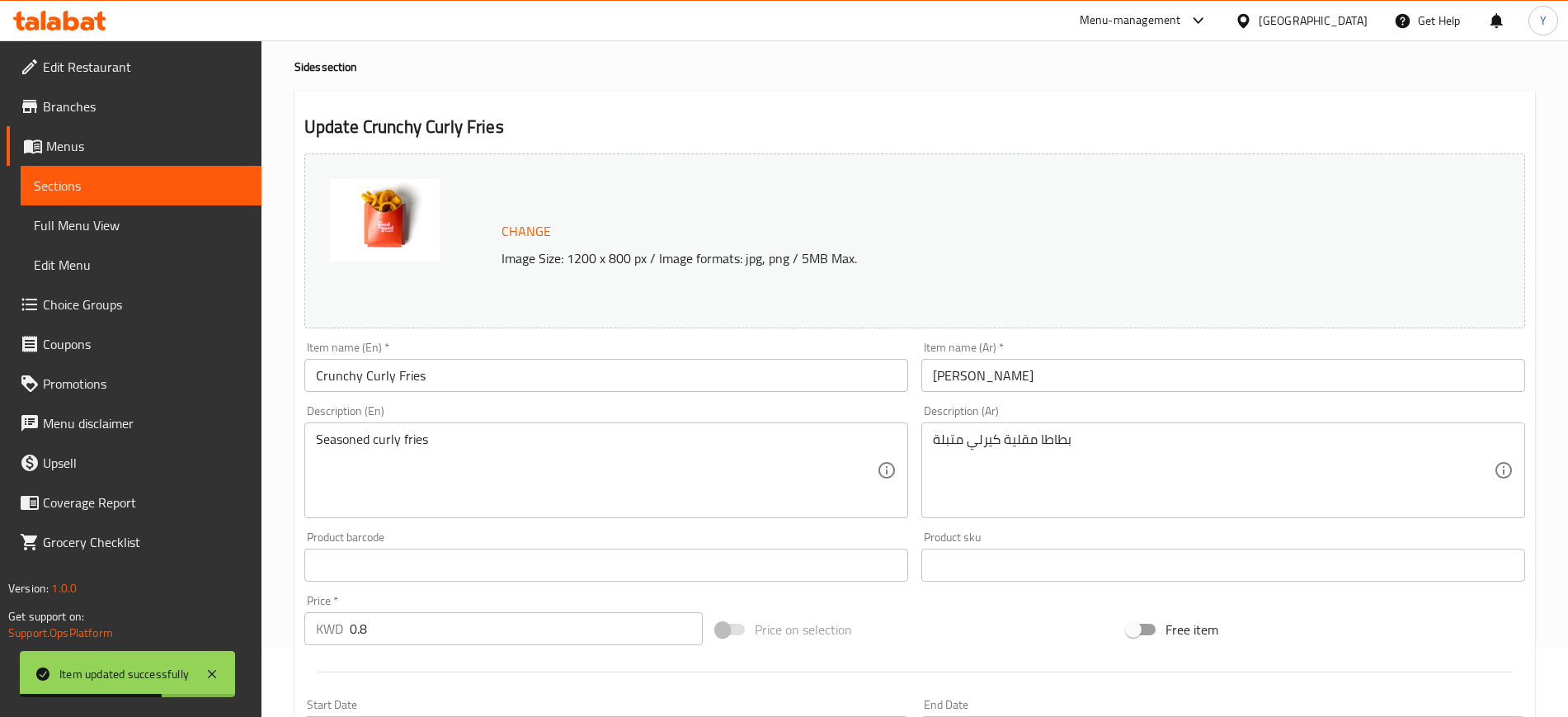
scroll to position [70, 0]
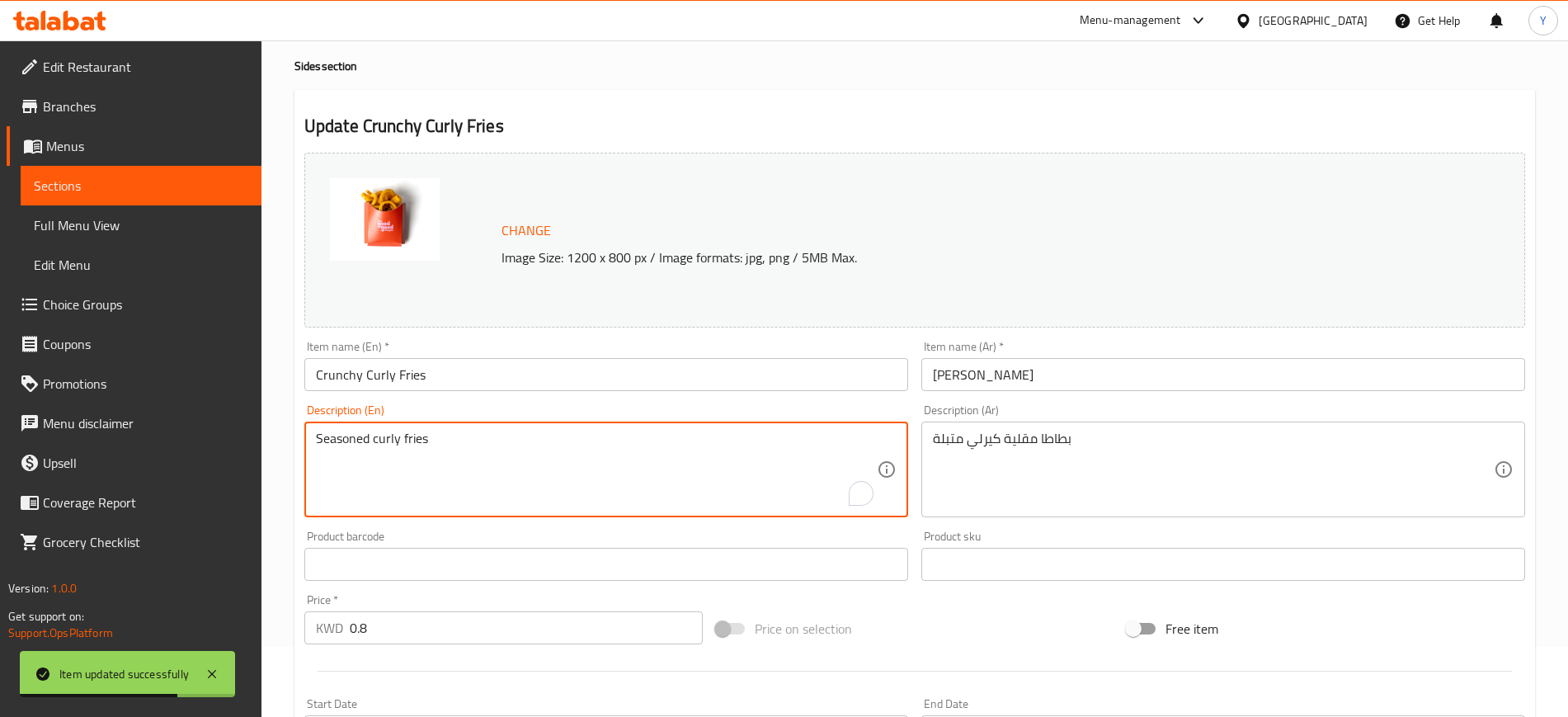
click at [619, 469] on textarea "Seasoned curly fries" at bounding box center [596, 470] width 561 height 79
paste textarea "Fries. But like cut in a different way and tossed in different seasonings.. Yk?"
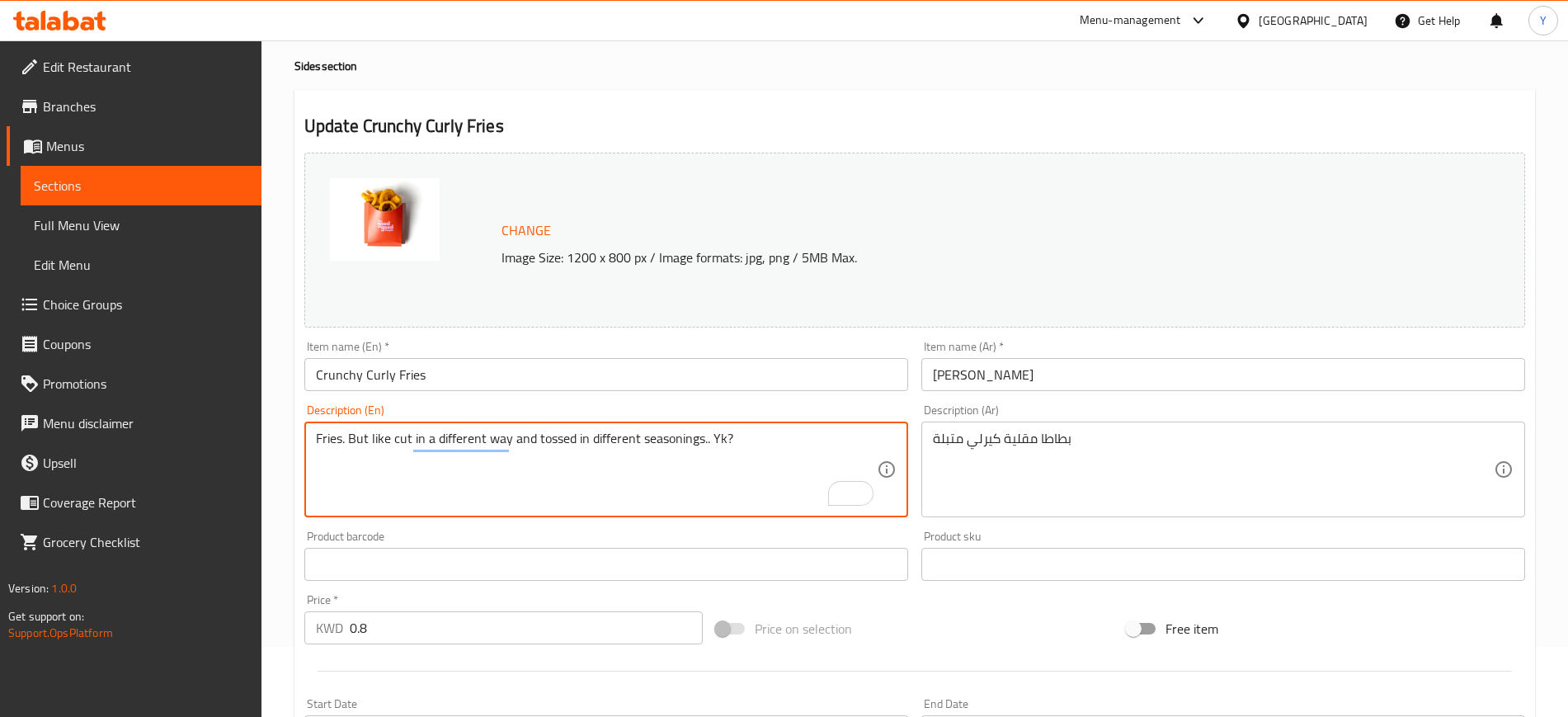
scroll to position [473, 0]
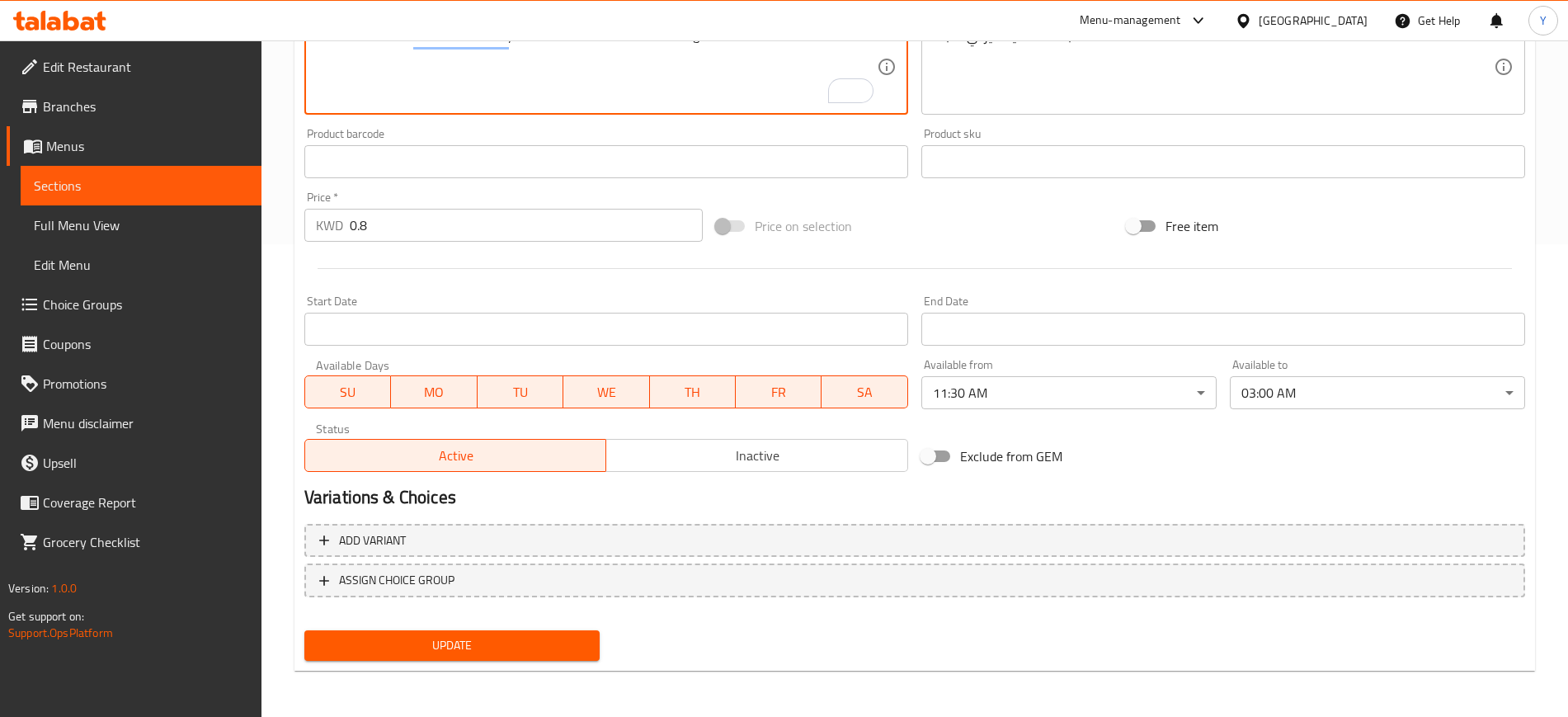
type textarea "Fries. But like cut in a different way and tossed in different seasonings.. Yk?"
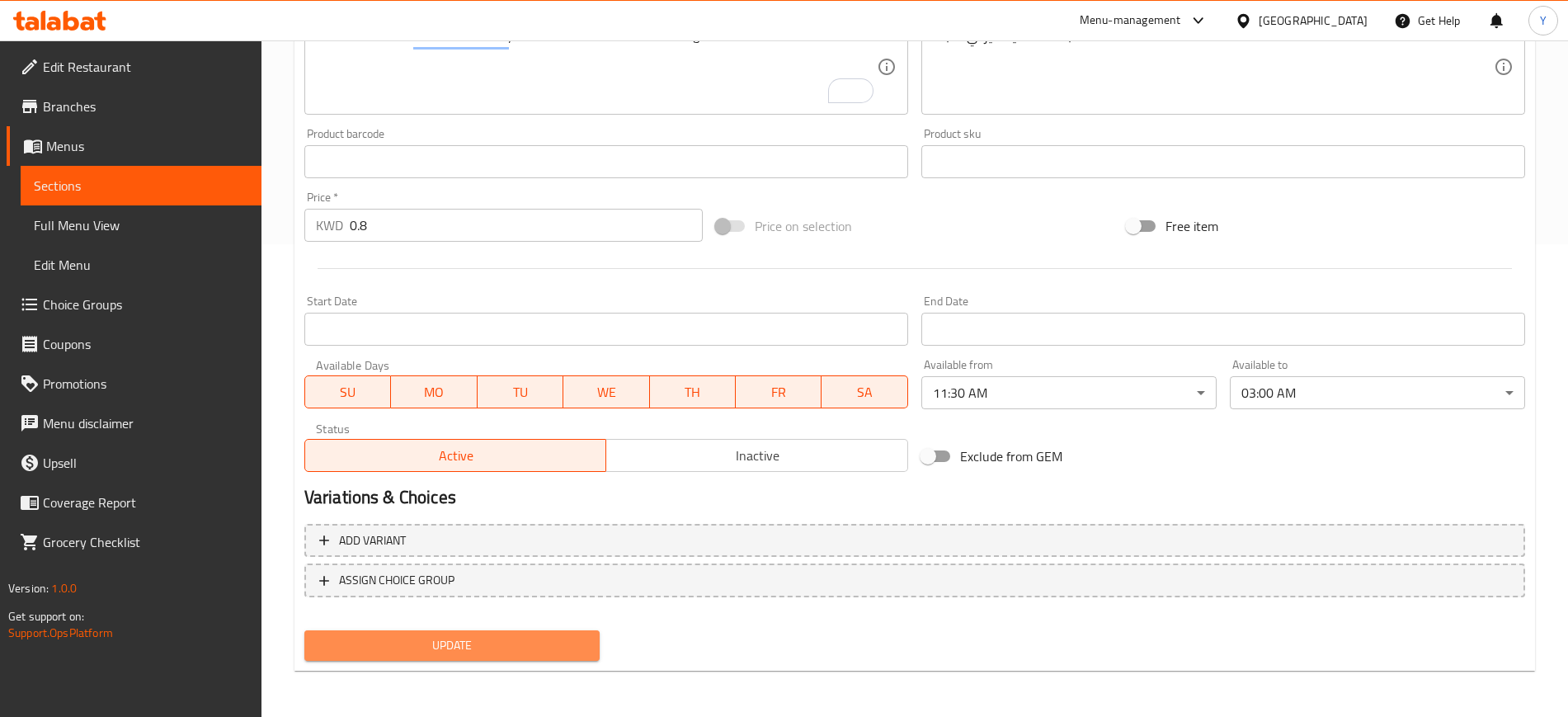
click at [419, 650] on span "Update" at bounding box center [452, 645] width 269 height 21
click at [559, 640] on span "Update" at bounding box center [452, 645] width 269 height 21
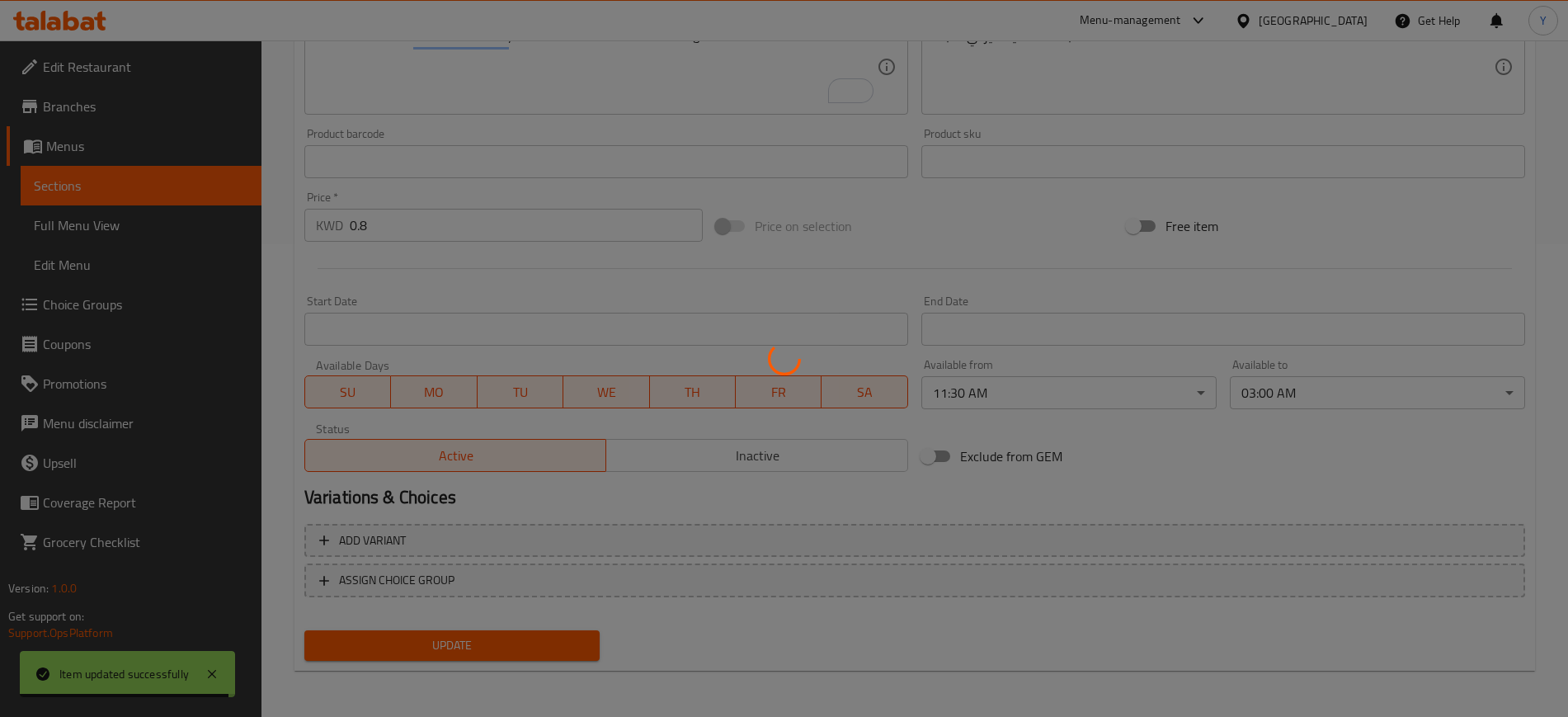
scroll to position [0, 0]
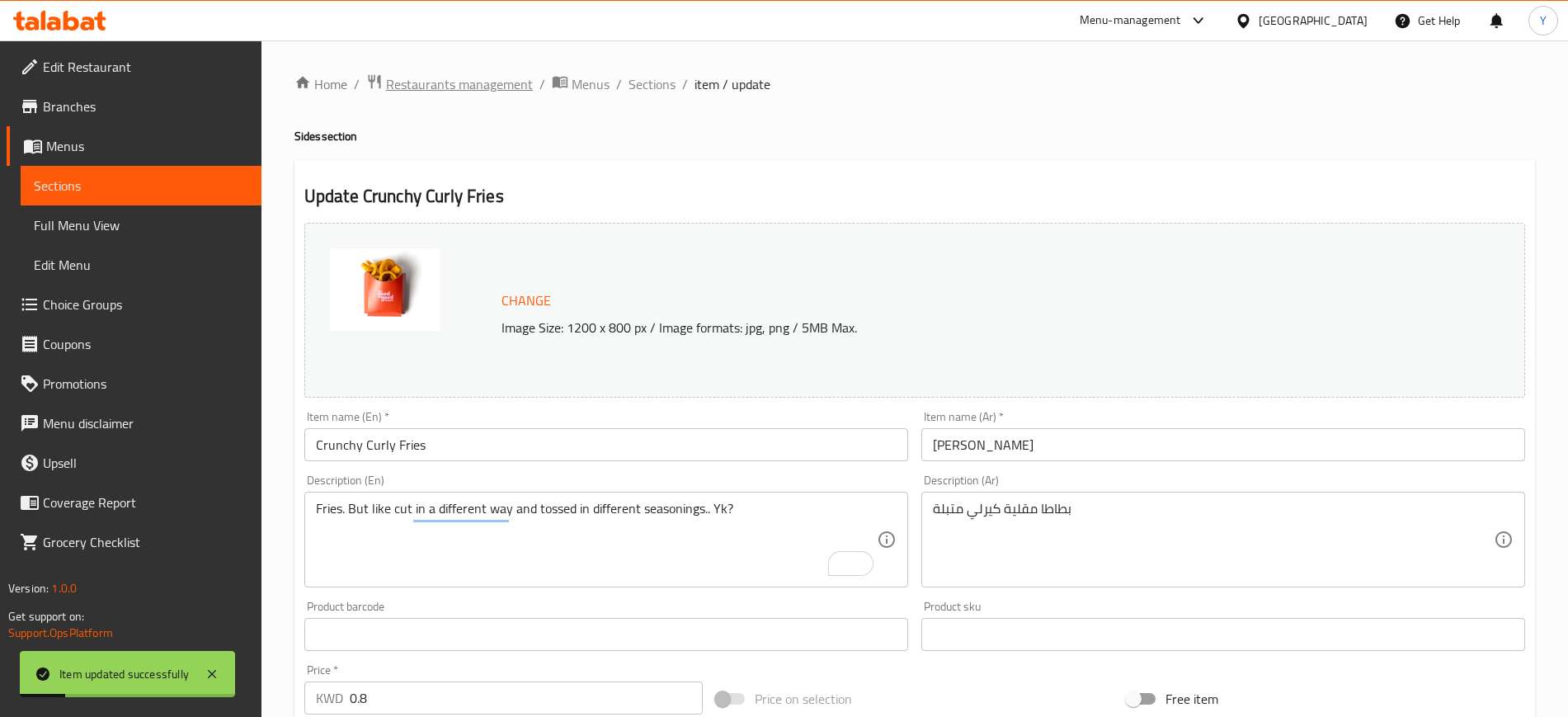
click at [419, 81] on span "Restaurants management" at bounding box center [459, 84] width 147 height 20
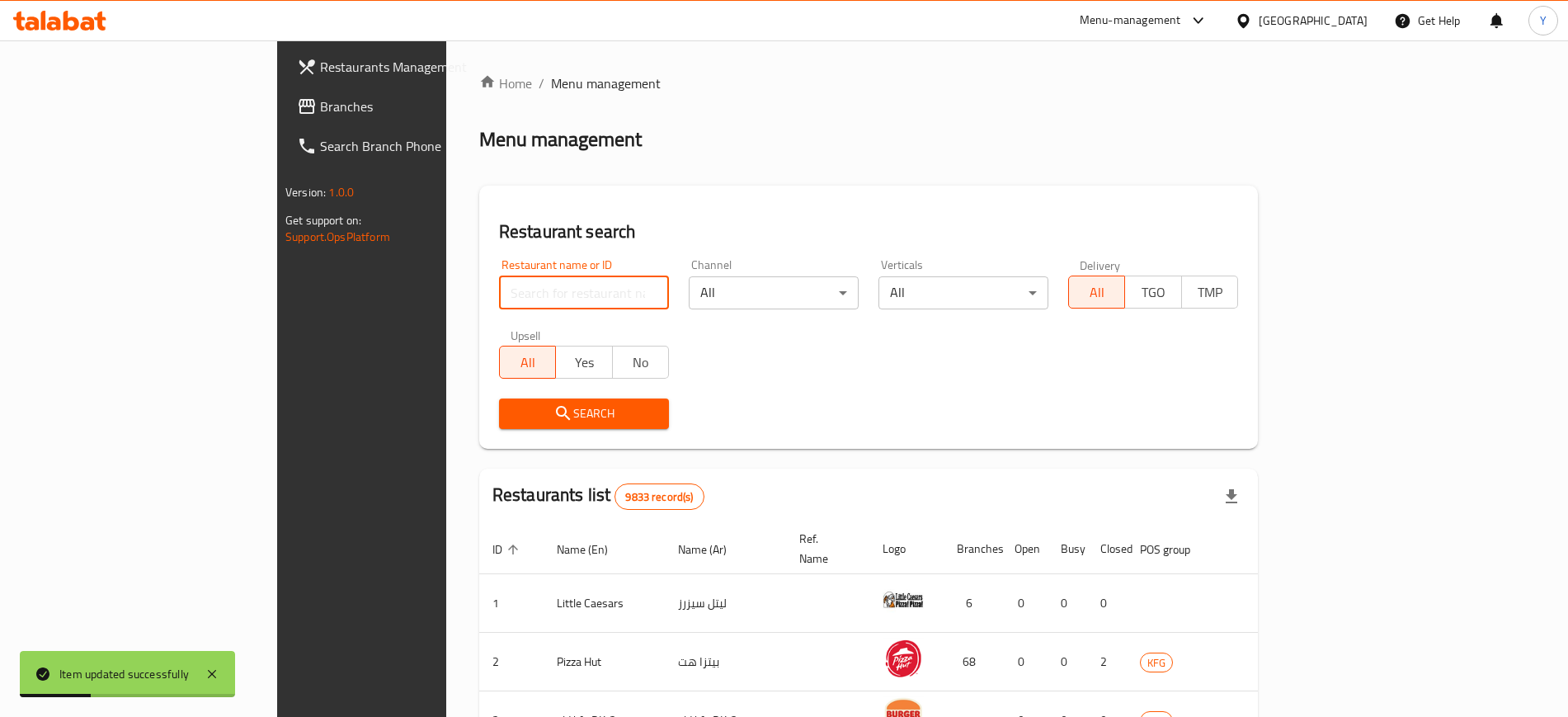
click at [499, 286] on input "search" at bounding box center [583, 292] width 170 height 33
click button "Search" at bounding box center [583, 414] width 170 height 31
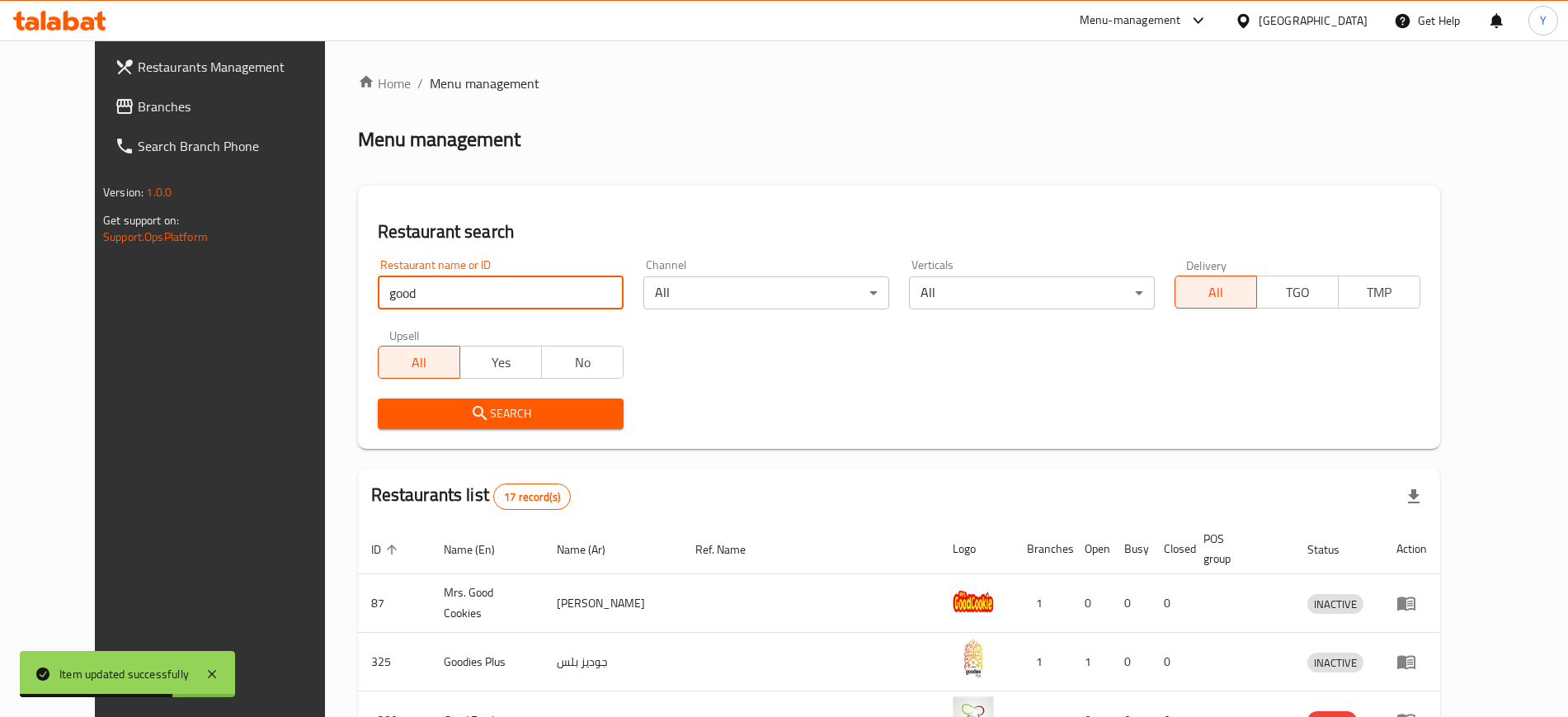
click at [463, 286] on input "good" at bounding box center [500, 292] width 246 height 33
type input "good good"
click button "Search" at bounding box center [500, 414] width 246 height 31
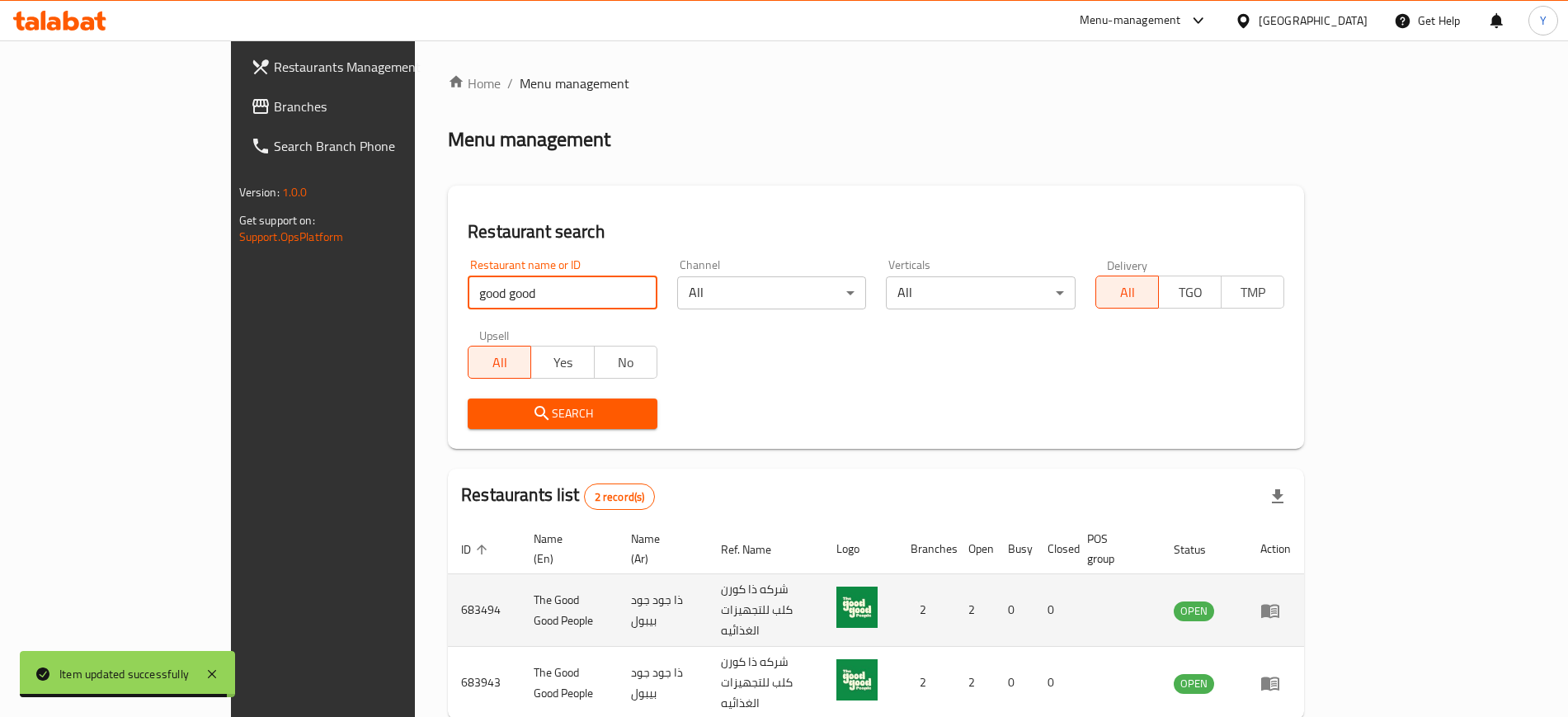
scroll to position [45, 0]
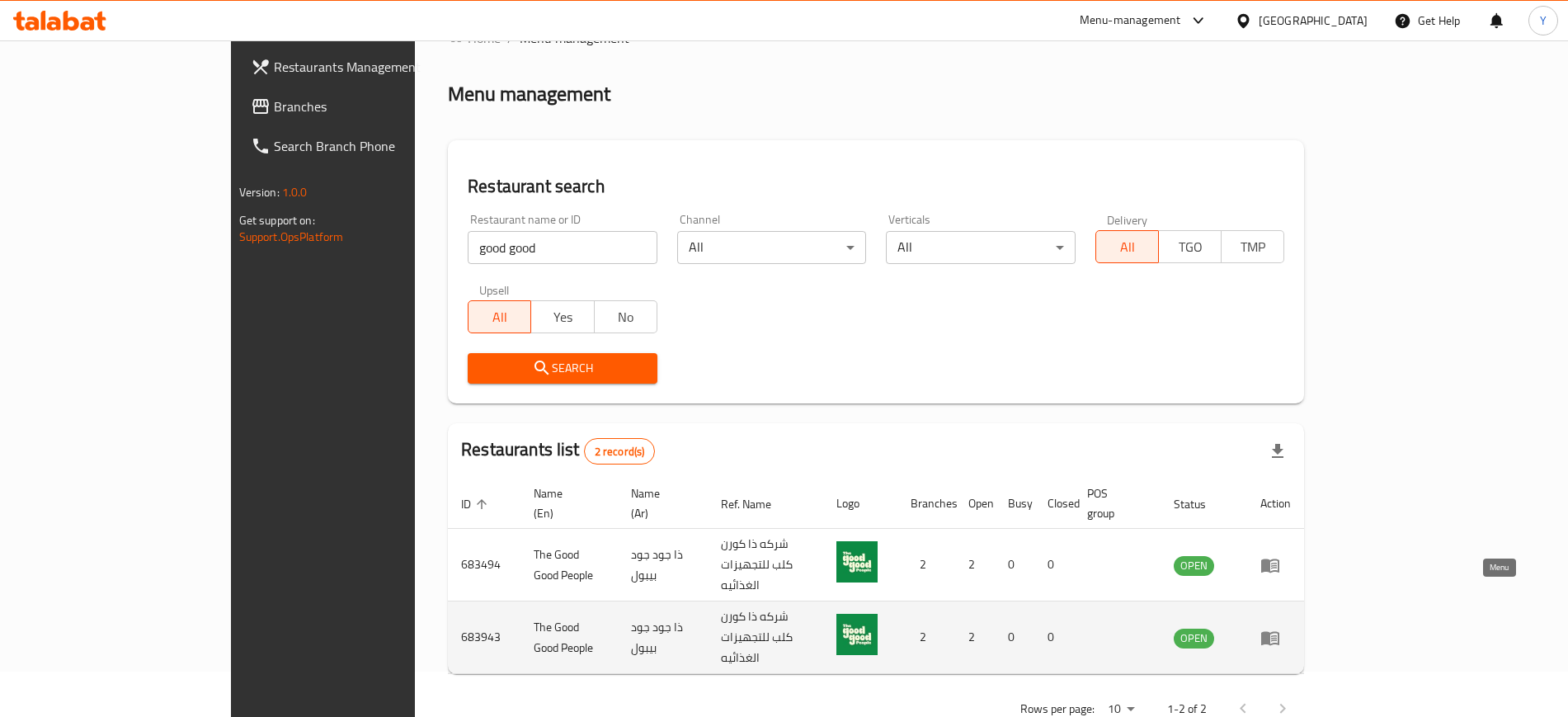
click at [1280, 628] on icon "enhanced table" at bounding box center [1271, 638] width 20 height 20
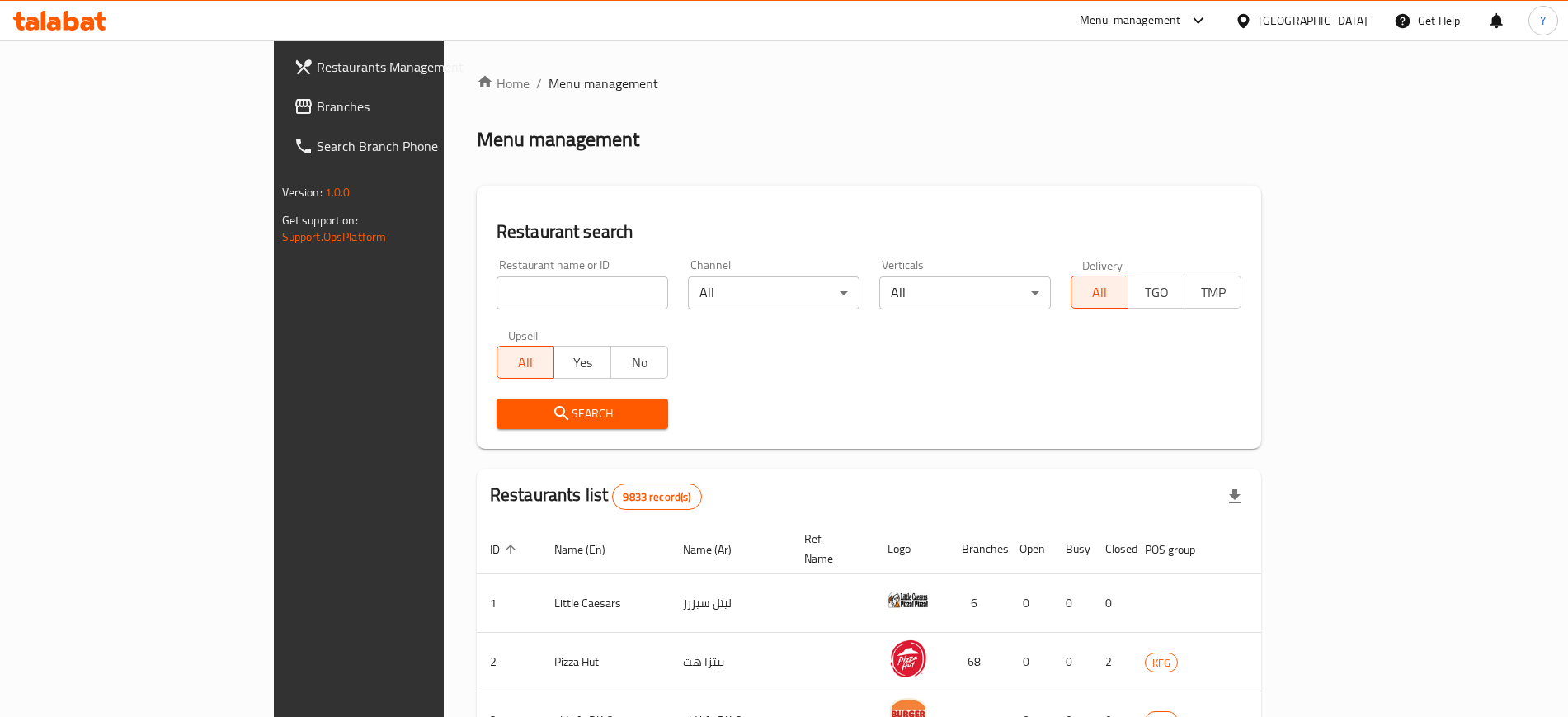
scroll to position [45, 0]
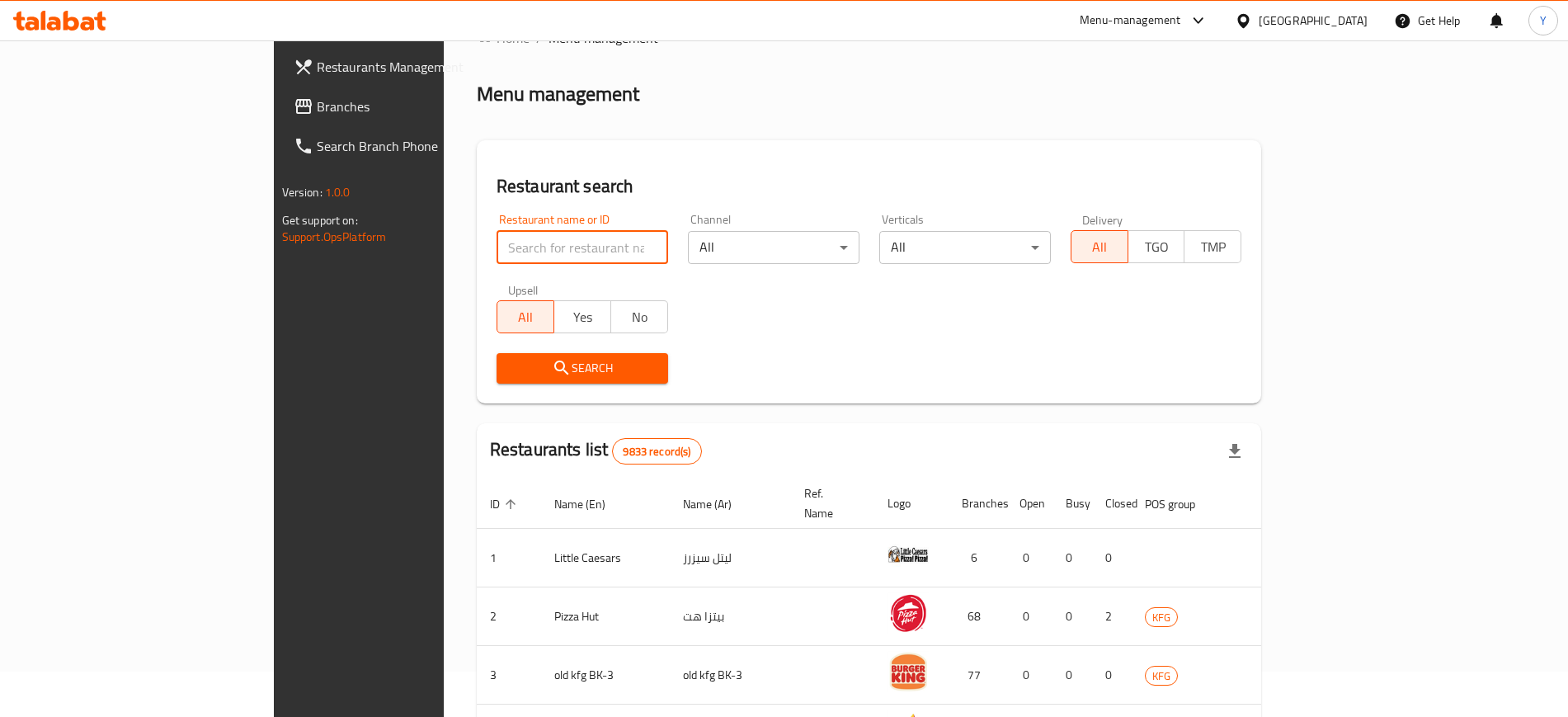
click at [496, 247] on input "search" at bounding box center [581, 247] width 171 height 33
click button "Search" at bounding box center [581, 369] width 171 height 31
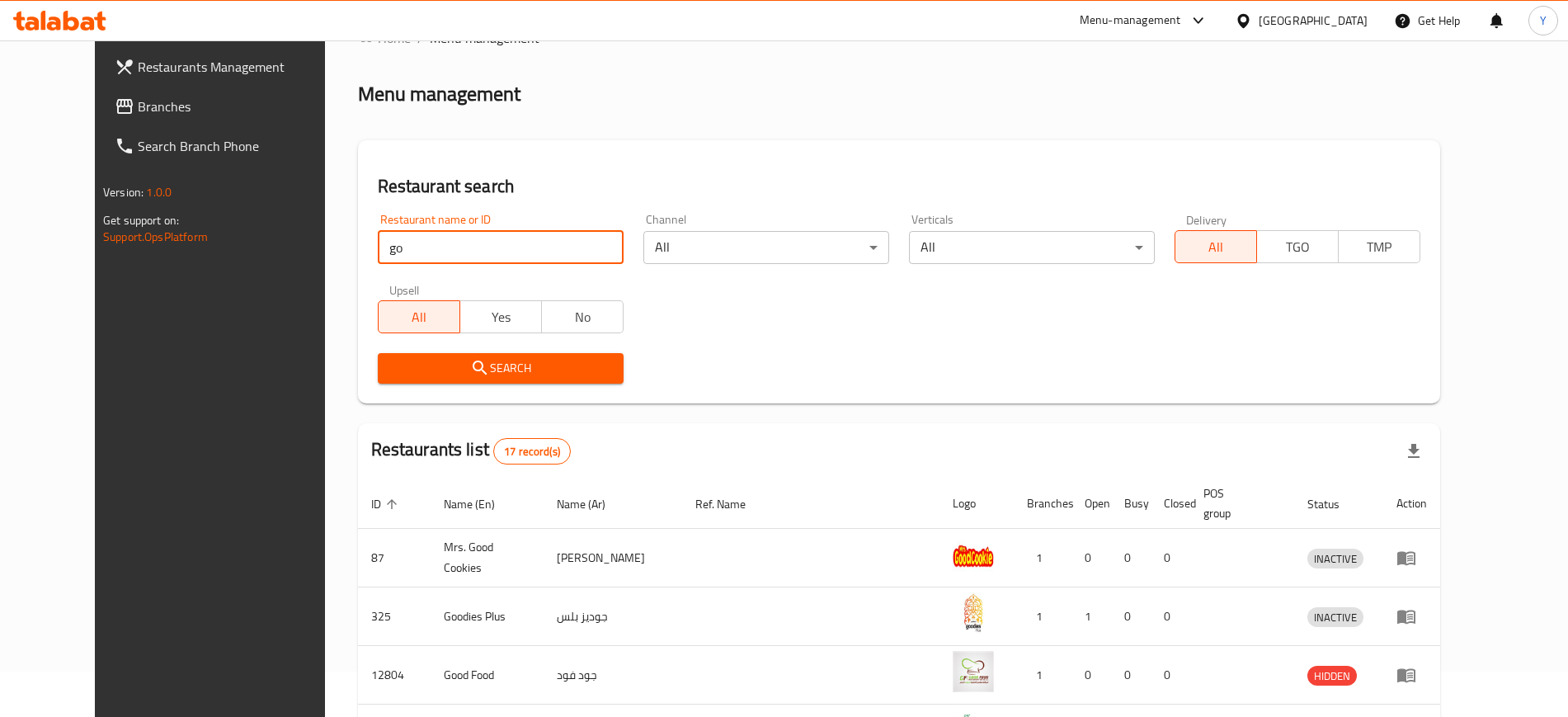
type input "g"
type input "the good"
click button "Search" at bounding box center [500, 369] width 246 height 31
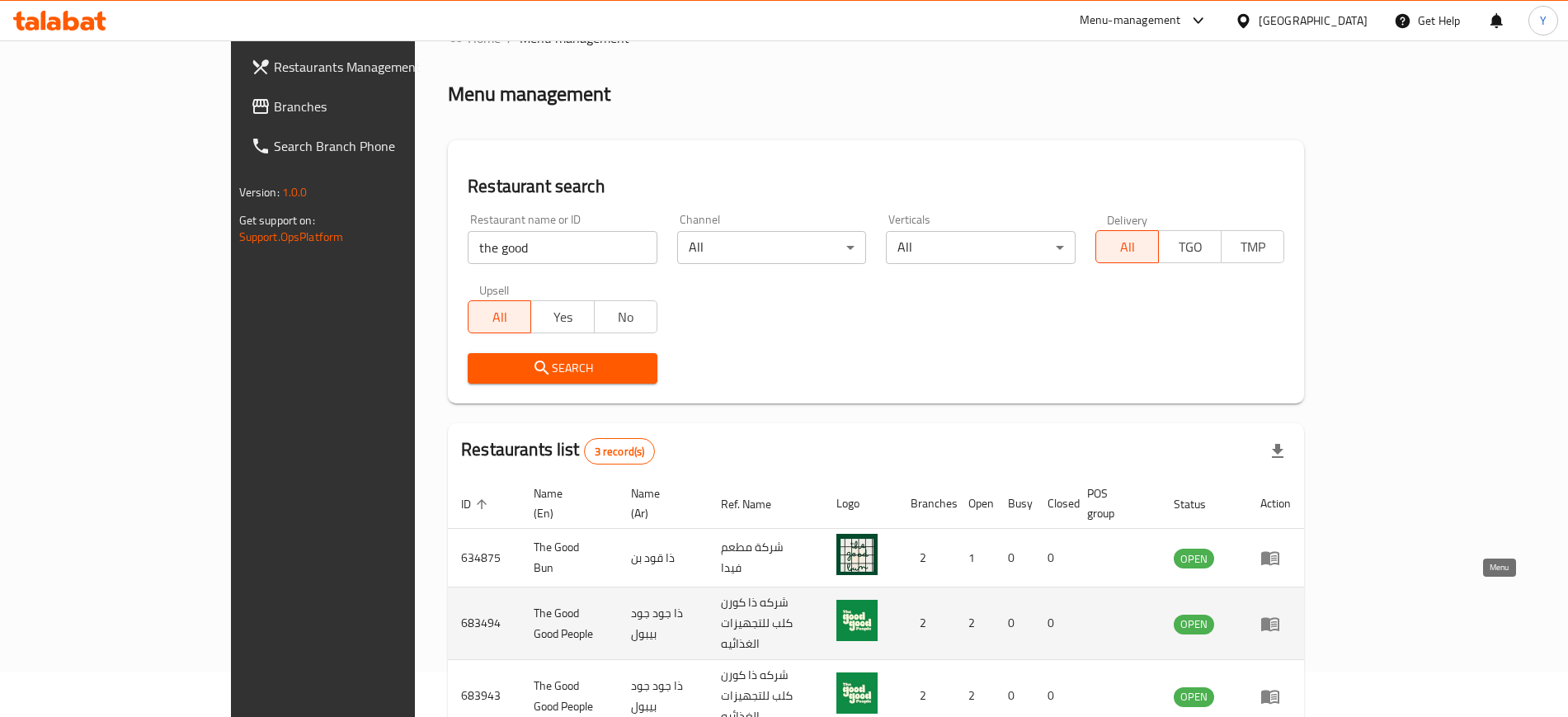
click at [1280, 614] on icon "enhanced table" at bounding box center [1271, 624] width 20 height 20
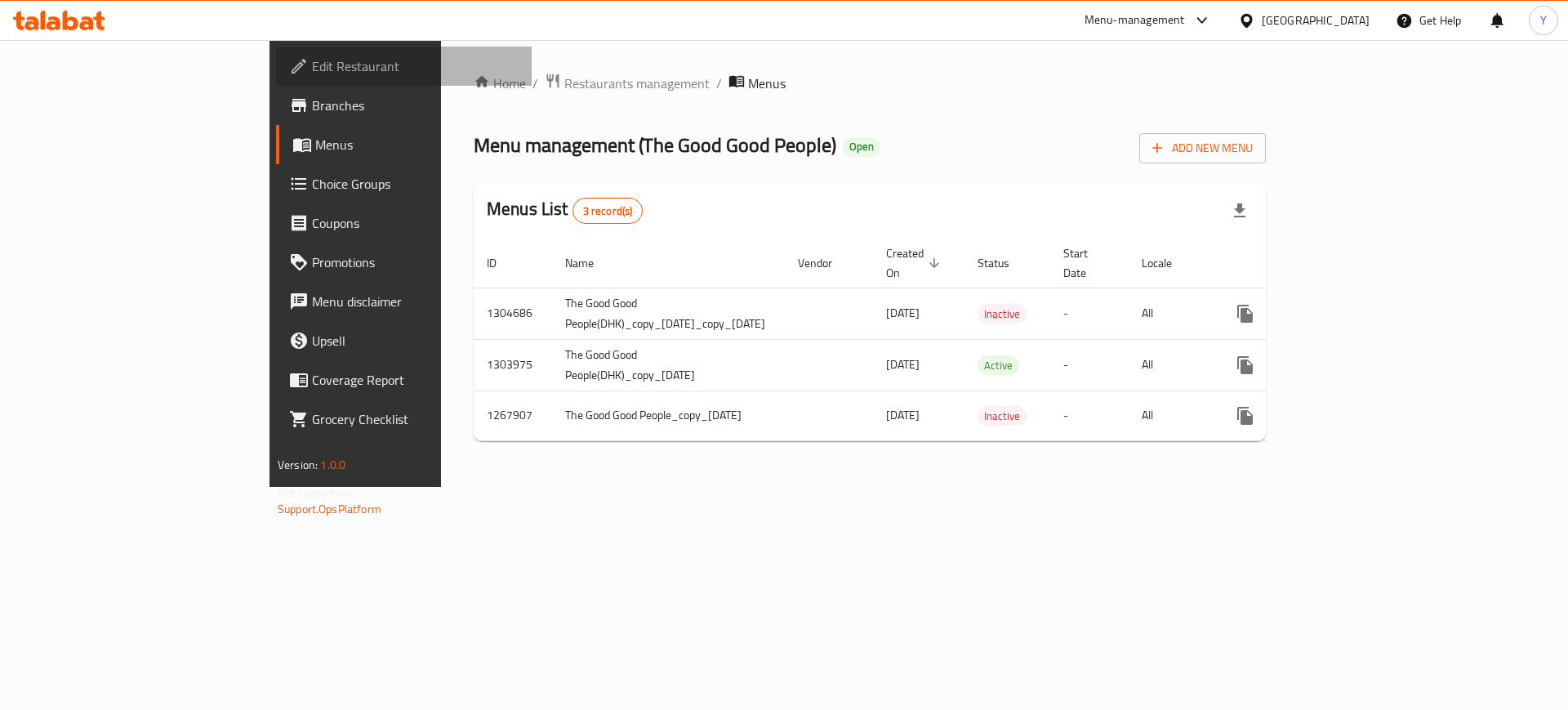
click at [312, 56] on span "Edit Restaurant" at bounding box center [415, 66] width 207 height 20
